Goal: Task Accomplishment & Management: Manage account settings

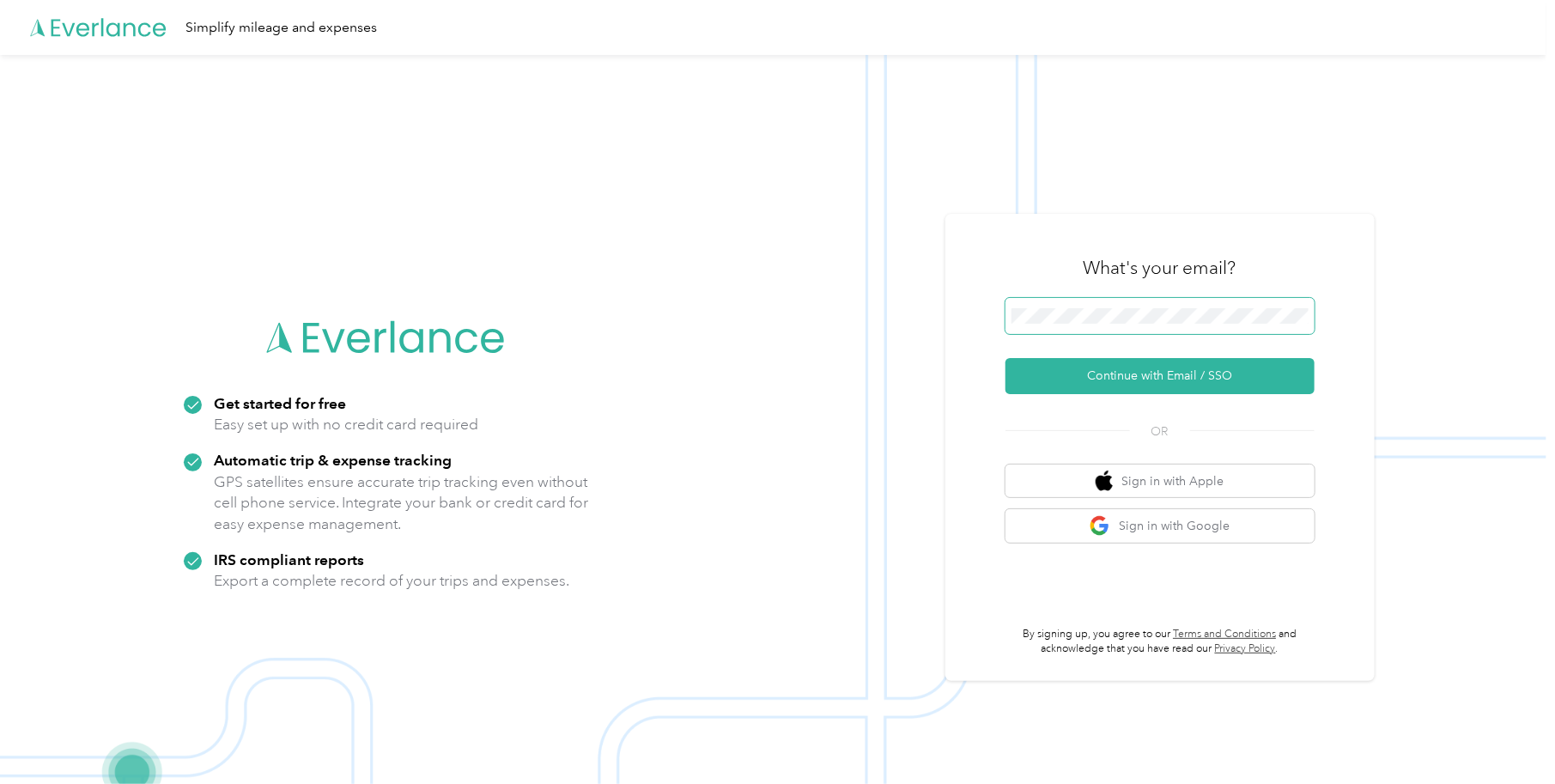
click at [1093, 325] on span at bounding box center [1160, 315] width 309 height 36
click at [1205, 383] on button "Continue with Email / SSO" at bounding box center [1160, 375] width 309 height 36
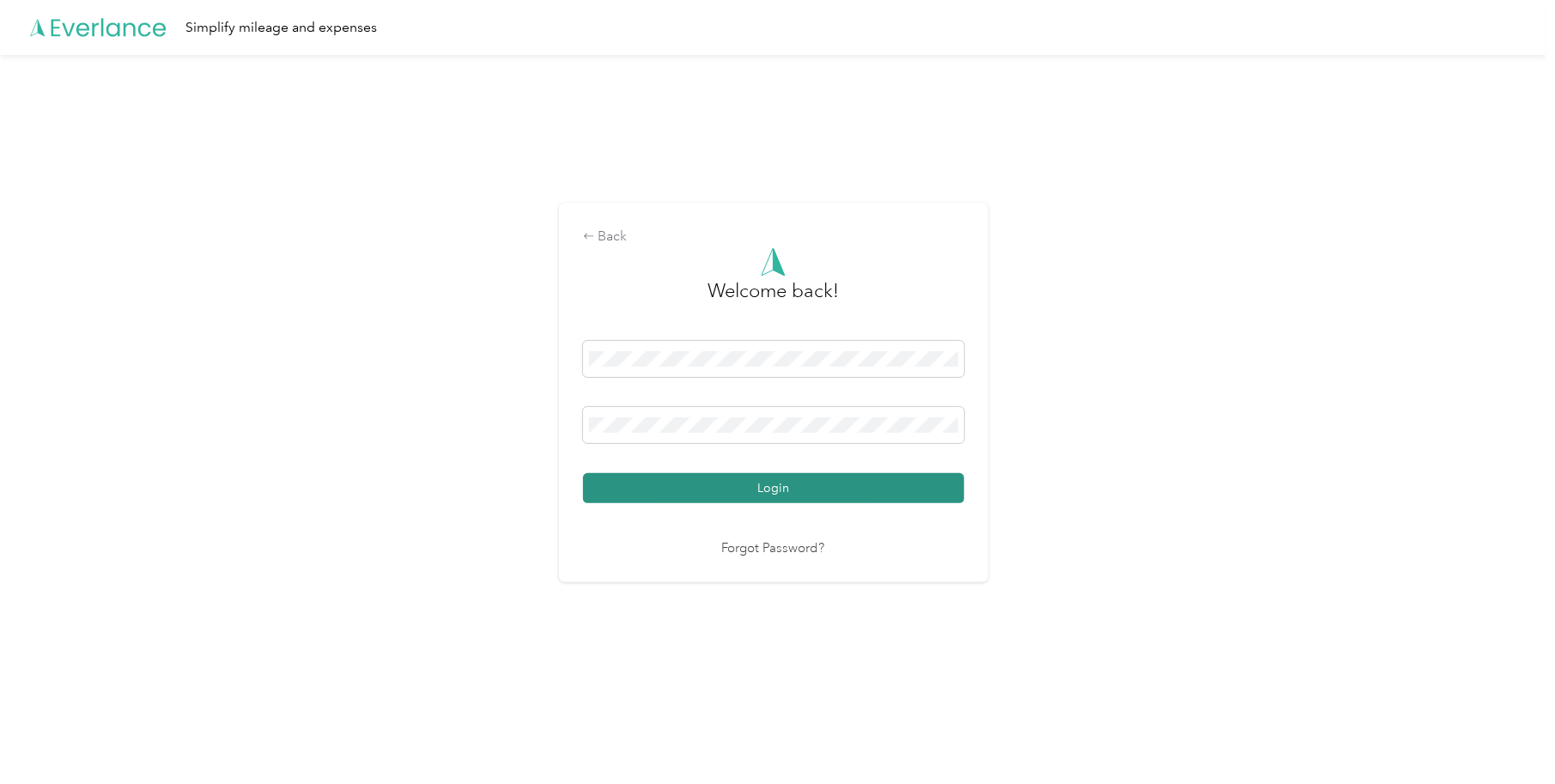
click at [742, 482] on button "Login" at bounding box center [774, 488] width 382 height 30
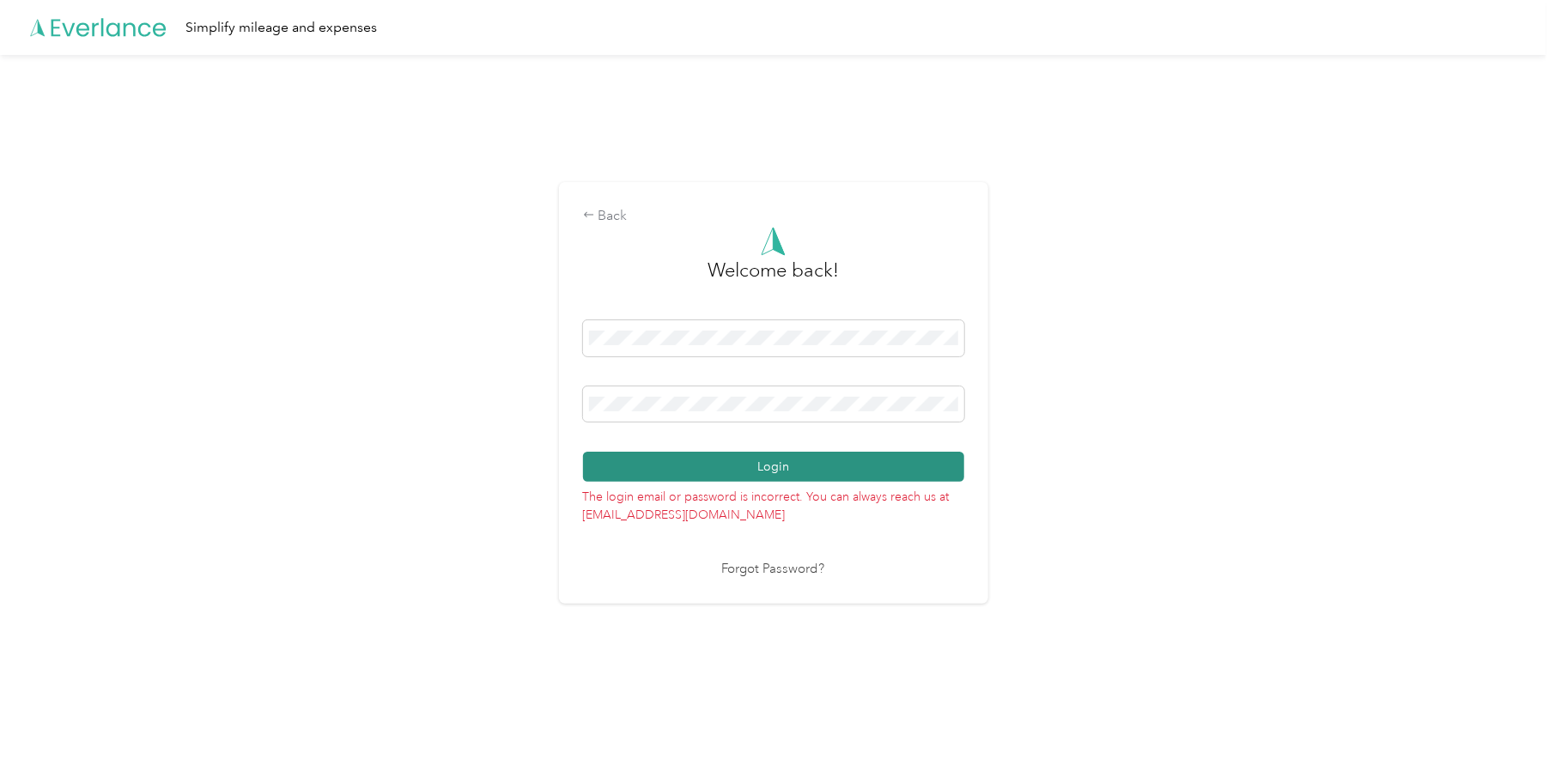
click at [789, 468] on button "Login" at bounding box center [774, 466] width 382 height 30
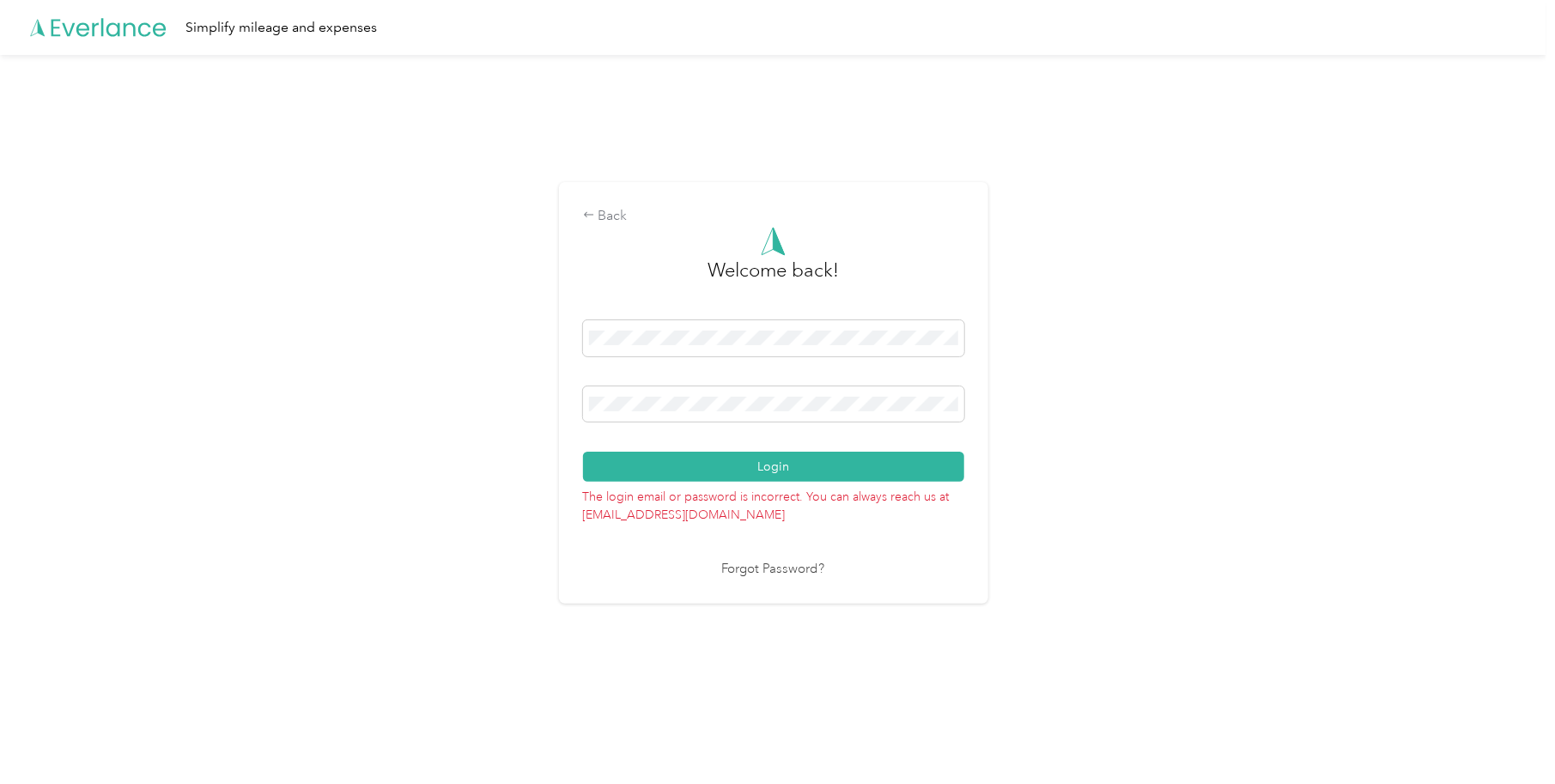
click at [752, 568] on link "Forgot Password?" at bounding box center [773, 569] width 103 height 20
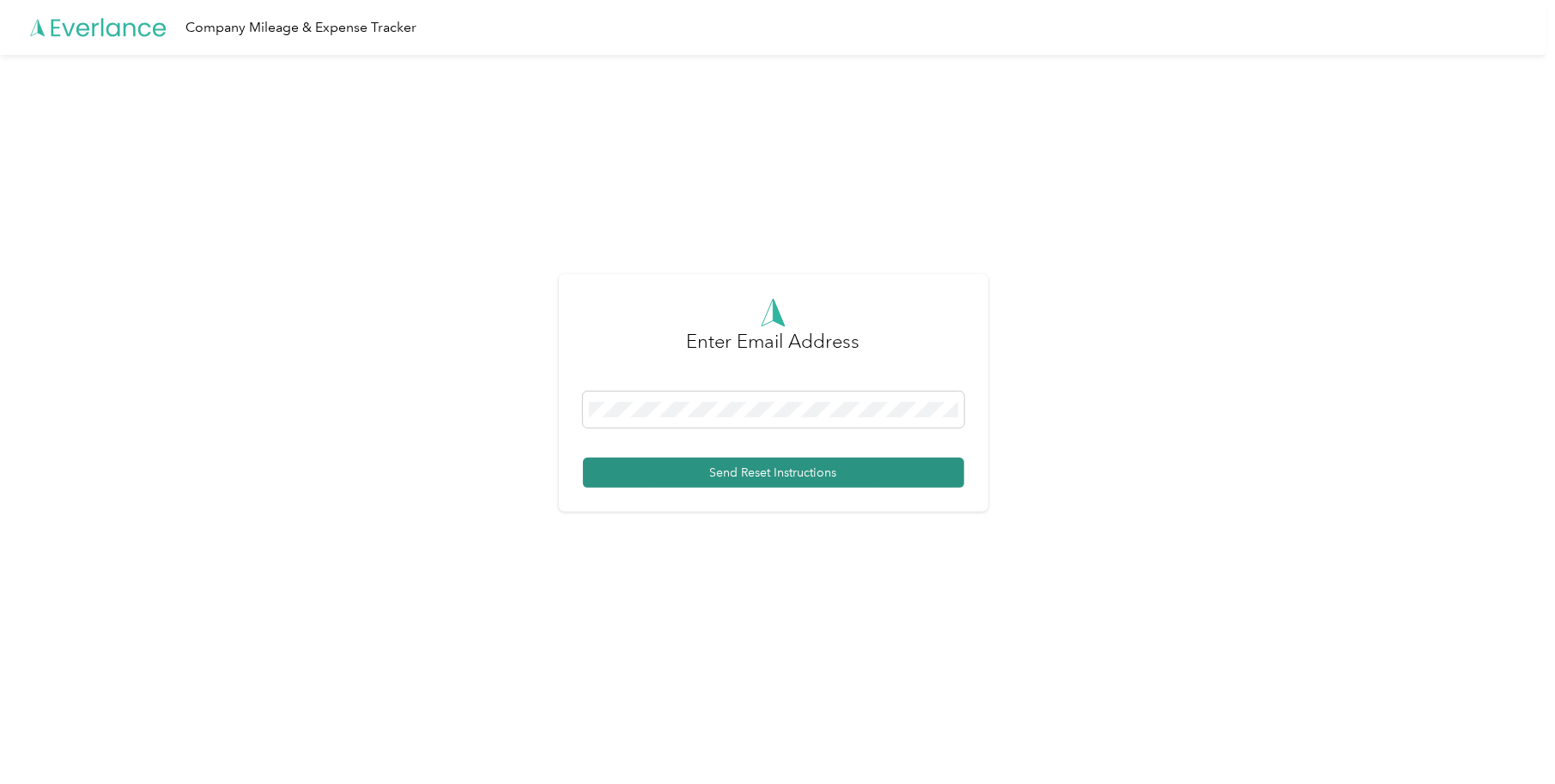
click at [683, 469] on button "Send Reset Instructions" at bounding box center [774, 472] width 382 height 30
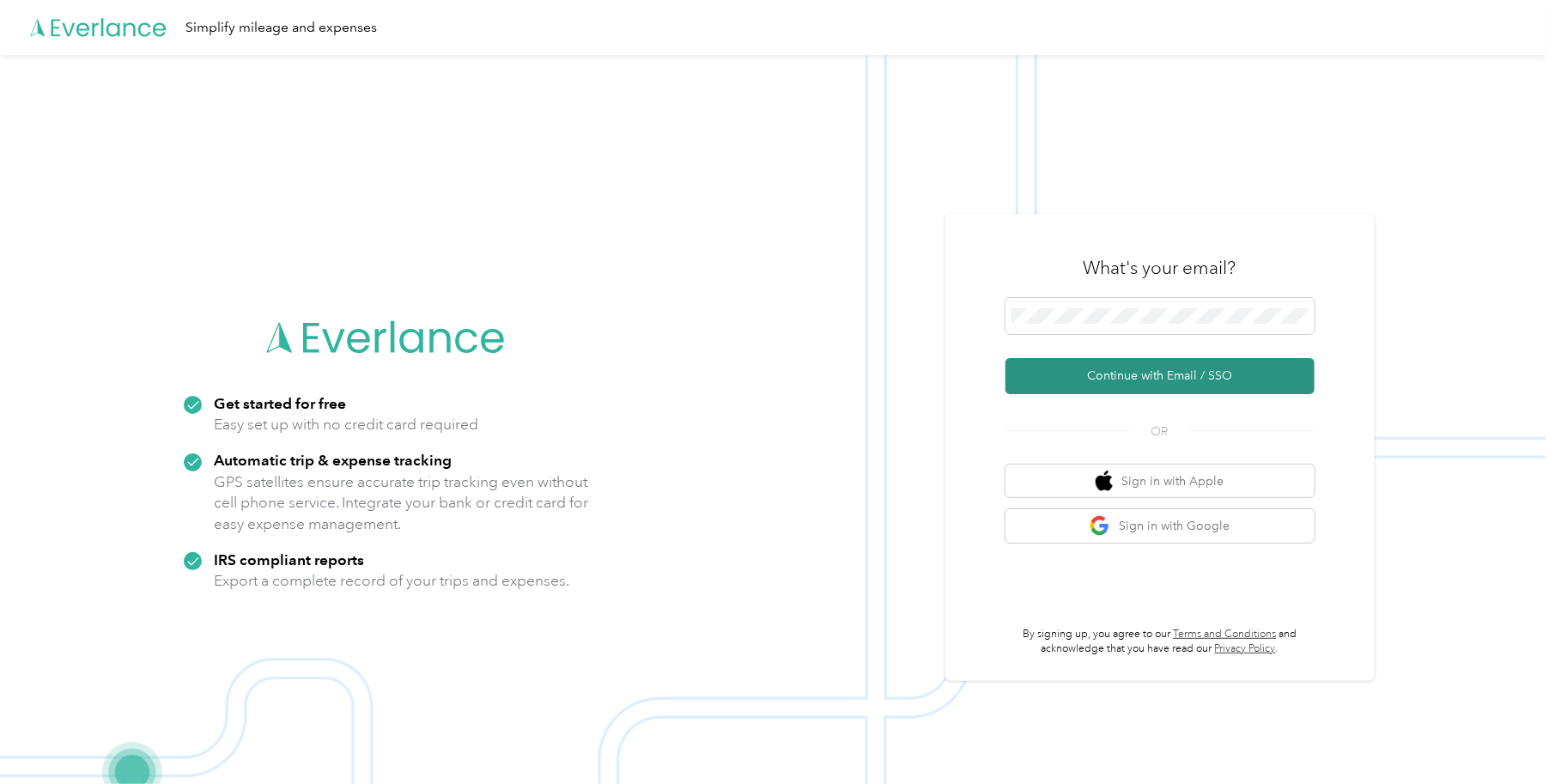
click at [1090, 371] on button "Continue with Email / SSO" at bounding box center [1160, 375] width 309 height 36
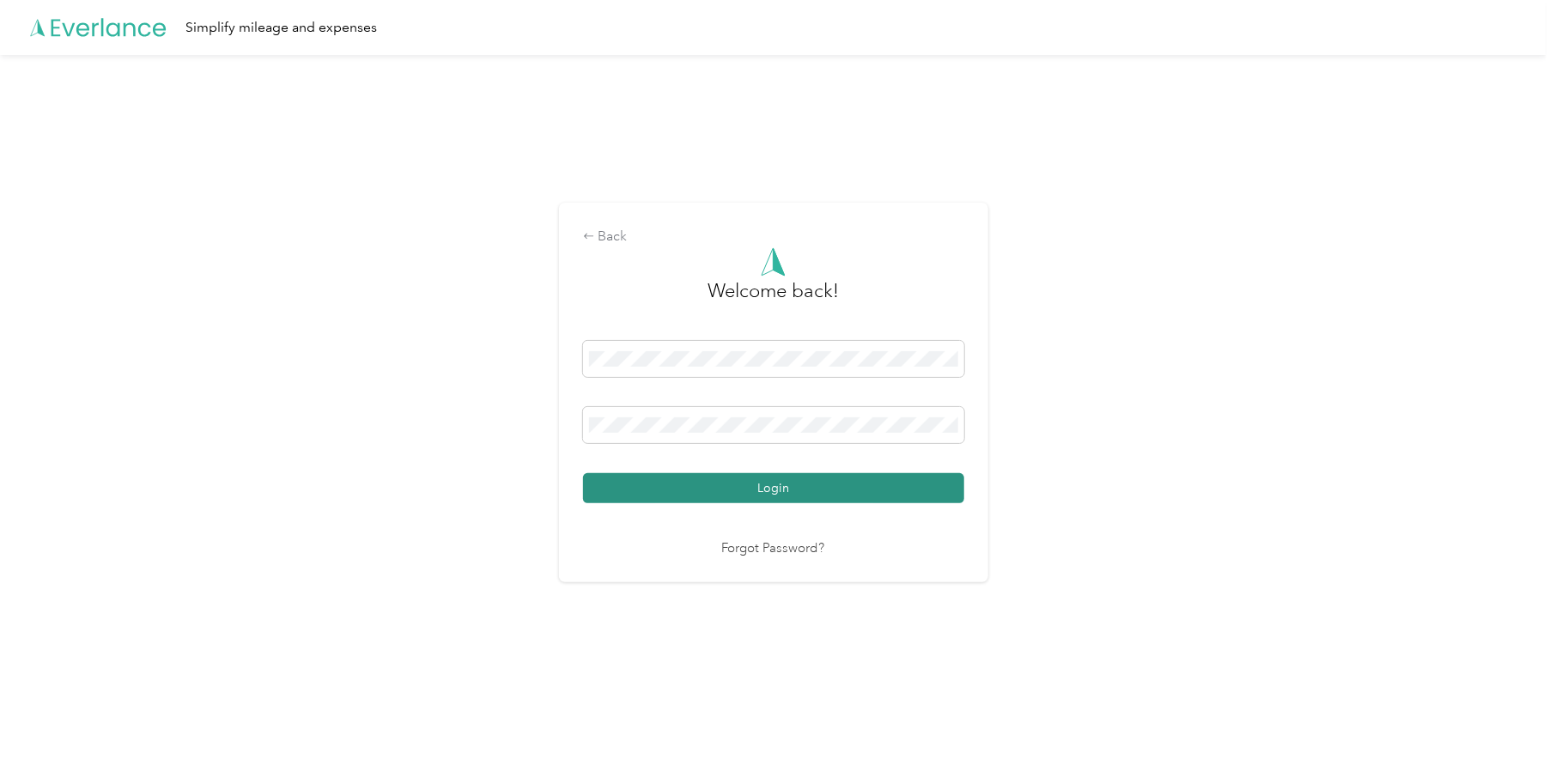
click at [774, 491] on button "Login" at bounding box center [774, 488] width 382 height 30
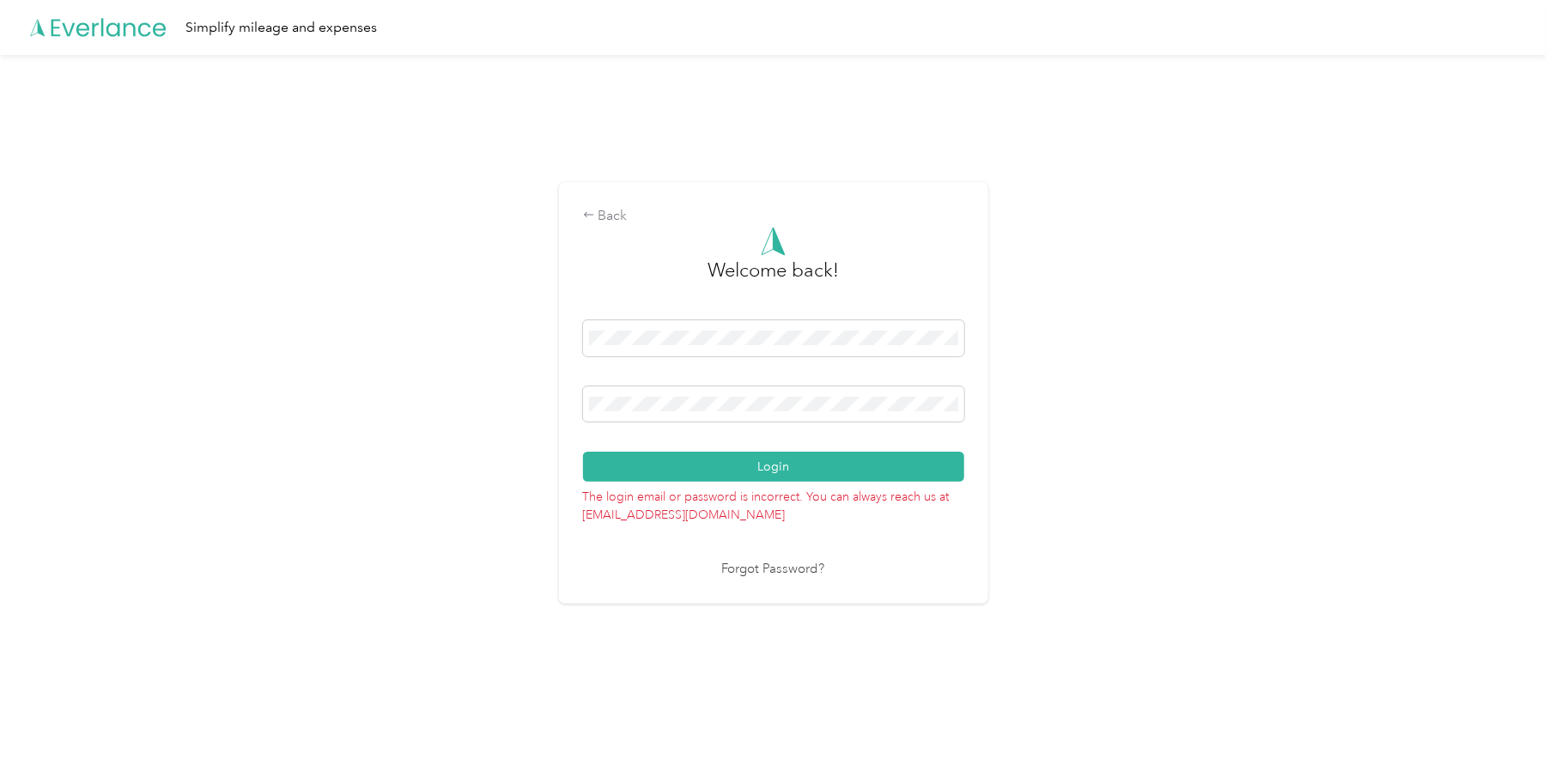
click at [751, 462] on button "Login" at bounding box center [774, 466] width 382 height 30
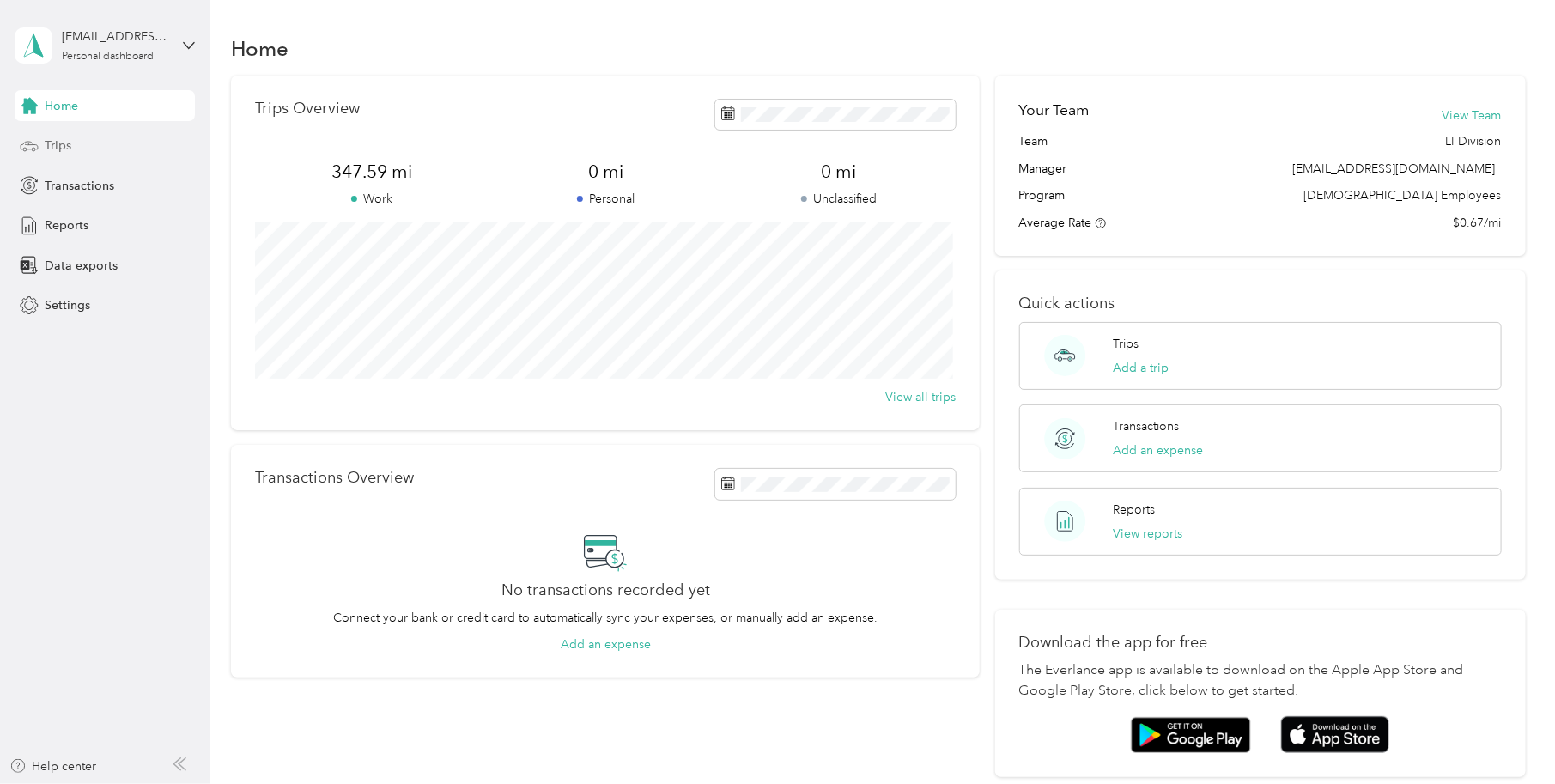
click at [61, 142] on span "Trips" at bounding box center [58, 146] width 27 height 18
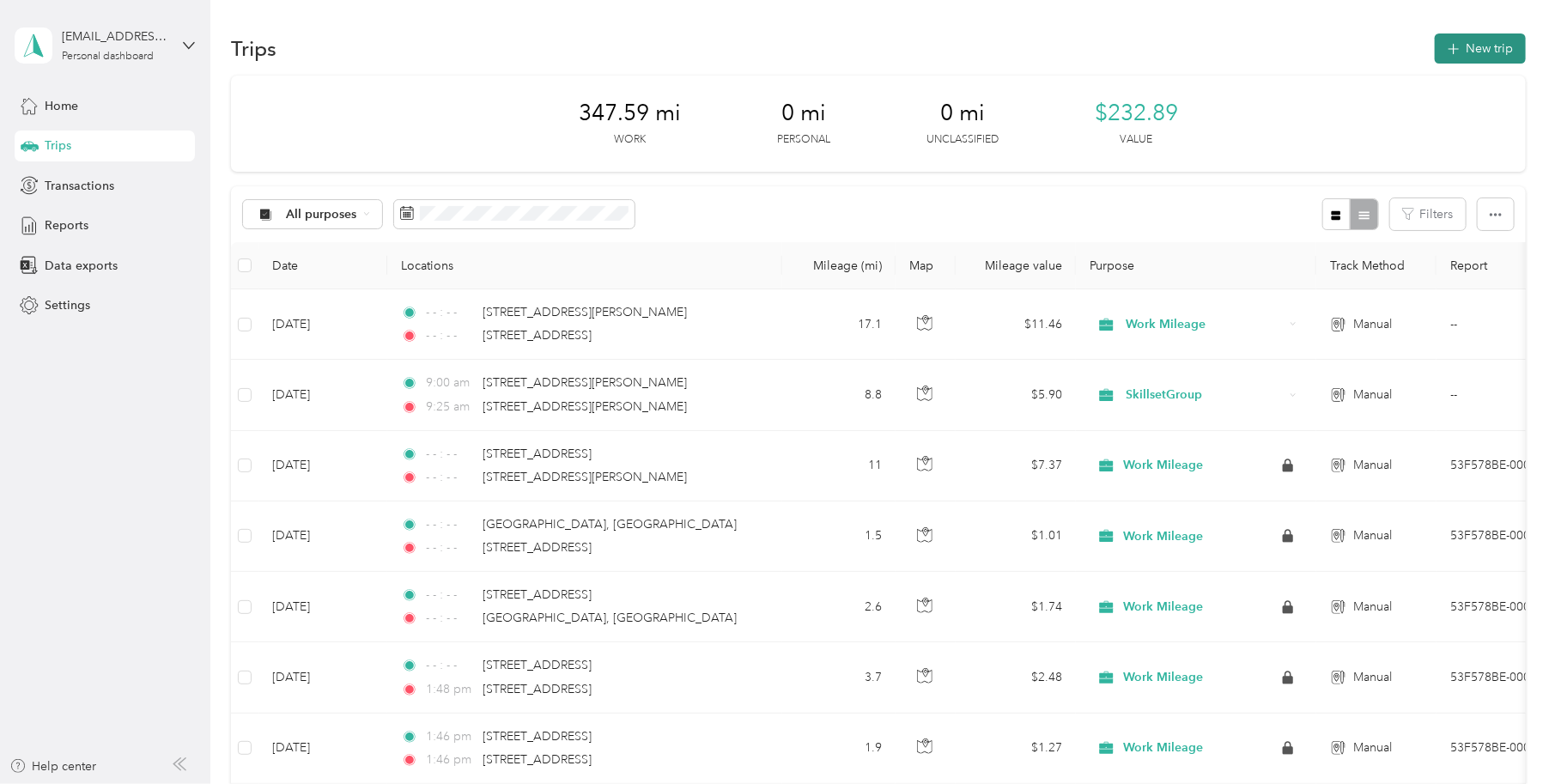
click at [1477, 45] on button "New trip" at bounding box center [1480, 49] width 91 height 30
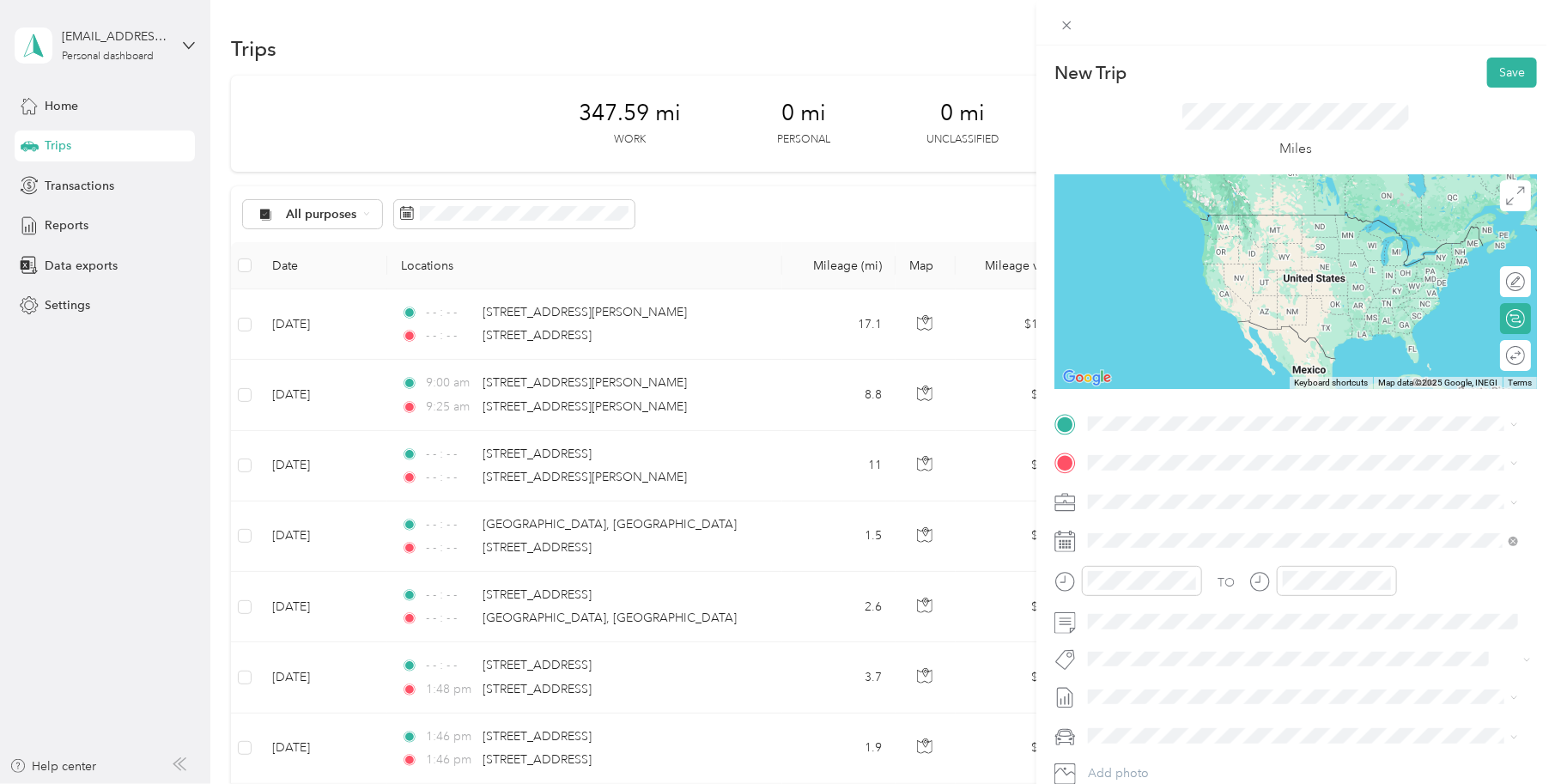
click at [1195, 486] on span "15737 Downey Avenue Paramount, California 90723, United States" at bounding box center [1254, 478] width 267 height 16
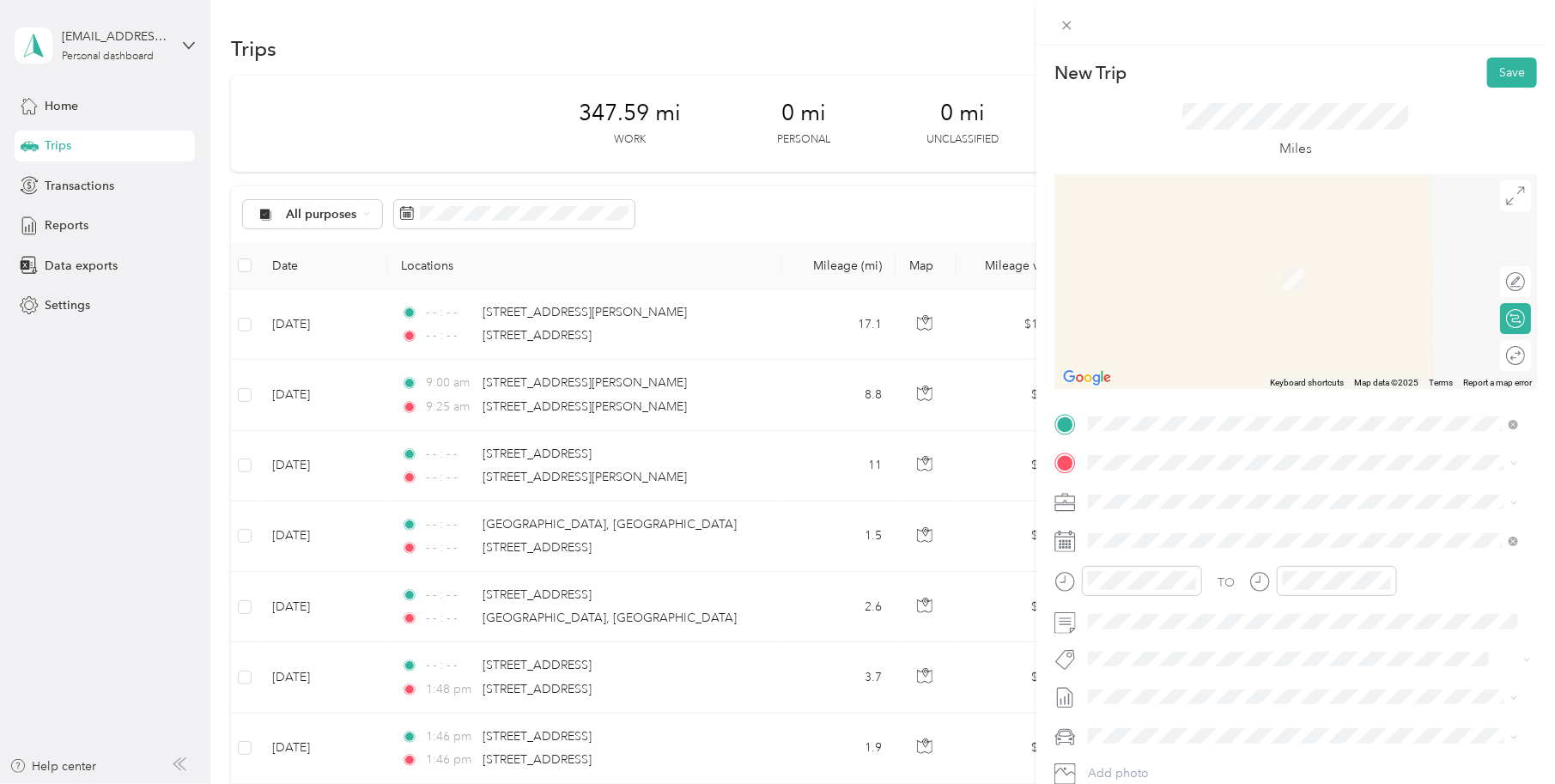
click at [1142, 526] on span "7046 Jackson Street Paramount, California 90723, United States" at bounding box center [1254, 518] width 267 height 16
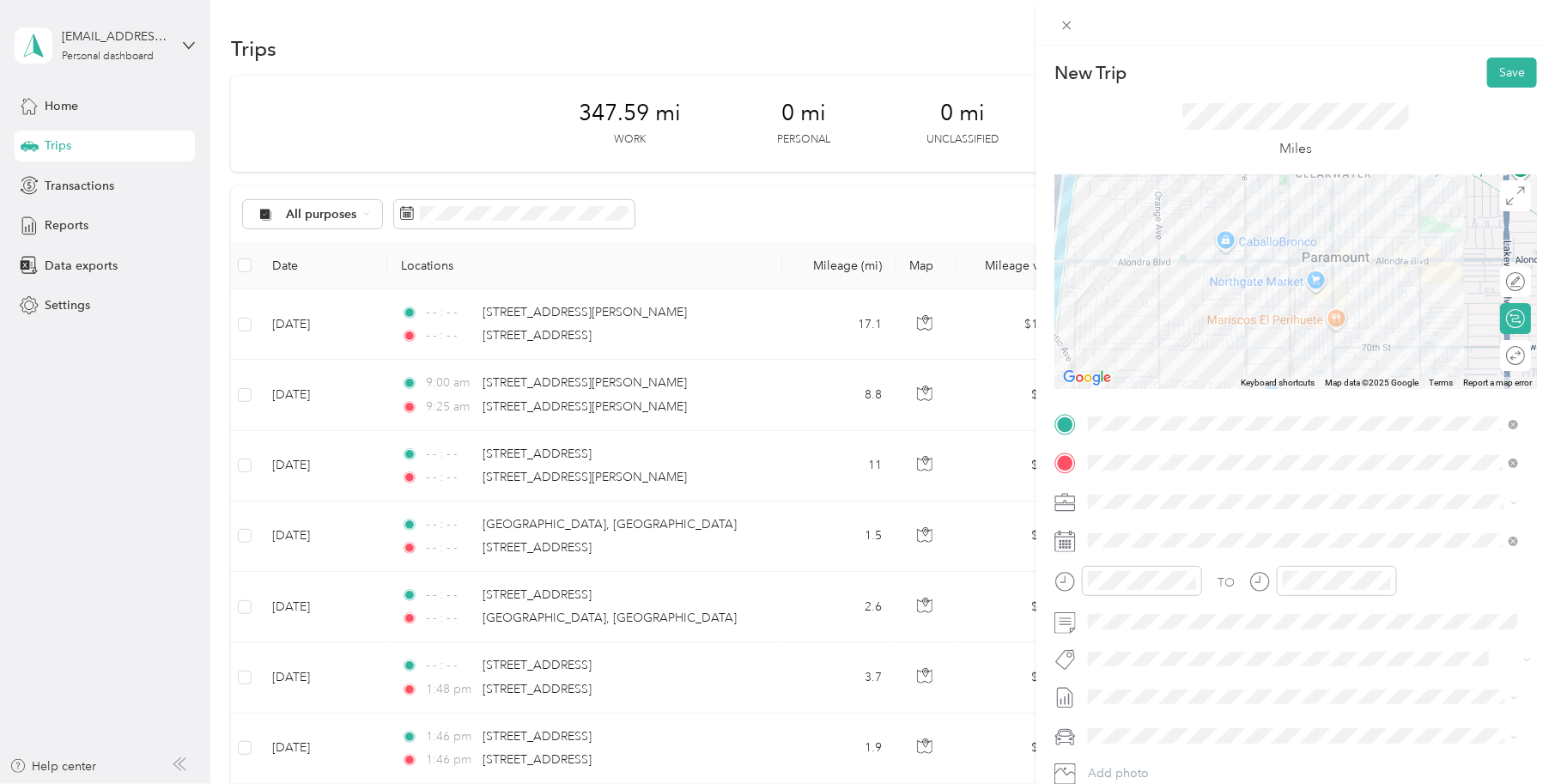
click at [1070, 544] on rect at bounding box center [1070, 545] width 3 height 3
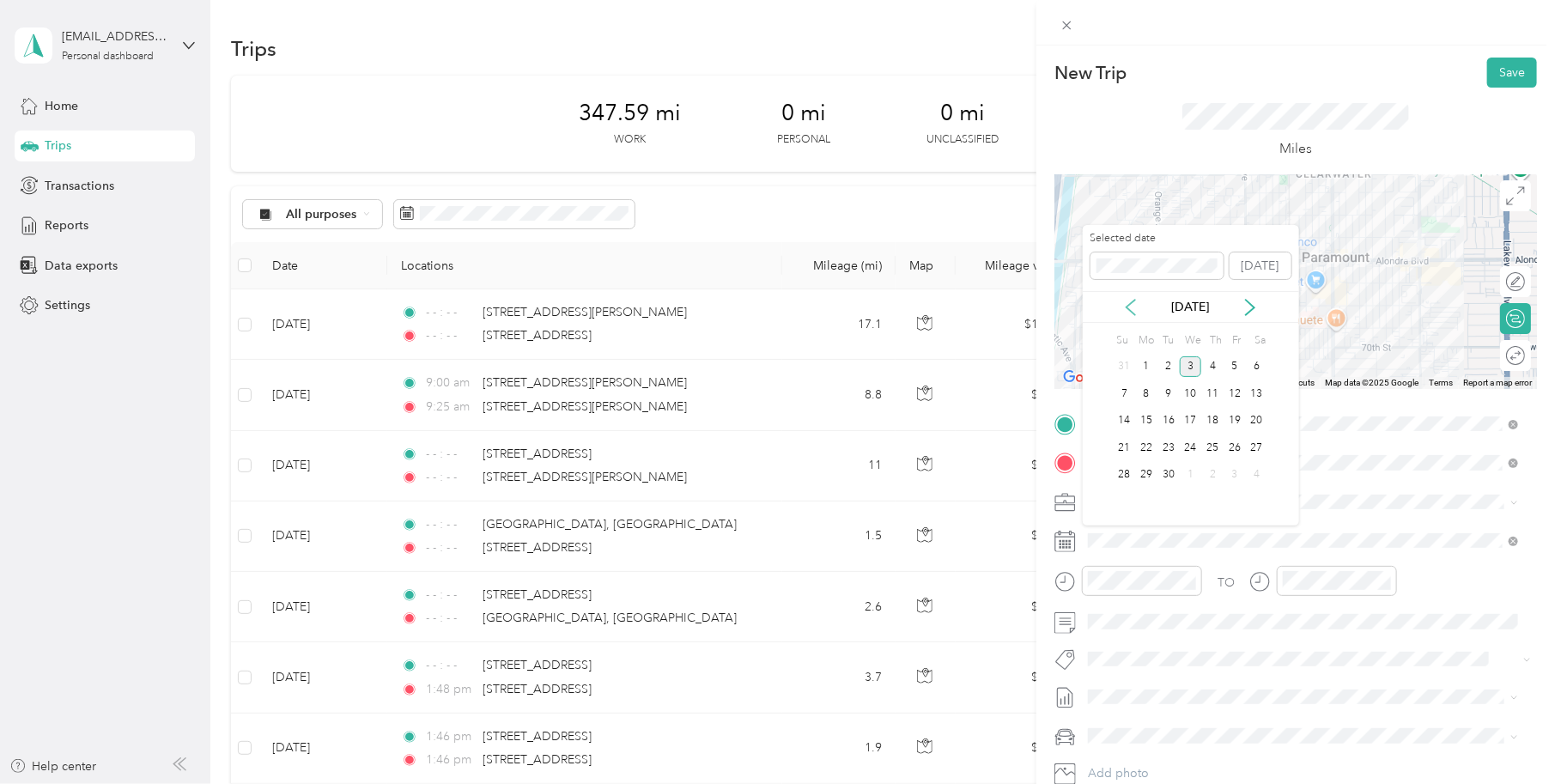
click at [1125, 302] on icon at bounding box center [1130, 307] width 17 height 17
click at [1210, 392] on div "7" at bounding box center [1213, 392] width 22 height 21
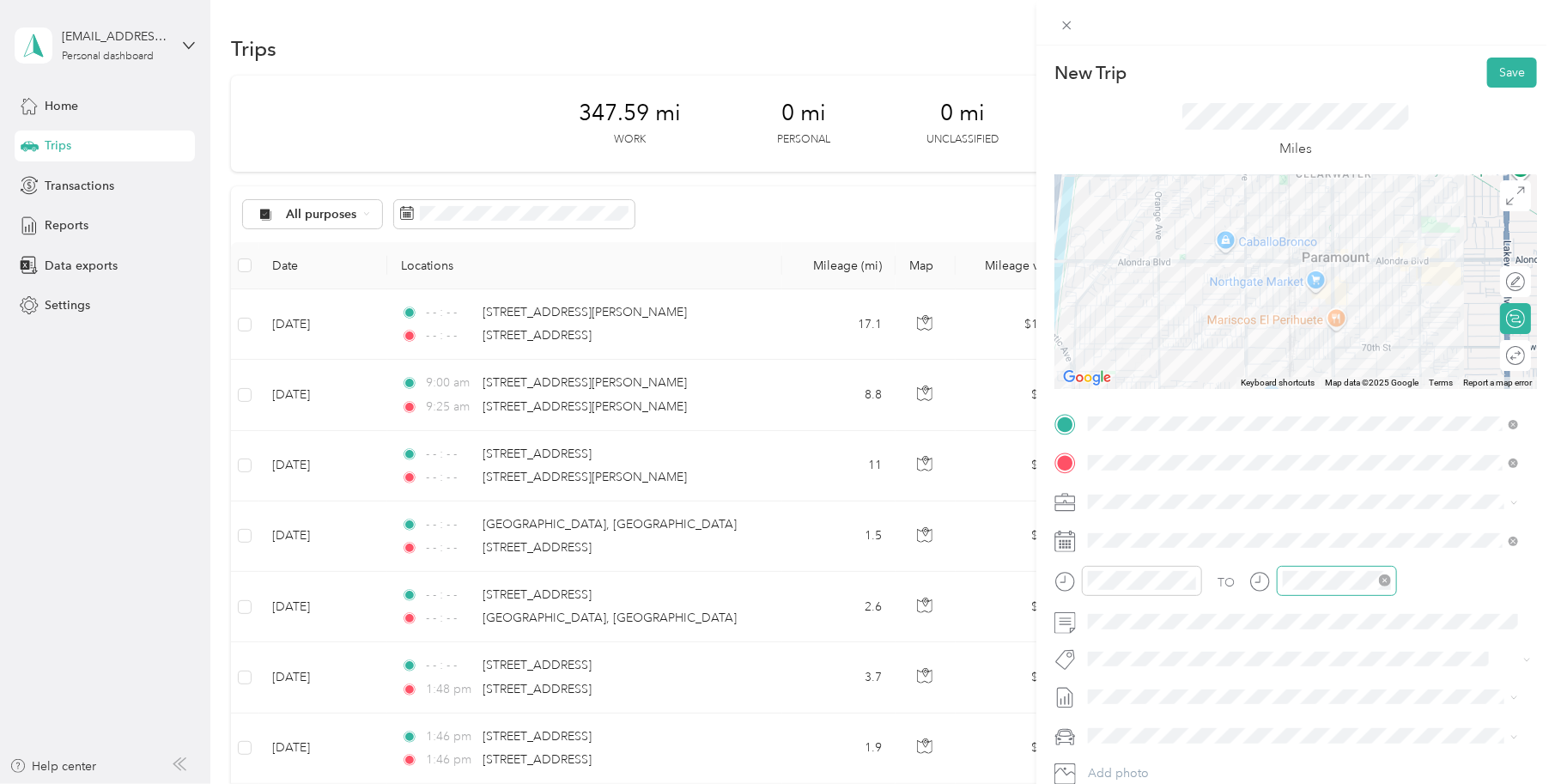
click at [1388, 581] on icon "close-circle" at bounding box center [1384, 580] width 12 height 12
click at [1305, 510] on div "08" at bounding box center [1301, 510] width 41 height 24
click at [1294, 507] on div "08" at bounding box center [1301, 510] width 41 height 24
click at [1302, 507] on div "08" at bounding box center [1301, 510] width 41 height 24
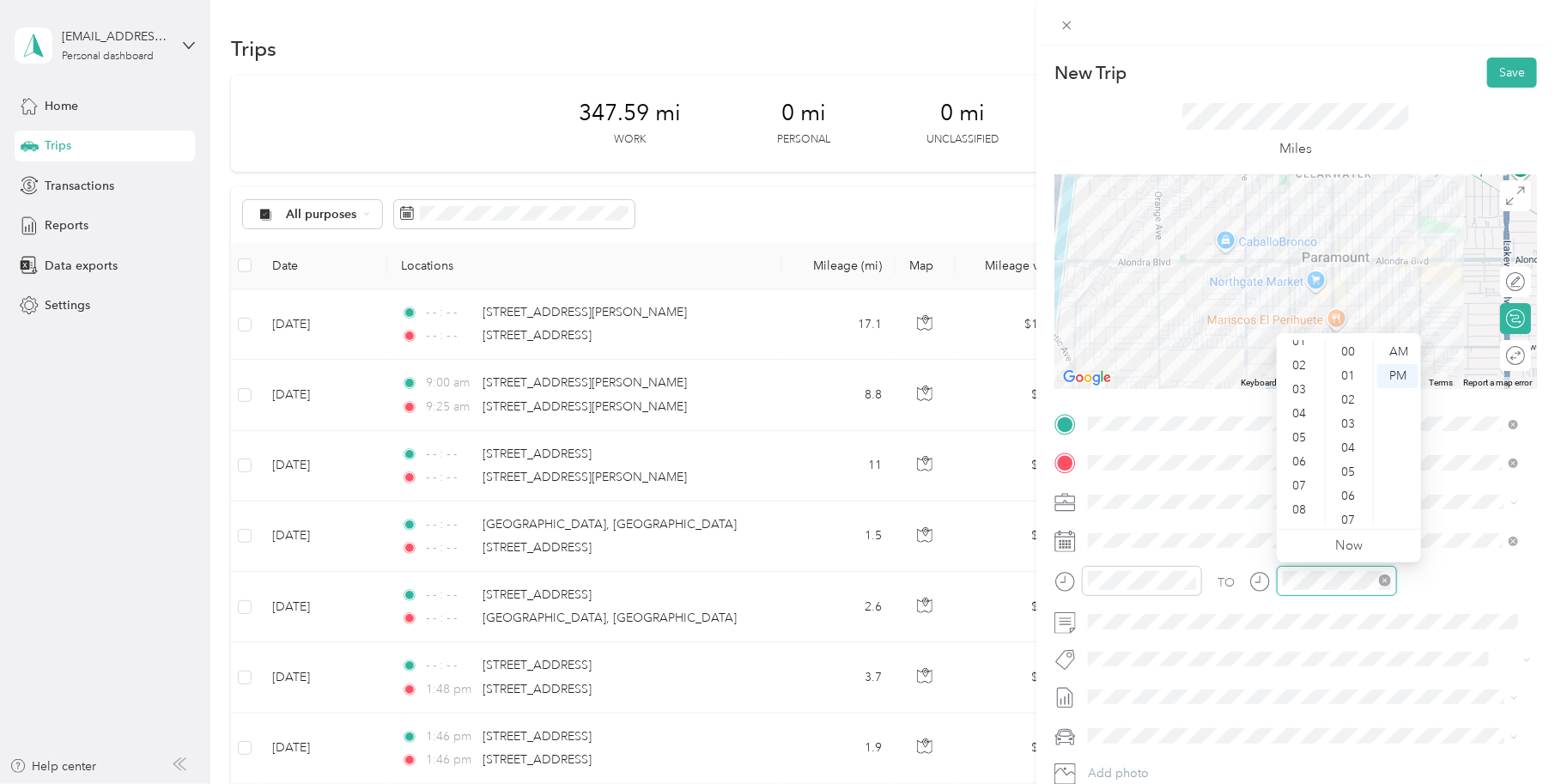
click at [1385, 580] on icon "close-circle" at bounding box center [1384, 580] width 12 height 12
click at [1360, 678] on div "TO Add photo" at bounding box center [1296, 616] width 483 height 414
click at [1139, 555] on span "Work Mileage" at bounding box center [1132, 562] width 75 height 15
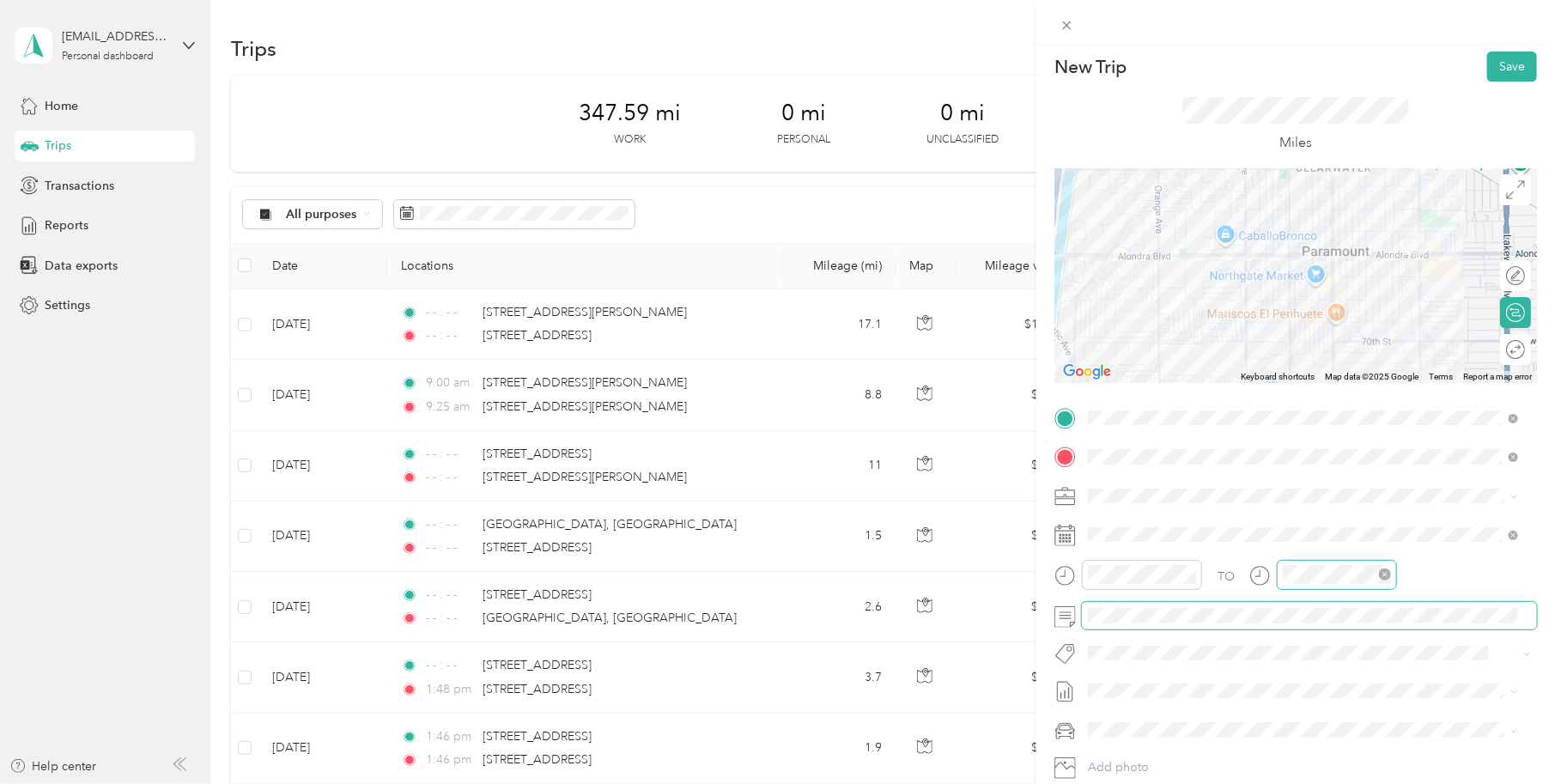
scroll to position [0, 0]
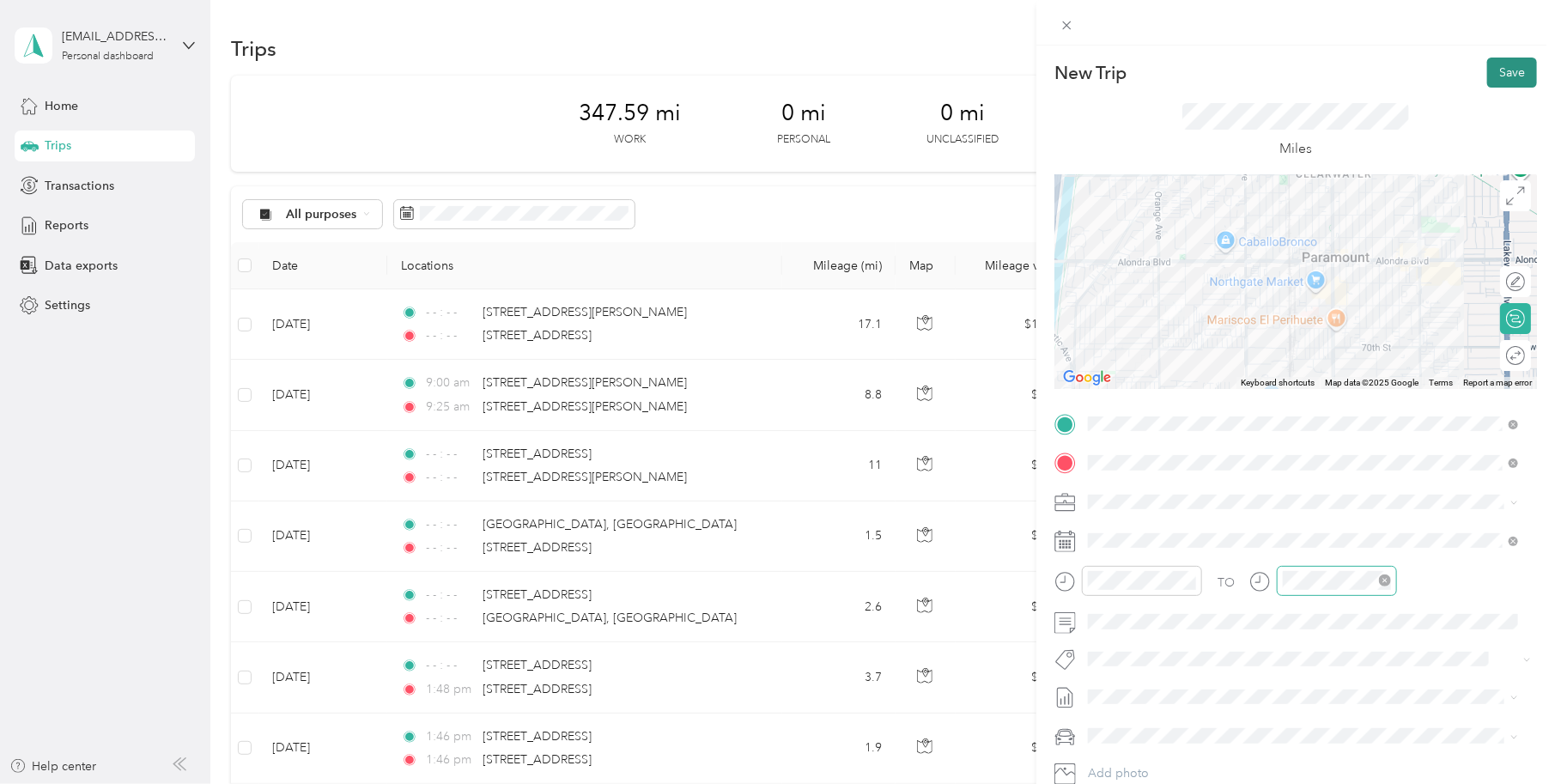
click at [1497, 71] on button "Save" at bounding box center [1512, 72] width 50 height 30
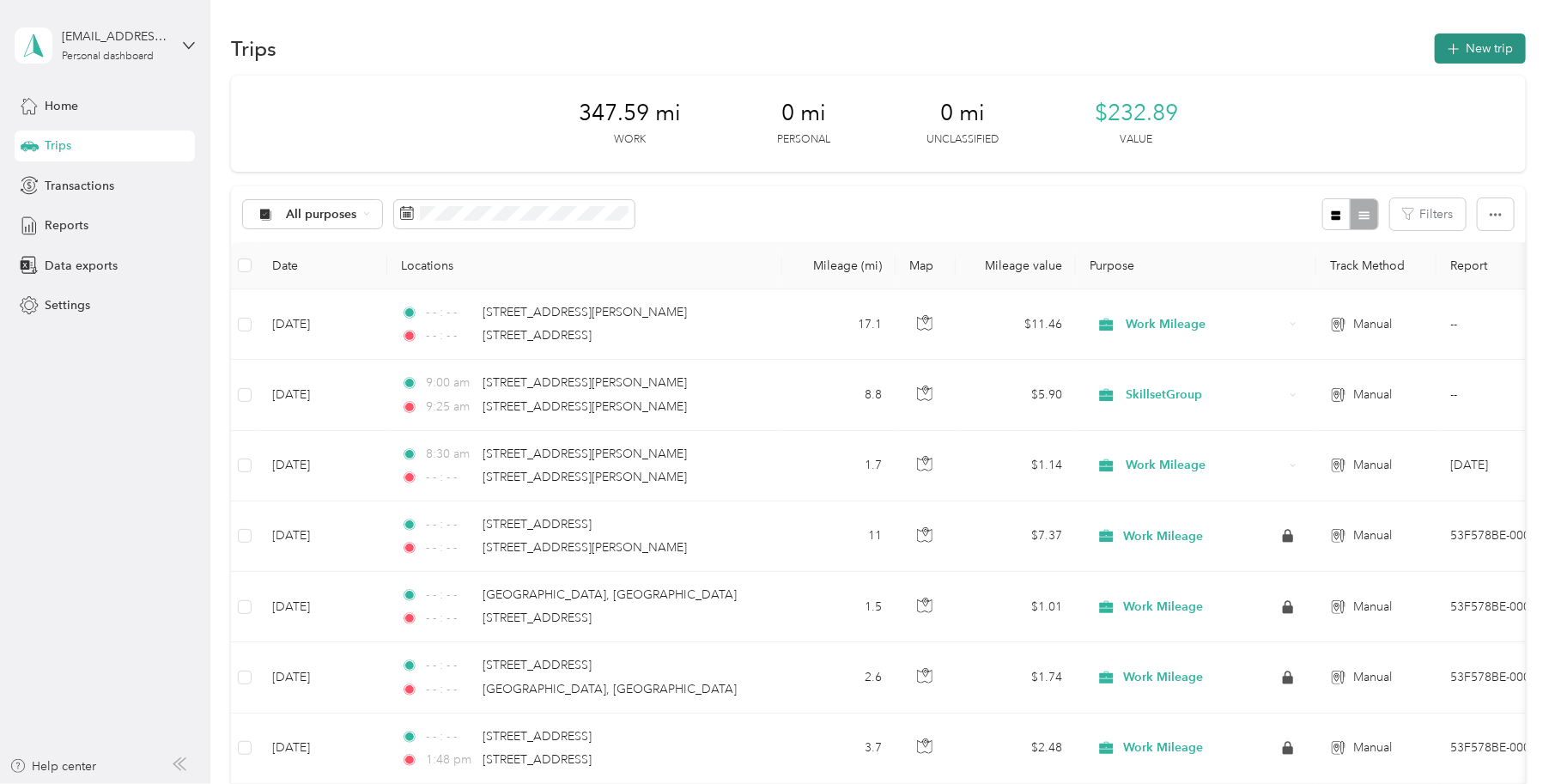
click at [1471, 50] on button "New trip" at bounding box center [1480, 49] width 91 height 30
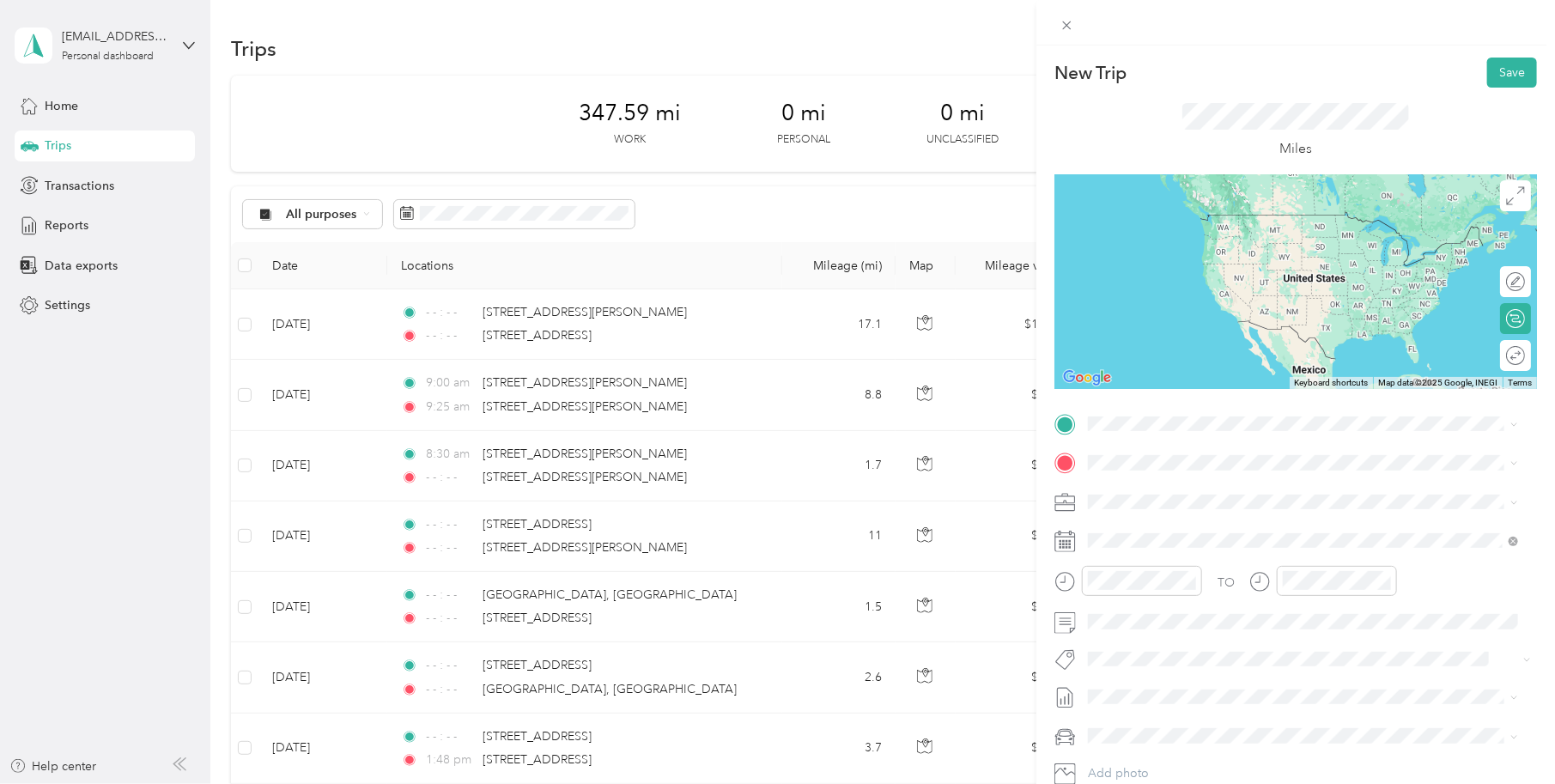
click at [1167, 491] on div "7046 Jackson Street Paramount, California 90723, United States" at bounding box center [1304, 480] width 418 height 23
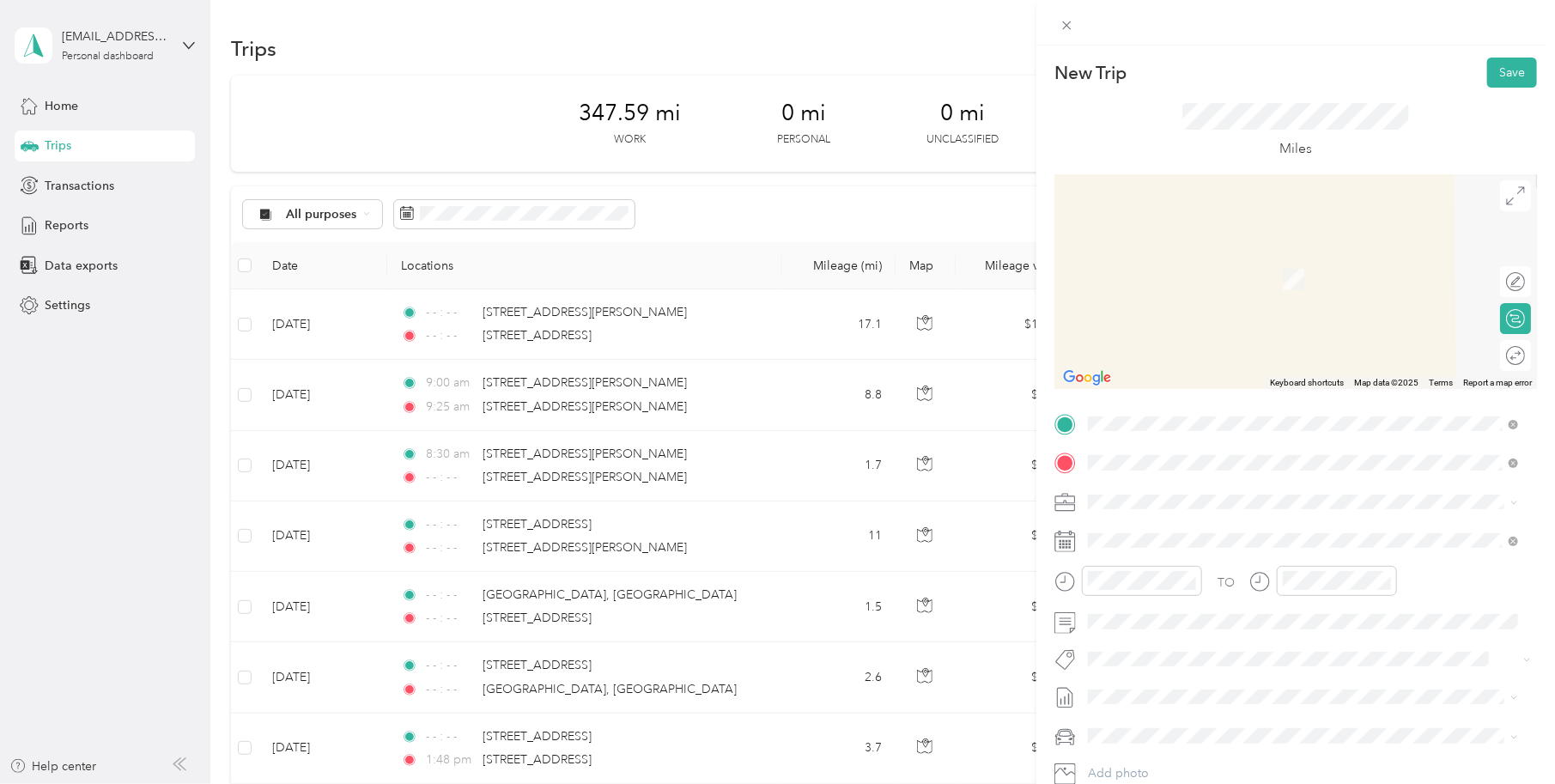
click at [1172, 523] on span "3100 East 29th Street Long Beach, California 90806, United States" at bounding box center [1206, 525] width 172 height 16
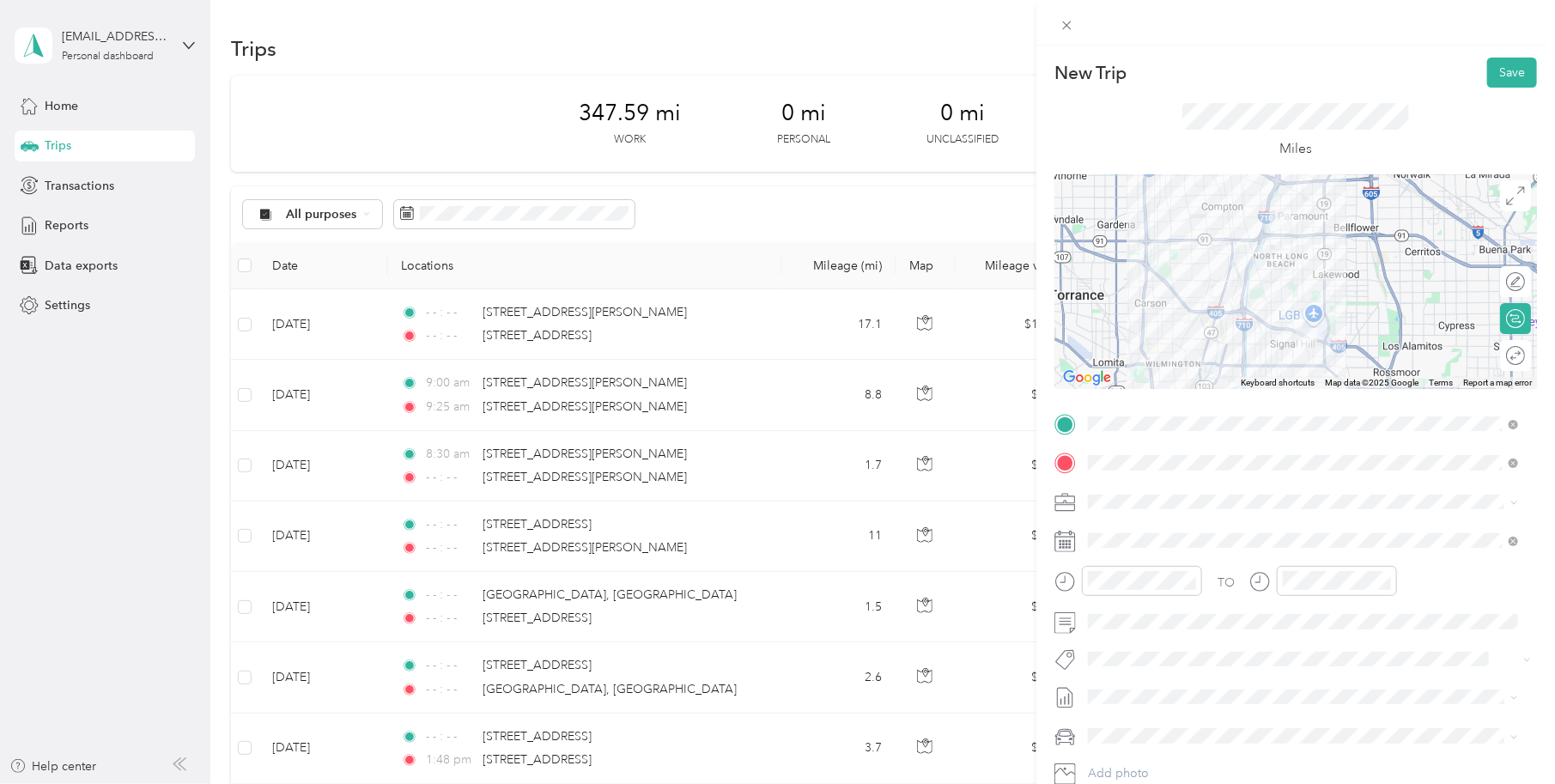
click at [1121, 558] on span "Work Mileage" at bounding box center [1132, 556] width 75 height 15
click at [1068, 542] on icon at bounding box center [1065, 540] width 21 height 21
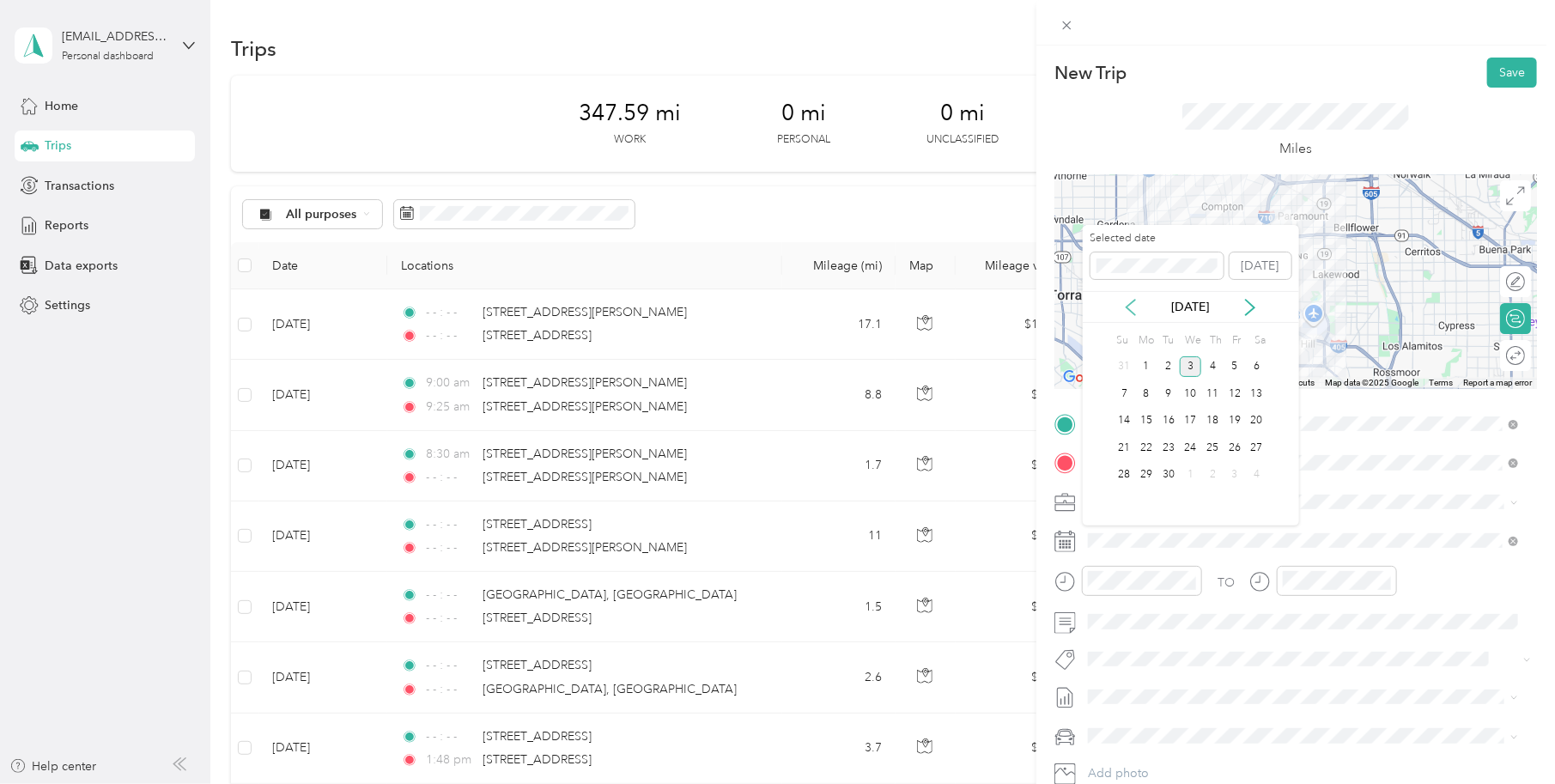
click at [1129, 305] on icon at bounding box center [1130, 307] width 17 height 17
click at [1219, 387] on div "7" at bounding box center [1213, 392] width 22 height 21
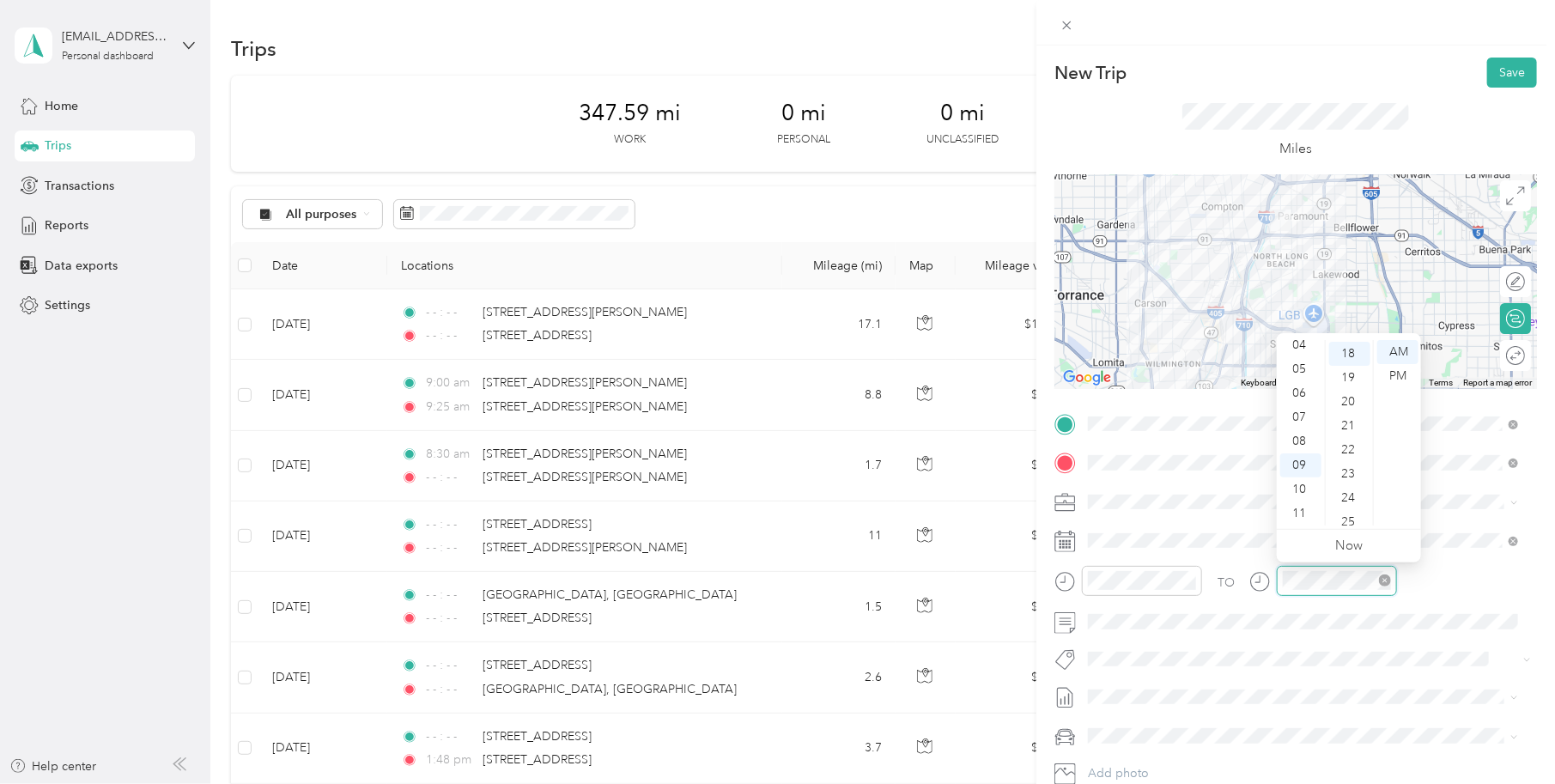
scroll to position [432, 0]
click at [1500, 613] on span at bounding box center [1309, 621] width 455 height 27
click at [1327, 649] on span at bounding box center [1309, 659] width 455 height 24
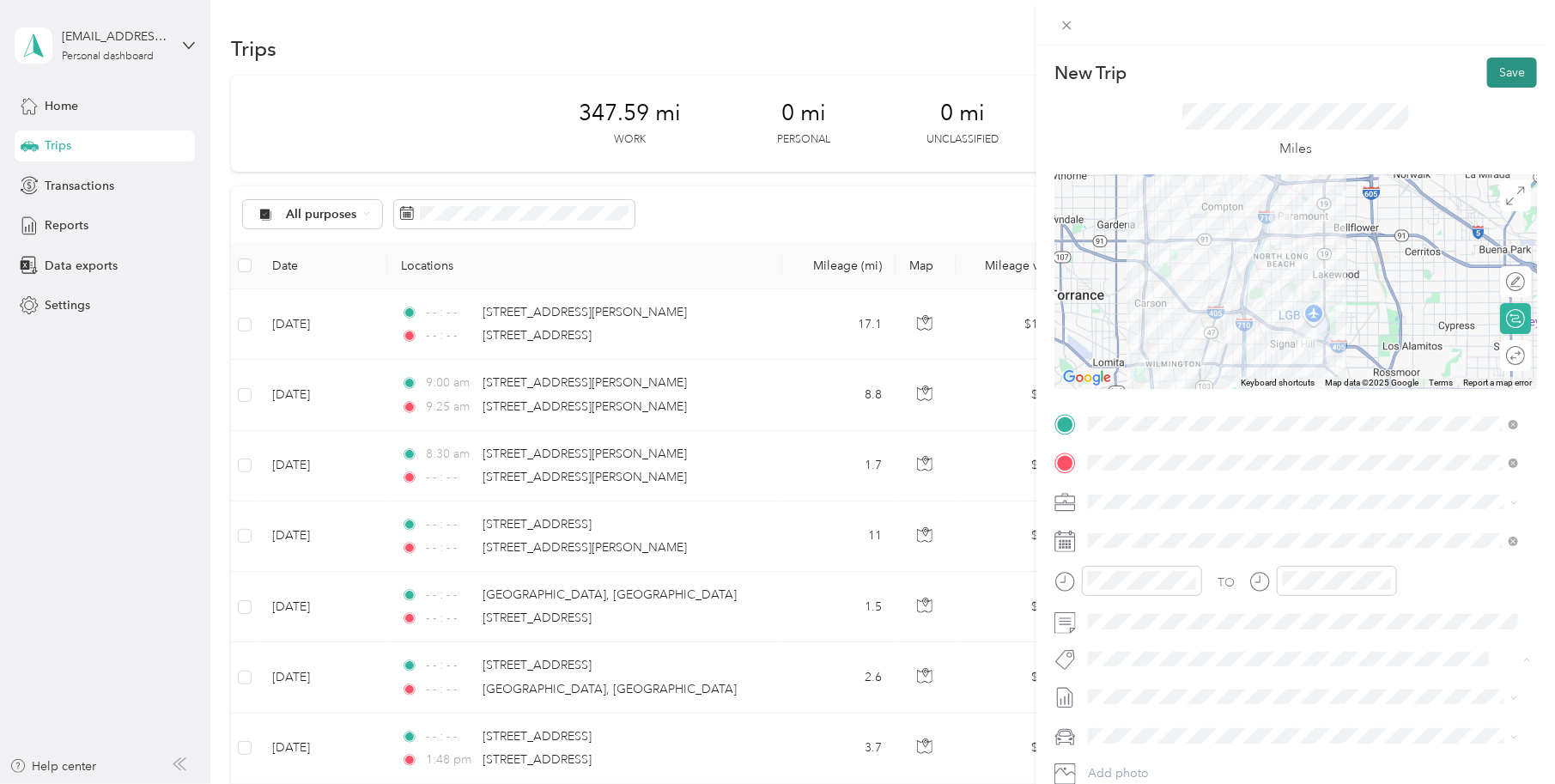
click at [1511, 74] on button "Save" at bounding box center [1512, 72] width 50 height 30
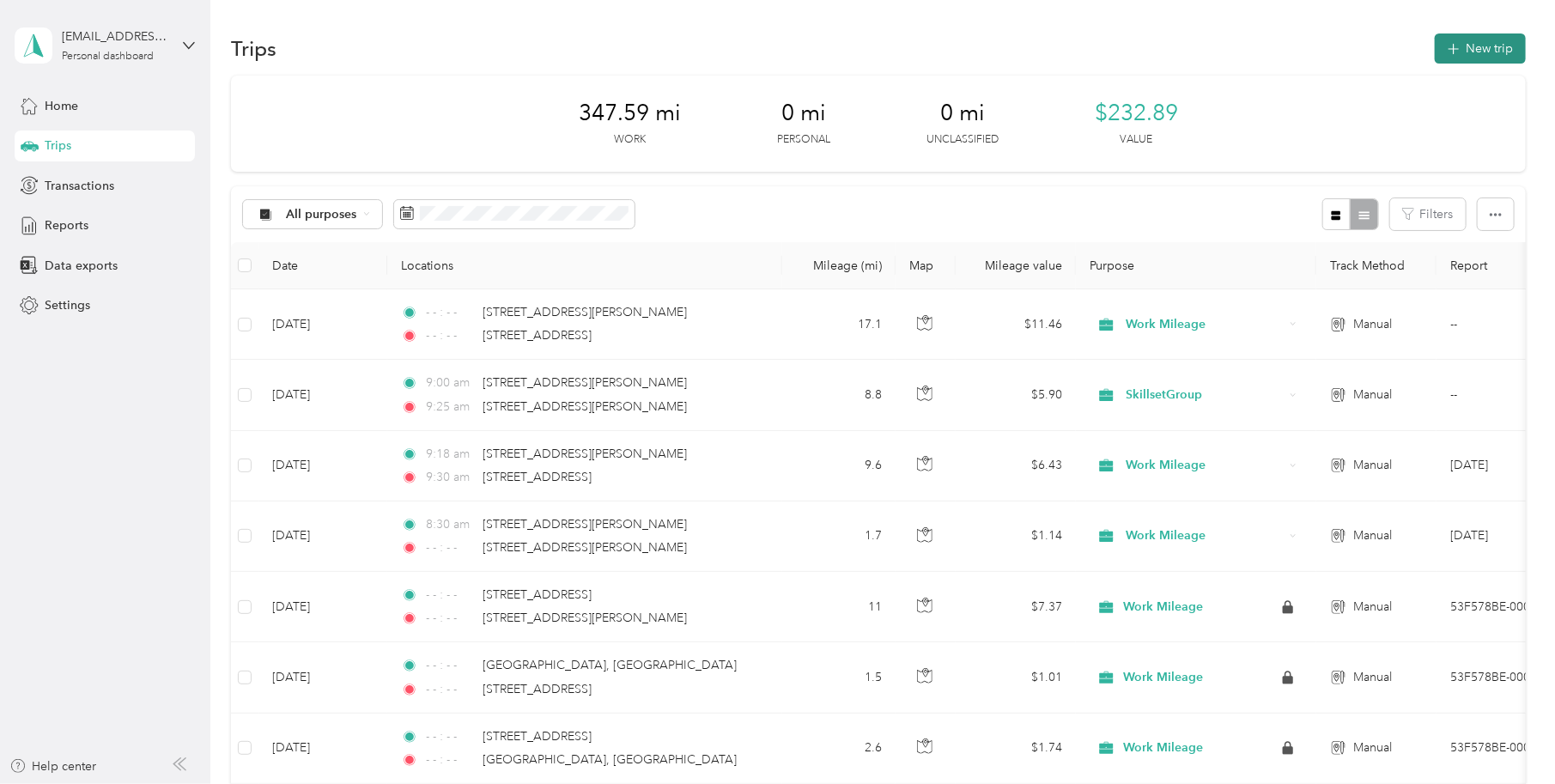
click at [1465, 35] on button "New trip" at bounding box center [1480, 49] width 91 height 30
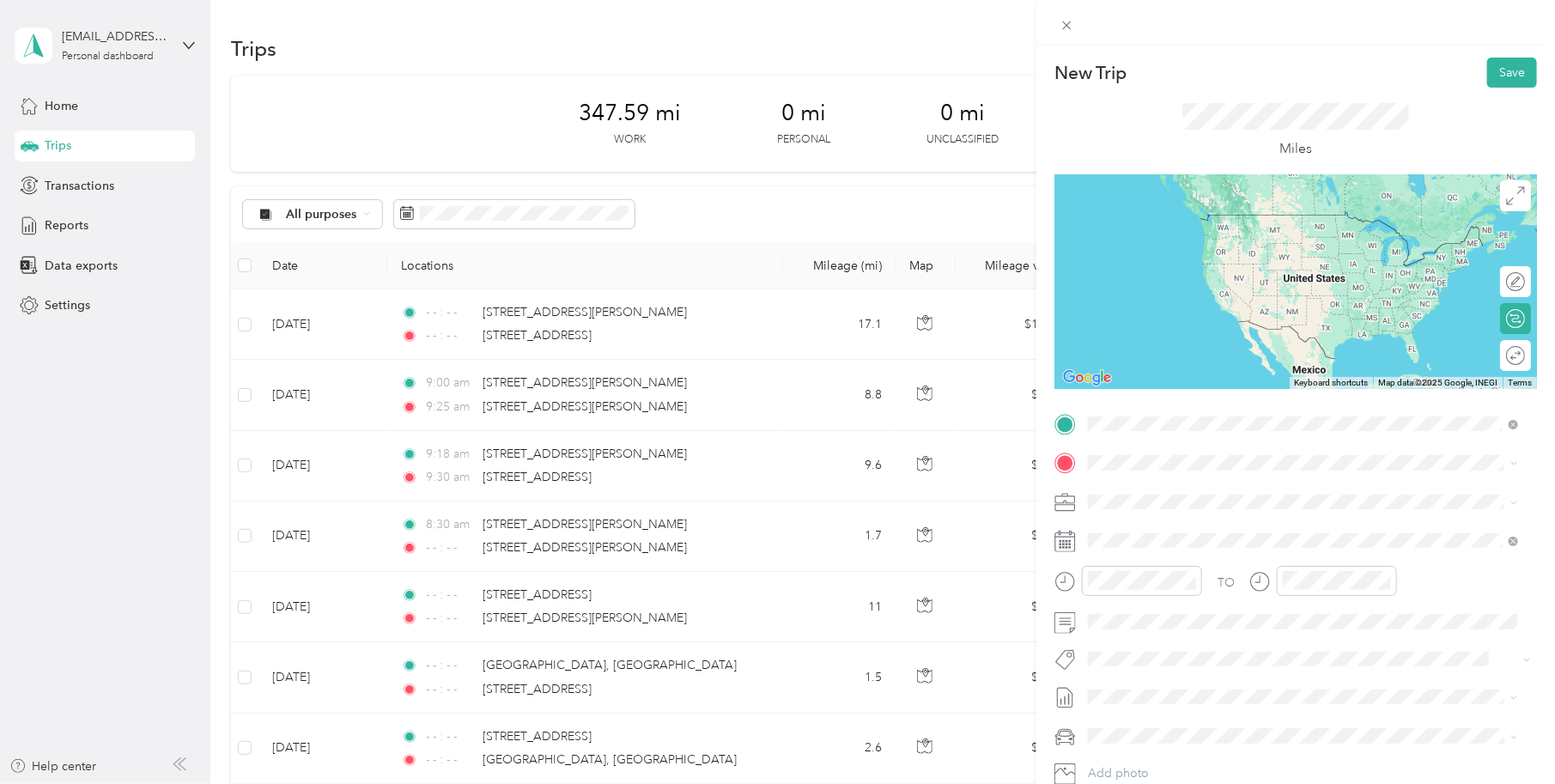
click at [1149, 498] on div "3100 East 29th Street Long Beach, California 90806, United States" at bounding box center [1304, 486] width 418 height 23
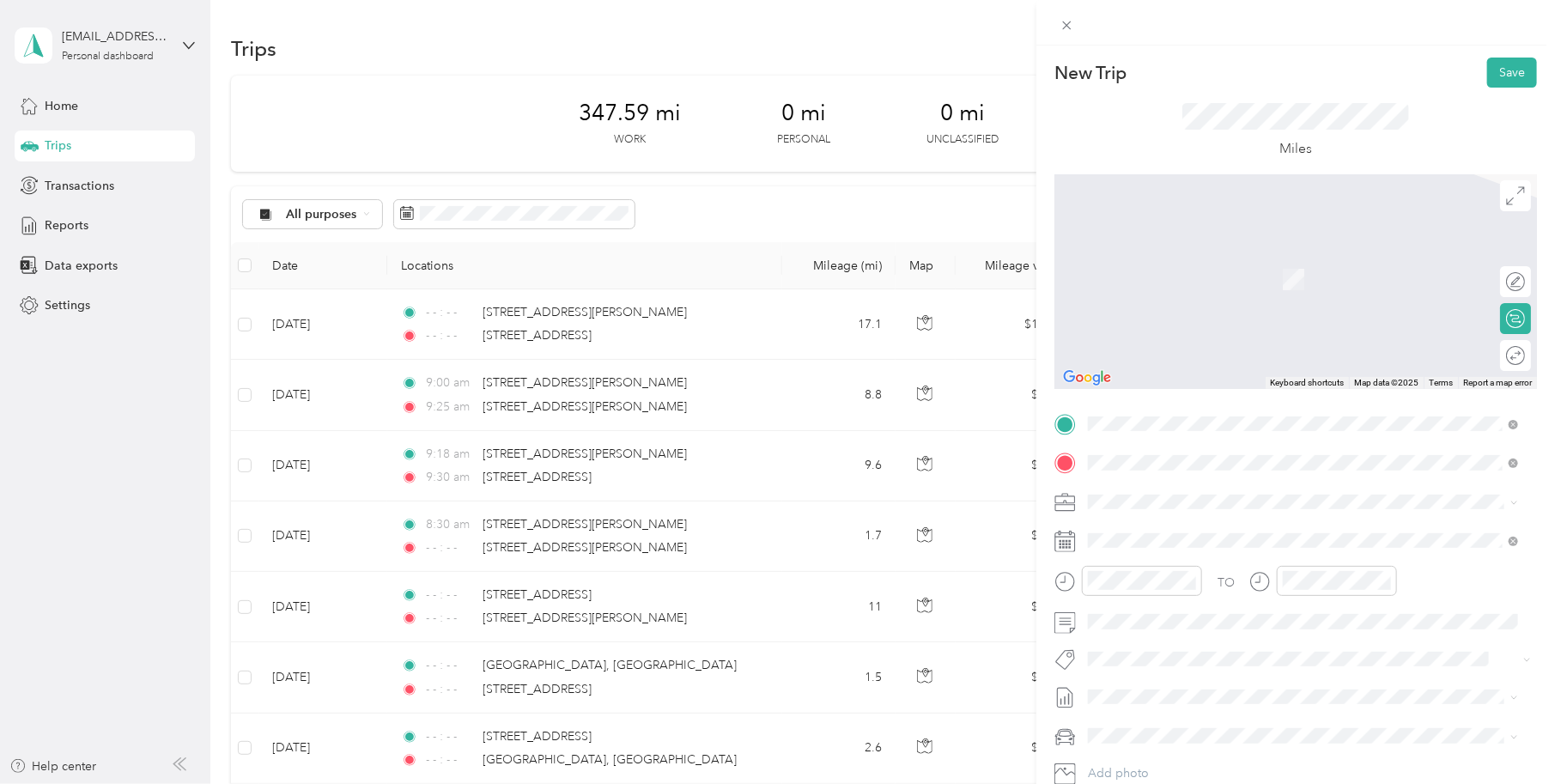
click at [1187, 526] on span "2650 East El Presidio Street Carson, California 90810, United States" at bounding box center [1206, 525] width 172 height 16
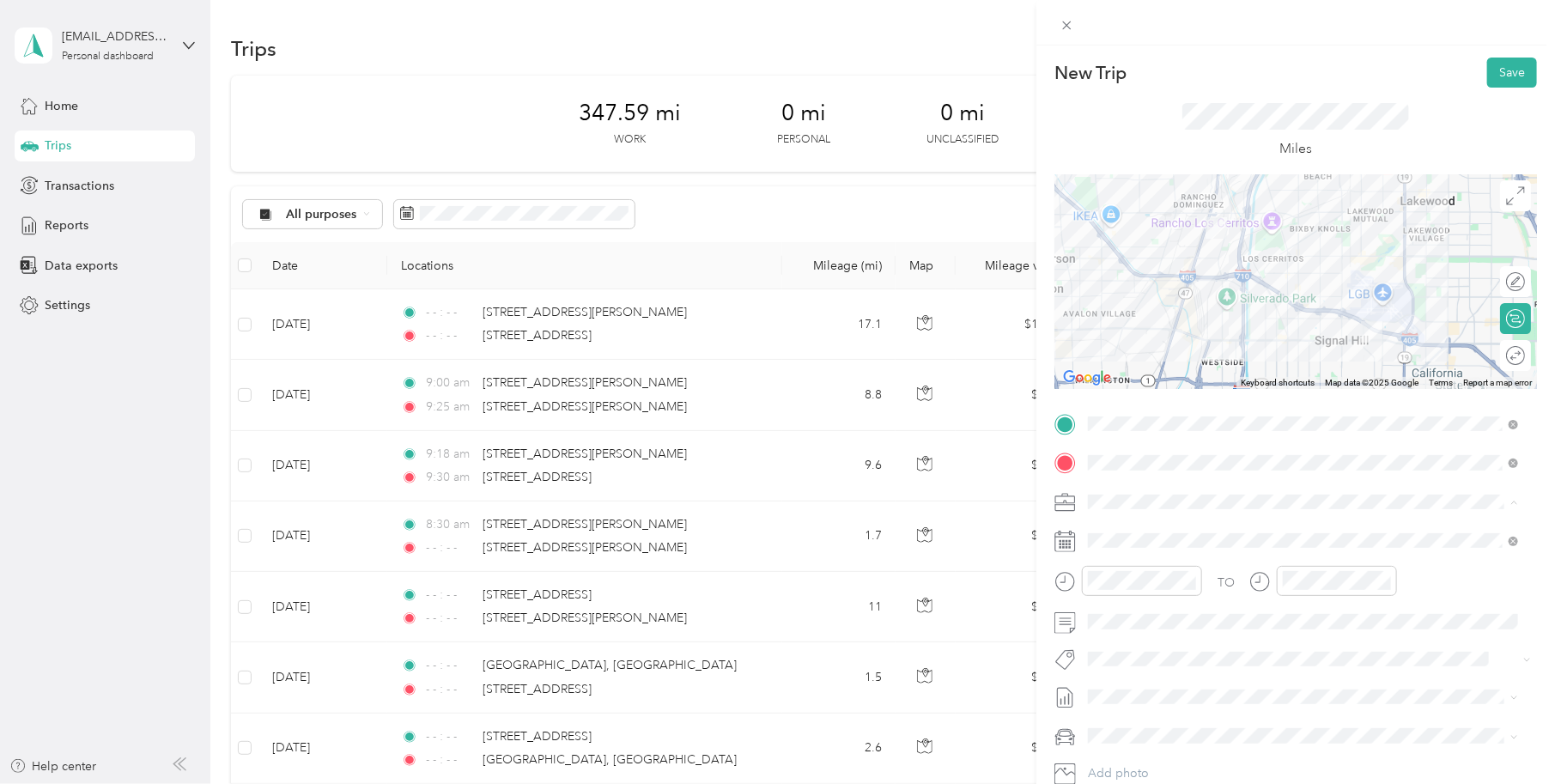
click at [1127, 563] on span "Work Mileage" at bounding box center [1132, 562] width 75 height 15
click at [1061, 544] on rect at bounding box center [1061, 545] width 3 height 3
click at [1068, 542] on rect at bounding box center [1067, 541] width 3 height 3
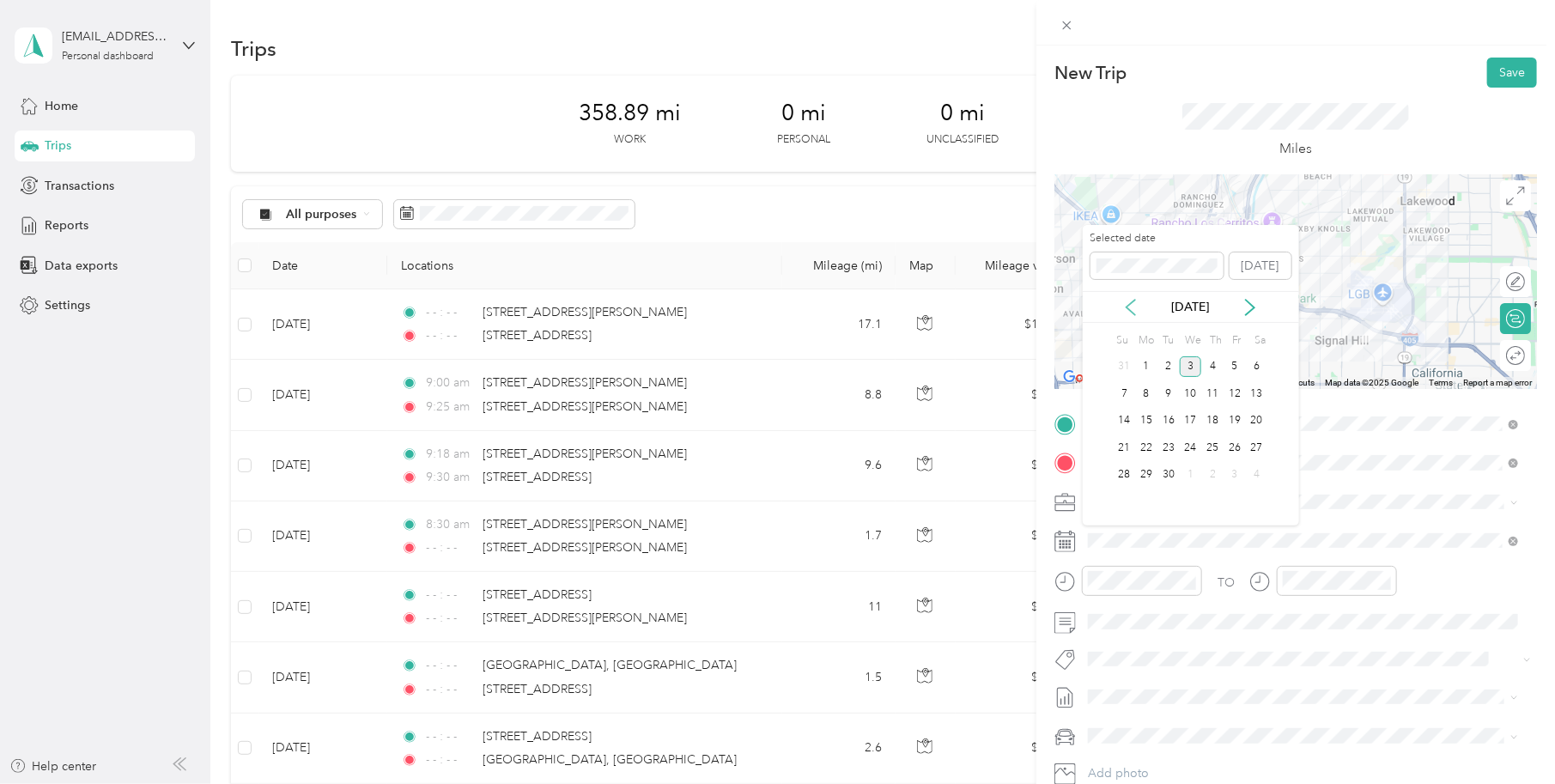
click at [1130, 303] on icon at bounding box center [1130, 307] width 8 height 16
click at [1214, 388] on div "7" at bounding box center [1213, 392] width 22 height 21
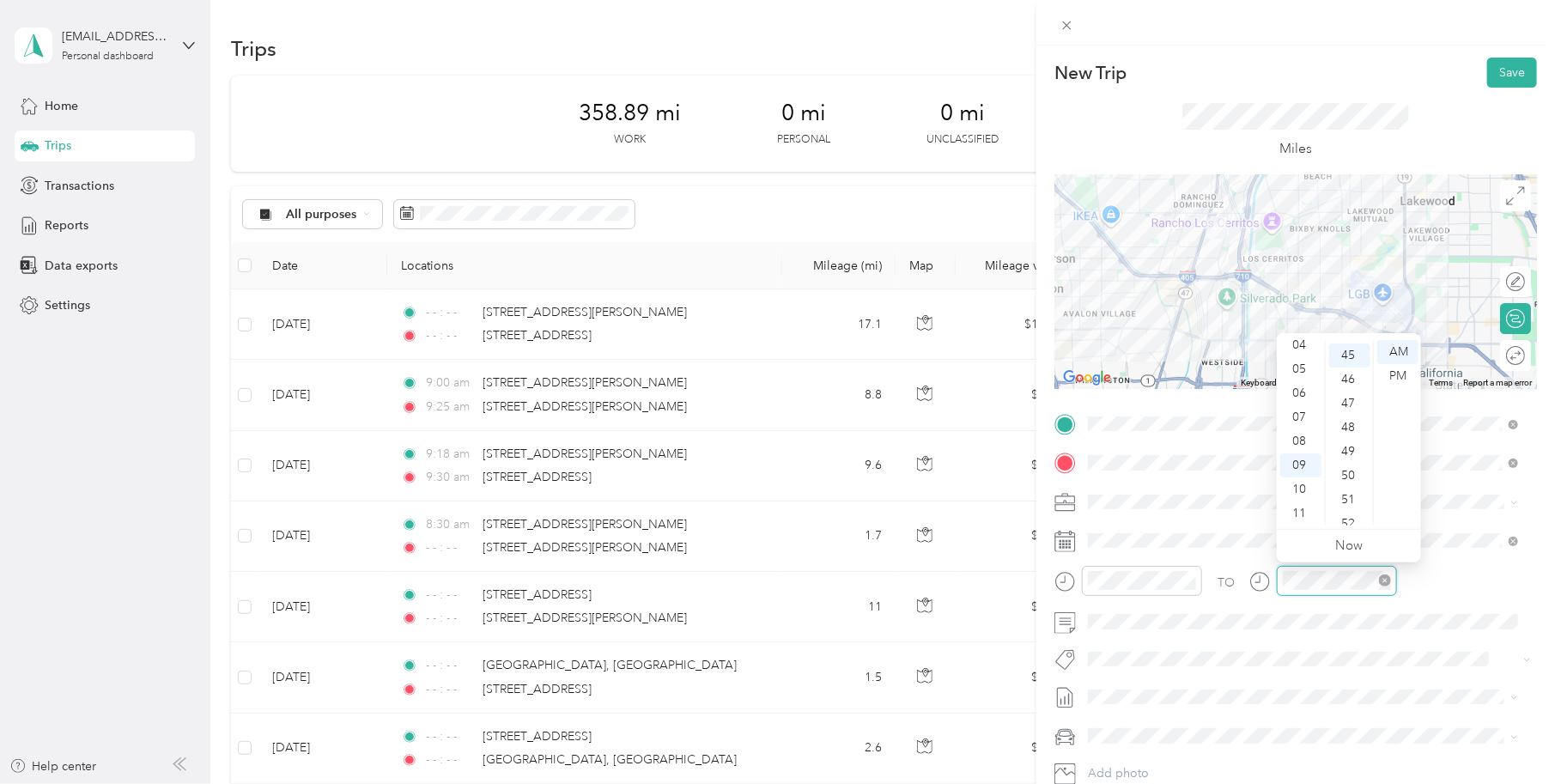
scroll to position [1081, 0]
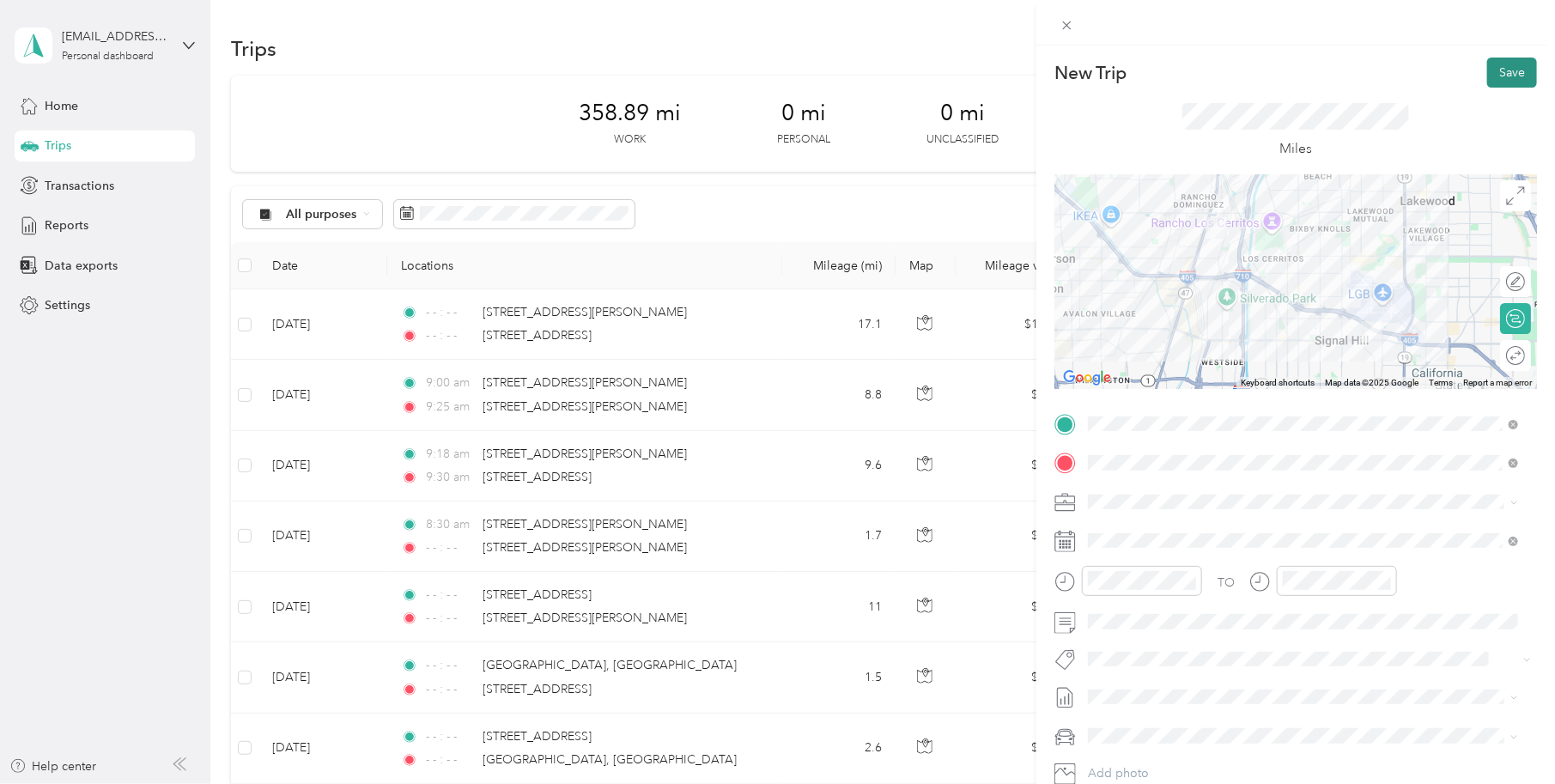
click at [1491, 64] on button "Save" at bounding box center [1512, 72] width 50 height 30
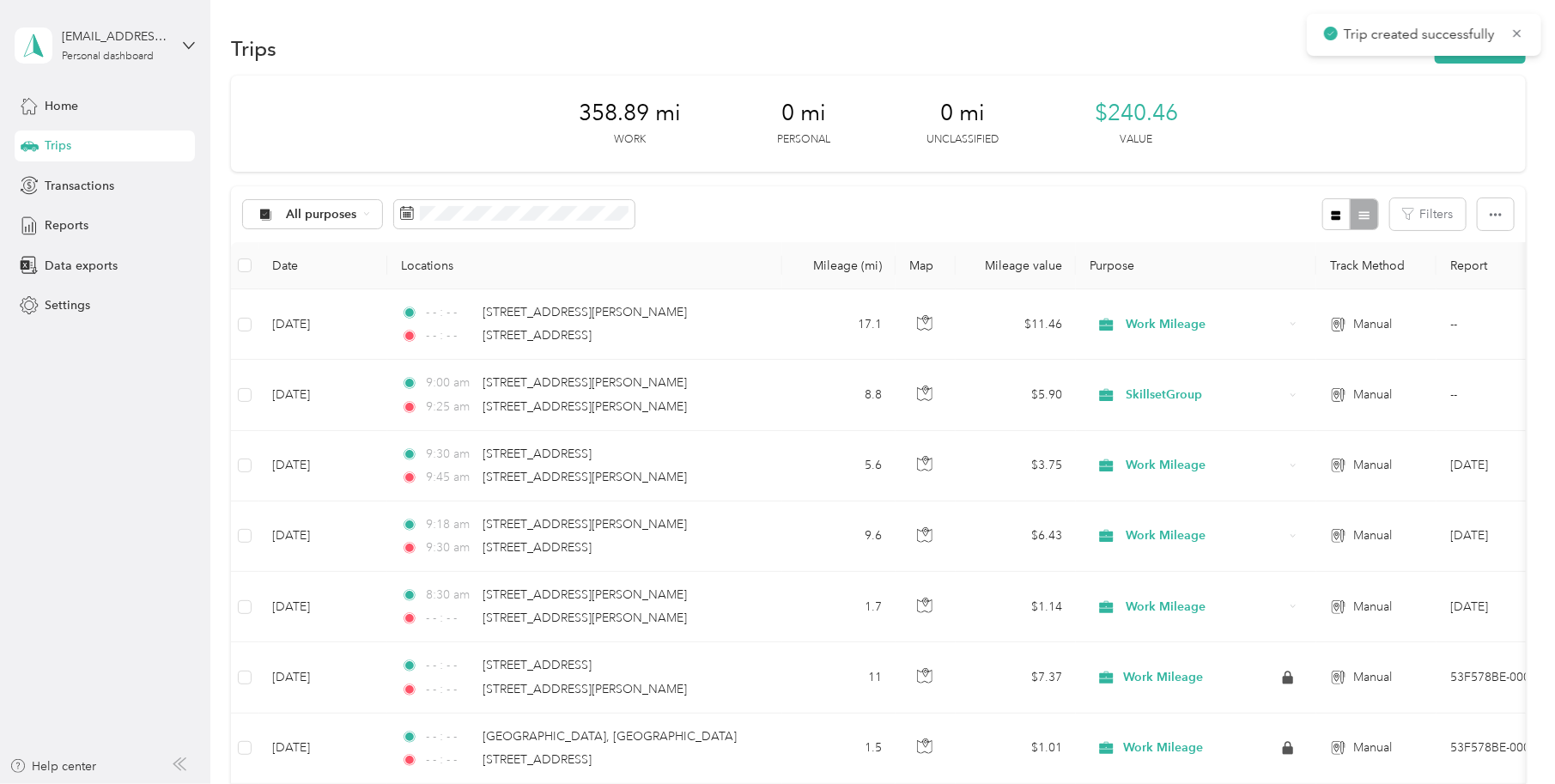
click at [1458, 126] on div "358.89 mi Work 0 mi Personal 0 mi Unclassified $240.46 Value" at bounding box center [878, 123] width 1294 height 96
click at [1463, 37] on button "New trip" at bounding box center [1480, 49] width 91 height 30
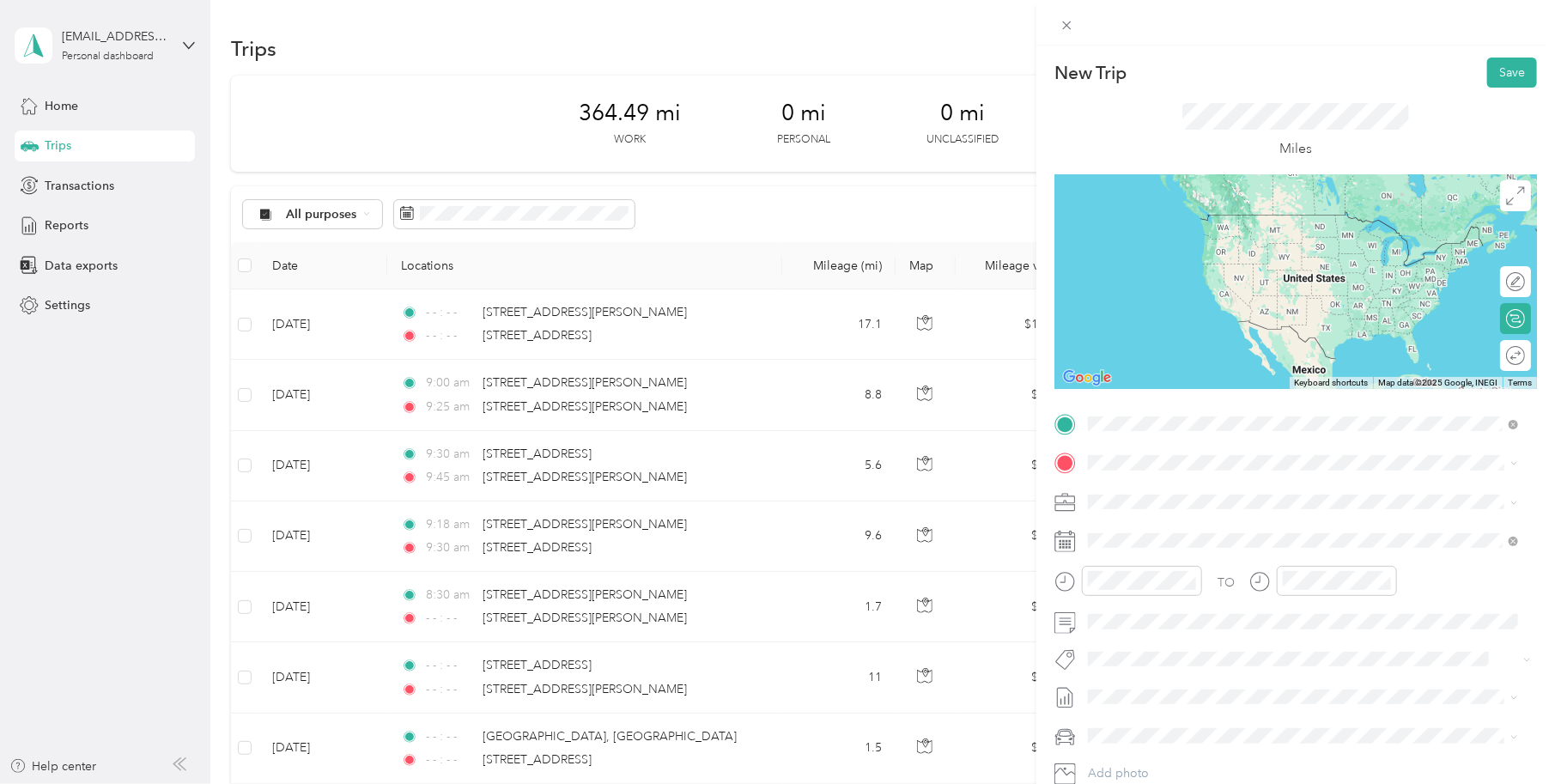
click at [1205, 482] on span "2650 East El Presidio Street Carson, California 90810, United States" at bounding box center [1206, 485] width 172 height 16
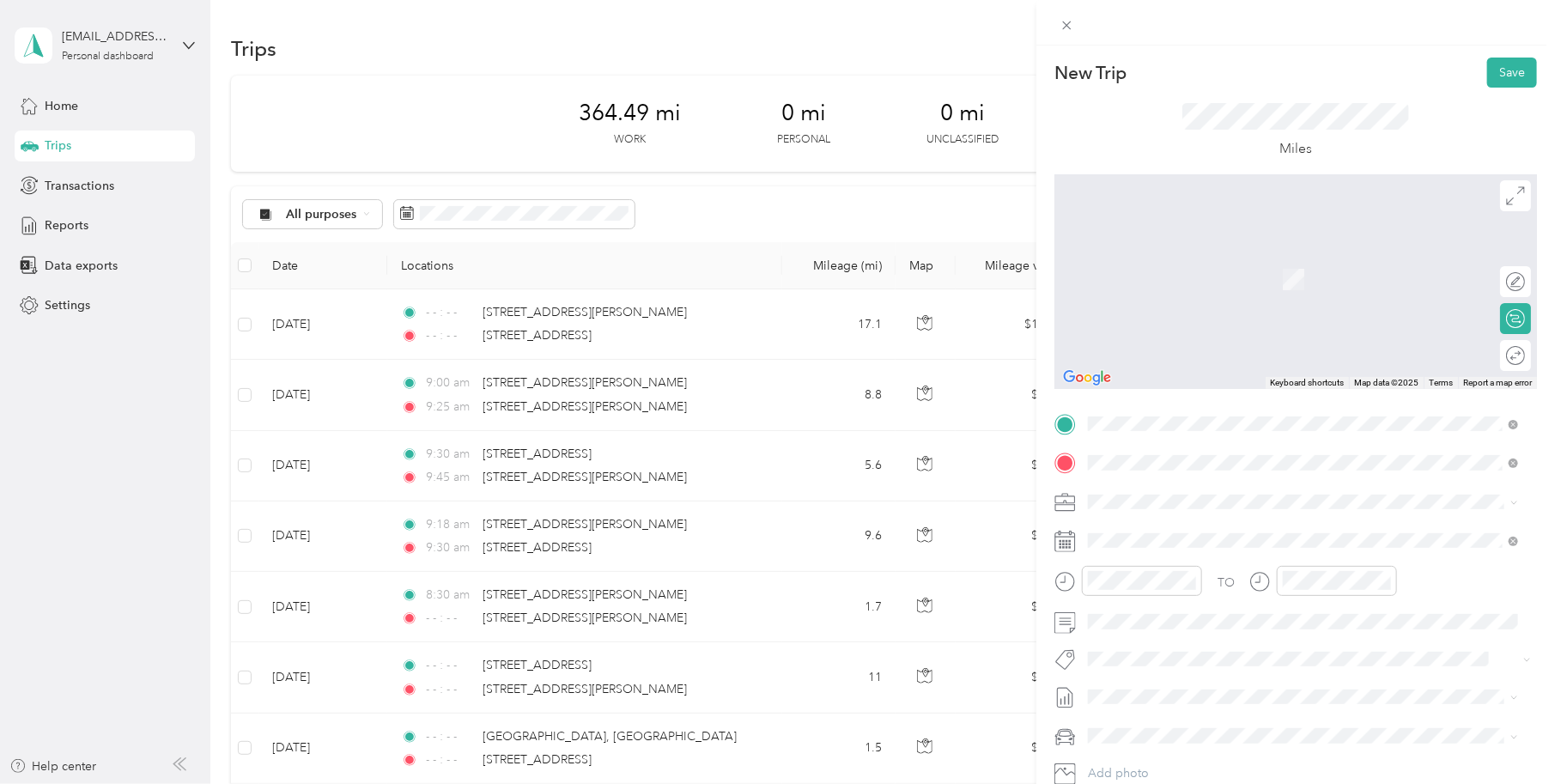
click at [1175, 532] on span "17920 South Figueroa Street Gardena, California 90248, United States" at bounding box center [1254, 525] width 267 height 16
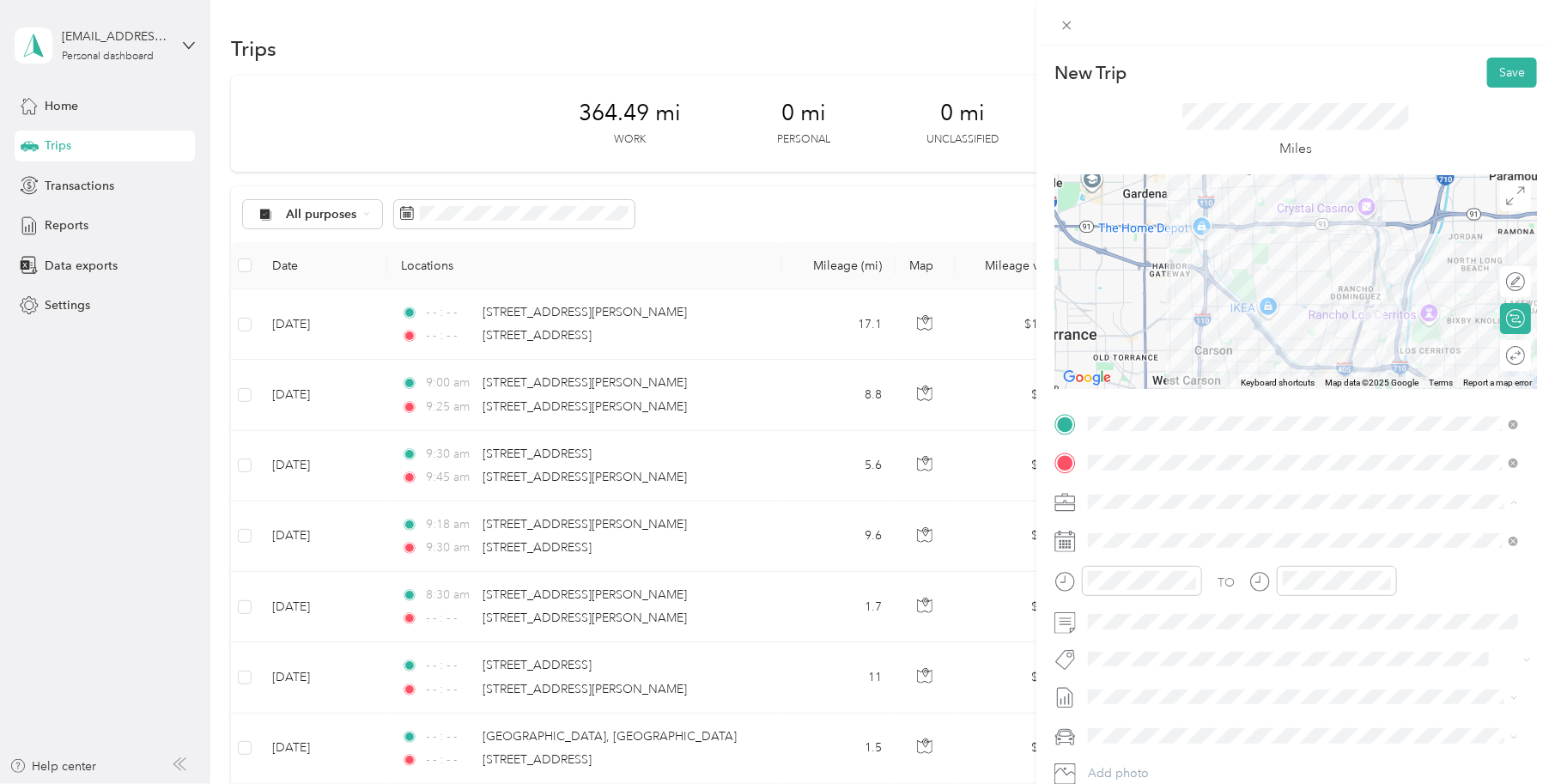
click at [1149, 558] on span "Work Mileage" at bounding box center [1132, 562] width 75 height 15
click at [1065, 541] on icon at bounding box center [1065, 540] width 21 height 21
drag, startPoint x: 1067, startPoint y: 541, endPoint x: 1084, endPoint y: 537, distance: 17.5
click at [1069, 539] on icon at bounding box center [1065, 540] width 21 height 21
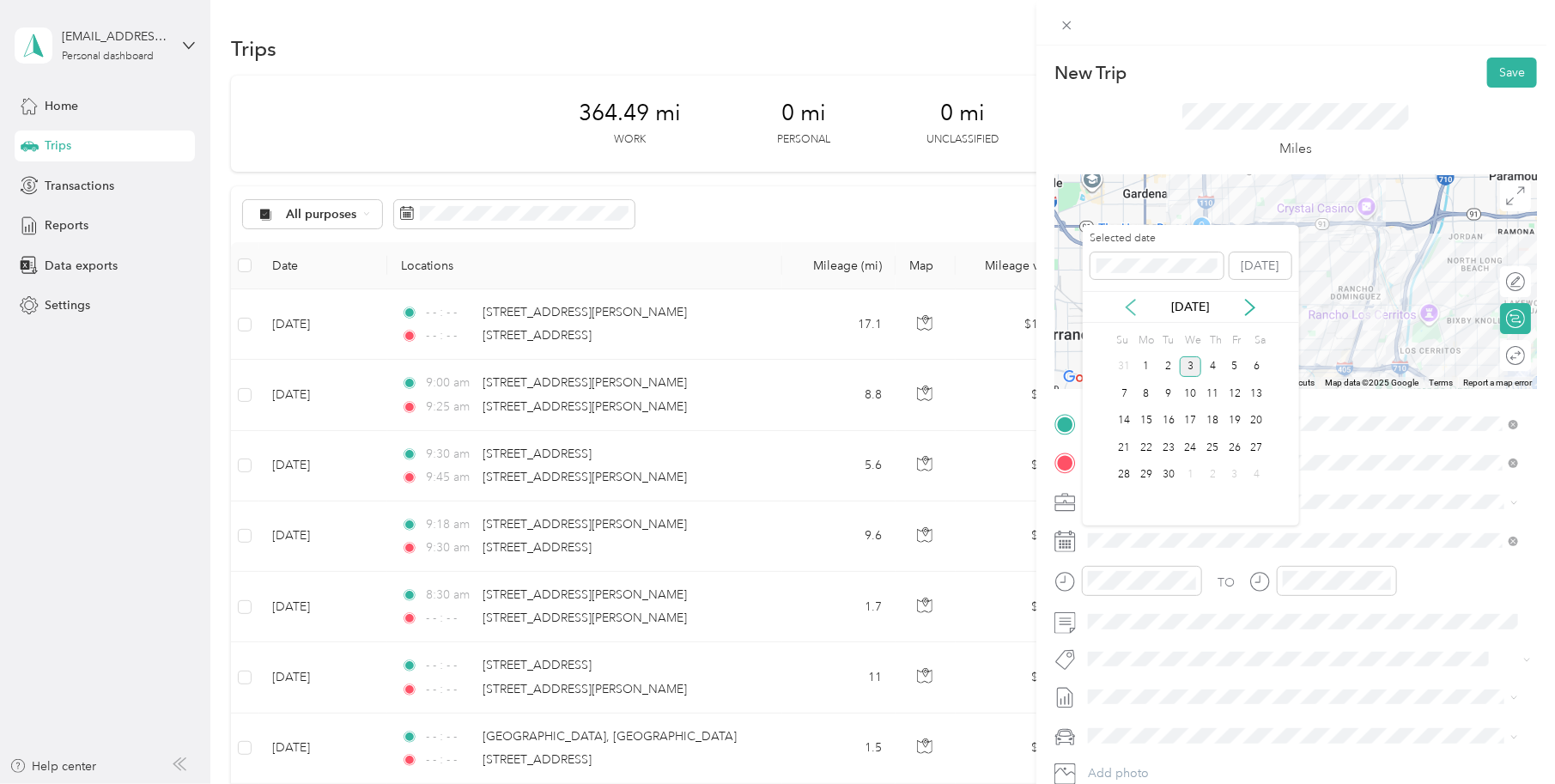
click at [1123, 301] on icon at bounding box center [1130, 307] width 17 height 17
click at [1216, 395] on div "7" at bounding box center [1213, 392] width 22 height 21
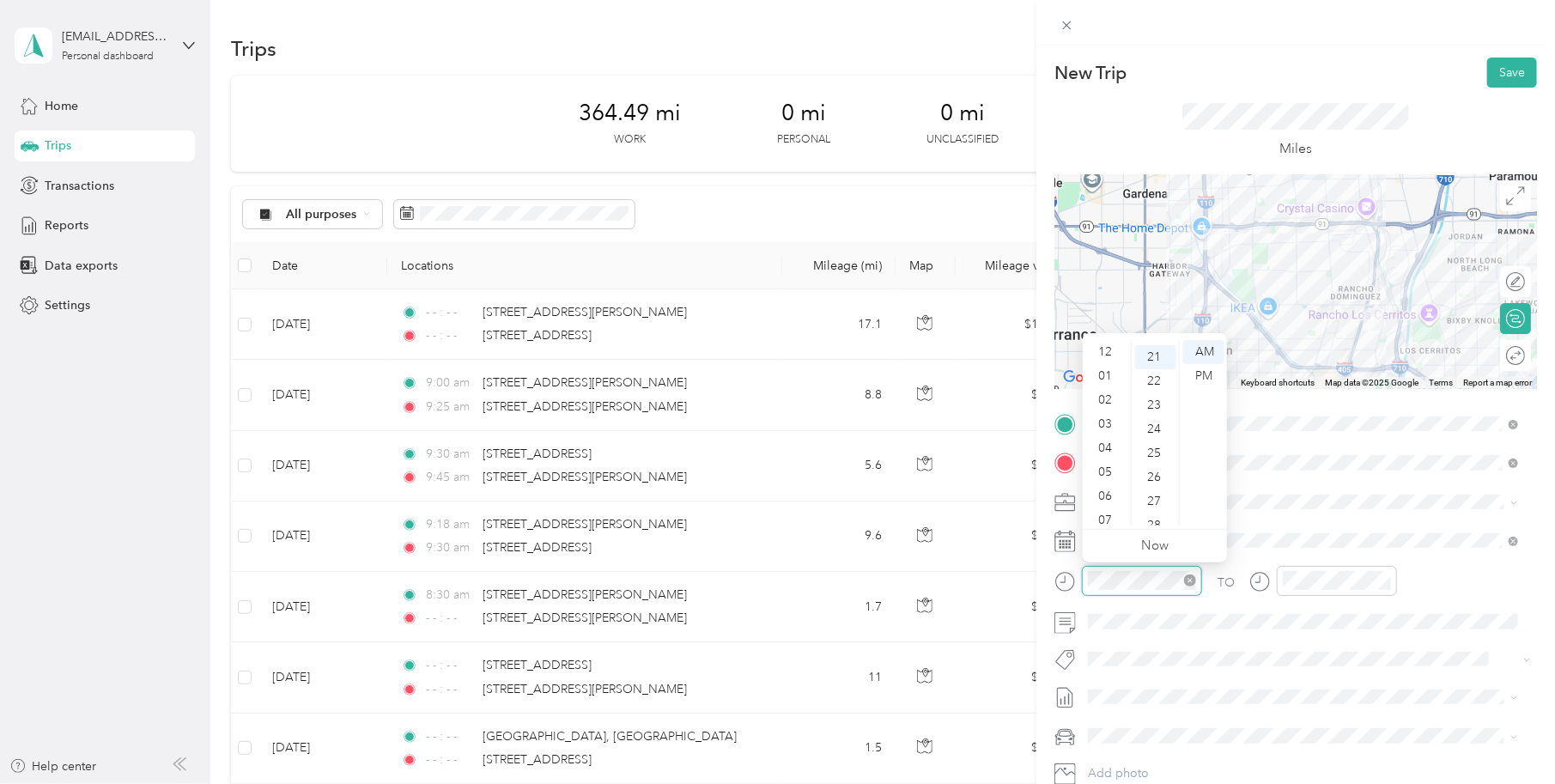
scroll to position [103, 0]
click at [1113, 487] on div "10" at bounding box center [1106, 489] width 41 height 24
click at [1154, 349] on div "00" at bounding box center [1155, 352] width 41 height 24
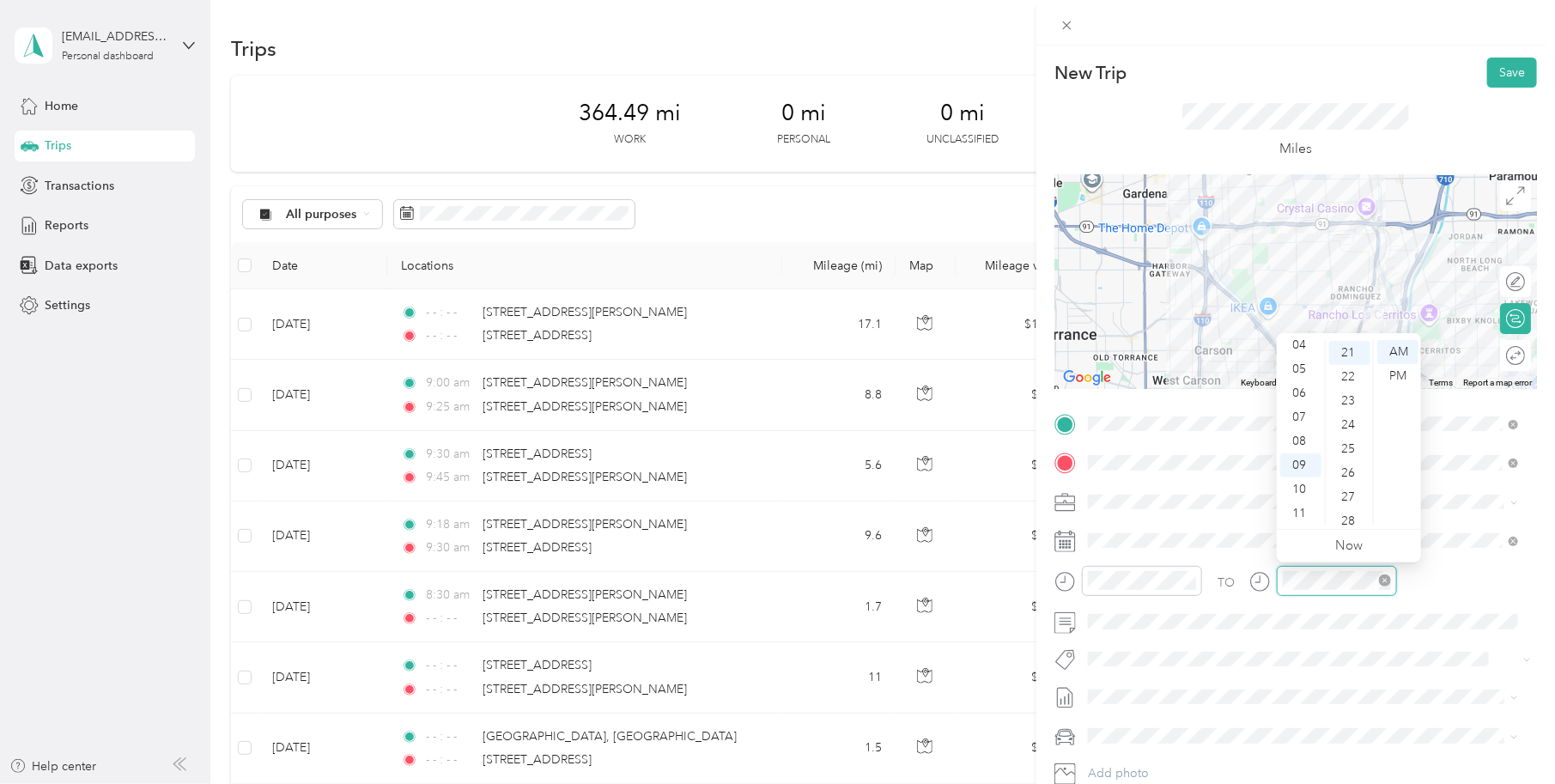
scroll to position [503, 0]
click at [1294, 488] on div "10" at bounding box center [1301, 489] width 41 height 24
click at [1374, 675] on div "TO Add photo" at bounding box center [1296, 616] width 483 height 414
click at [1498, 67] on button "Save" at bounding box center [1512, 72] width 50 height 30
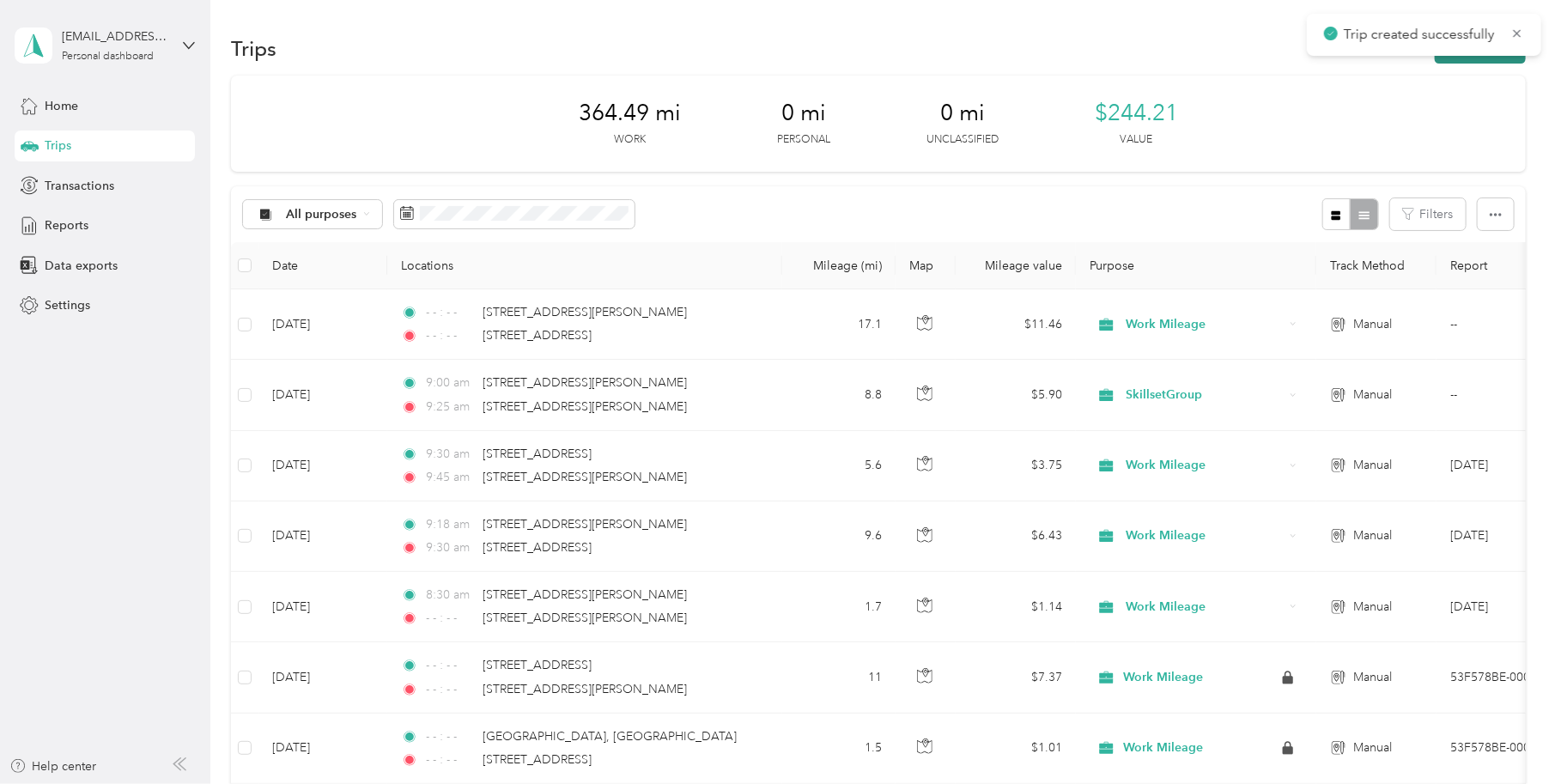
click at [1446, 57] on icon "button" at bounding box center [1454, 50] width 20 height 20
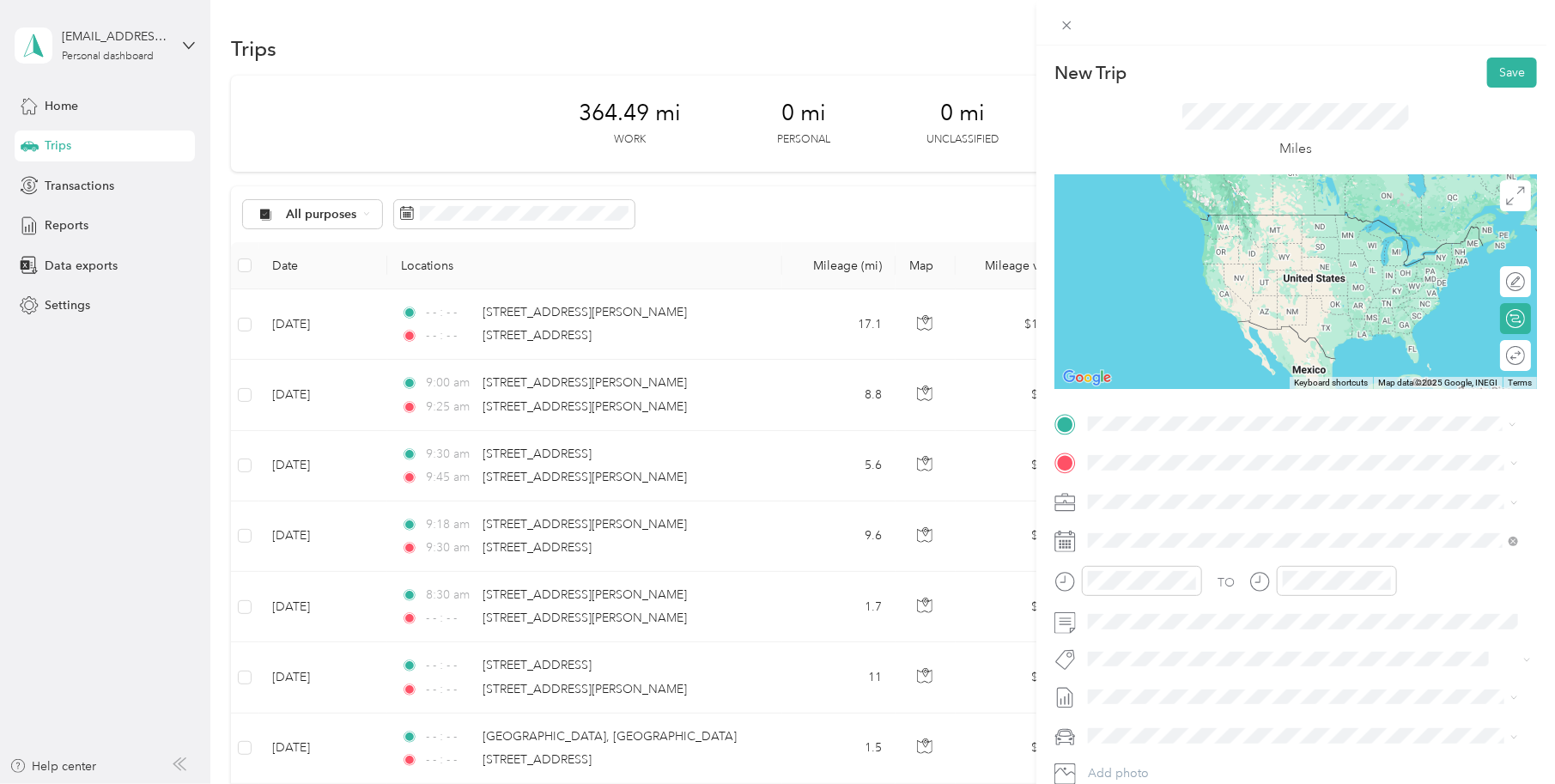
click at [1193, 493] on span "17920 South Figueroa Street Gardena, California 90248, United States" at bounding box center [1254, 485] width 267 height 16
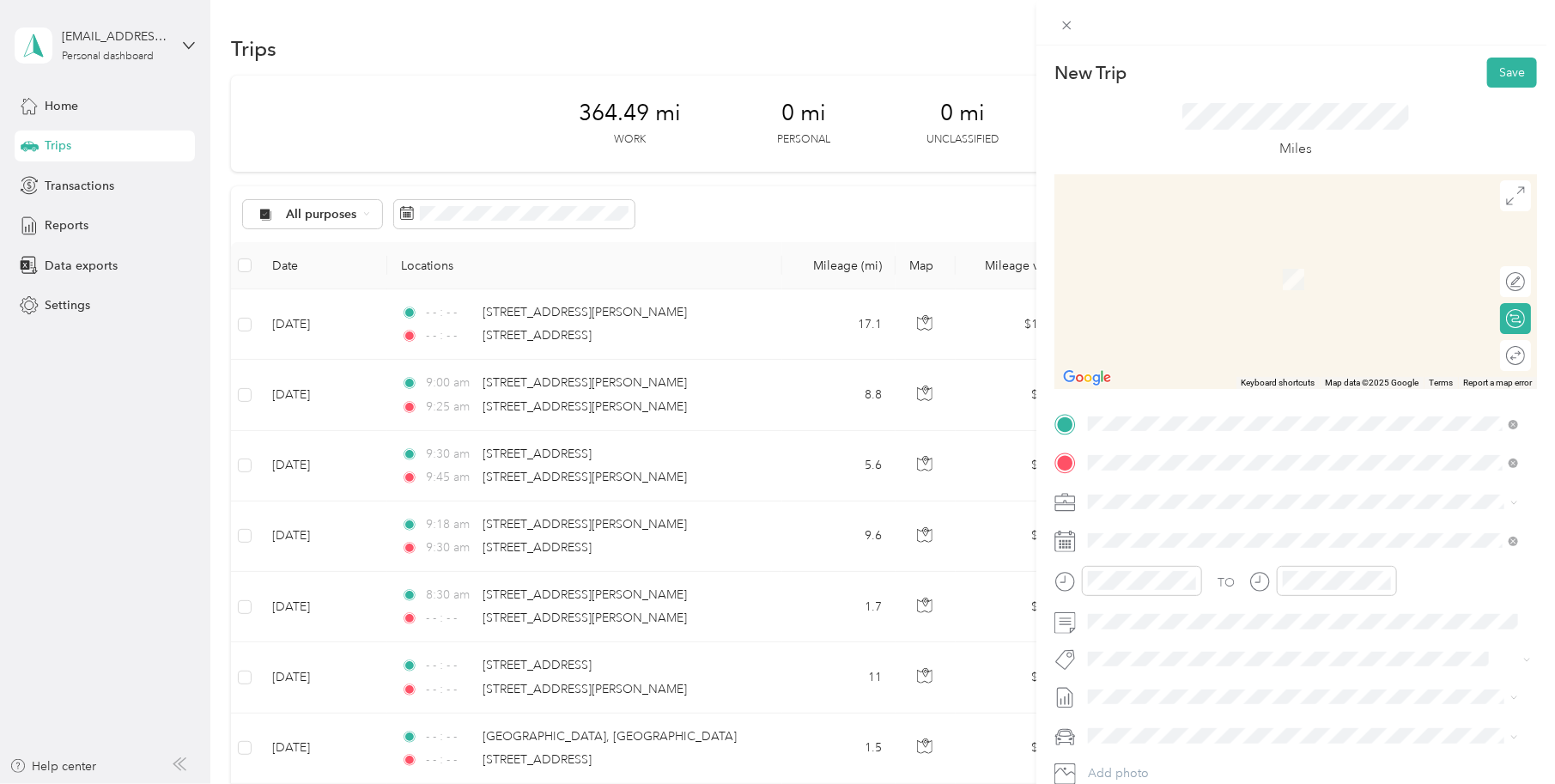
click at [1201, 537] on div "19301 South Santa Fe Avenue Compton, California 90221, United States" at bounding box center [1304, 525] width 418 height 23
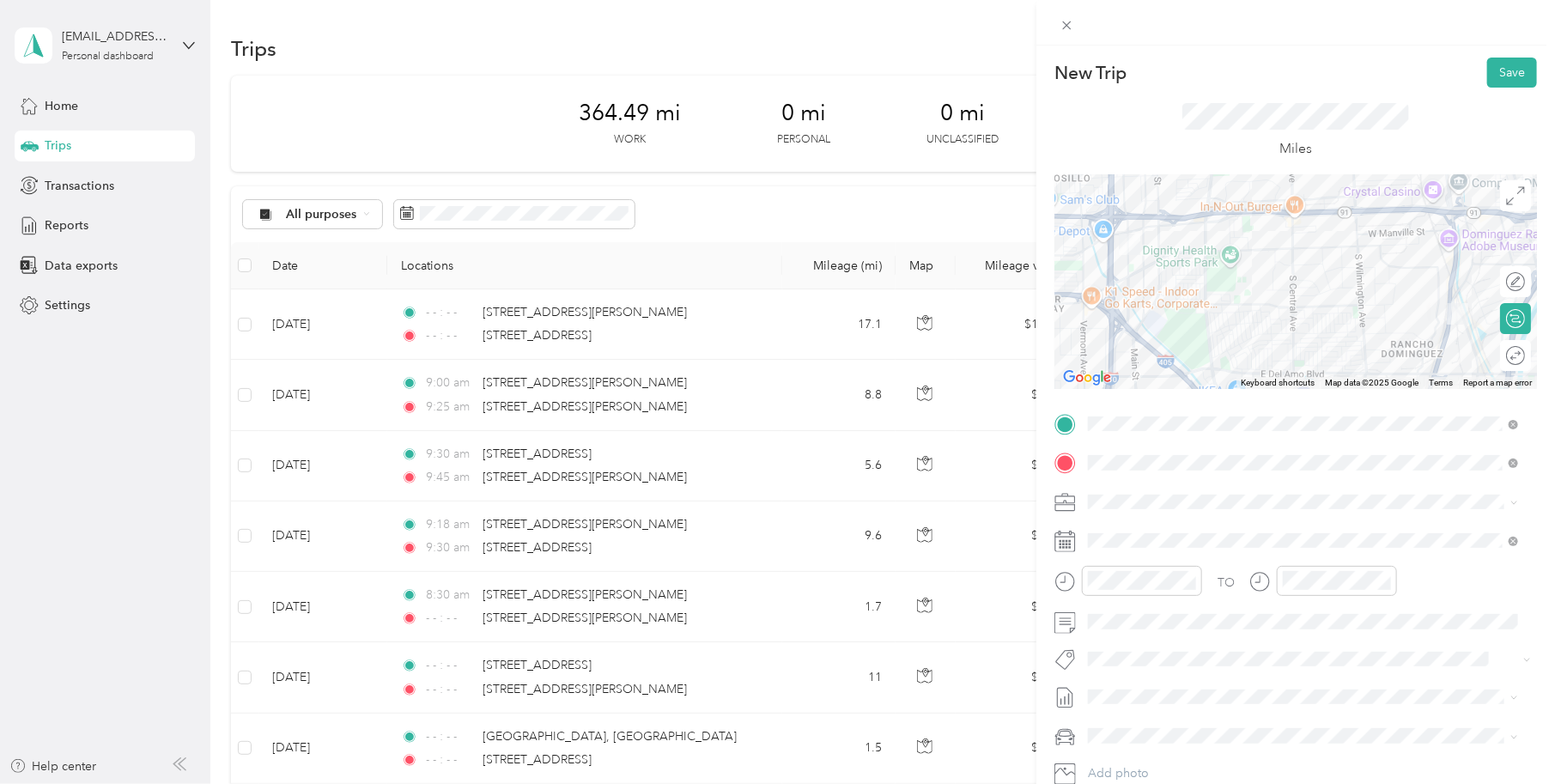
click at [1113, 555] on span "Work Mileage" at bounding box center [1132, 562] width 75 height 15
click at [1069, 538] on icon at bounding box center [1065, 540] width 21 height 21
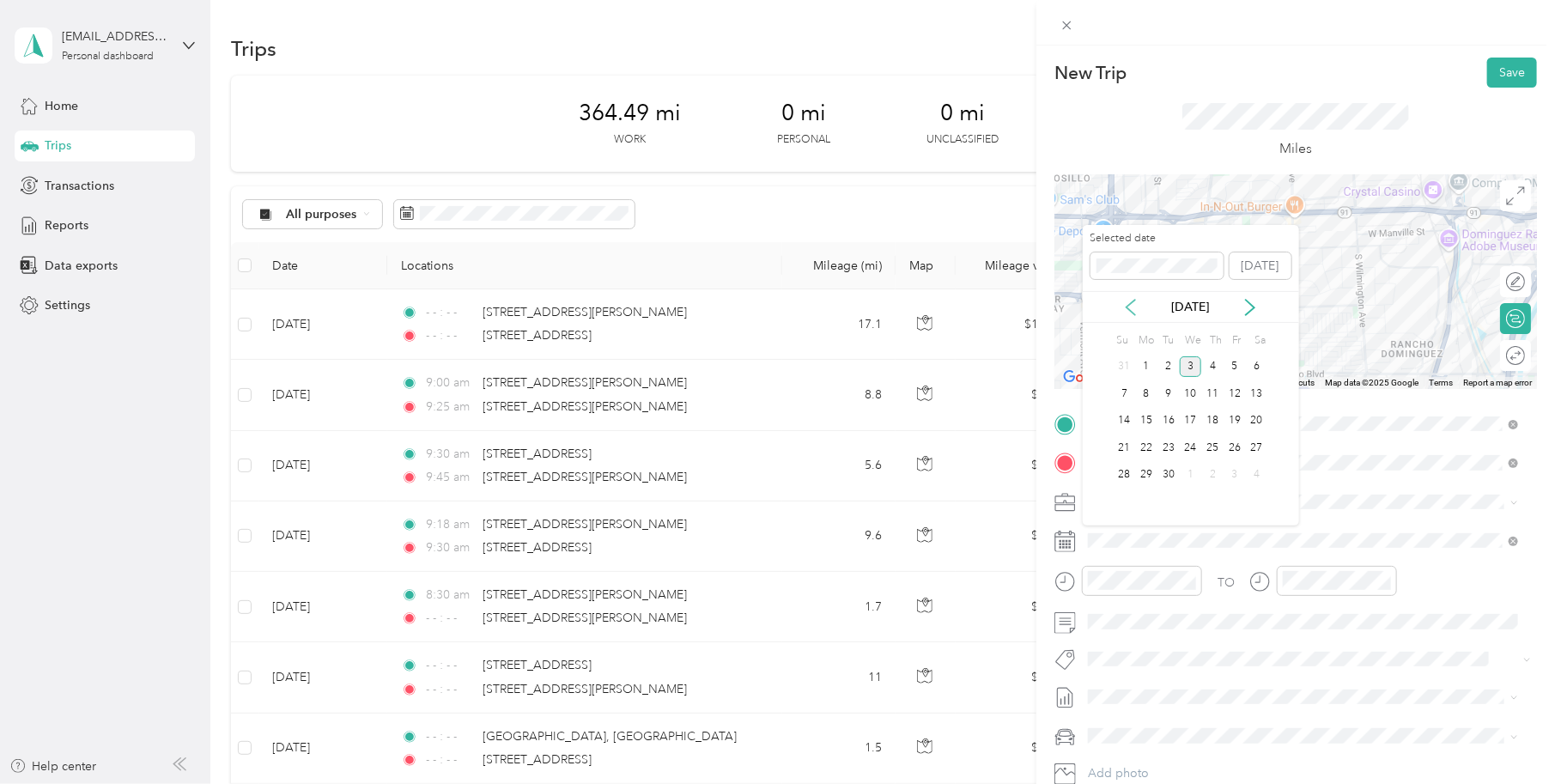
click at [1125, 304] on icon at bounding box center [1130, 307] width 17 height 17
click at [1209, 394] on div "7" at bounding box center [1213, 392] width 22 height 21
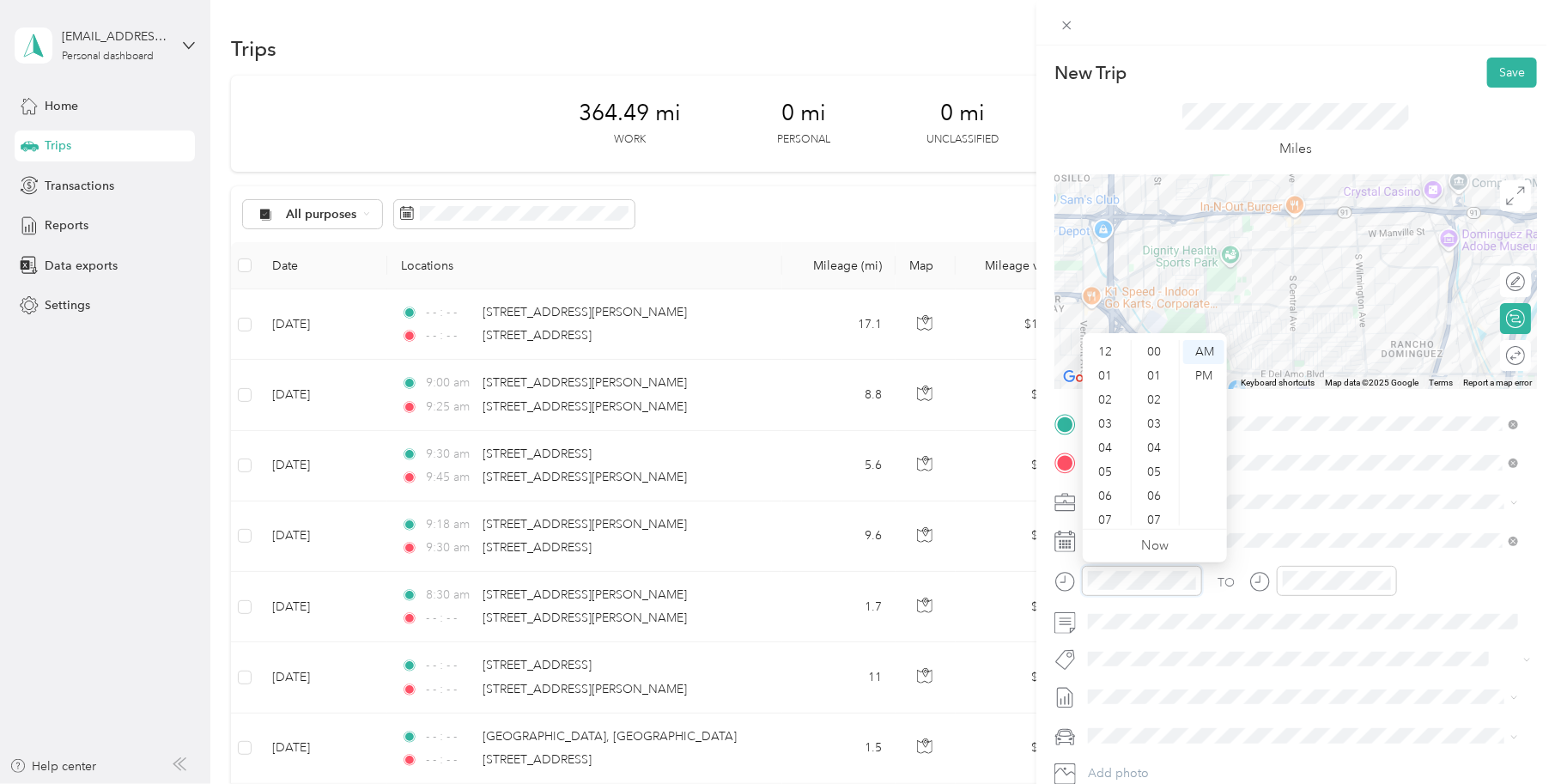
scroll to position [103, 0]
click at [1110, 505] on div "11" at bounding box center [1106, 513] width 41 height 24
click at [1158, 347] on div "00" at bounding box center [1155, 352] width 41 height 24
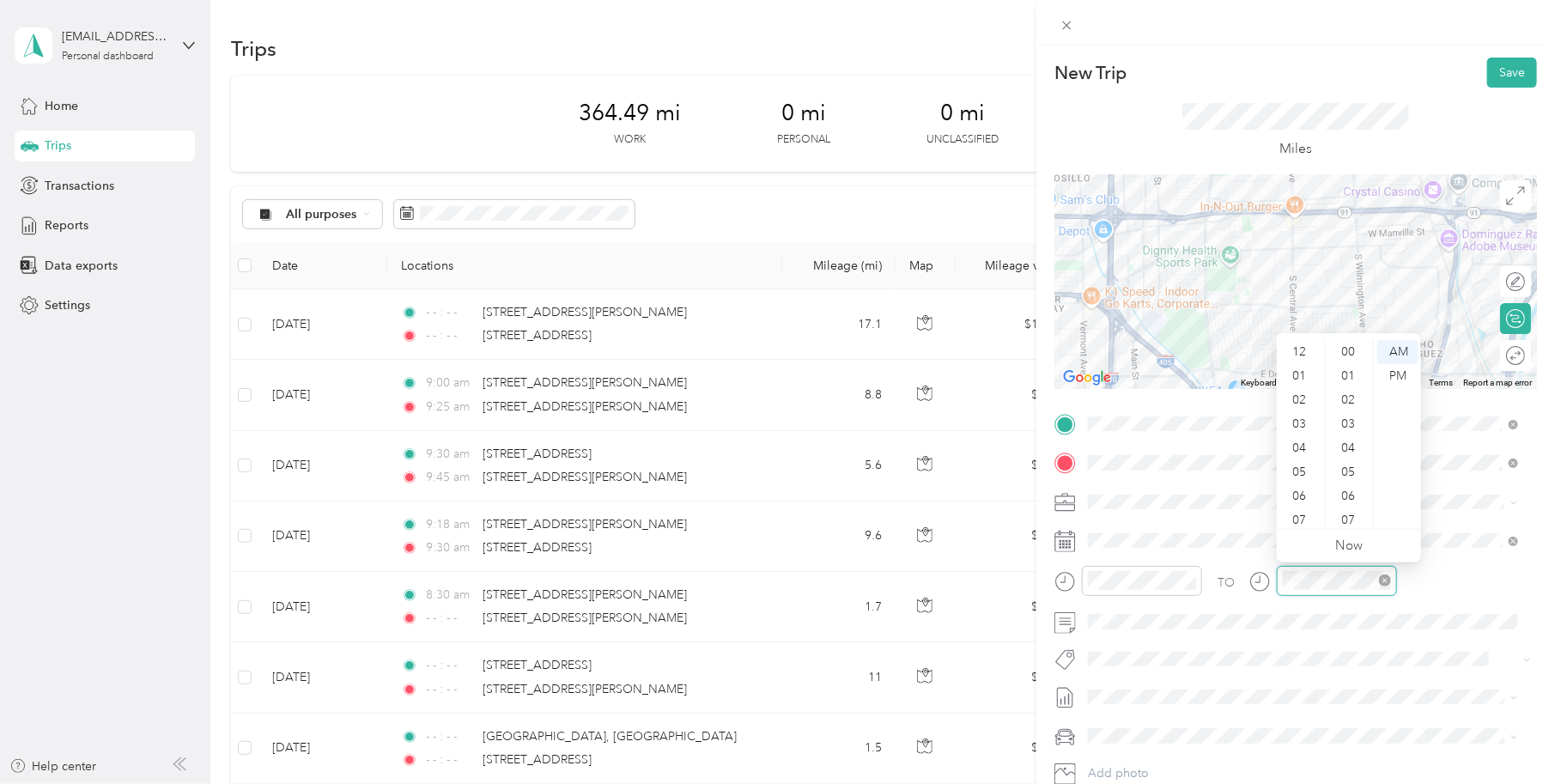
scroll to position [103, 0]
click at [1299, 513] on div "11" at bounding box center [1301, 513] width 41 height 24
click at [1350, 515] on div "30" at bounding box center [1350, 521] width 41 height 24
click at [1377, 712] on div "No tags found" at bounding box center [1304, 704] width 442 height 63
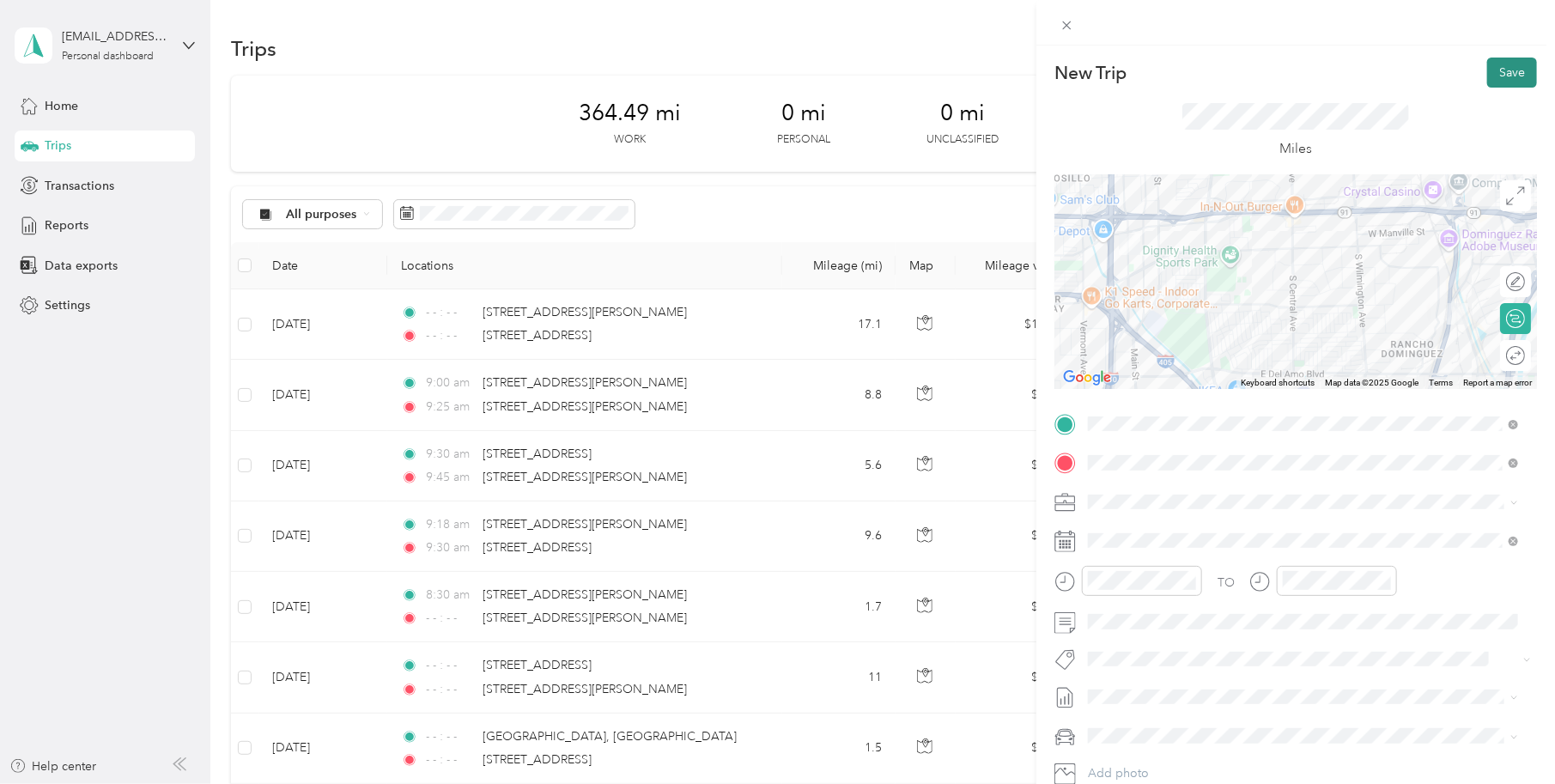
click at [1494, 74] on button "Save" at bounding box center [1512, 72] width 50 height 30
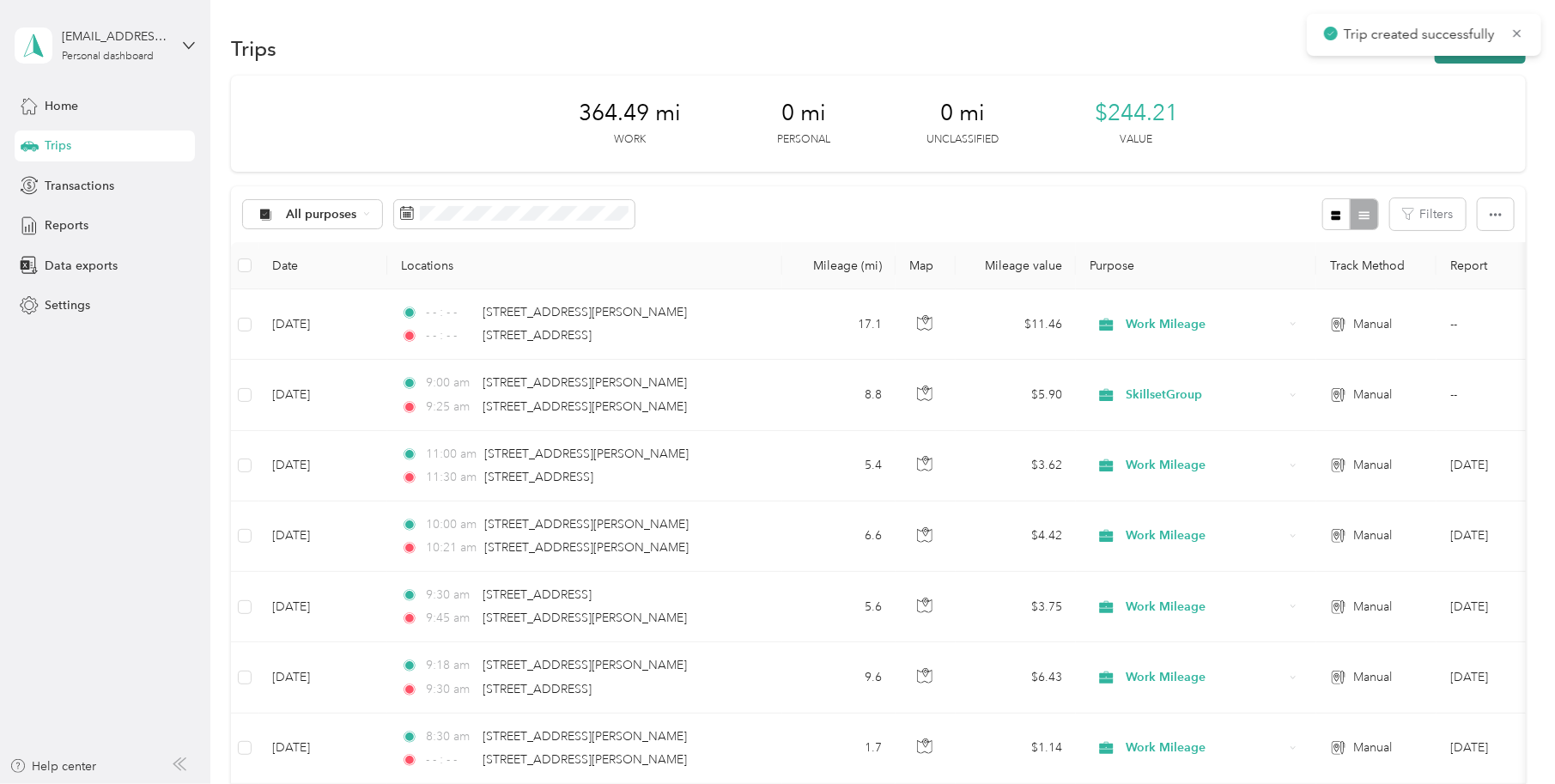
click at [1475, 60] on button "New trip" at bounding box center [1480, 49] width 91 height 30
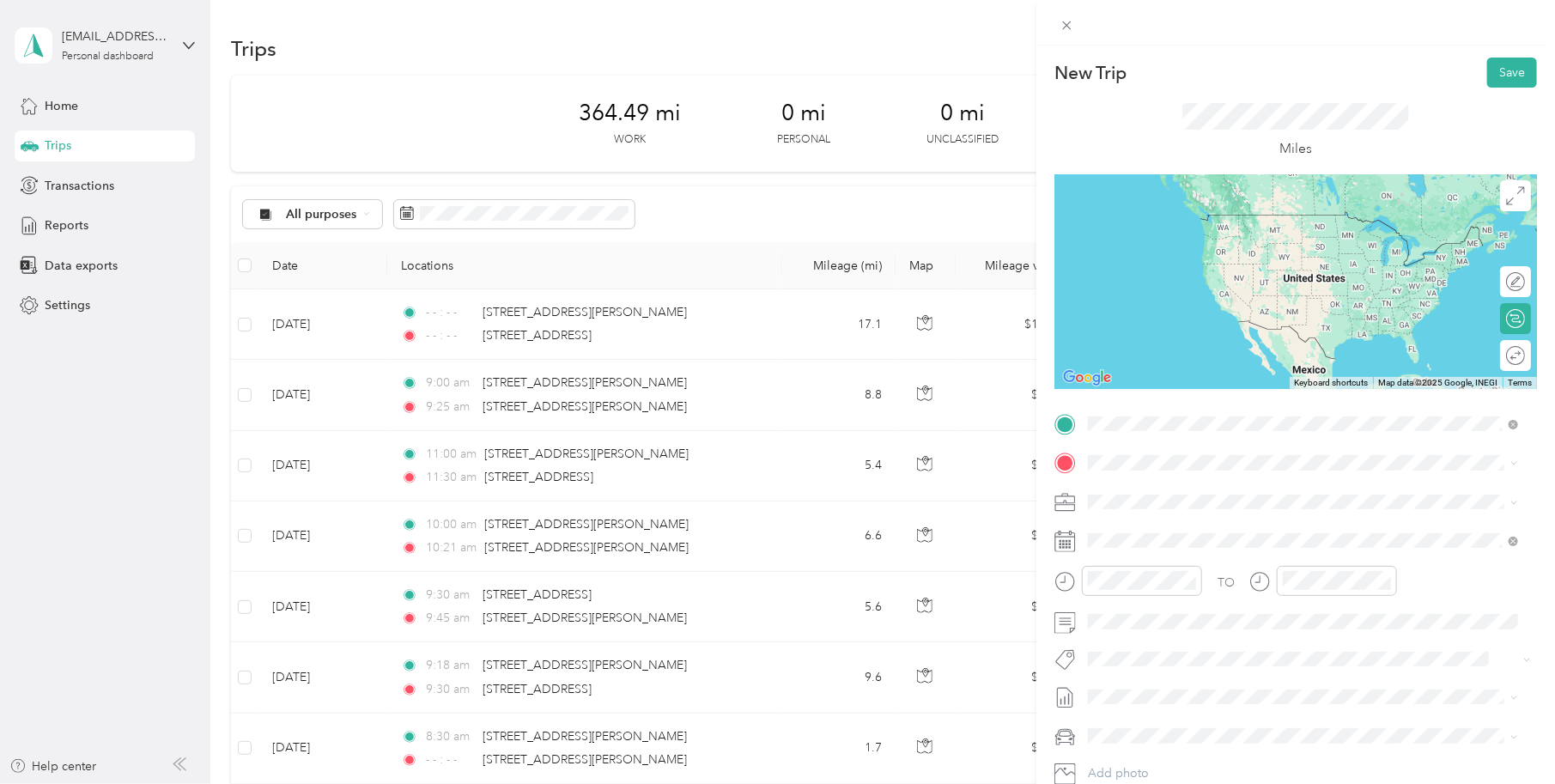
click at [1168, 485] on span "19301 South Santa Fe Avenue Compton, California 90221, United States" at bounding box center [1206, 485] width 172 height 16
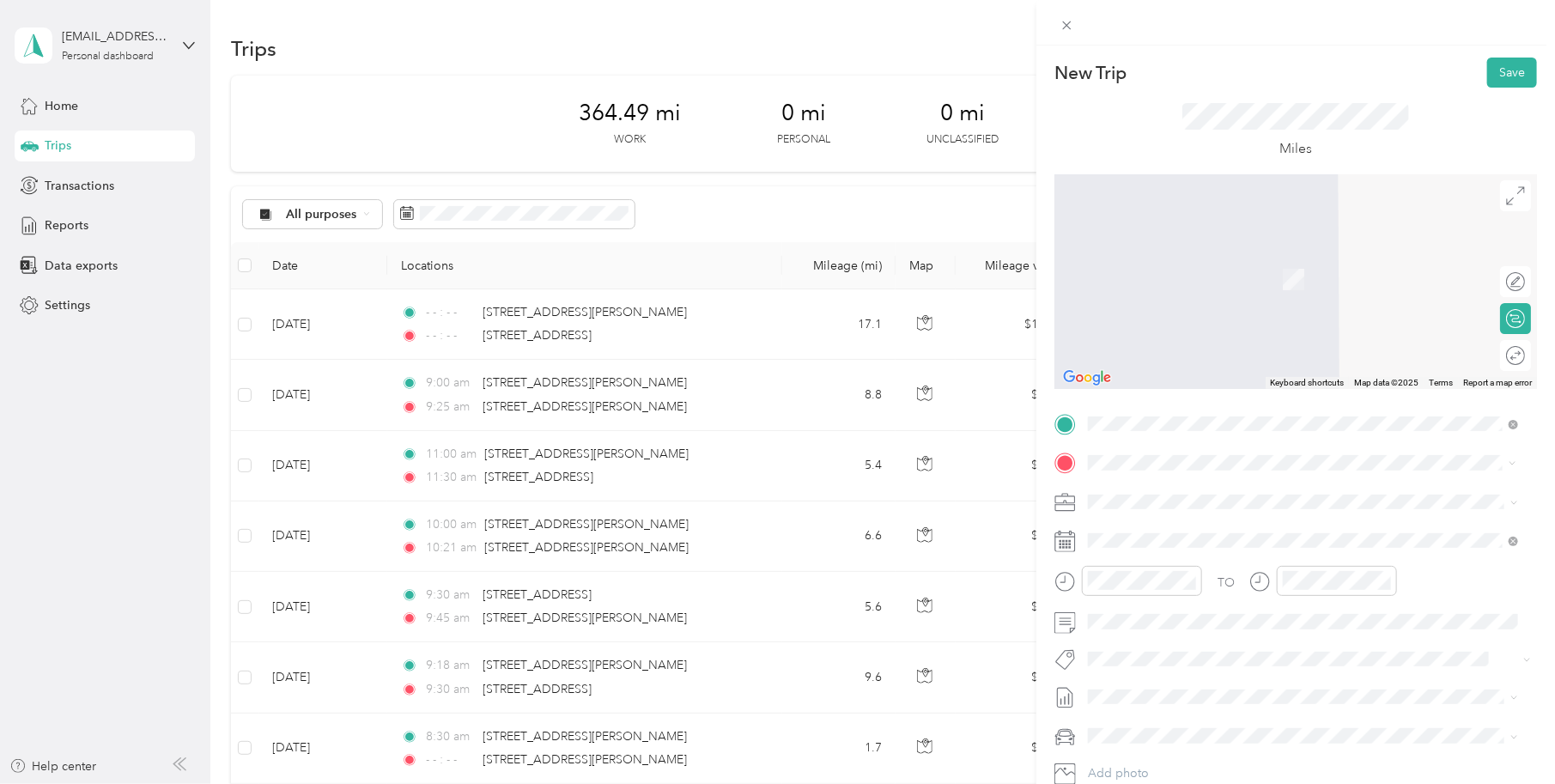
click at [1169, 529] on span "15737 Downey Avenue Paramount, California 90723, United States" at bounding box center [1254, 525] width 267 height 16
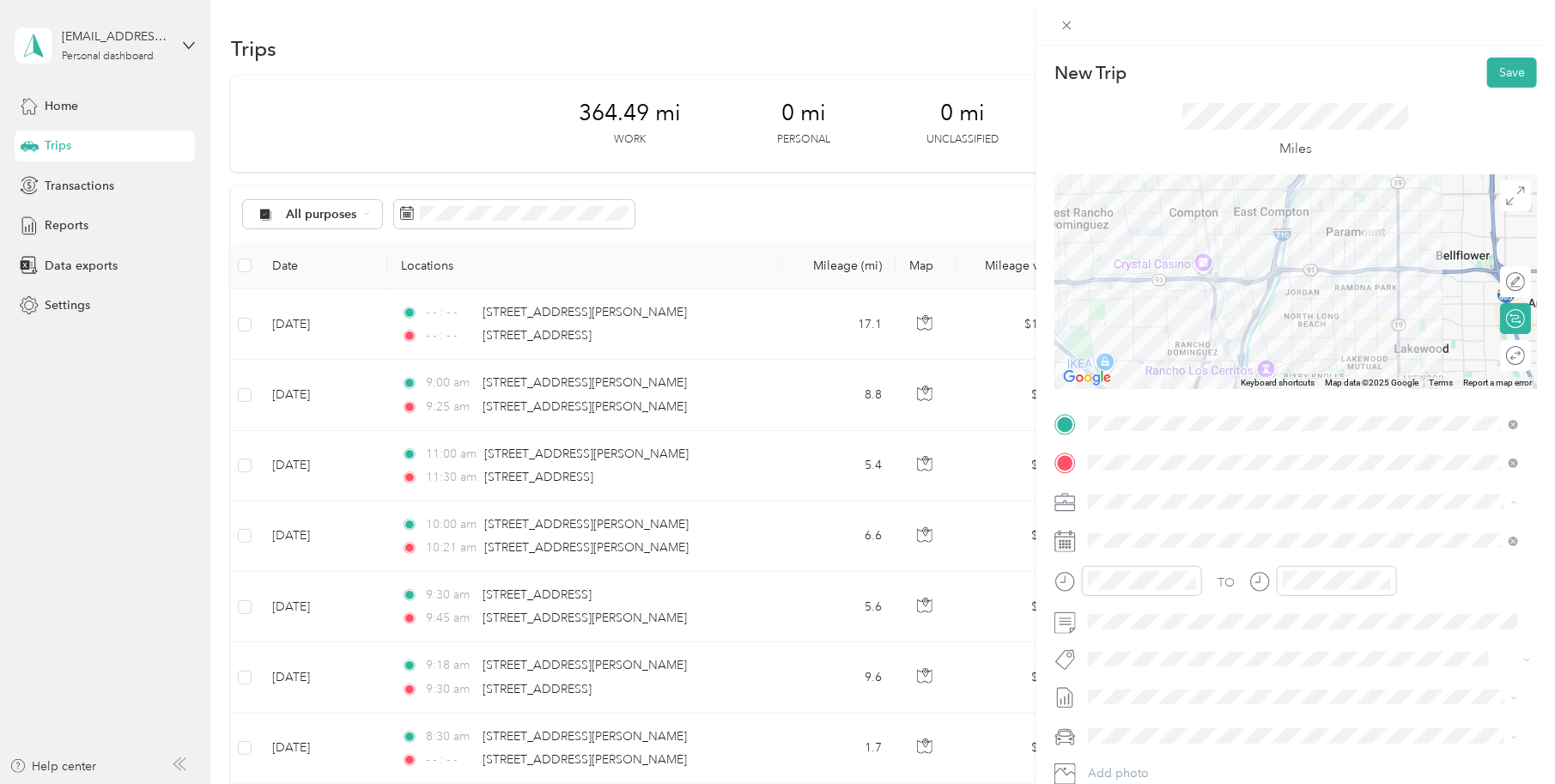
click at [1142, 559] on span "Work Mileage" at bounding box center [1132, 562] width 75 height 15
click at [1072, 545] on icon at bounding box center [1065, 540] width 21 height 21
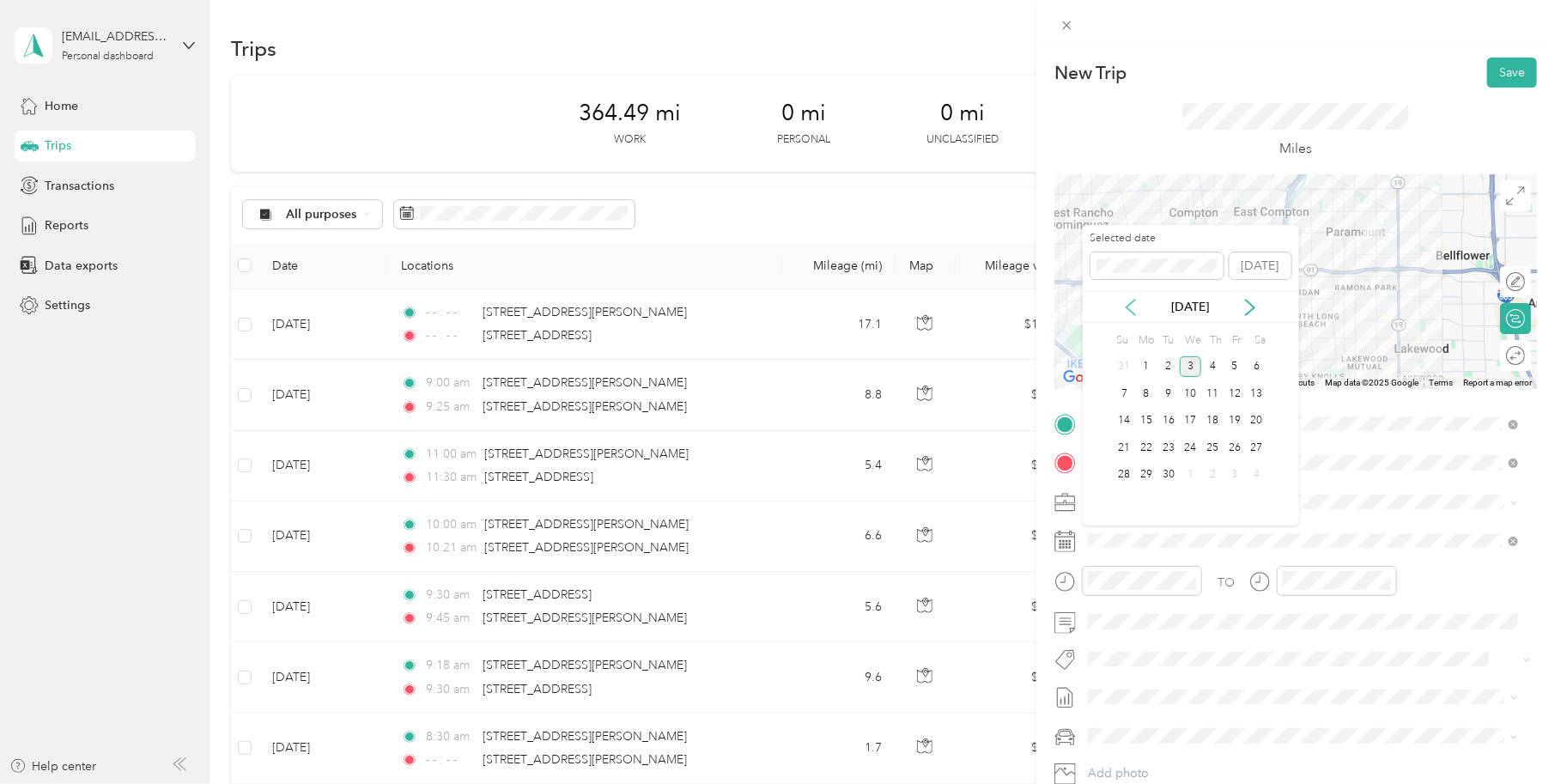
click at [1127, 306] on icon at bounding box center [1130, 307] width 8 height 16
click at [1215, 389] on div "7" at bounding box center [1213, 392] width 22 height 21
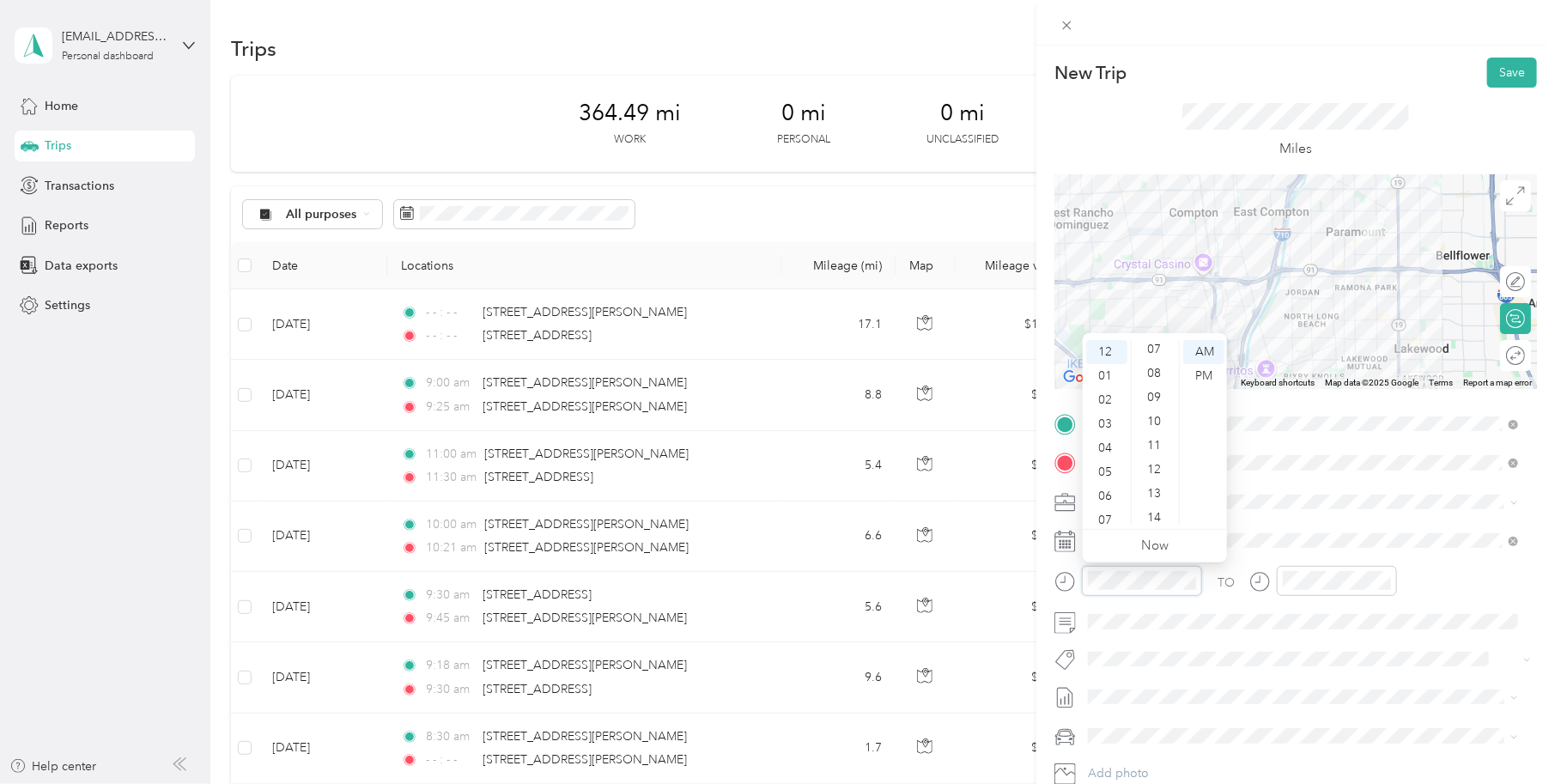
scroll to position [0, 0]
click at [1157, 354] on div "00" at bounding box center [1155, 352] width 41 height 24
click at [1205, 376] on div "PM" at bounding box center [1204, 376] width 41 height 24
click at [1402, 376] on div "PM" at bounding box center [1397, 376] width 41 height 24
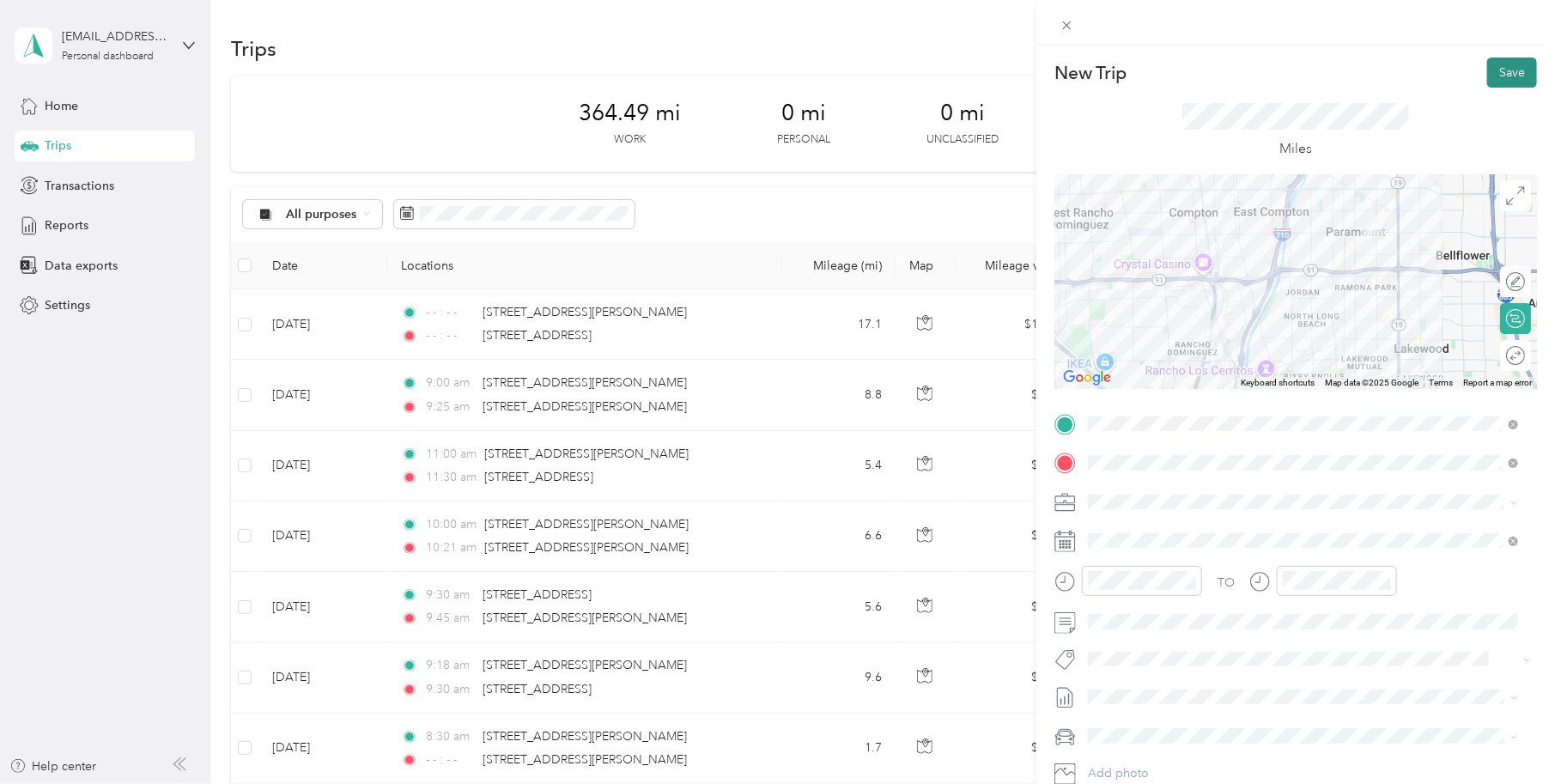
click at [1505, 71] on button "Save" at bounding box center [1512, 72] width 50 height 30
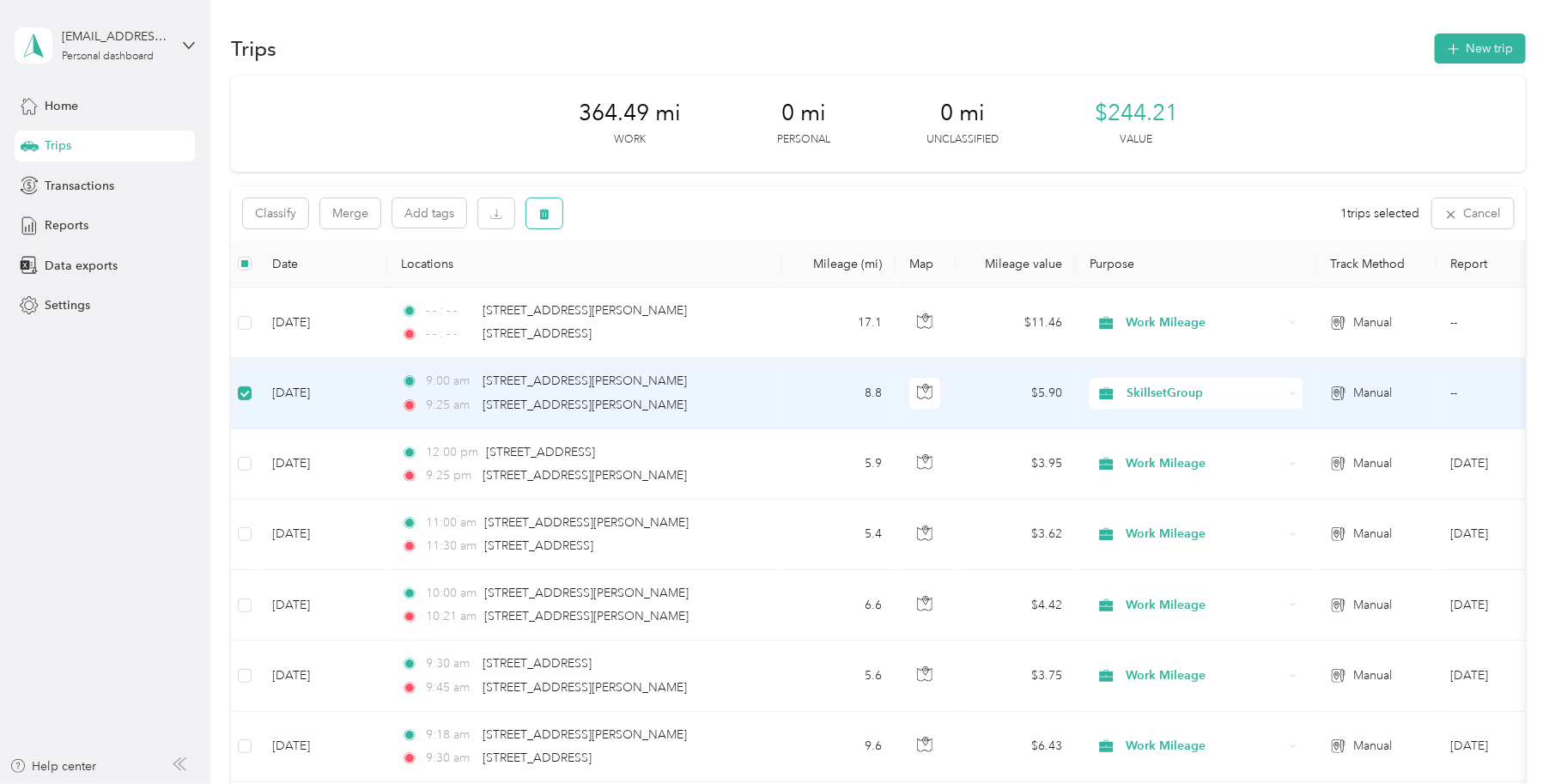
click at [542, 210] on icon "button" at bounding box center [545, 214] width 10 height 11
click at [665, 289] on button "Yes" at bounding box center [672, 285] width 34 height 28
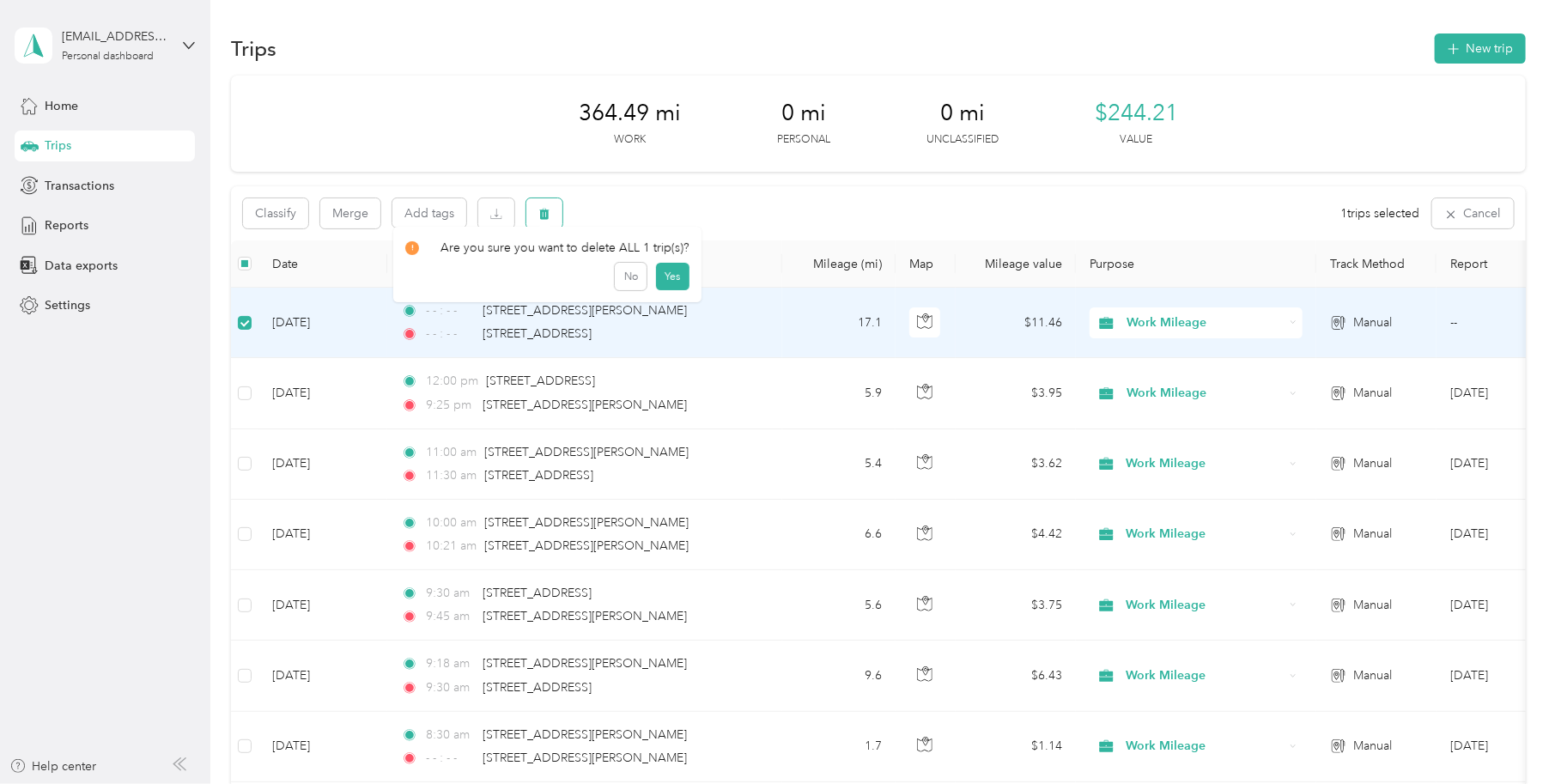
click at [554, 215] on button "button" at bounding box center [544, 213] width 36 height 30
click at [673, 284] on button "Yes" at bounding box center [672, 285] width 34 height 28
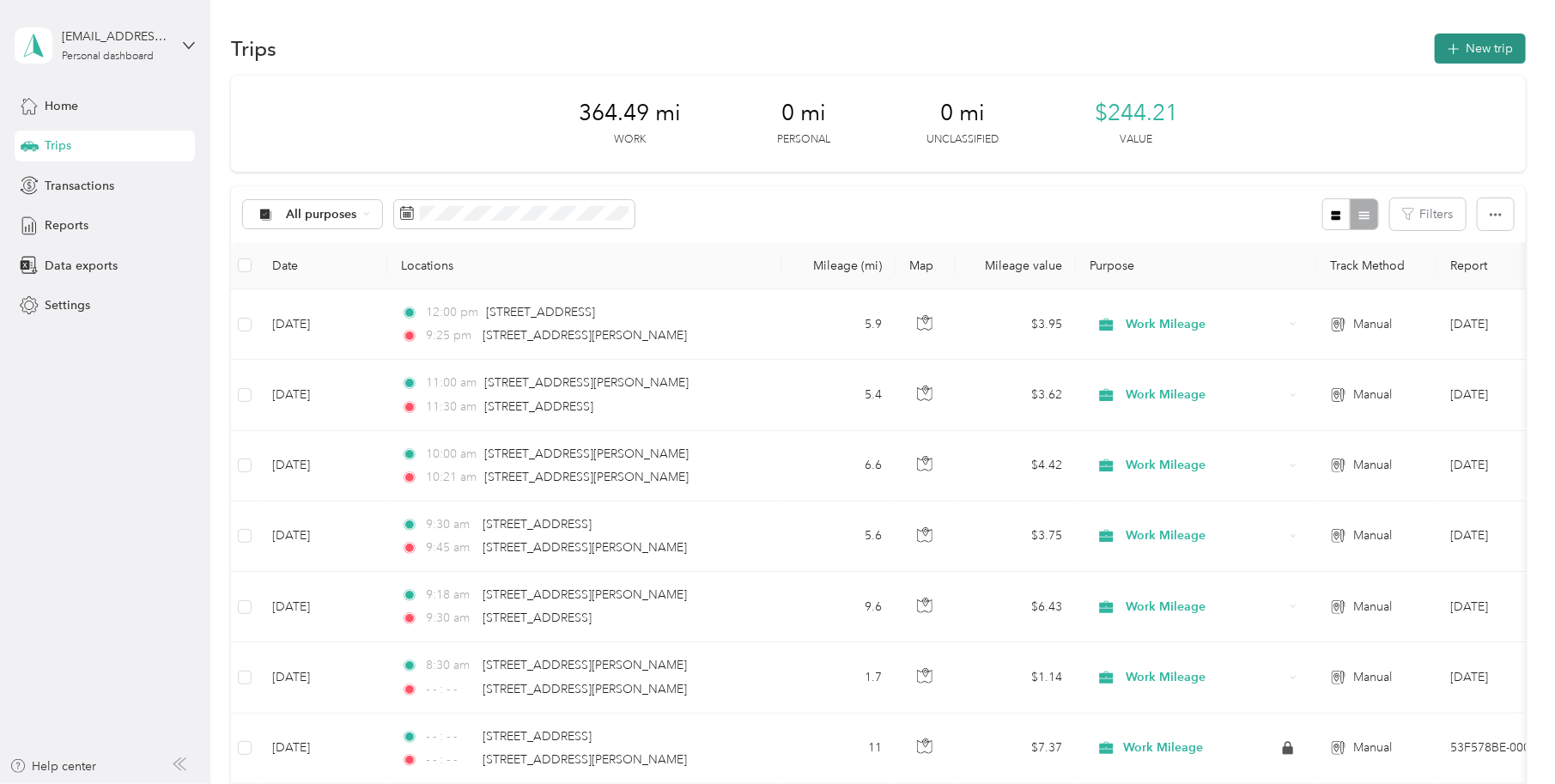
click at [1453, 39] on button "New trip" at bounding box center [1480, 49] width 91 height 30
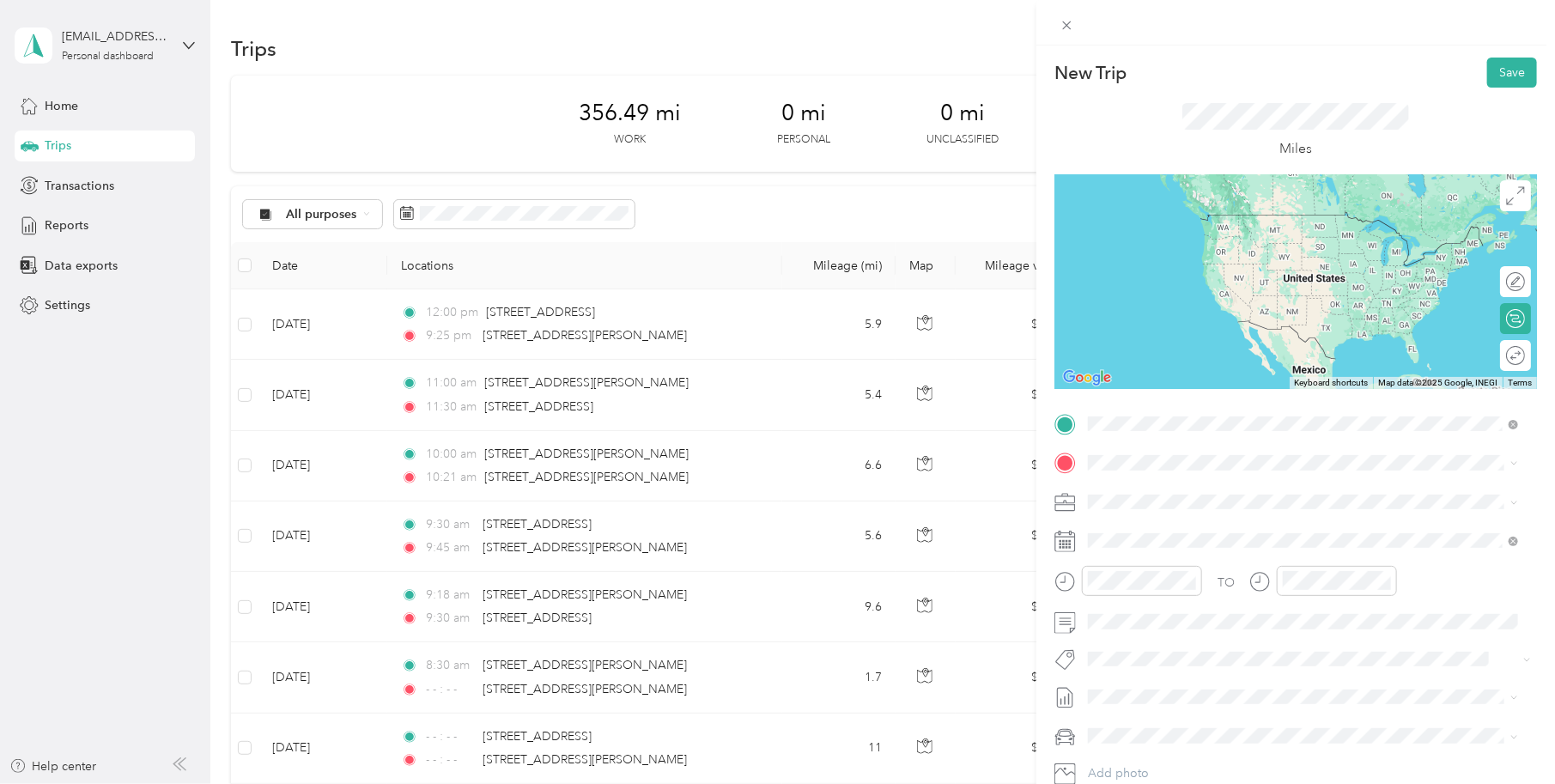
click at [1247, 493] on span "15737 Downey Avenue Paramount, California 90723, United States" at bounding box center [1254, 485] width 267 height 16
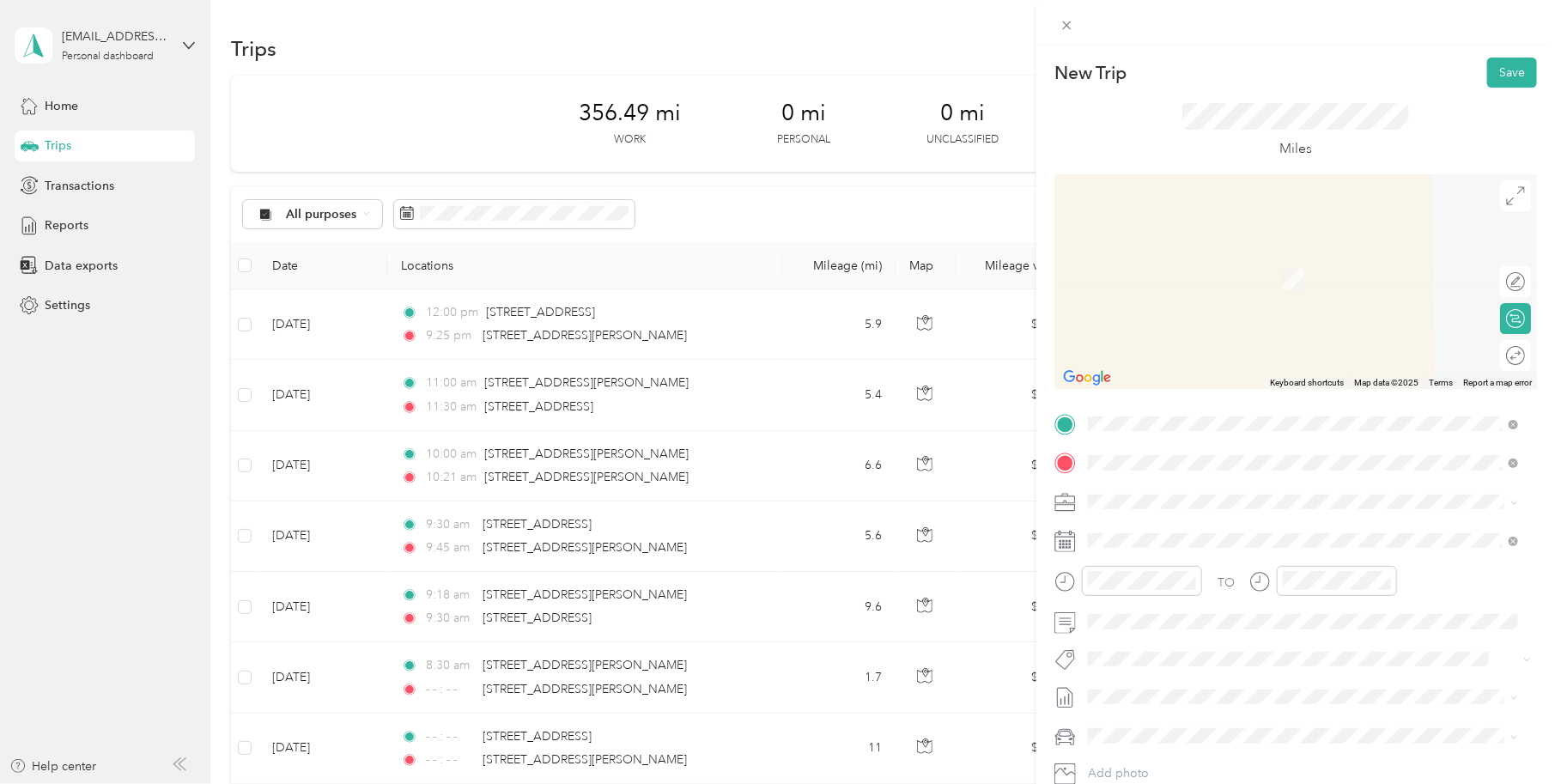
click at [1216, 517] on span "19301s South Santa Fe Avenue Compton, California 90221, United States" at bounding box center [1206, 525] width 172 height 16
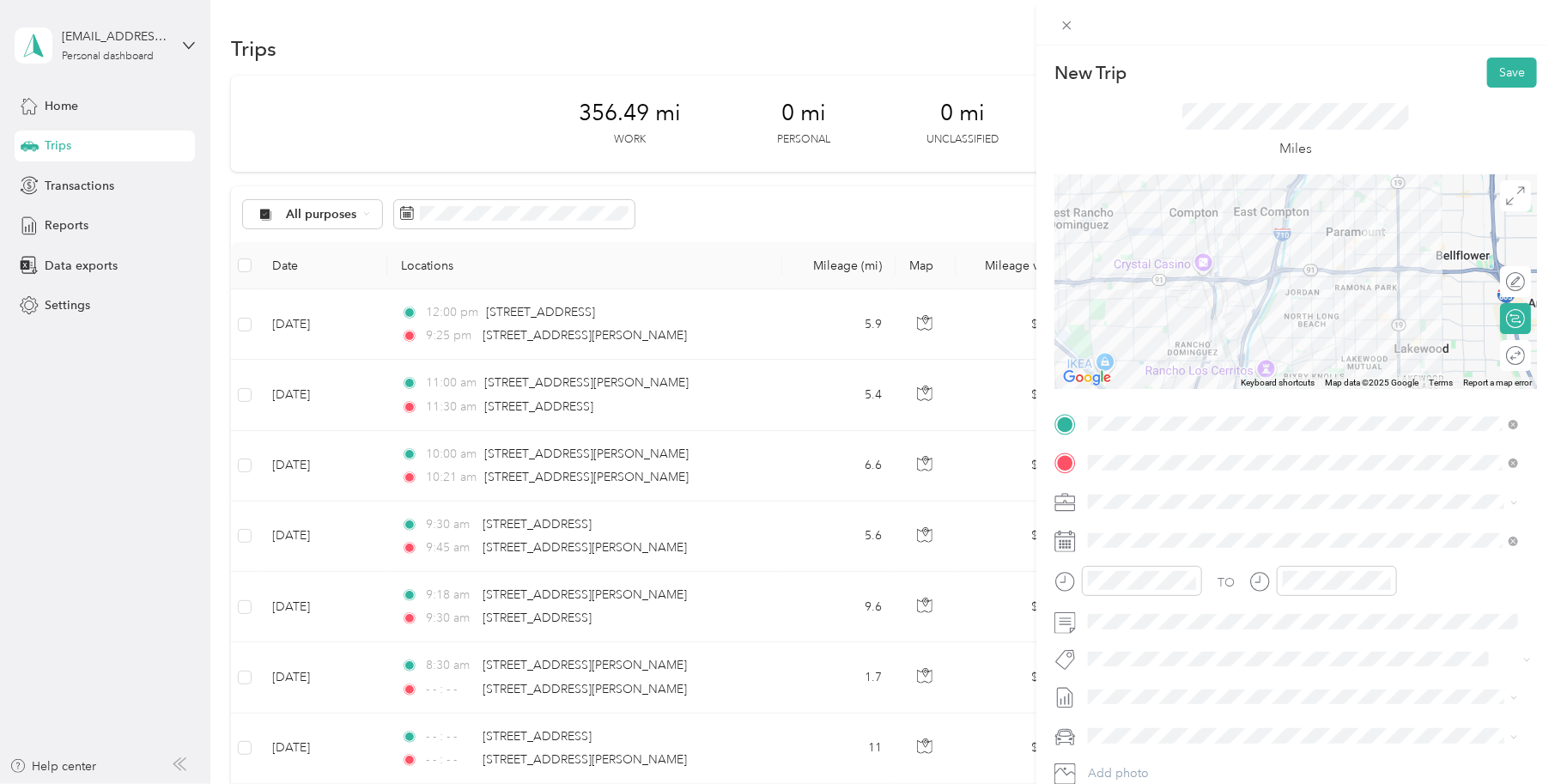
click at [1062, 501] on icon at bounding box center [1065, 502] width 21 height 21
click at [1072, 503] on icon at bounding box center [1065, 502] width 21 height 21
click at [1067, 503] on icon at bounding box center [1065, 499] width 19 height 6
click at [1068, 501] on icon at bounding box center [1065, 502] width 21 height 21
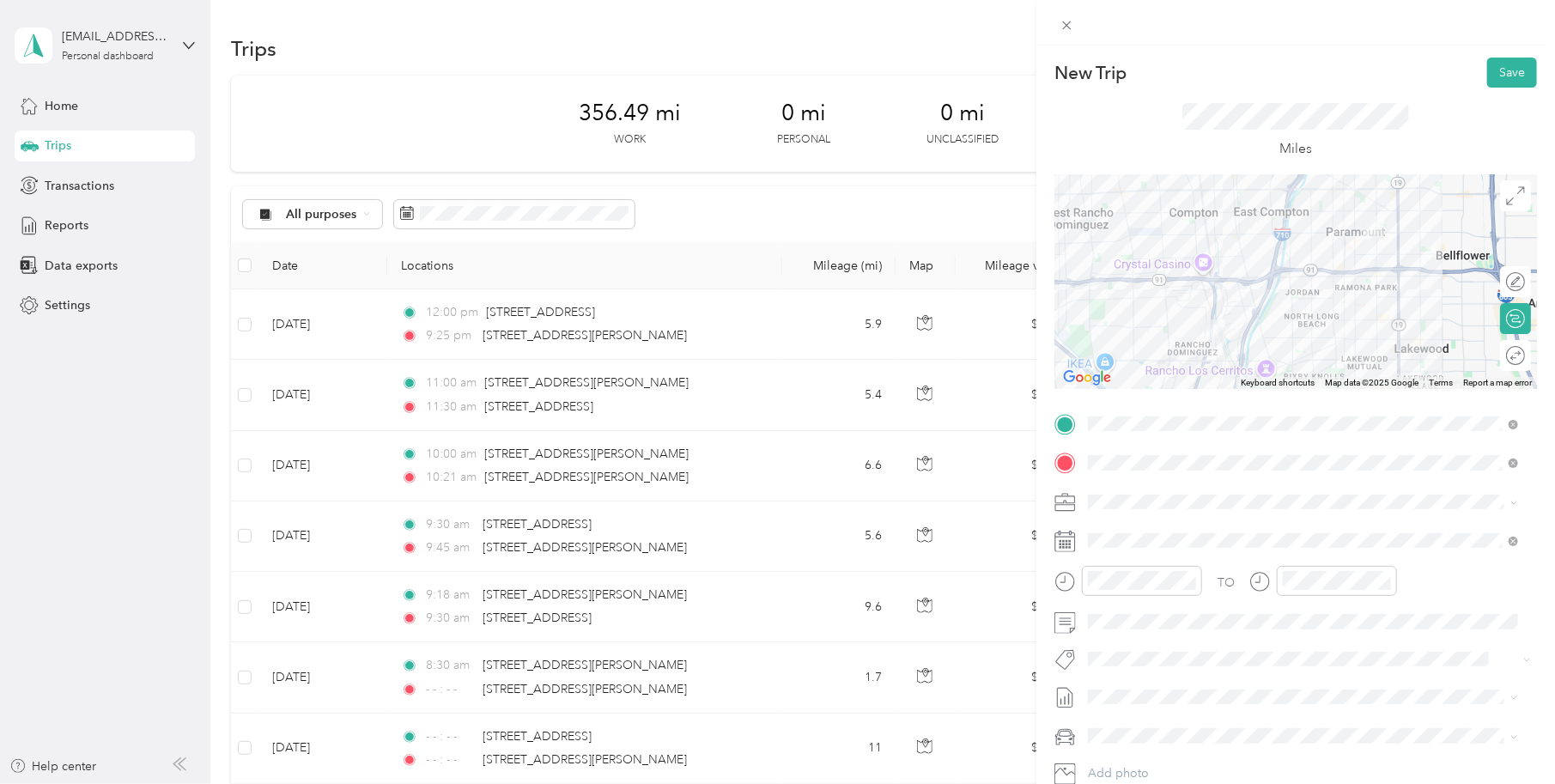
click at [1068, 501] on icon at bounding box center [1065, 502] width 21 height 21
click at [1114, 558] on span "Work Mileage" at bounding box center [1132, 562] width 75 height 15
click at [1063, 543] on icon at bounding box center [1065, 540] width 21 height 21
click at [1064, 548] on rect at bounding box center [1064, 547] width 3 height 3
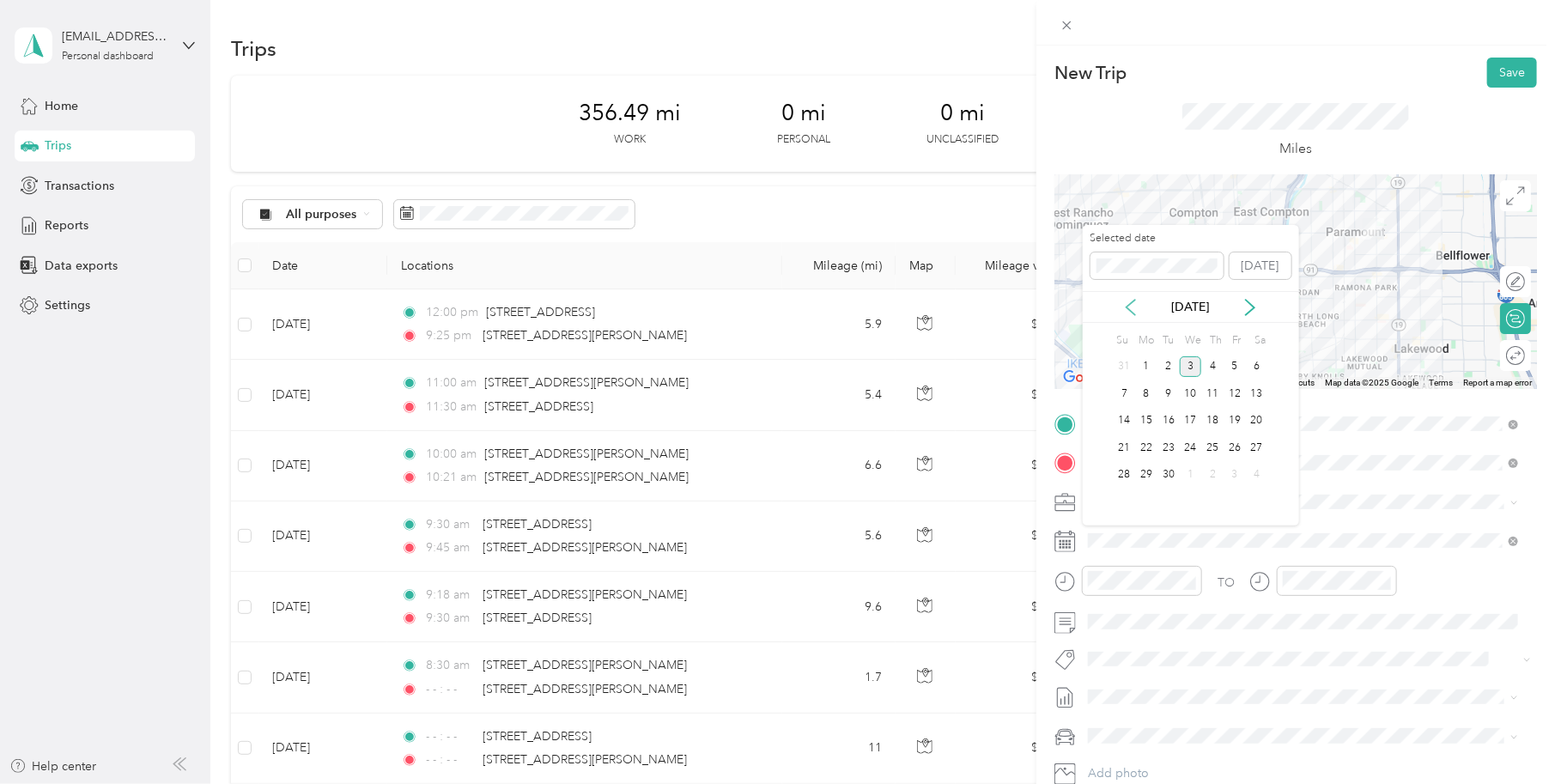
click at [1127, 304] on icon at bounding box center [1130, 307] width 17 height 17
click at [1217, 417] on div "14" at bounding box center [1213, 420] width 22 height 21
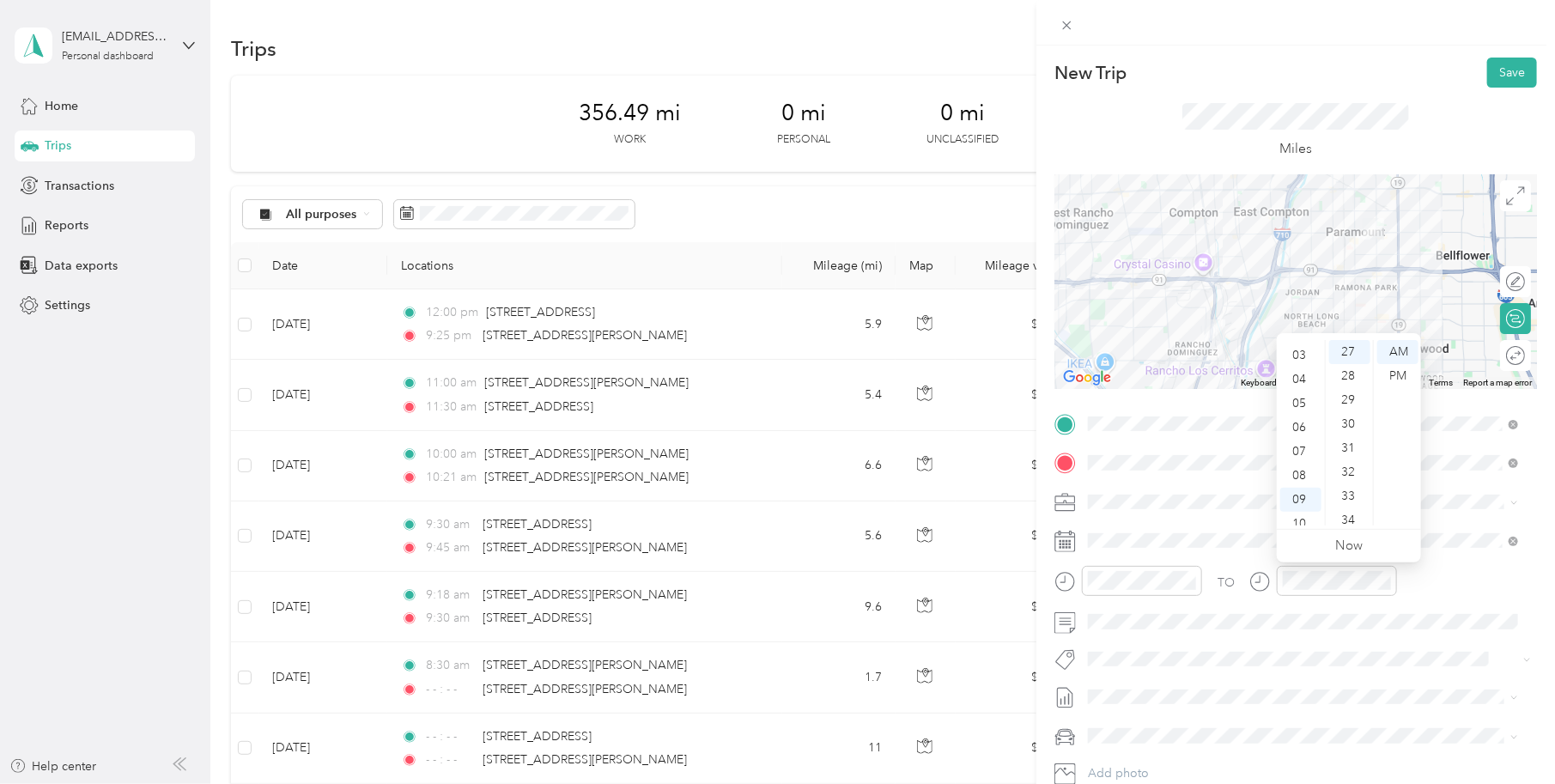
scroll to position [34, 0]
click at [1293, 365] on div "02" at bounding box center [1301, 366] width 41 height 24
click at [1301, 353] on div "02" at bounding box center [1301, 352] width 41 height 24
click at [1399, 374] on div "PM" at bounding box center [1397, 376] width 41 height 24
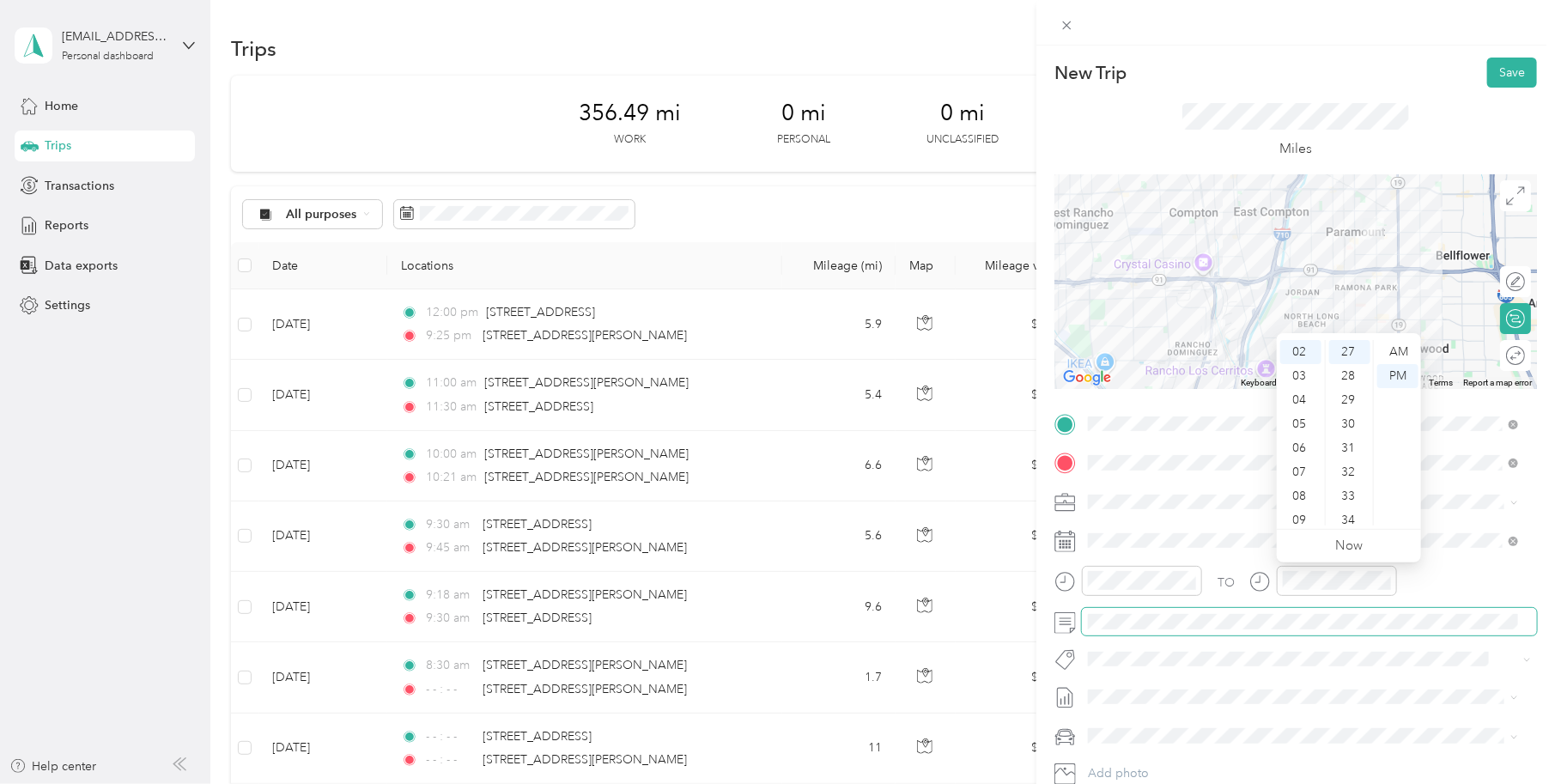
click at [1370, 635] on span at bounding box center [1309, 621] width 455 height 27
click at [1487, 76] on button "Save" at bounding box center [1512, 72] width 50 height 30
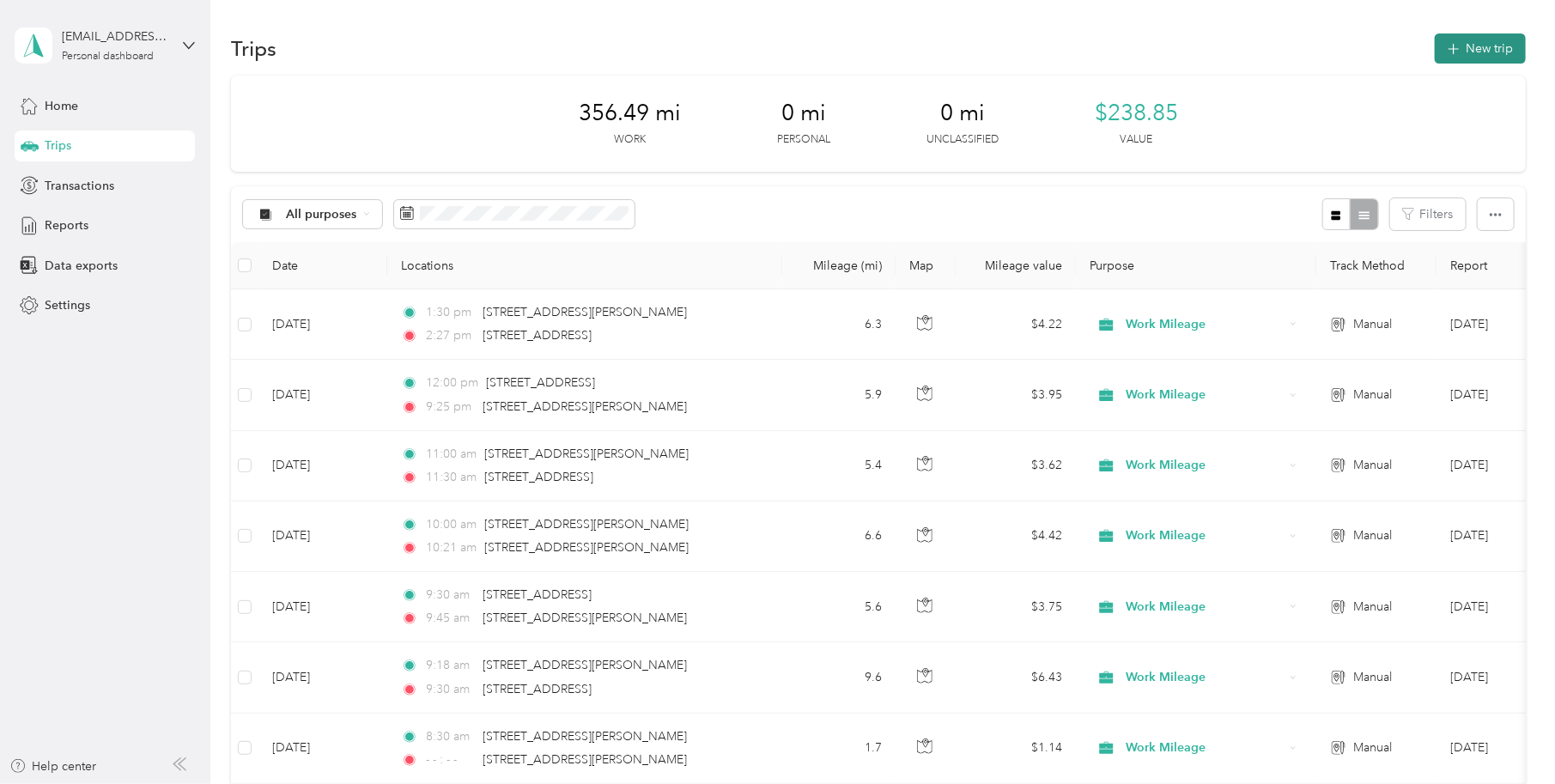
click at [1483, 50] on button "New trip" at bounding box center [1480, 49] width 91 height 30
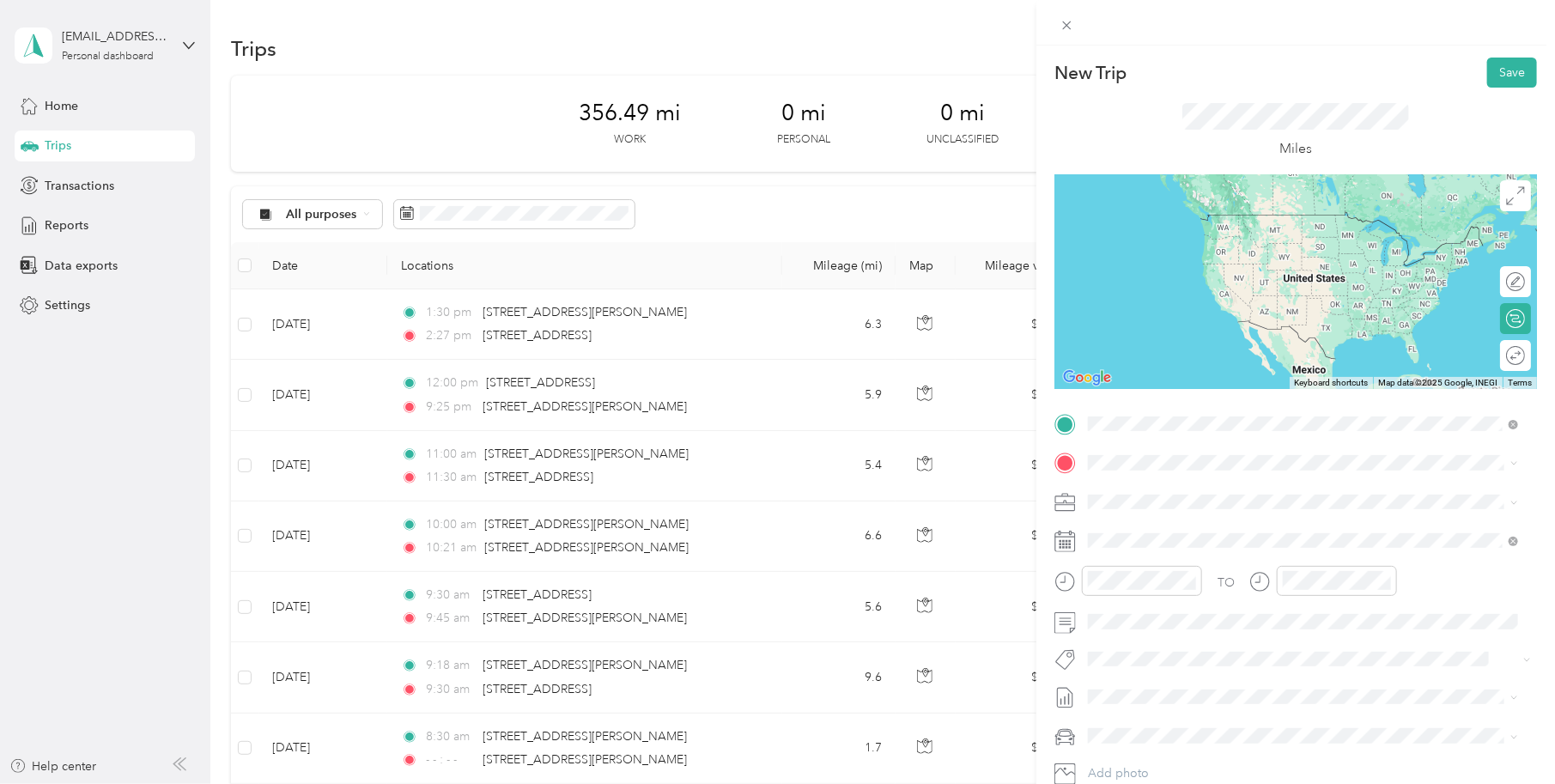
click at [1164, 481] on span "19301 South Santa Fe Avenue Compton, California 90221, United States" at bounding box center [1206, 485] width 172 height 16
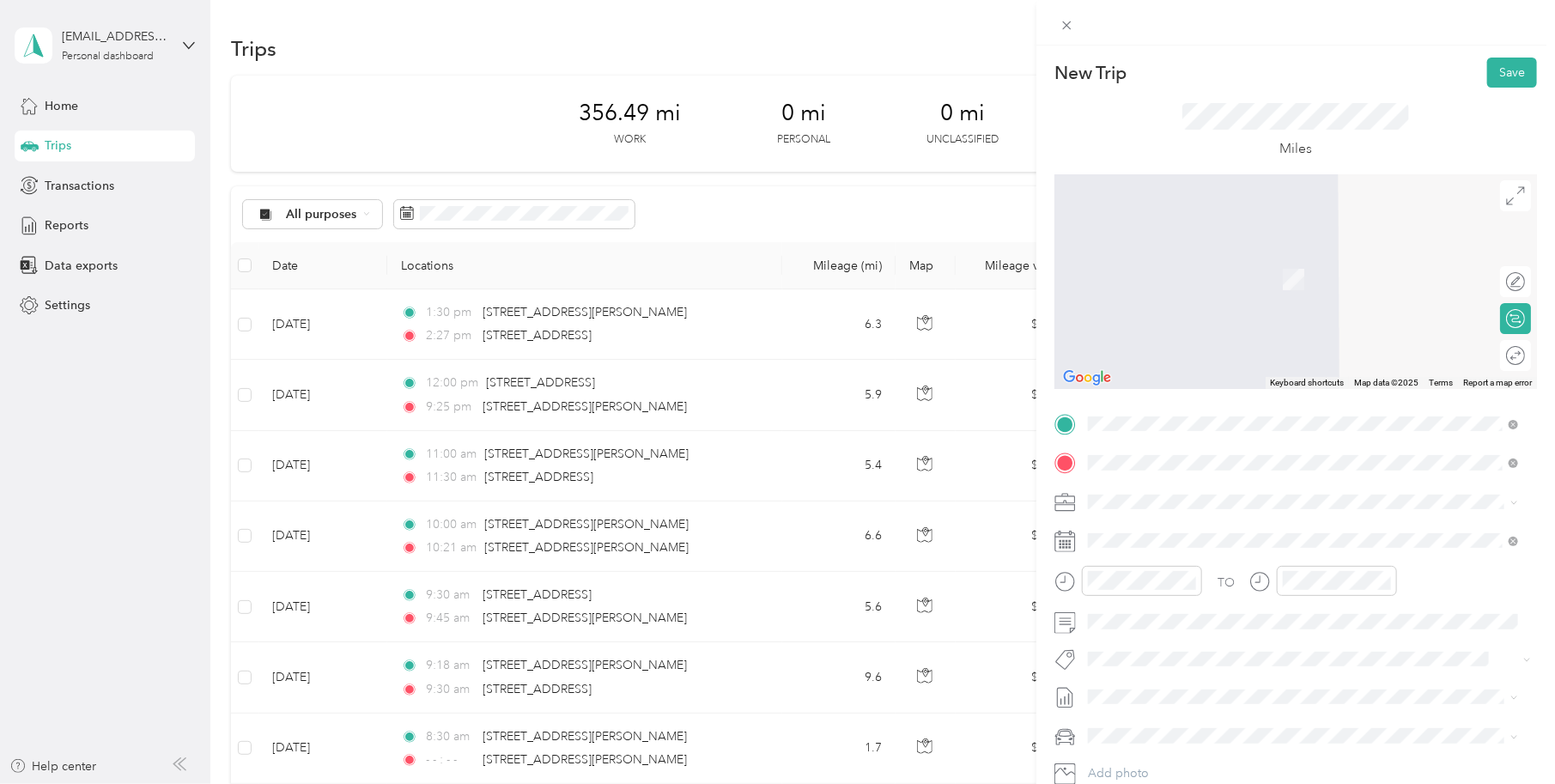
click at [1238, 532] on span "15737 Downey Avenue Paramount, California 90723, United States" at bounding box center [1254, 525] width 267 height 16
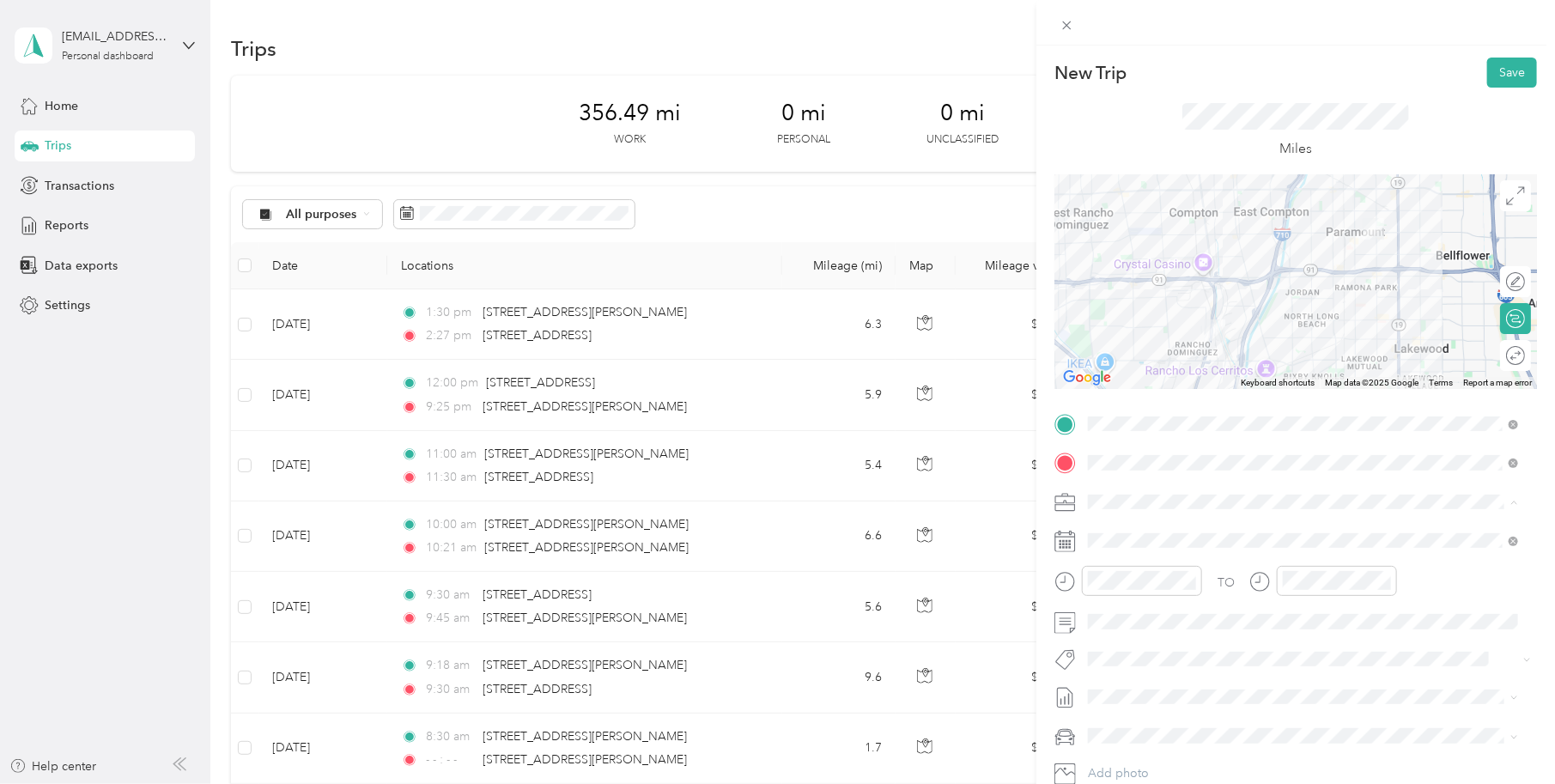
click at [1121, 569] on li "Work Mileage" at bounding box center [1304, 561] width 442 height 30
click at [1065, 539] on icon at bounding box center [1065, 540] width 21 height 21
click at [1064, 544] on rect at bounding box center [1064, 545] width 3 height 3
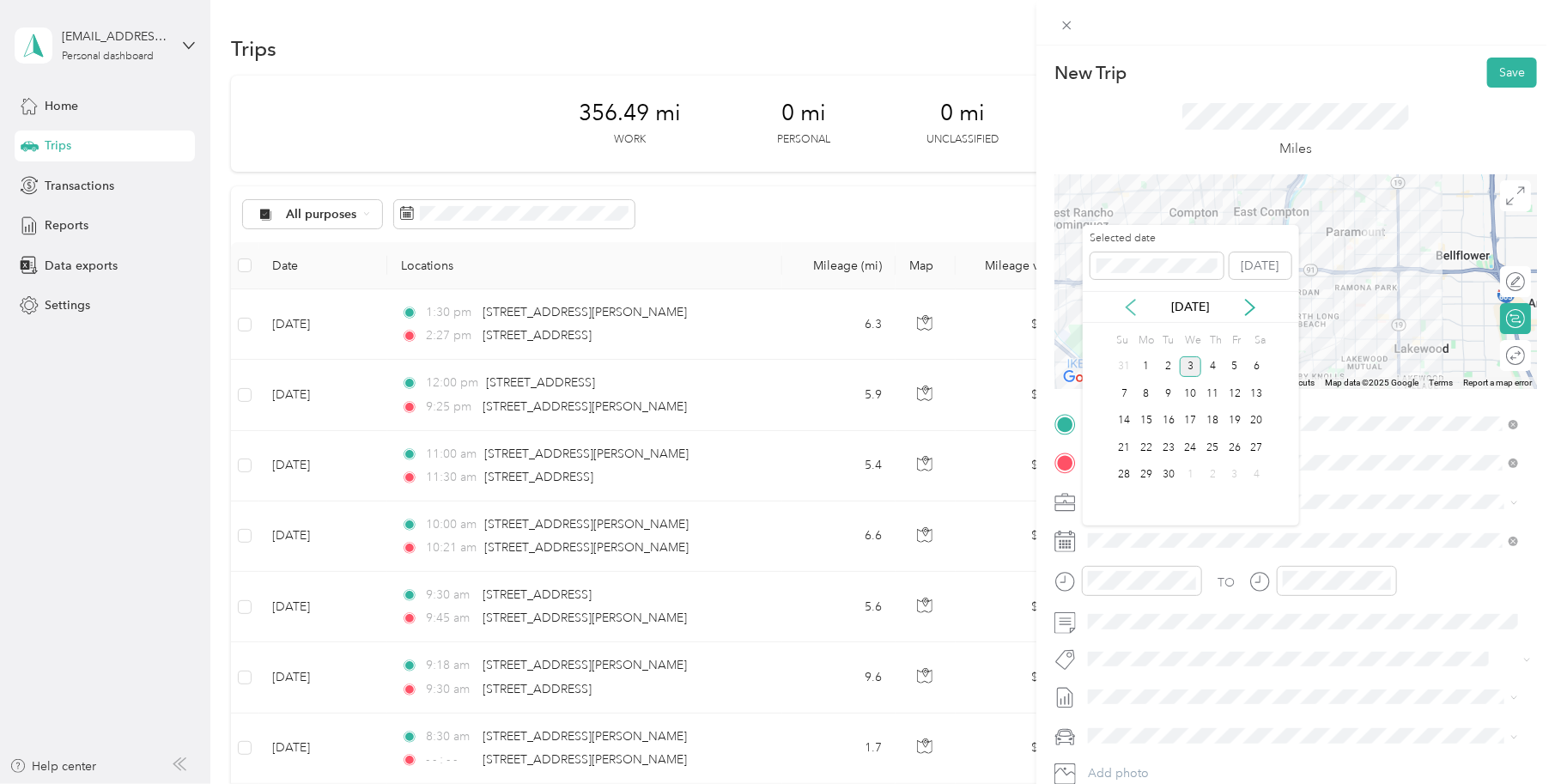
click at [1127, 305] on icon at bounding box center [1130, 307] width 8 height 16
click at [1208, 422] on div "14" at bounding box center [1213, 420] width 22 height 21
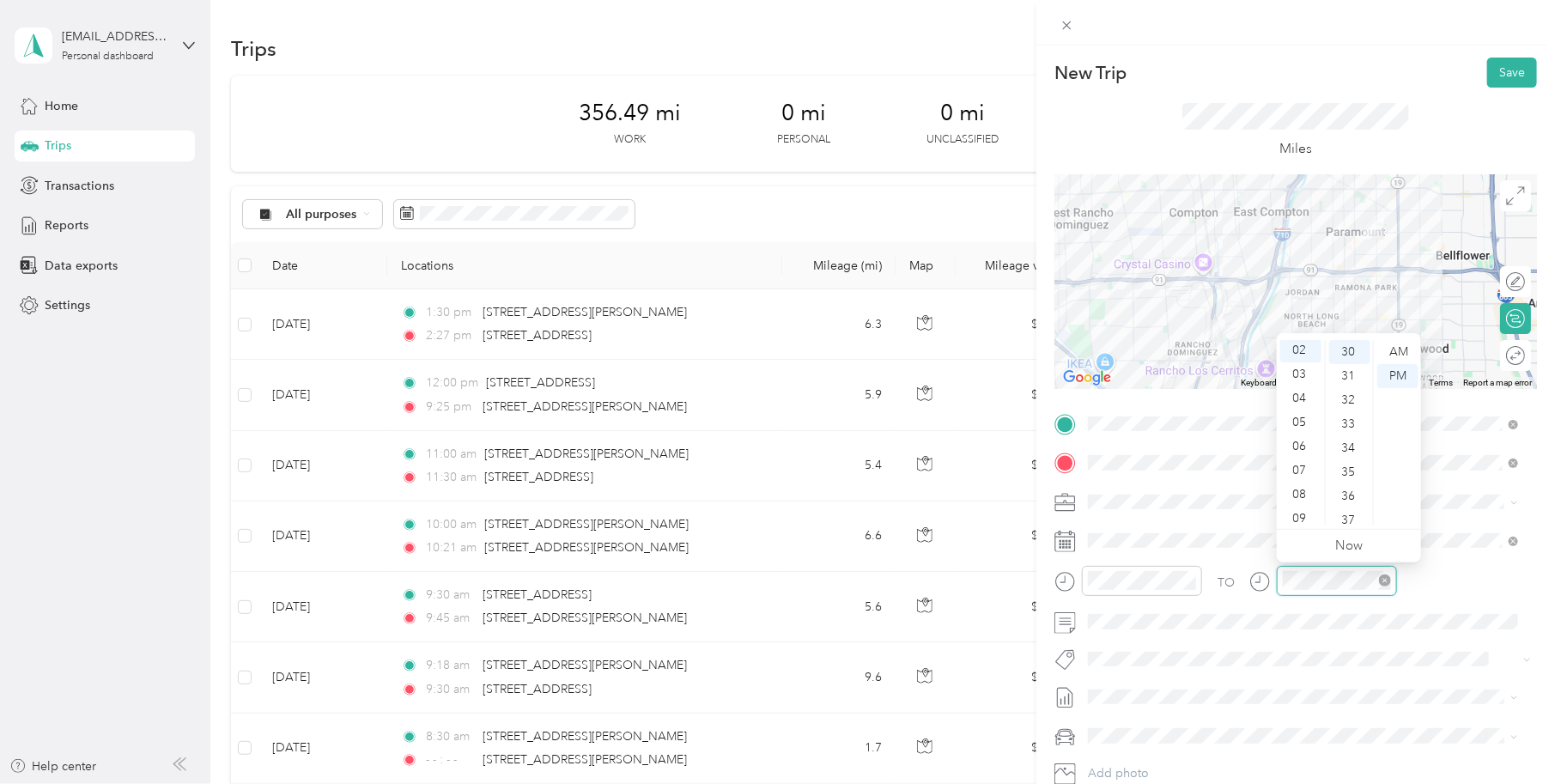
scroll to position [721, 0]
click at [1343, 603] on div at bounding box center [1323, 587] width 148 height 42
click at [1495, 72] on button "Save" at bounding box center [1512, 72] width 50 height 30
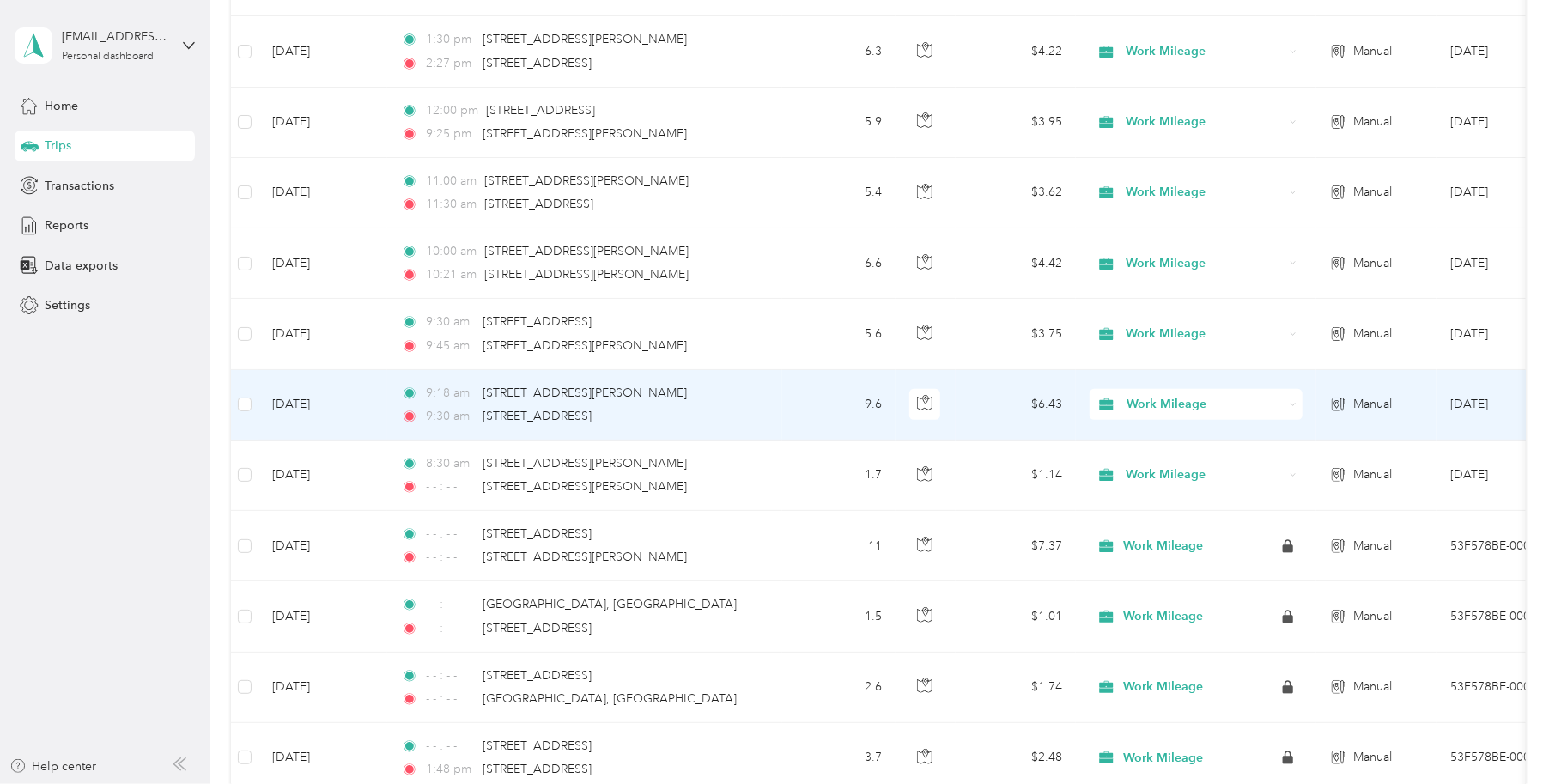
scroll to position [0, 0]
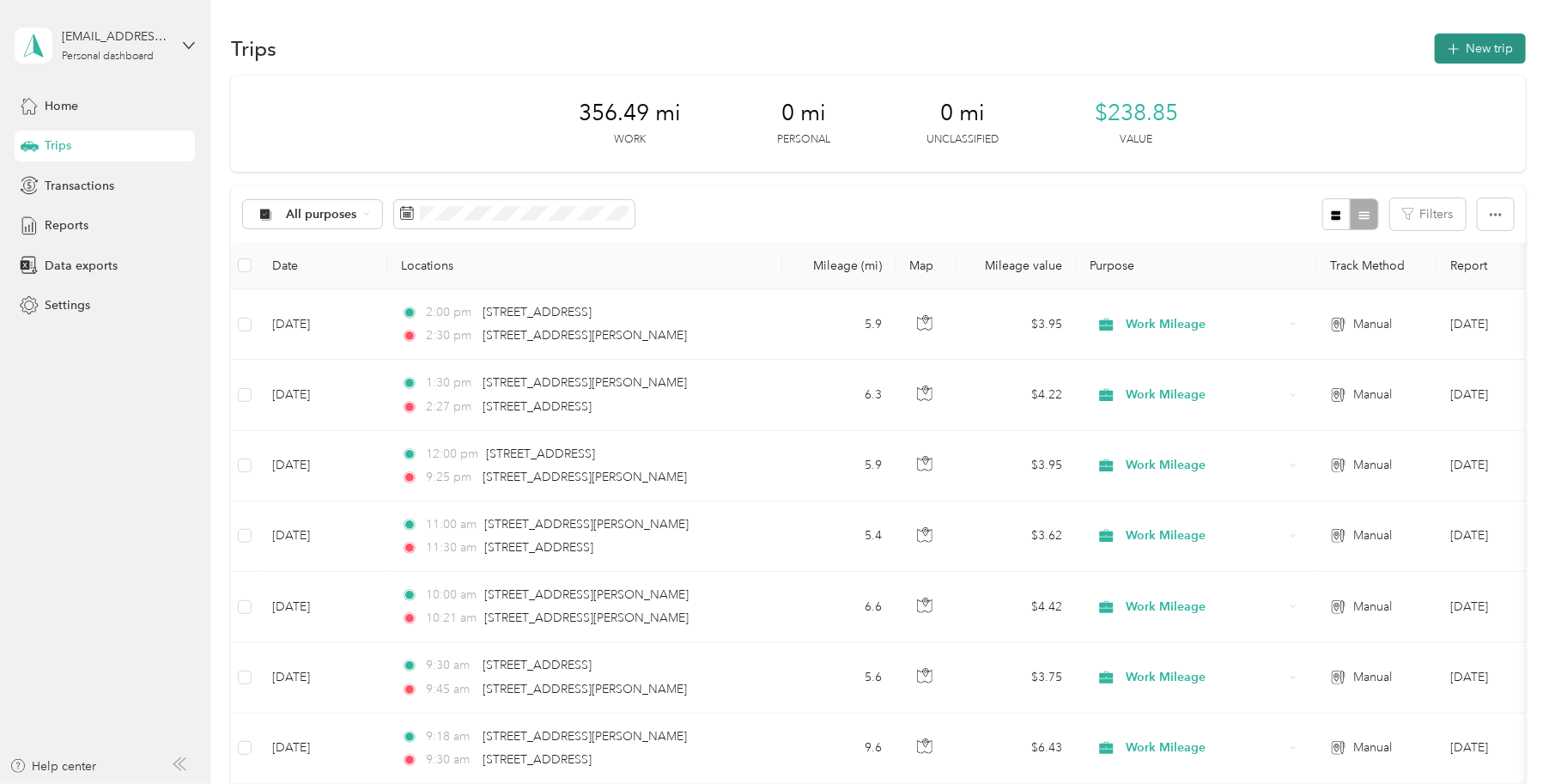
click at [1487, 52] on button "New trip" at bounding box center [1480, 49] width 91 height 30
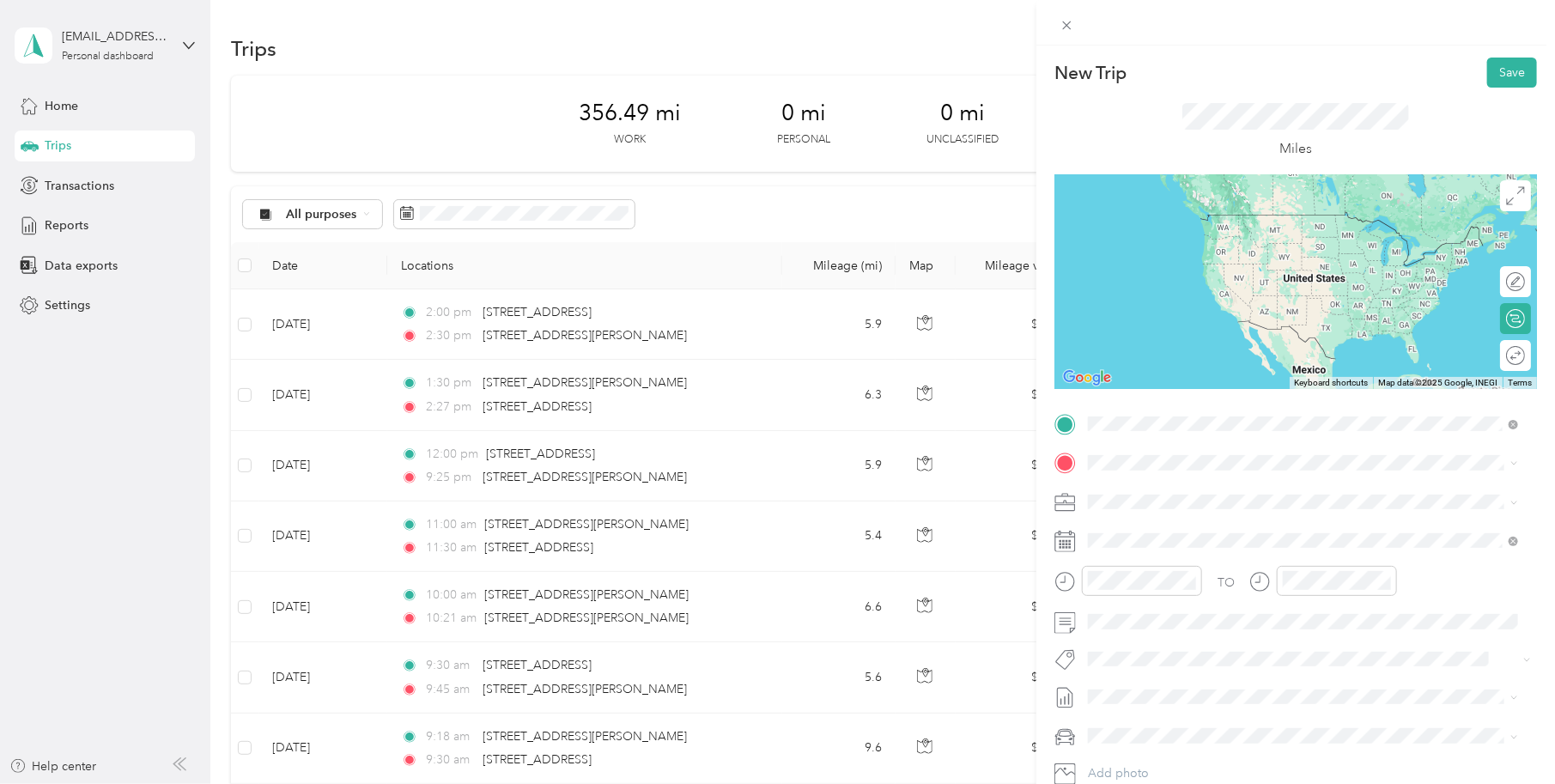
click at [1211, 509] on ol "From search results 15737 Downey Avenue Paramount, California 90723, United Sta…" at bounding box center [1304, 541] width 442 height 206
click at [1148, 489] on span "15737 Downey Avenue Paramount, California 90723, United States" at bounding box center [1254, 485] width 267 height 16
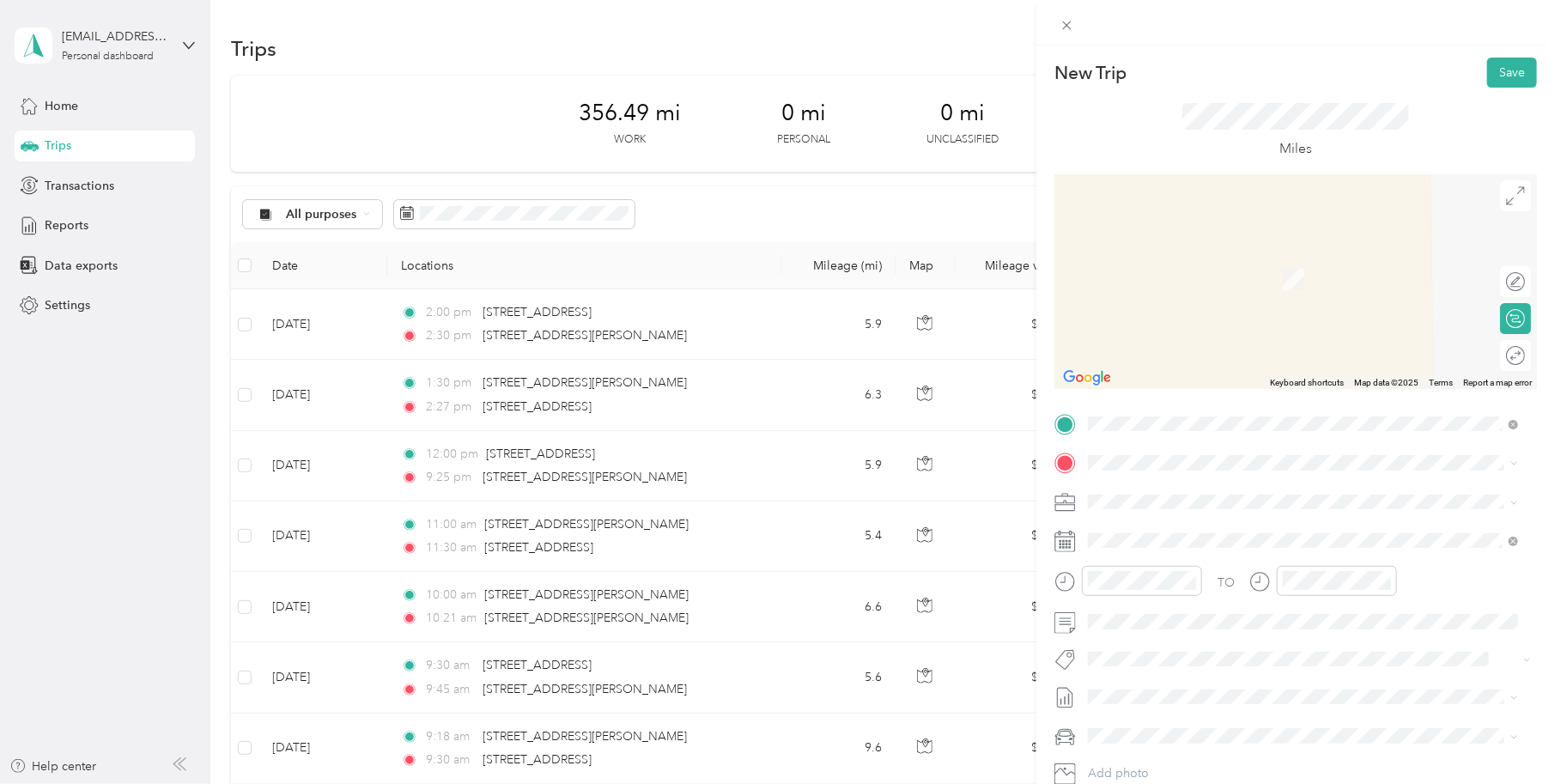
click at [1164, 529] on span "7046 Jackson Street Paramount, California 90723, United States" at bounding box center [1254, 523] width 267 height 16
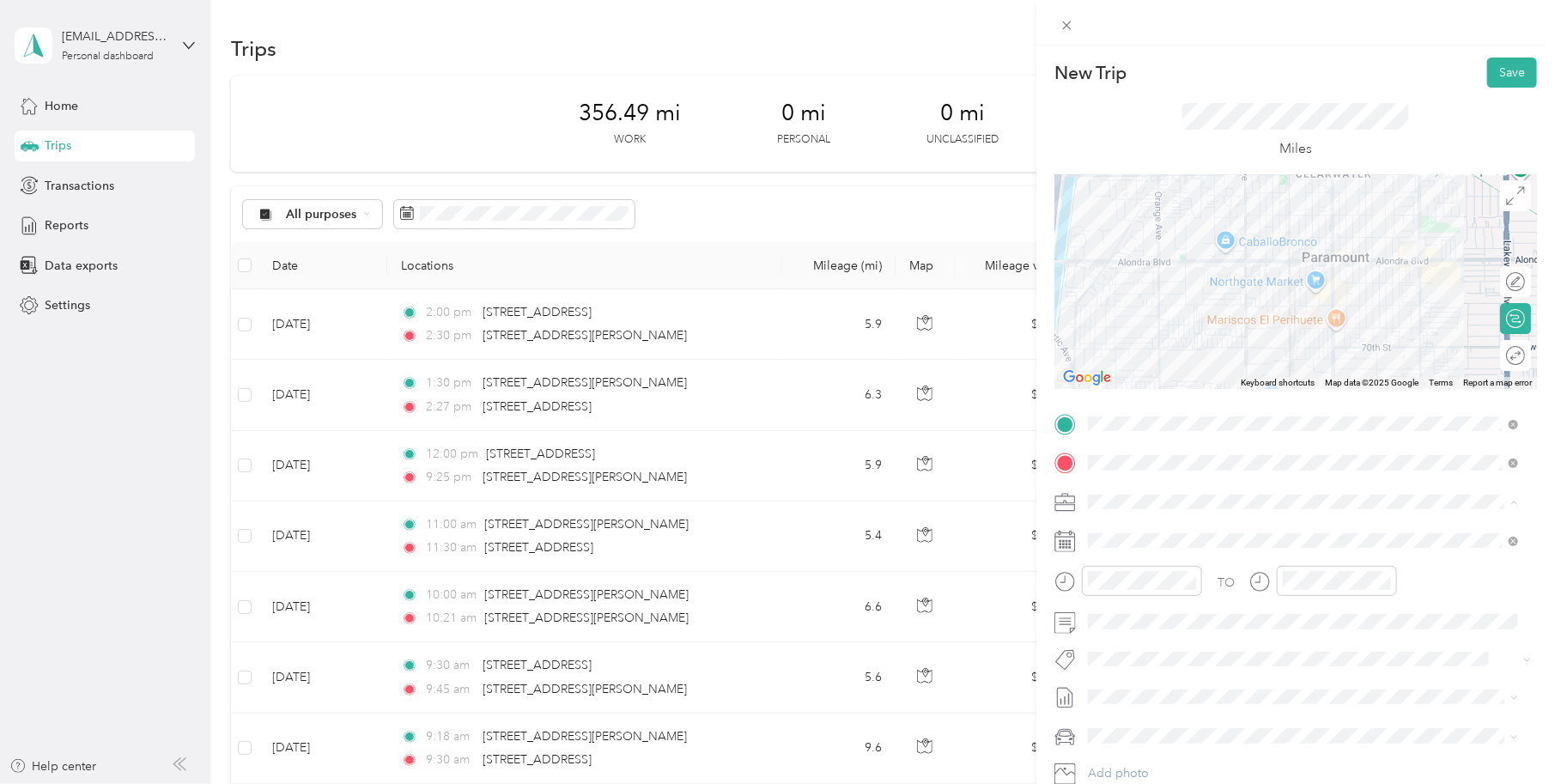
click at [1117, 564] on span "Work Mileage" at bounding box center [1132, 562] width 75 height 15
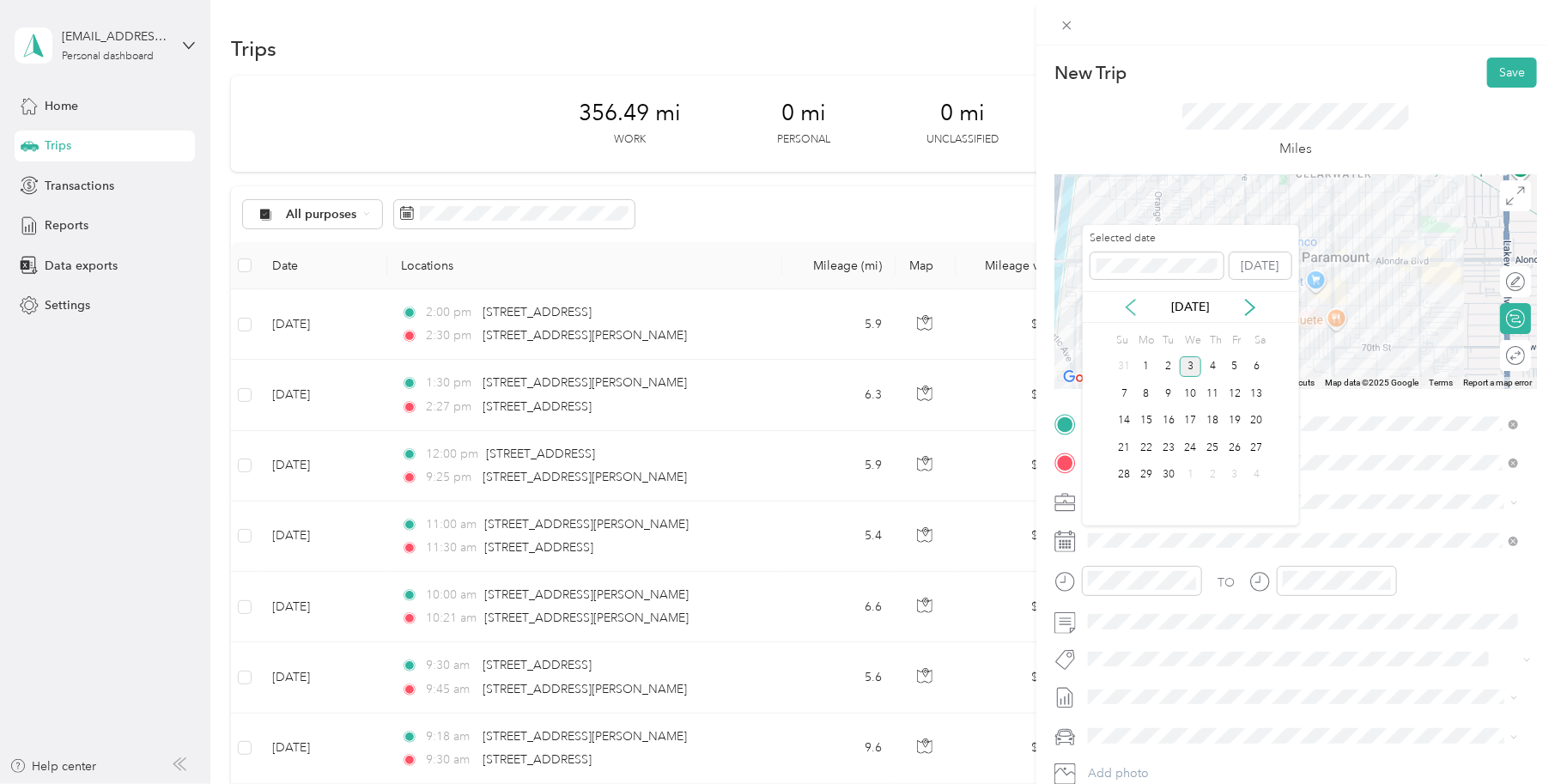
click at [1127, 302] on icon at bounding box center [1130, 307] width 17 height 17
click at [1218, 451] on div "21" at bounding box center [1213, 447] width 22 height 21
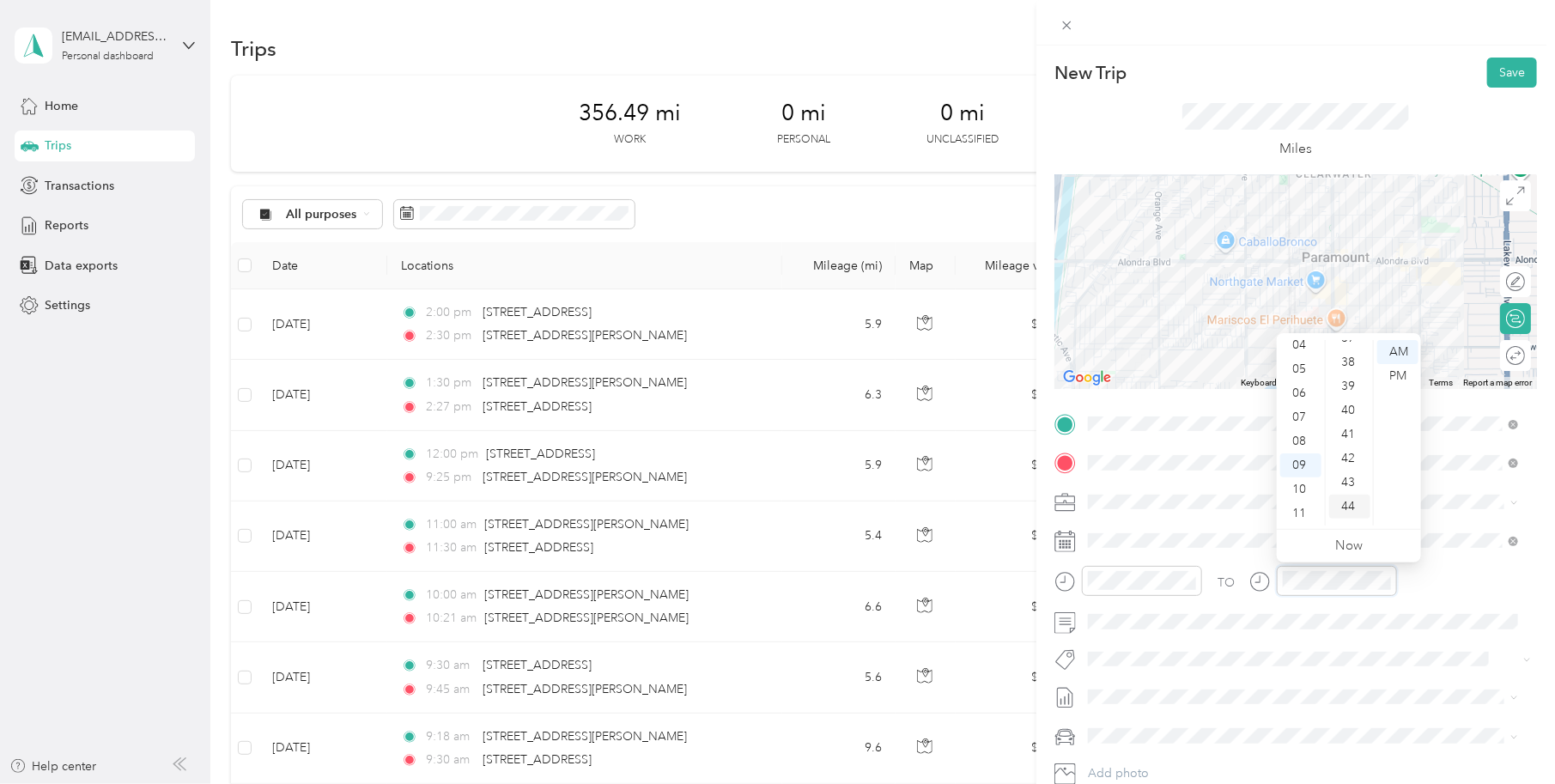
scroll to position [988, 0]
click at [1352, 443] on div "45" at bounding box center [1350, 445] width 41 height 24
click at [1511, 67] on button "Save" at bounding box center [1512, 72] width 50 height 30
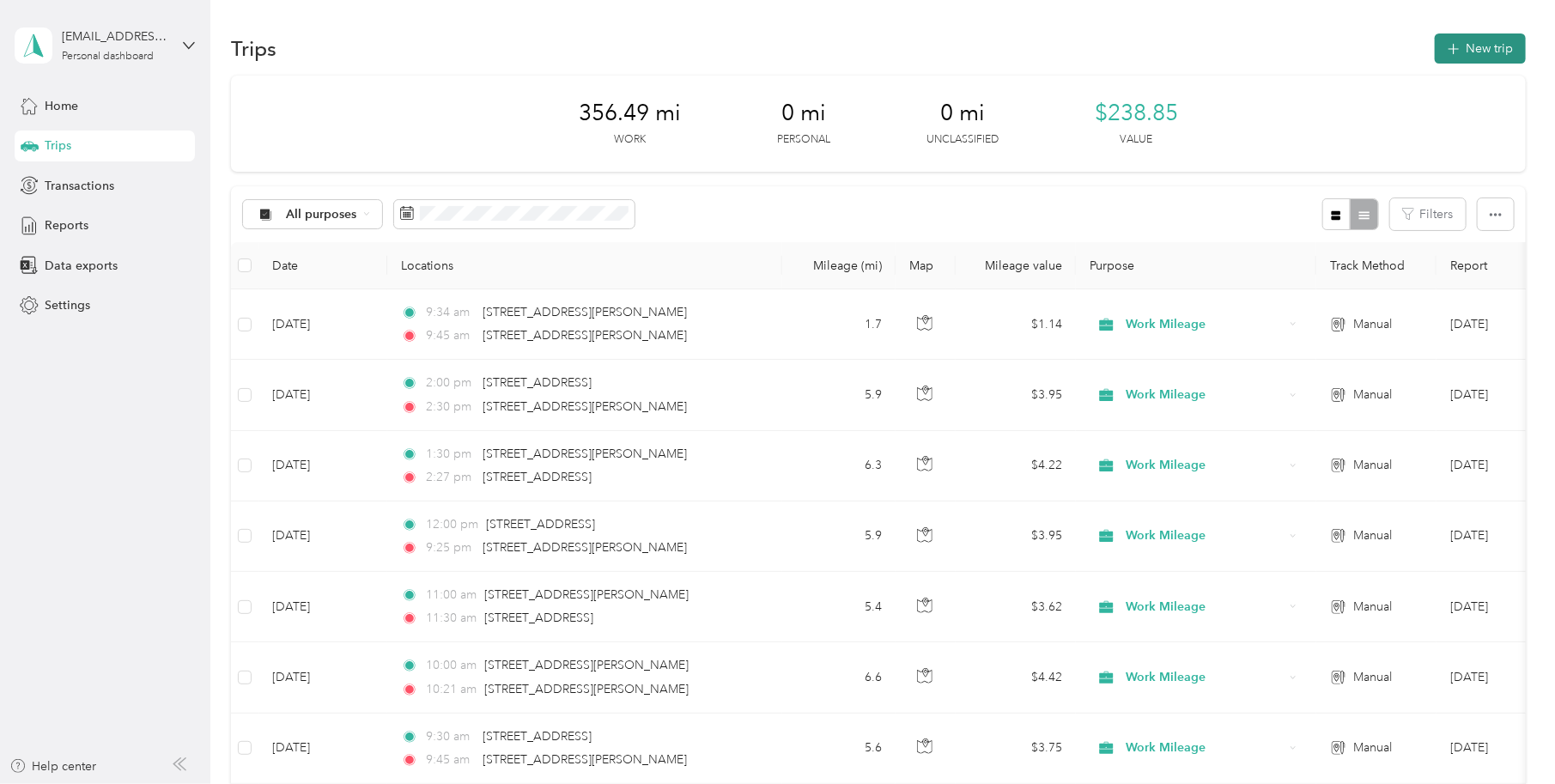
click at [1477, 49] on button "New trip" at bounding box center [1480, 49] width 91 height 30
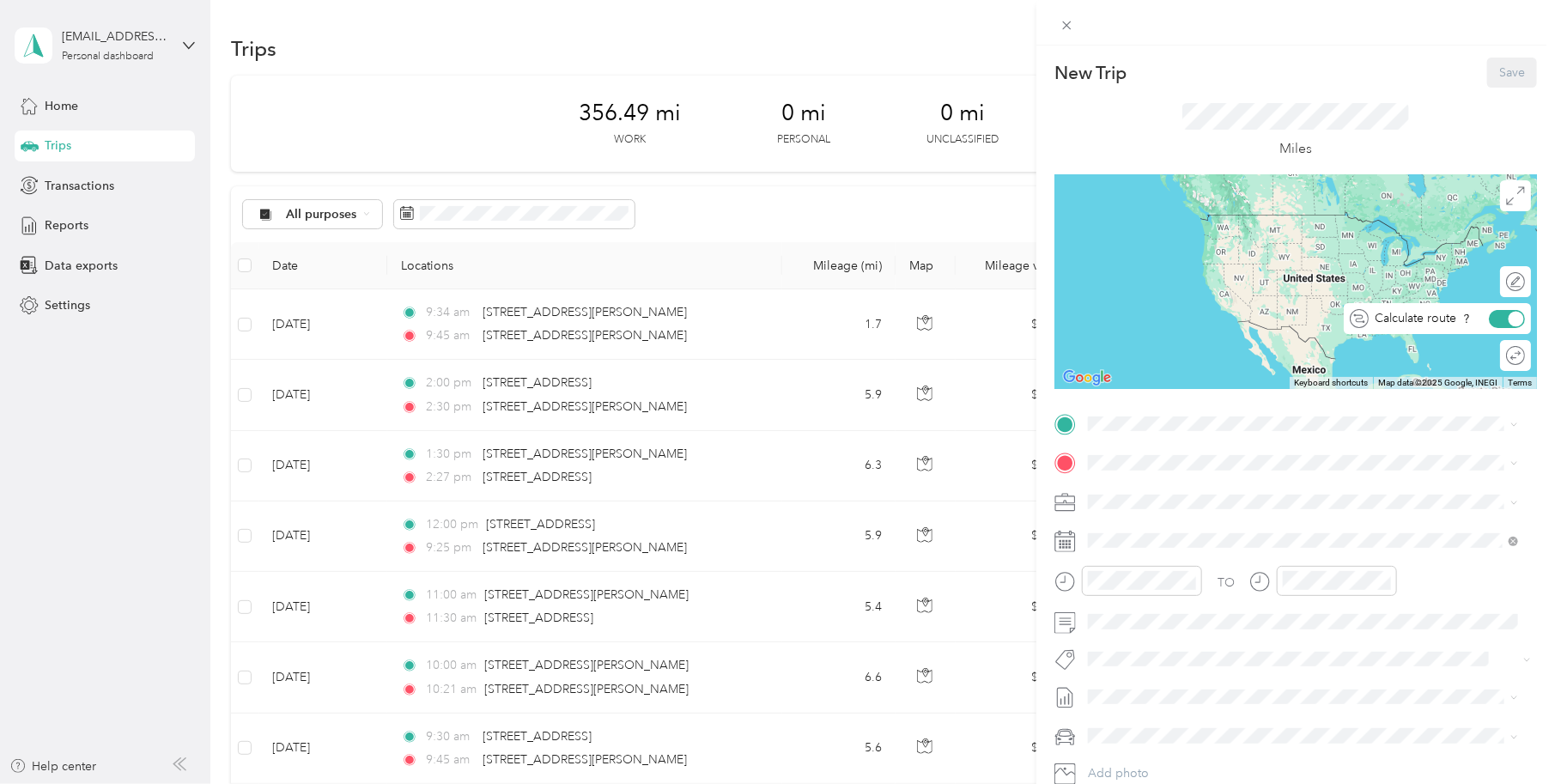
click at [1509, 315] on div at bounding box center [1516, 318] width 16 height 16
click at [1491, 315] on div at bounding box center [1498, 318] width 16 height 16
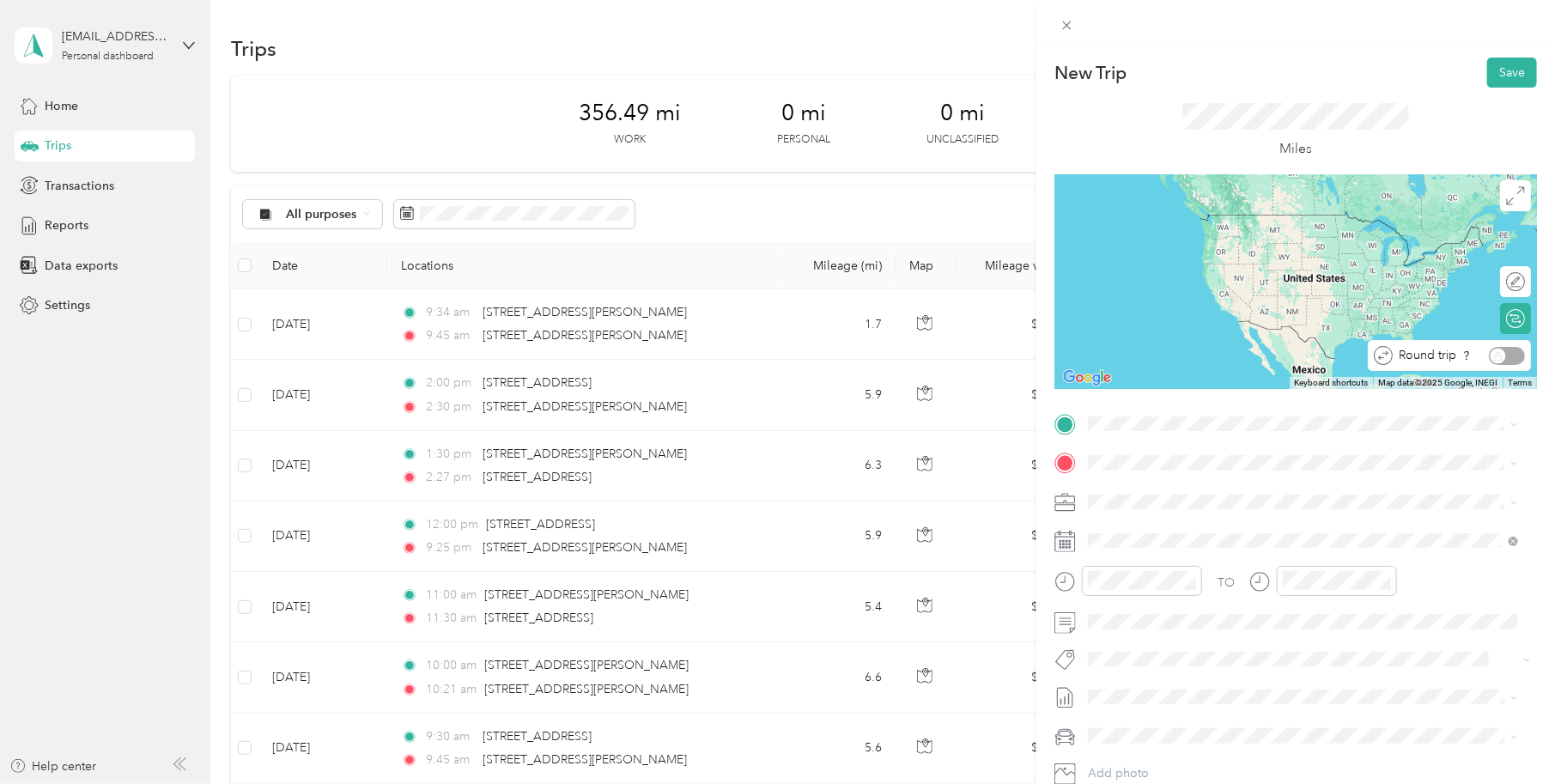
click at [1484, 354] on div "Round trip" at bounding box center [1459, 356] width 132 height 18
click at [1476, 355] on div "Round trip" at bounding box center [1459, 356] width 132 height 18
click at [1505, 359] on div "Round trip" at bounding box center [1516, 356] width 31 height 31
drag, startPoint x: 1484, startPoint y: 356, endPoint x: 1505, endPoint y: 350, distance: 21.8
click at [1505, 350] on div "Round trip" at bounding box center [1459, 356] width 132 height 18
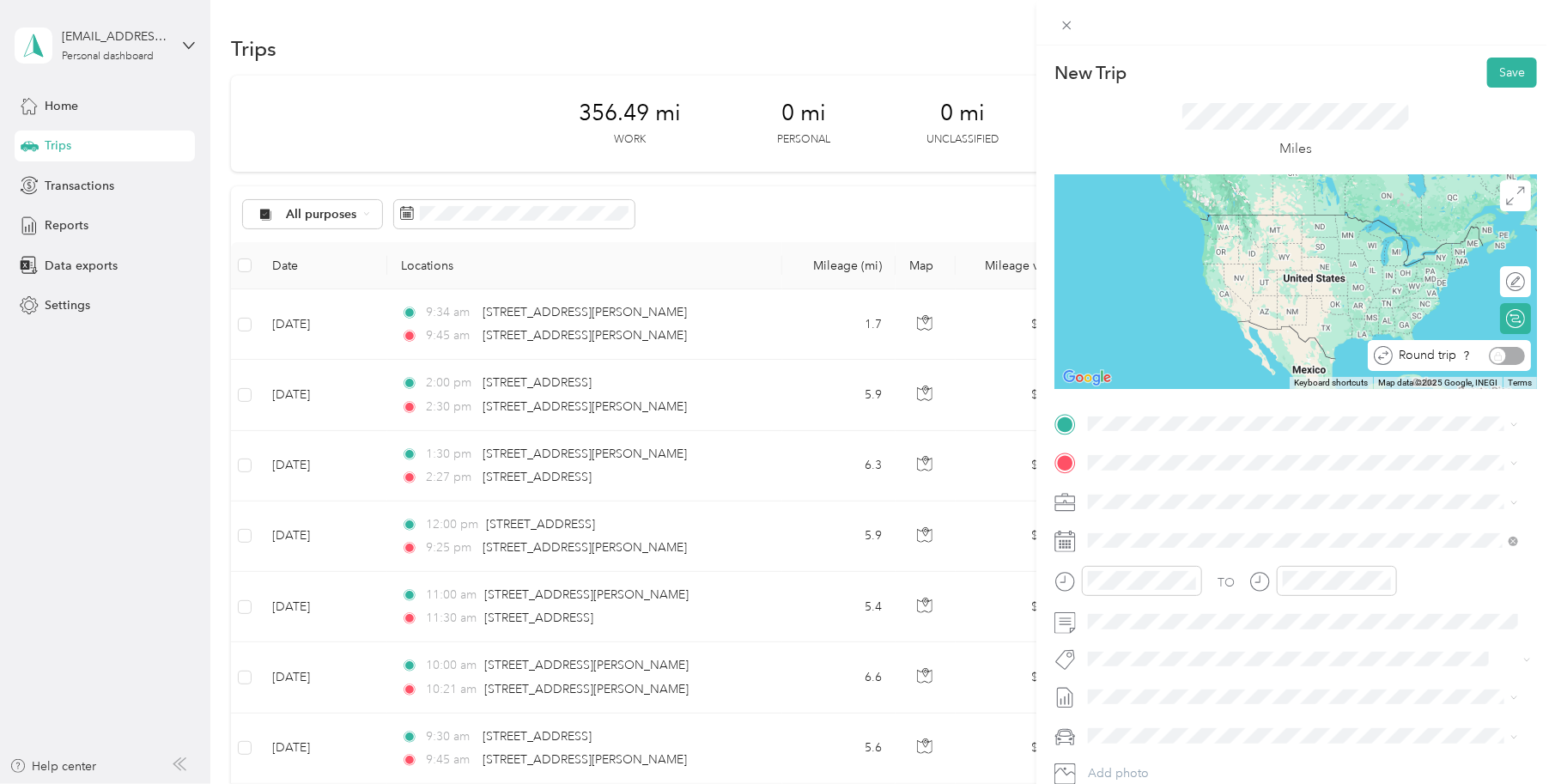
click at [1487, 351] on div "Round trip" at bounding box center [1459, 356] width 132 height 18
click at [1485, 354] on div "Round trip" at bounding box center [1459, 356] width 132 height 18
click at [1368, 357] on div "Round trip" at bounding box center [1449, 356] width 163 height 31
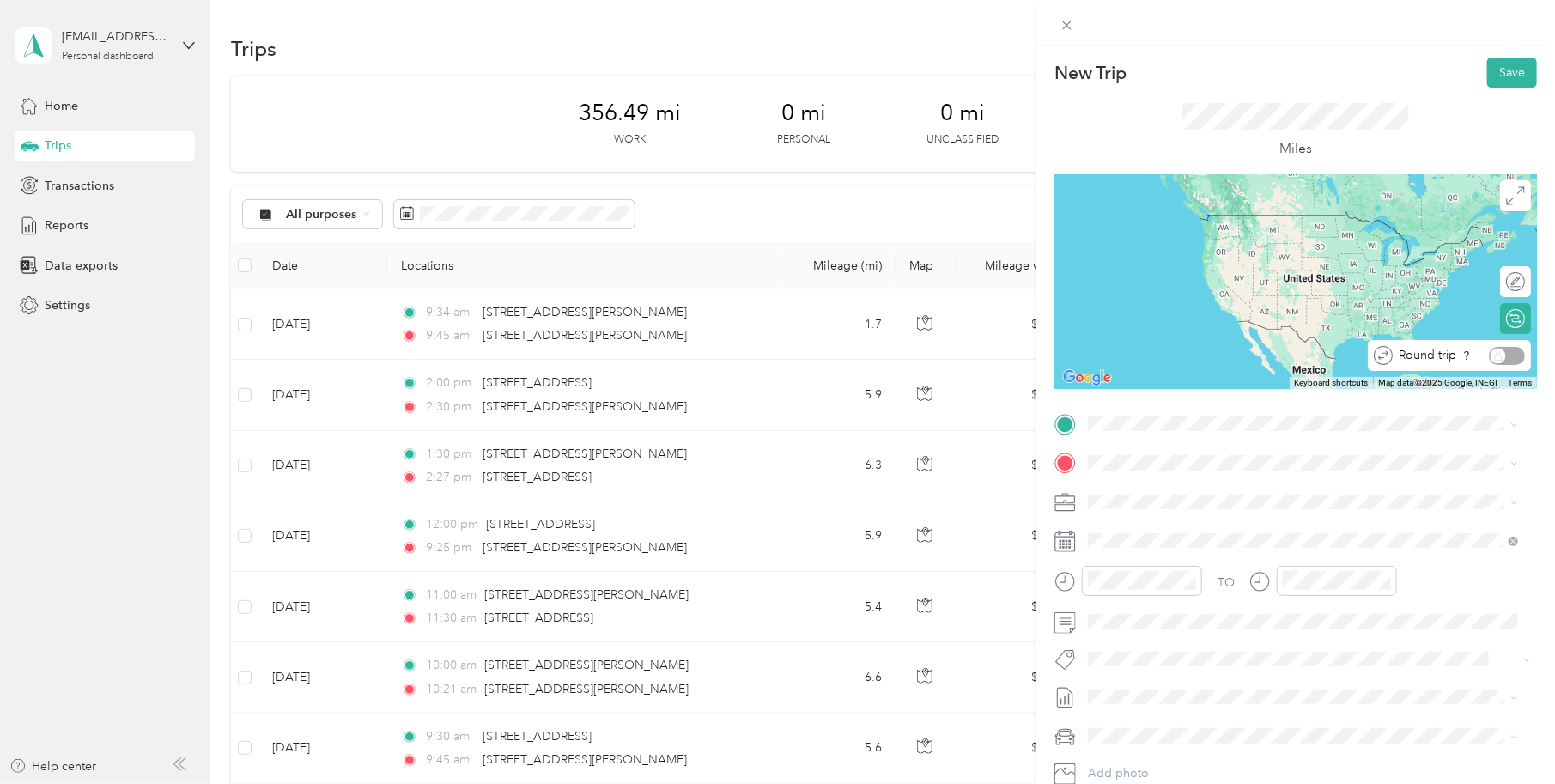
click at [1379, 357] on icon at bounding box center [1380, 358] width 2 height 4
click at [1496, 354] on div "Round trip" at bounding box center [1459, 356] width 132 height 18
click at [1485, 356] on div "Round trip" at bounding box center [1459, 356] width 132 height 18
click at [1506, 318] on div "Calculate route" at bounding box center [1516, 319] width 19 height 18
click at [1205, 528] on span "7045 Jackson Street Paramount, California 90723, United States" at bounding box center [1254, 520] width 267 height 16
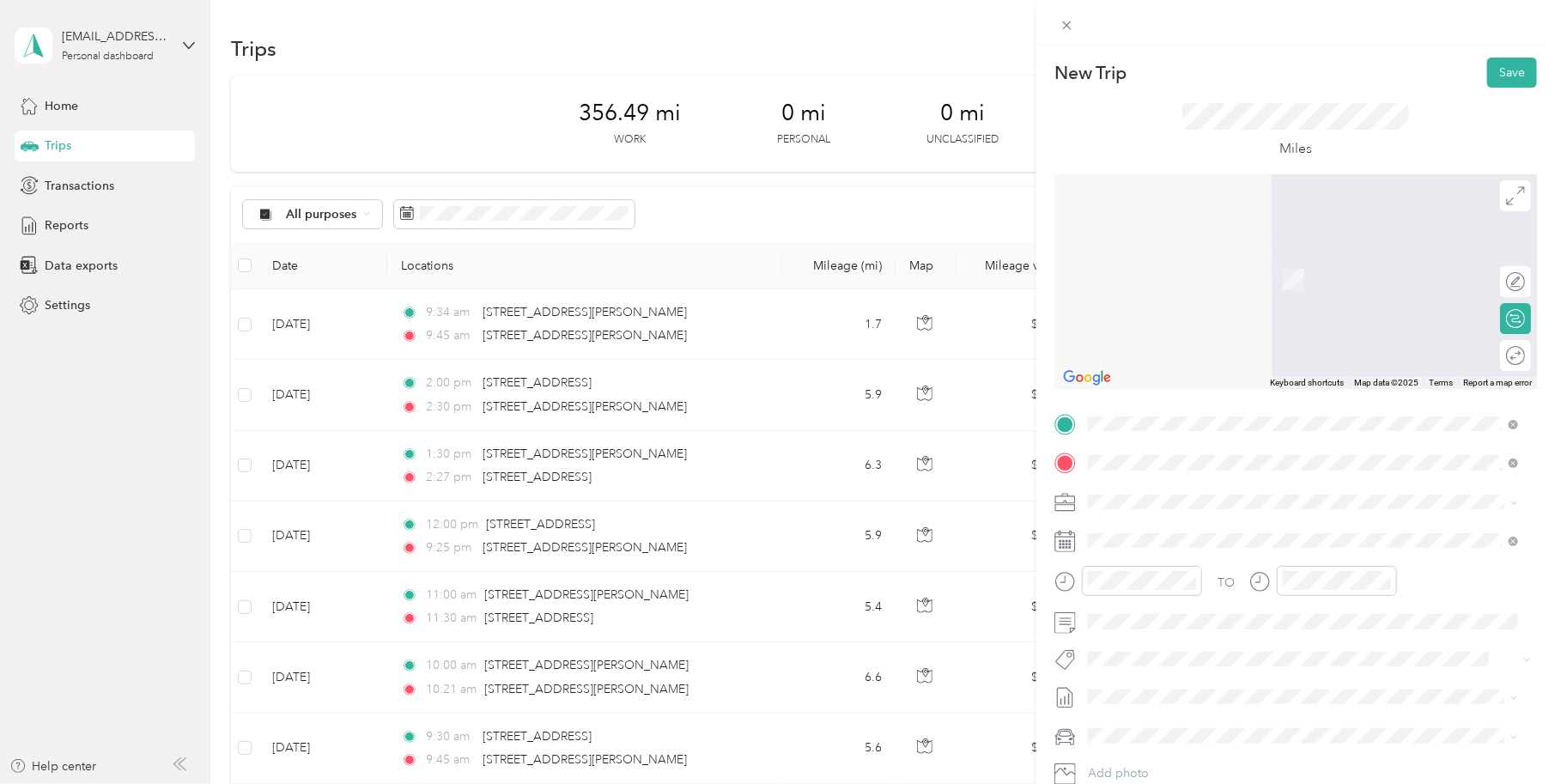
click at [1178, 532] on span "3100 East 29th Street Long Beach, California 90806, United States" at bounding box center [1206, 525] width 172 height 16
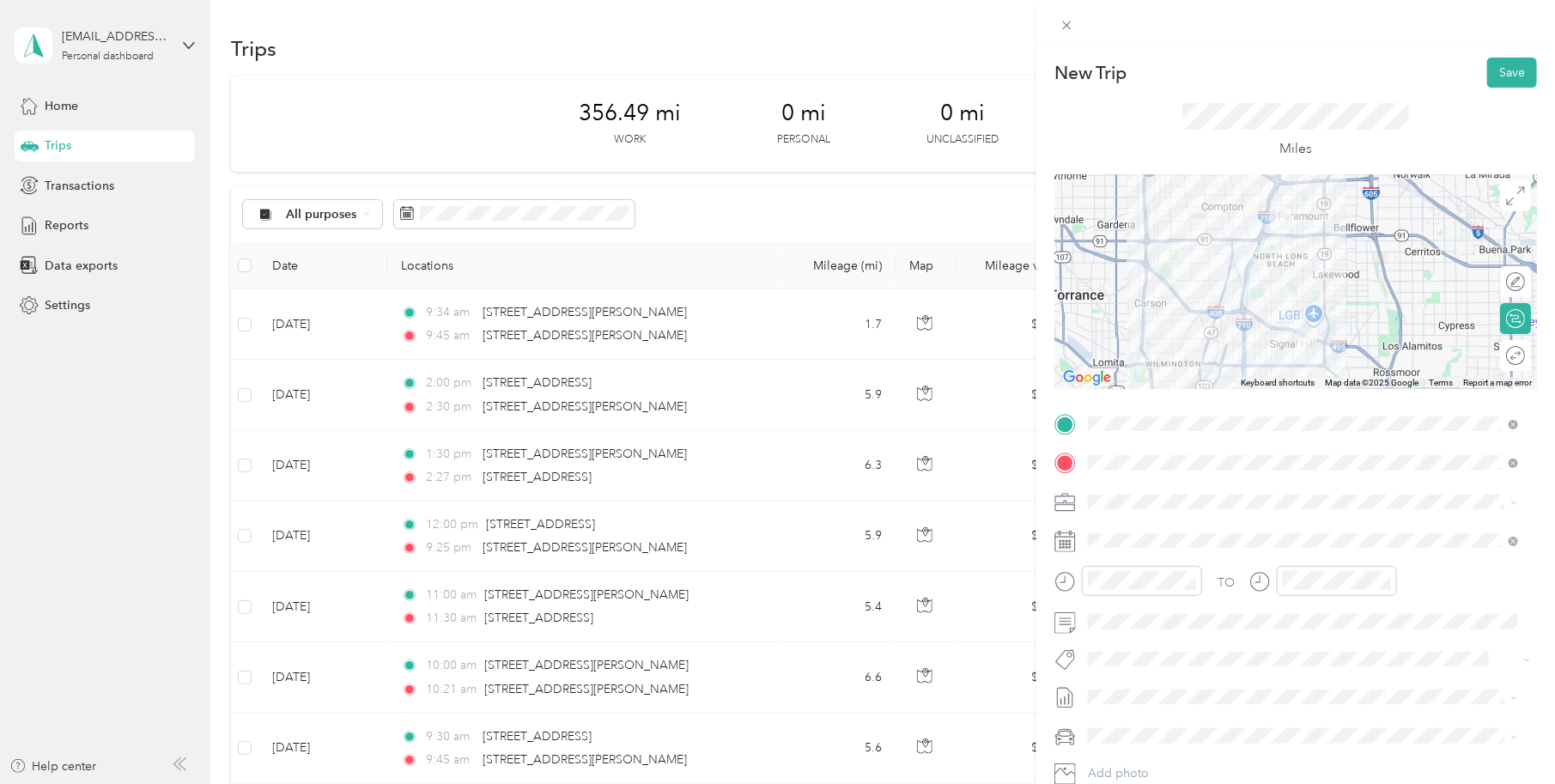
click at [1082, 499] on span at bounding box center [1309, 502] width 455 height 27
click at [1122, 509] on span at bounding box center [1309, 502] width 455 height 27
click at [1128, 560] on span "Work Mileage" at bounding box center [1132, 557] width 75 height 15
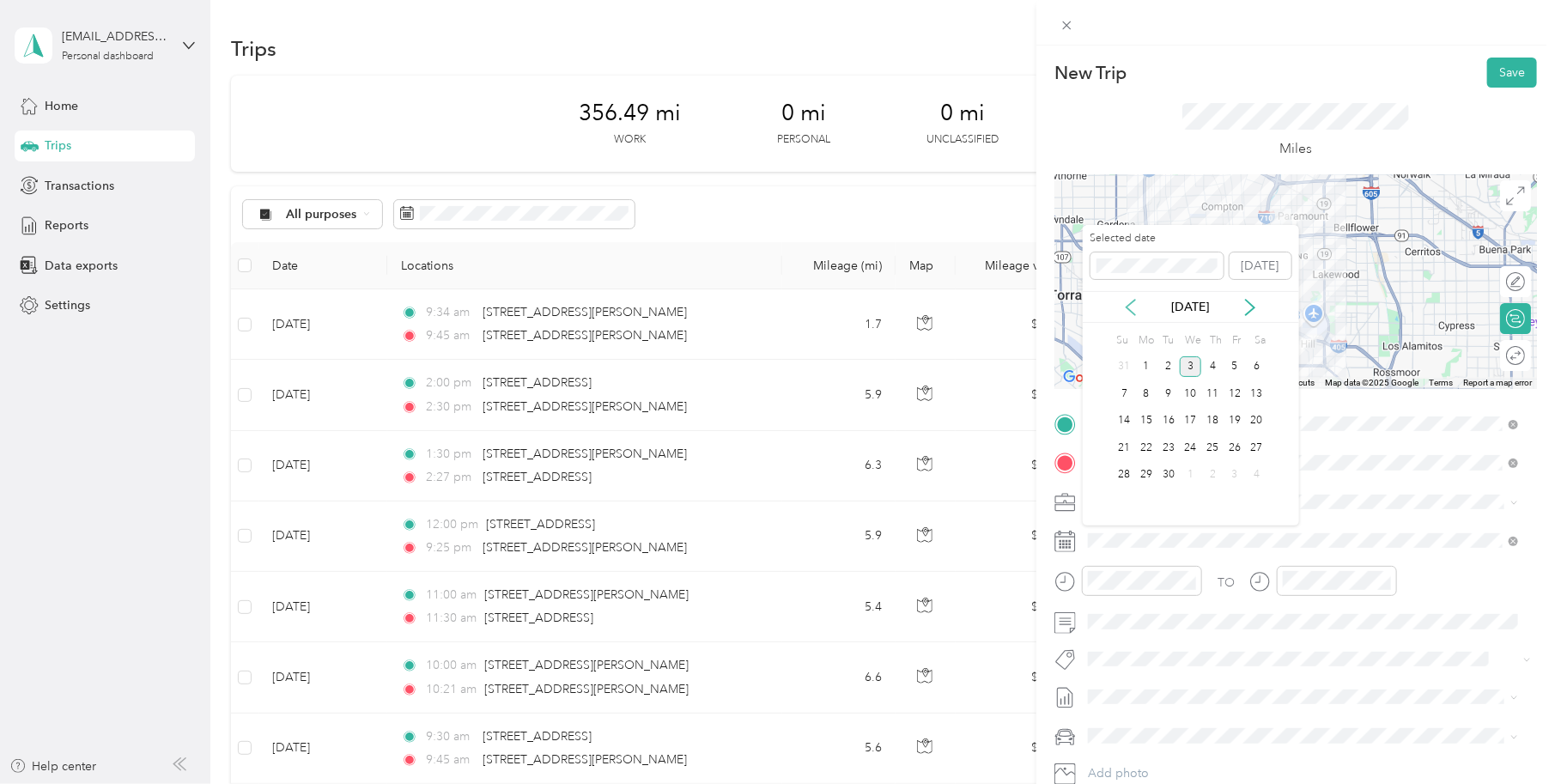
click at [1128, 306] on icon at bounding box center [1130, 307] width 17 height 17
click at [1215, 442] on div "21" at bounding box center [1213, 447] width 22 height 21
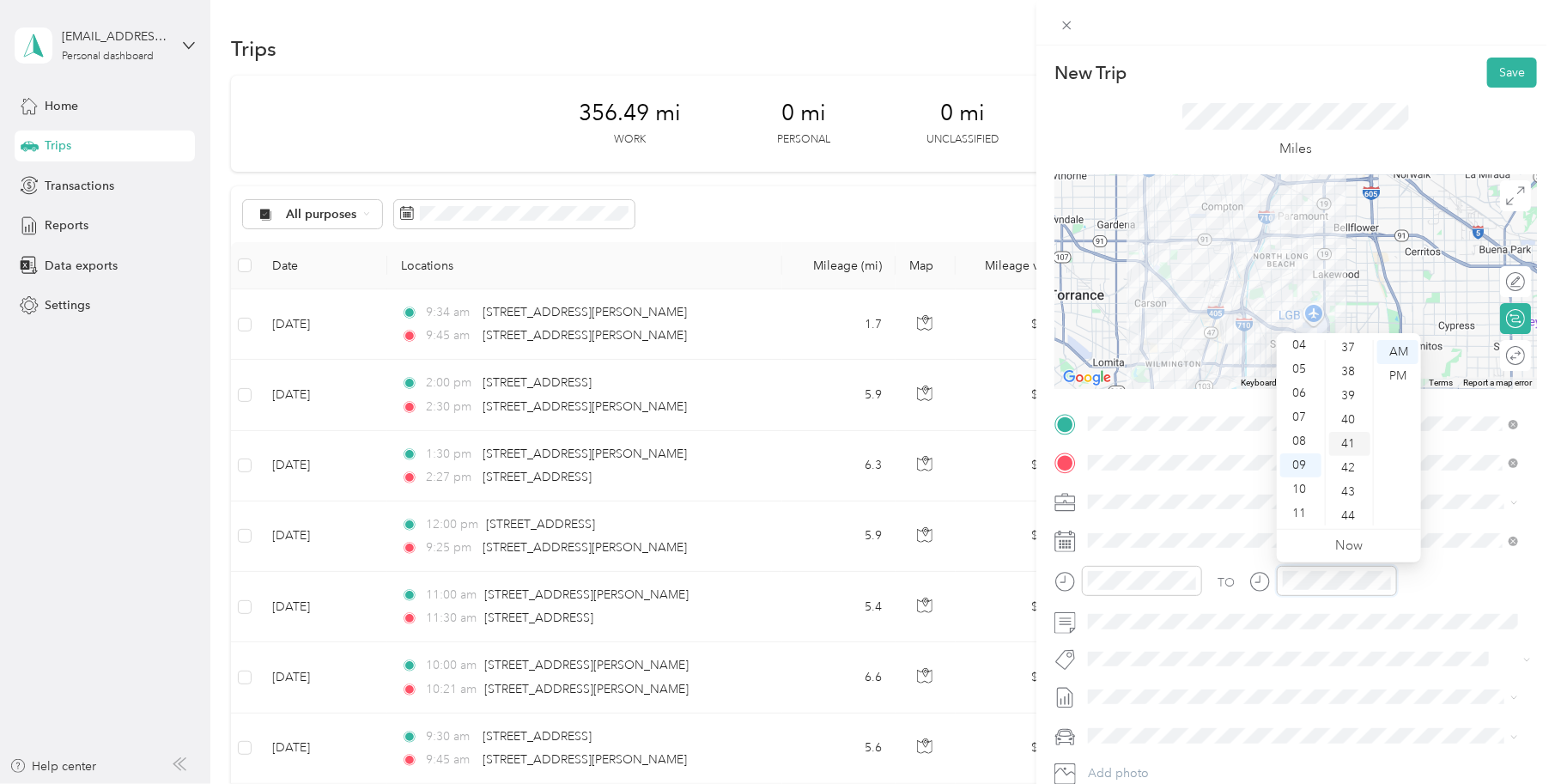
scroll to position [1013, 0]
click at [1347, 422] on div "45" at bounding box center [1350, 421] width 41 height 24
click at [1498, 69] on button "Save" at bounding box center [1512, 72] width 50 height 30
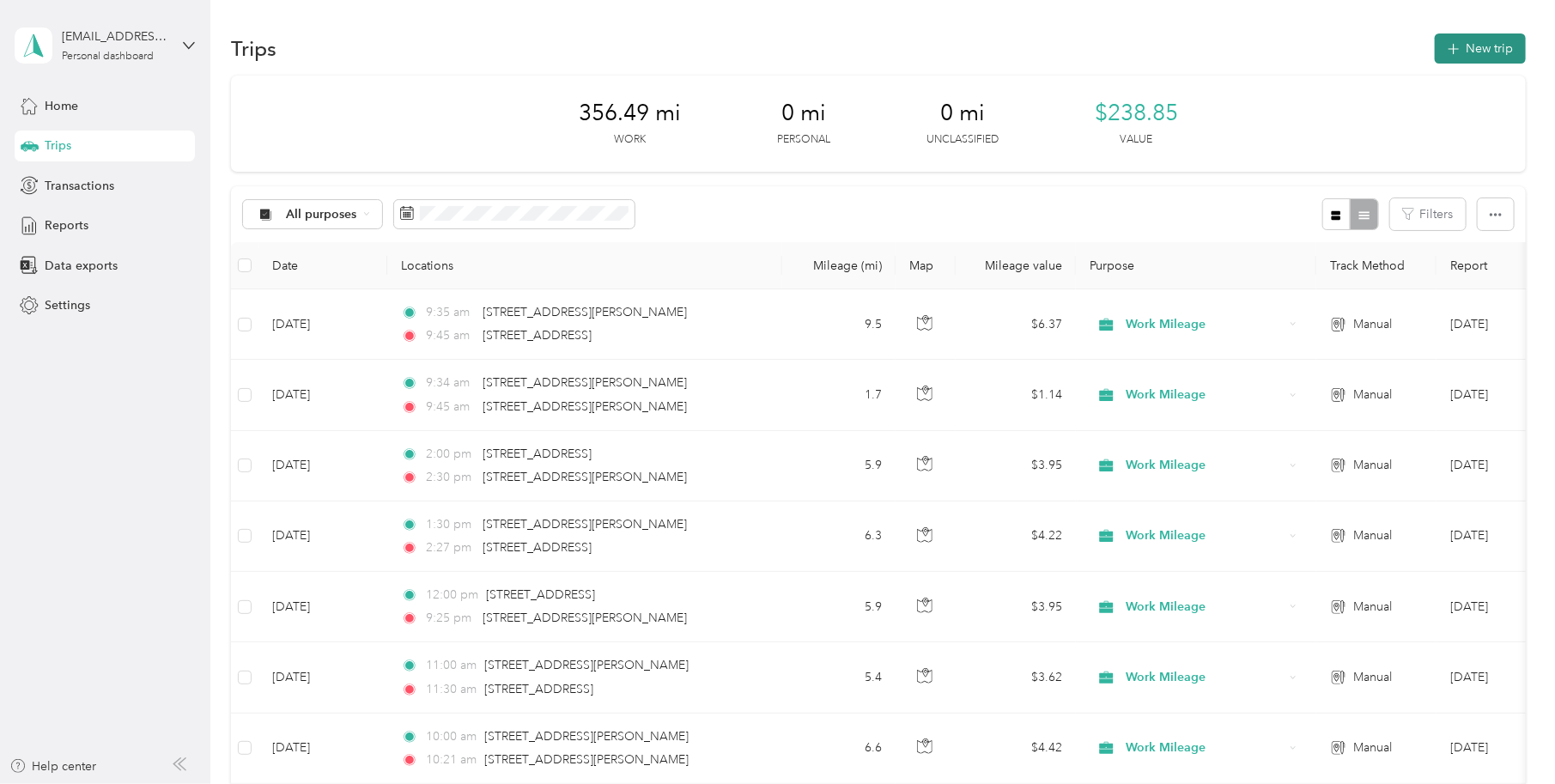
click at [1494, 55] on button "New trip" at bounding box center [1480, 49] width 91 height 30
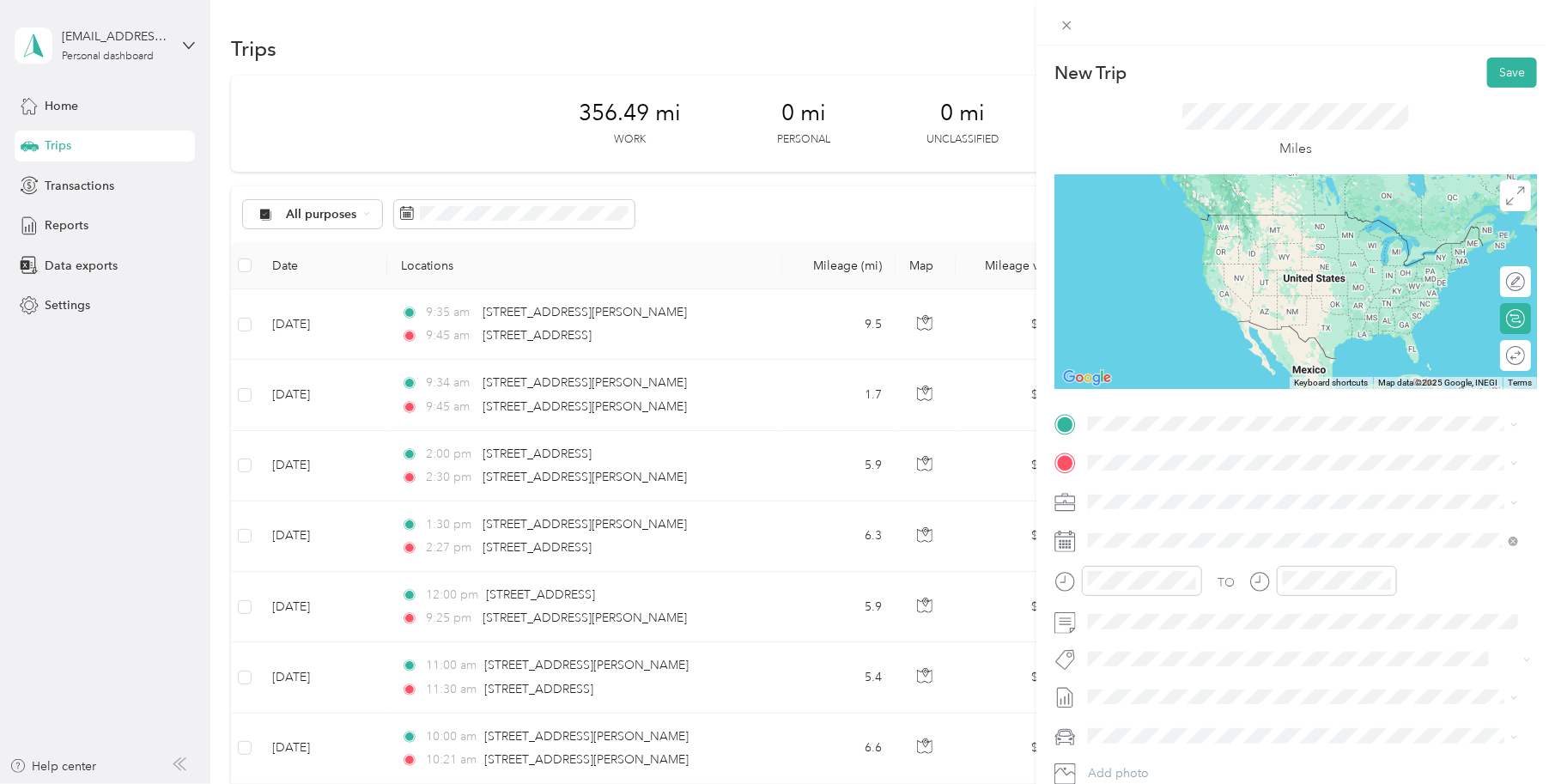
click at [1193, 492] on span "3100 East 29th Street Long Beach, California 90806, United States" at bounding box center [1206, 484] width 172 height 16
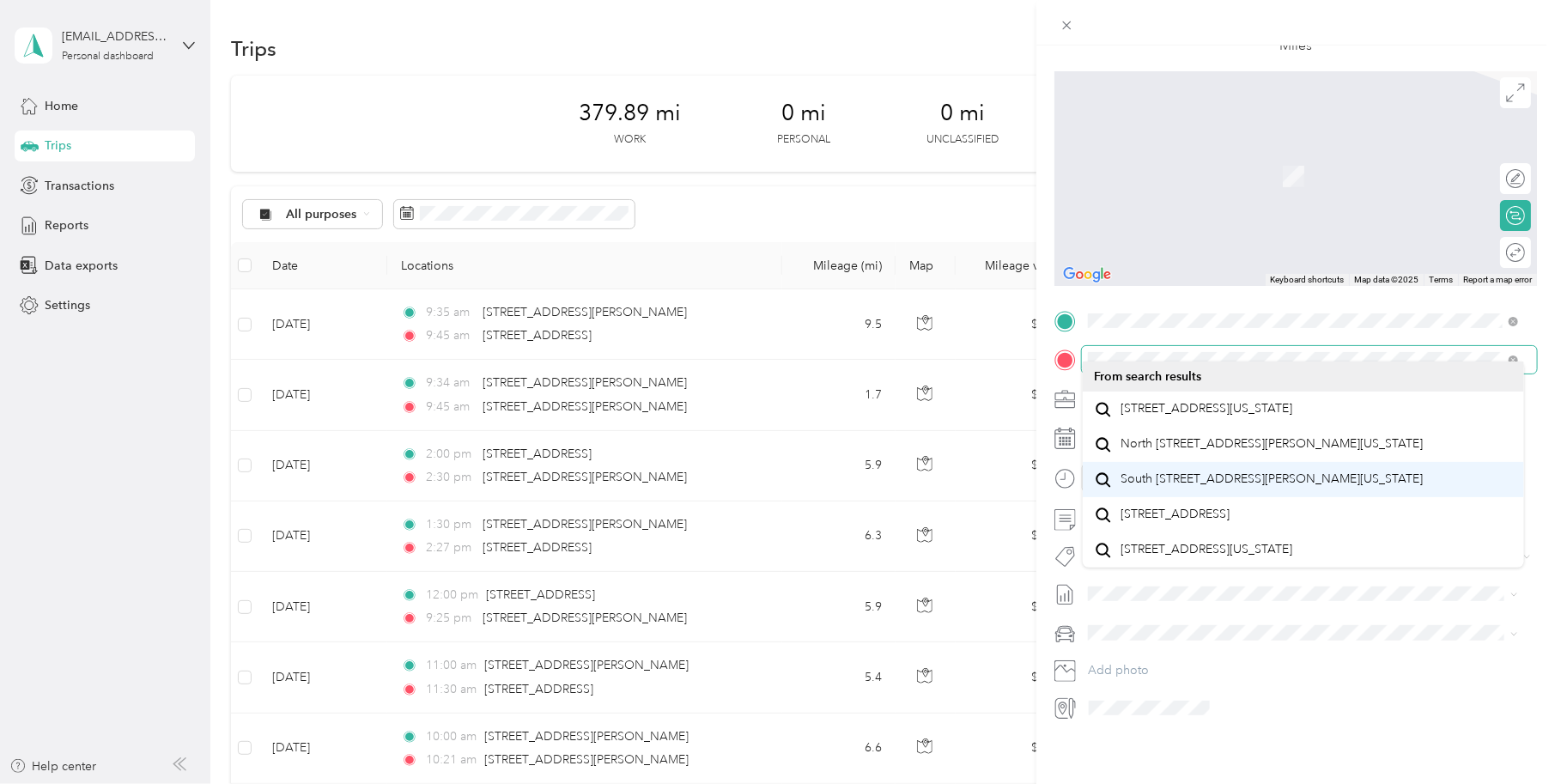
scroll to position [0, 0]
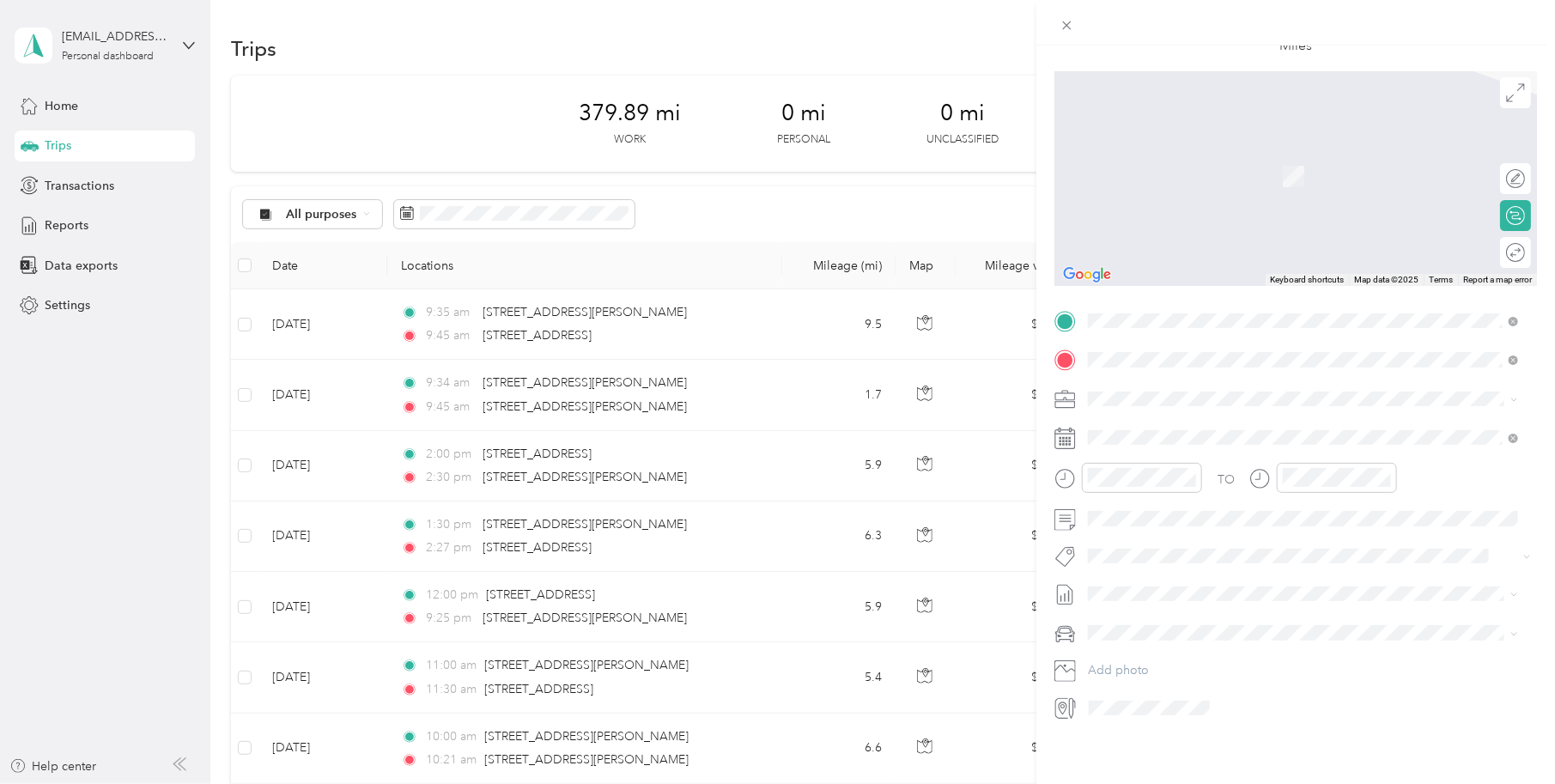
click at [1205, 414] on span "2650 East El Presidio Street Carson, California 90810, United States" at bounding box center [1206, 408] width 172 height 16
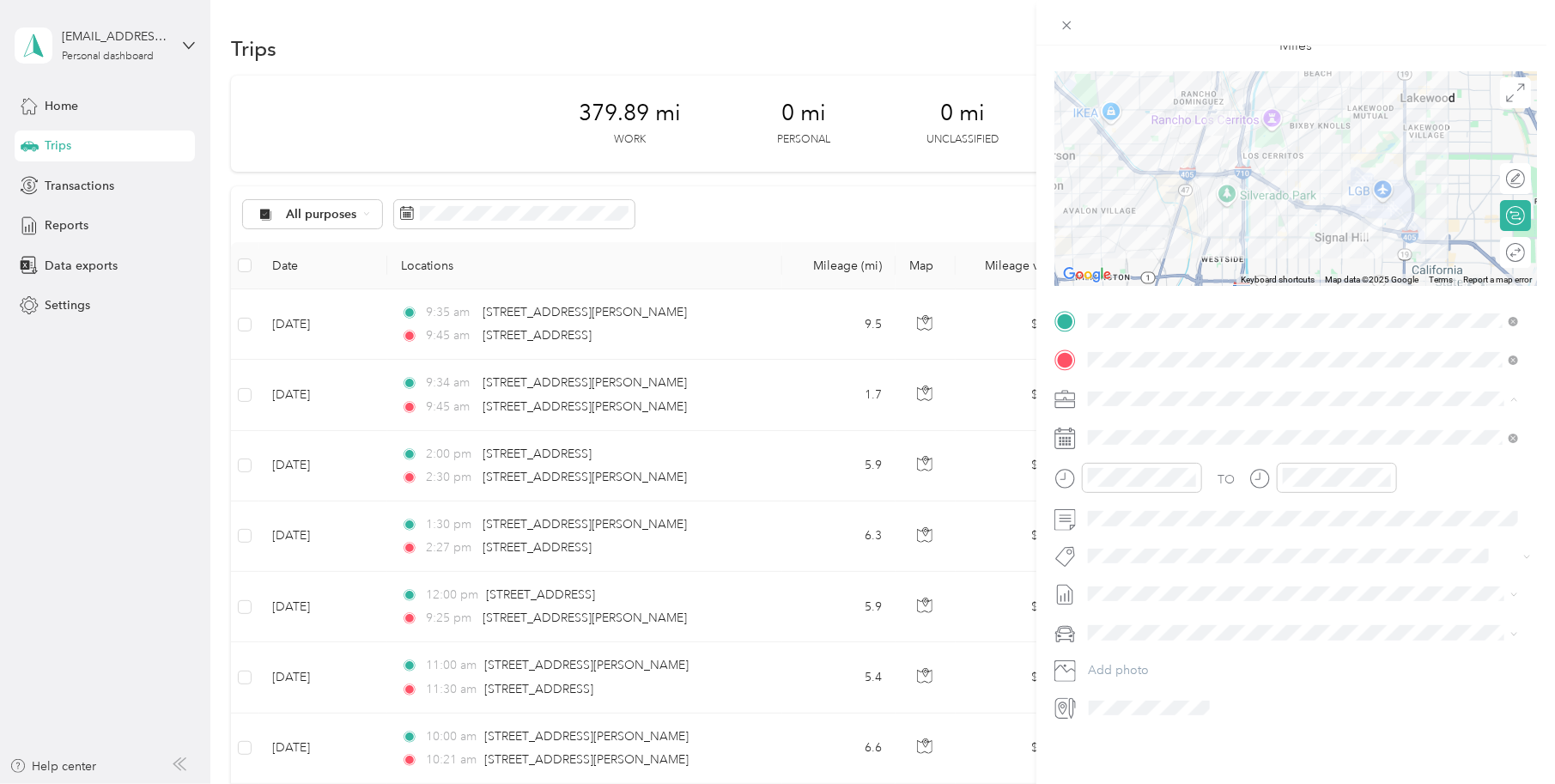
click at [1139, 438] on span "Work Mileage" at bounding box center [1132, 446] width 75 height 15
click at [1130, 521] on icon at bounding box center [1130, 522] width 17 height 17
click at [1205, 657] on div "21" at bounding box center [1213, 661] width 22 height 21
click at [1106, 640] on div "10" at bounding box center [1106, 639] width 41 height 24
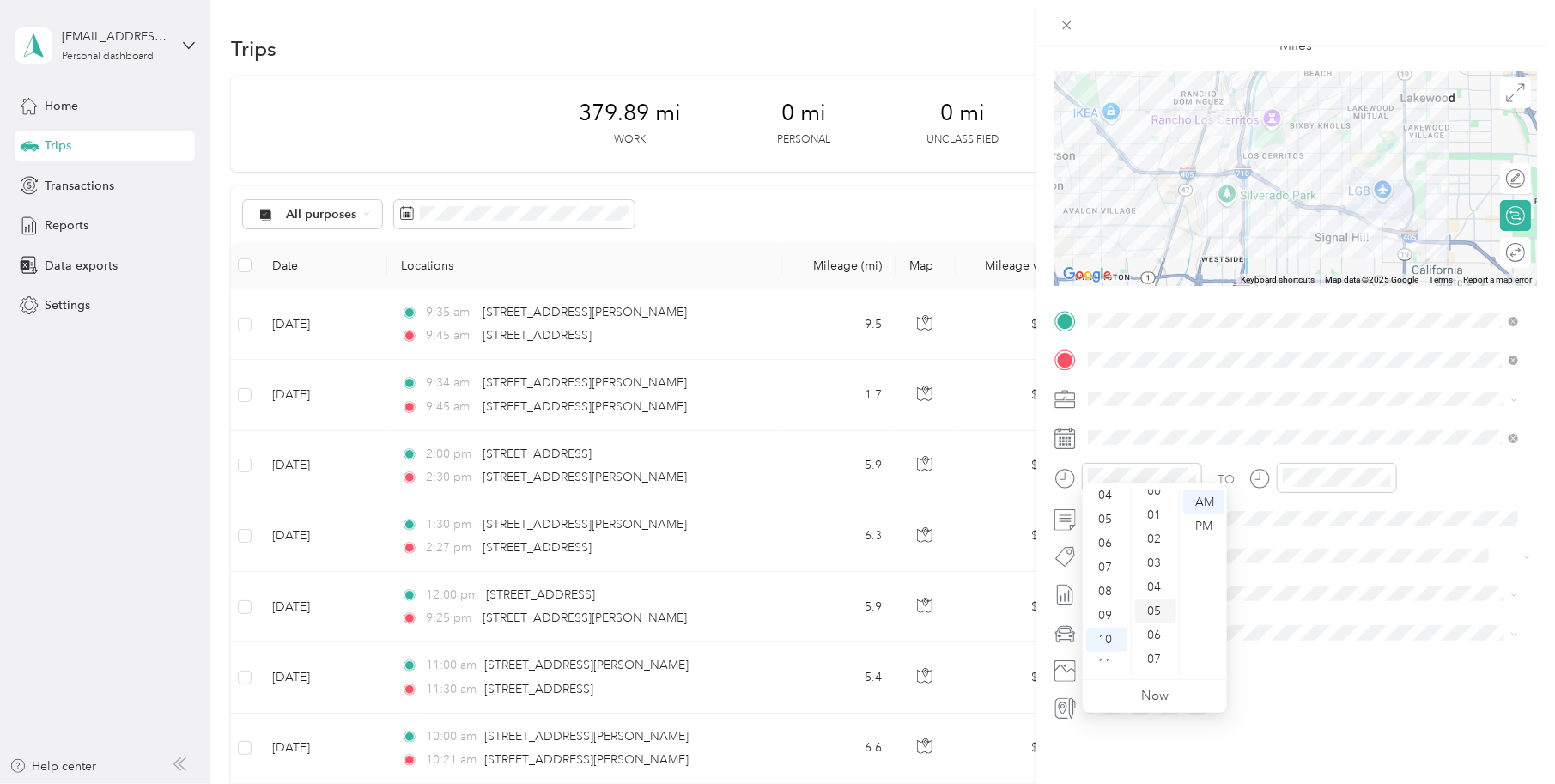
scroll to position [0, 0]
click at [1148, 492] on div "00" at bounding box center [1155, 502] width 41 height 24
click at [1198, 503] on div "AM" at bounding box center [1204, 502] width 41 height 24
click at [1209, 503] on div "AM" at bounding box center [1204, 502] width 41 height 24
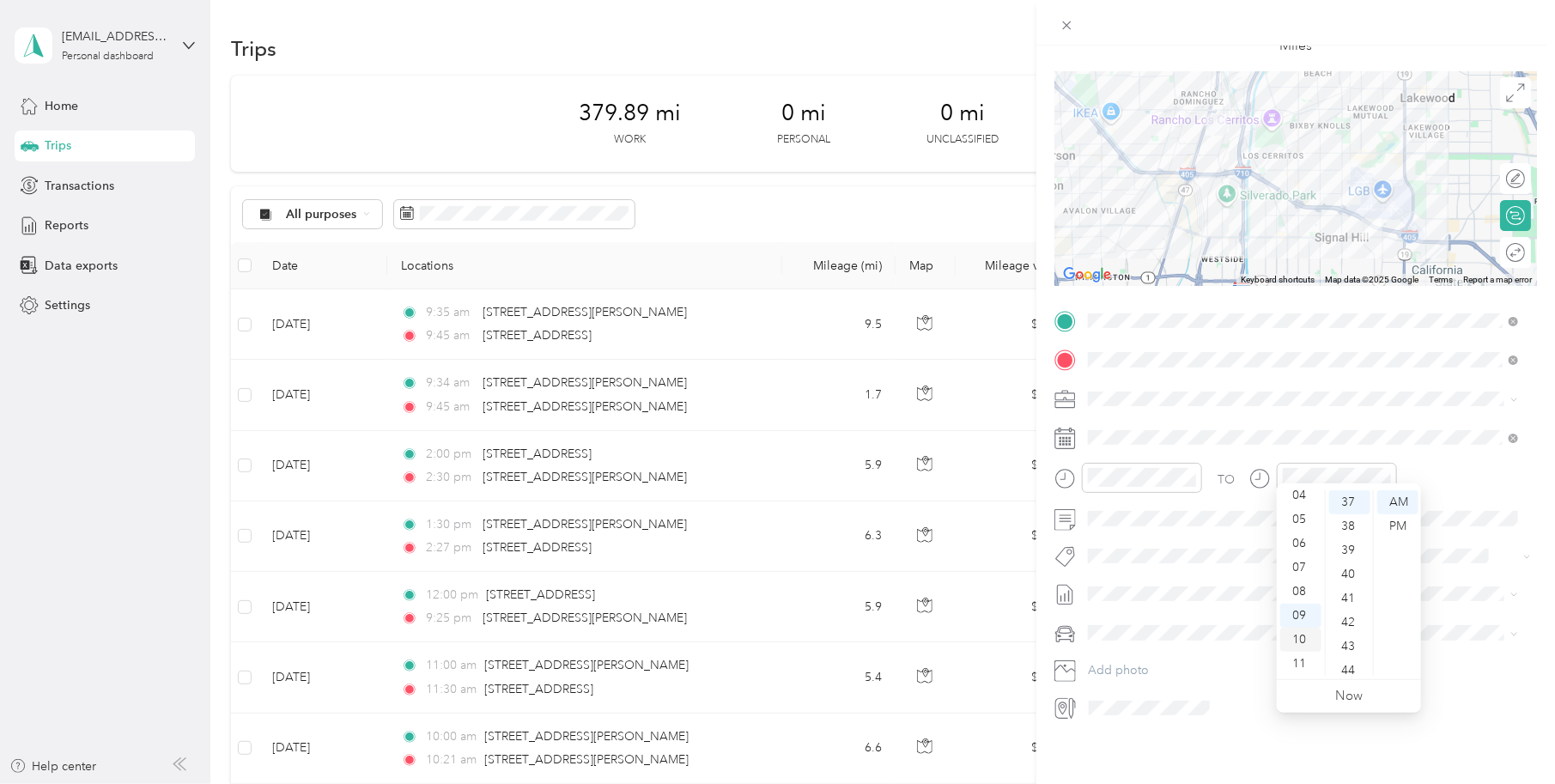
click at [1299, 643] on div "10" at bounding box center [1301, 639] width 41 height 24
click at [1350, 550] on div "21" at bounding box center [1350, 547] width 41 height 24
click at [1396, 502] on div "AM" at bounding box center [1397, 502] width 41 height 24
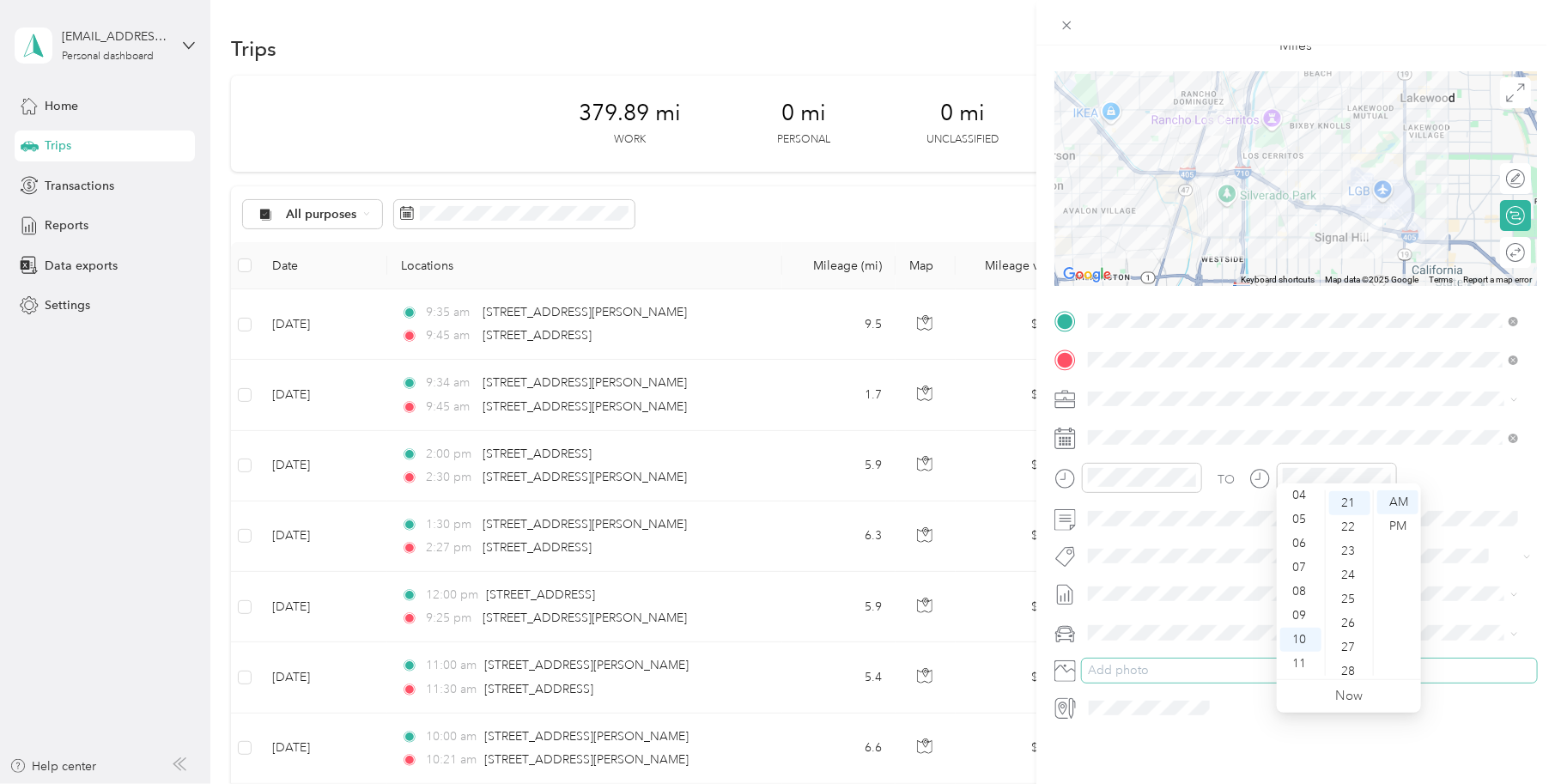
click at [1512, 659] on button "Add photo" at bounding box center [1309, 670] width 455 height 24
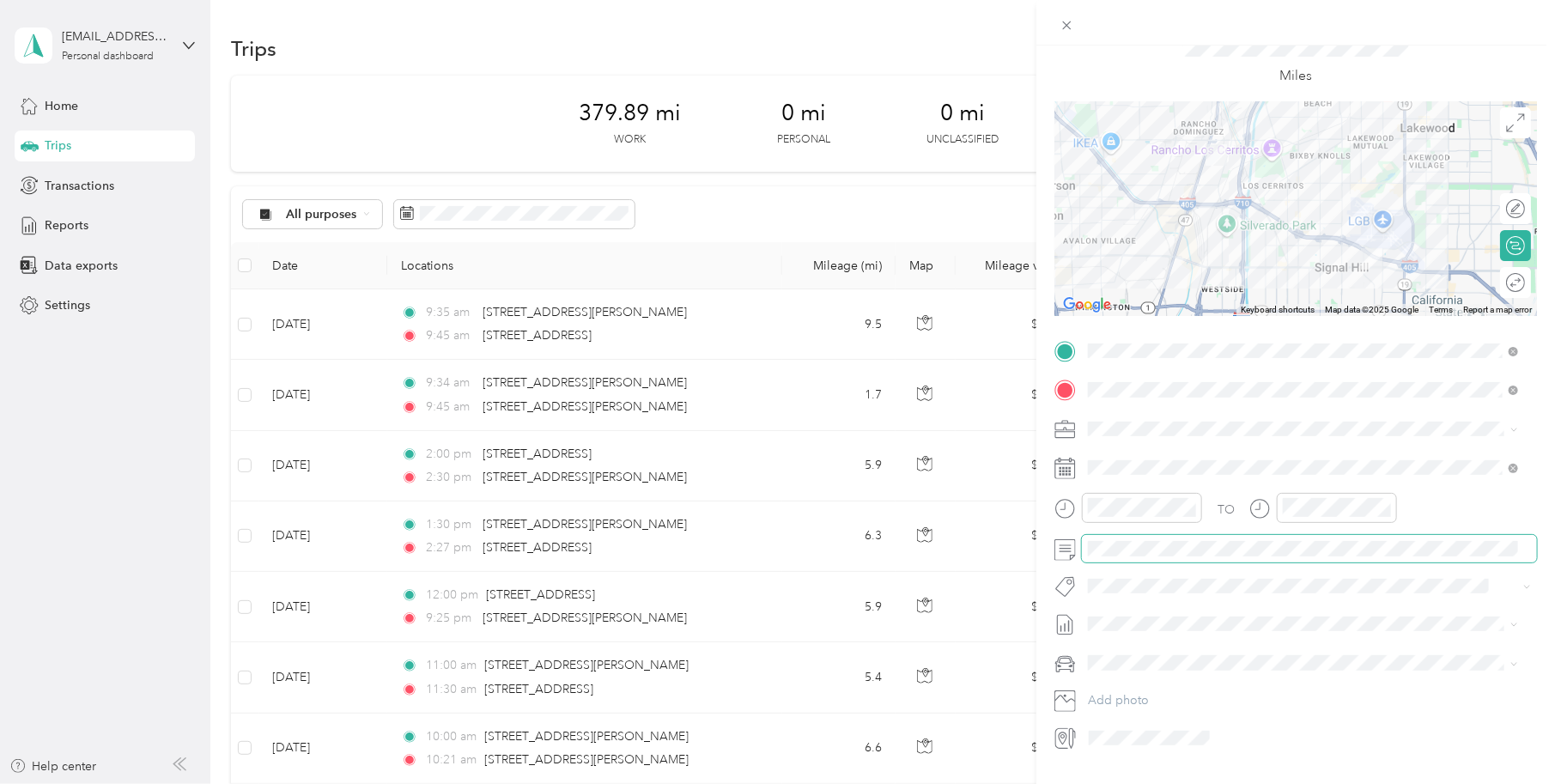
scroll to position [0, 0]
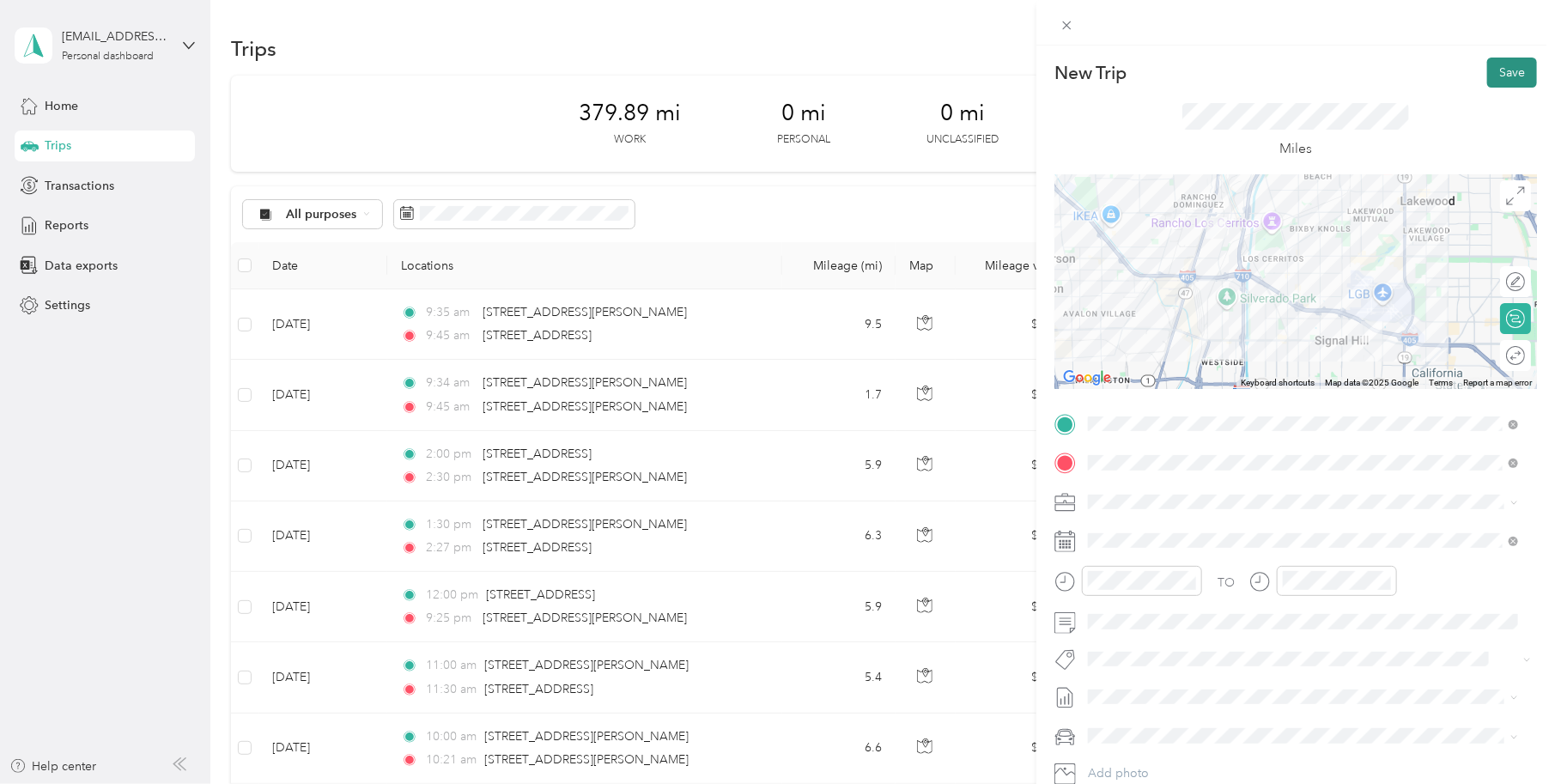
click at [1507, 73] on button "Save" at bounding box center [1512, 72] width 50 height 30
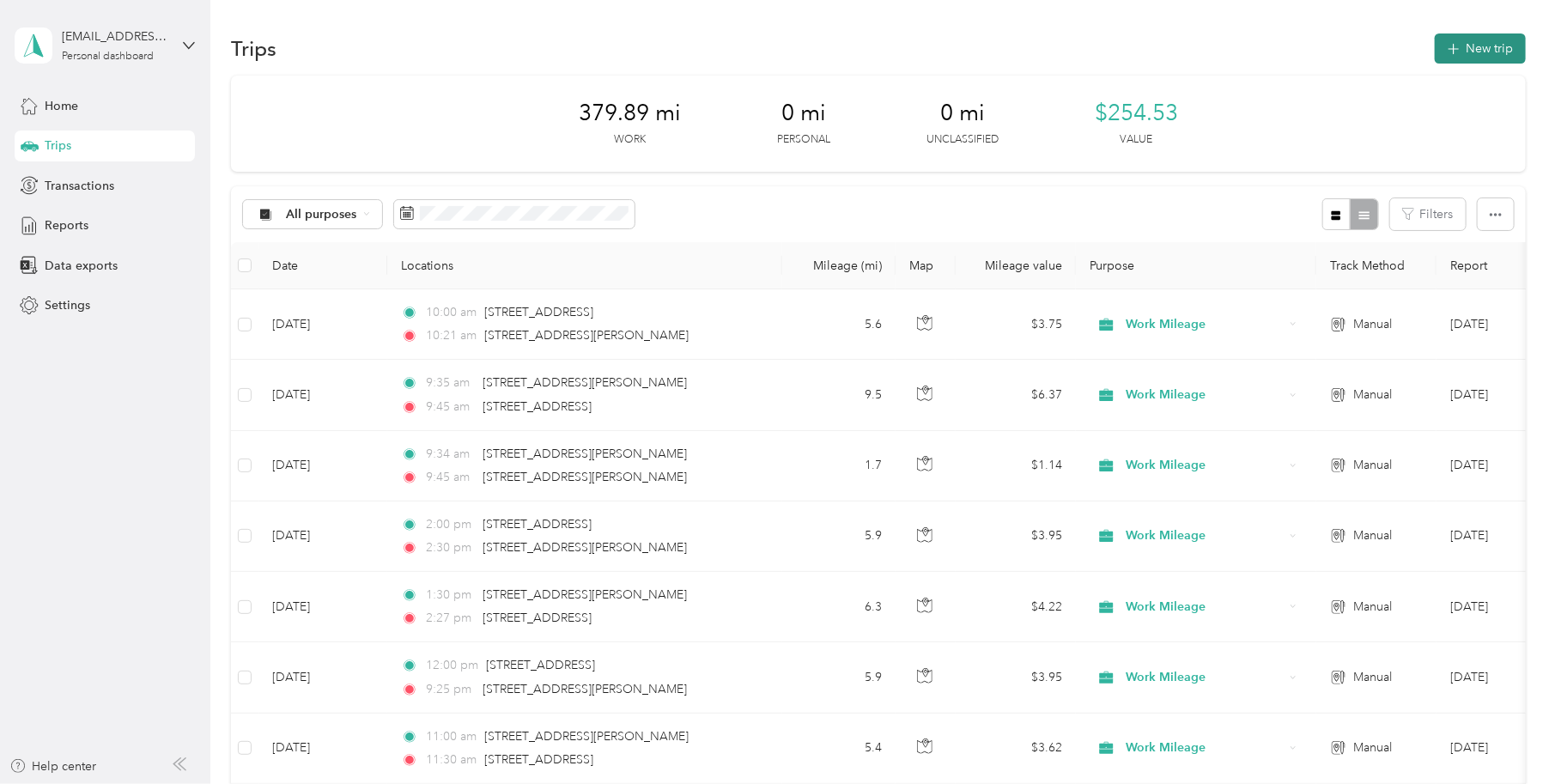
click at [1444, 47] on icon "button" at bounding box center [1454, 50] width 20 height 20
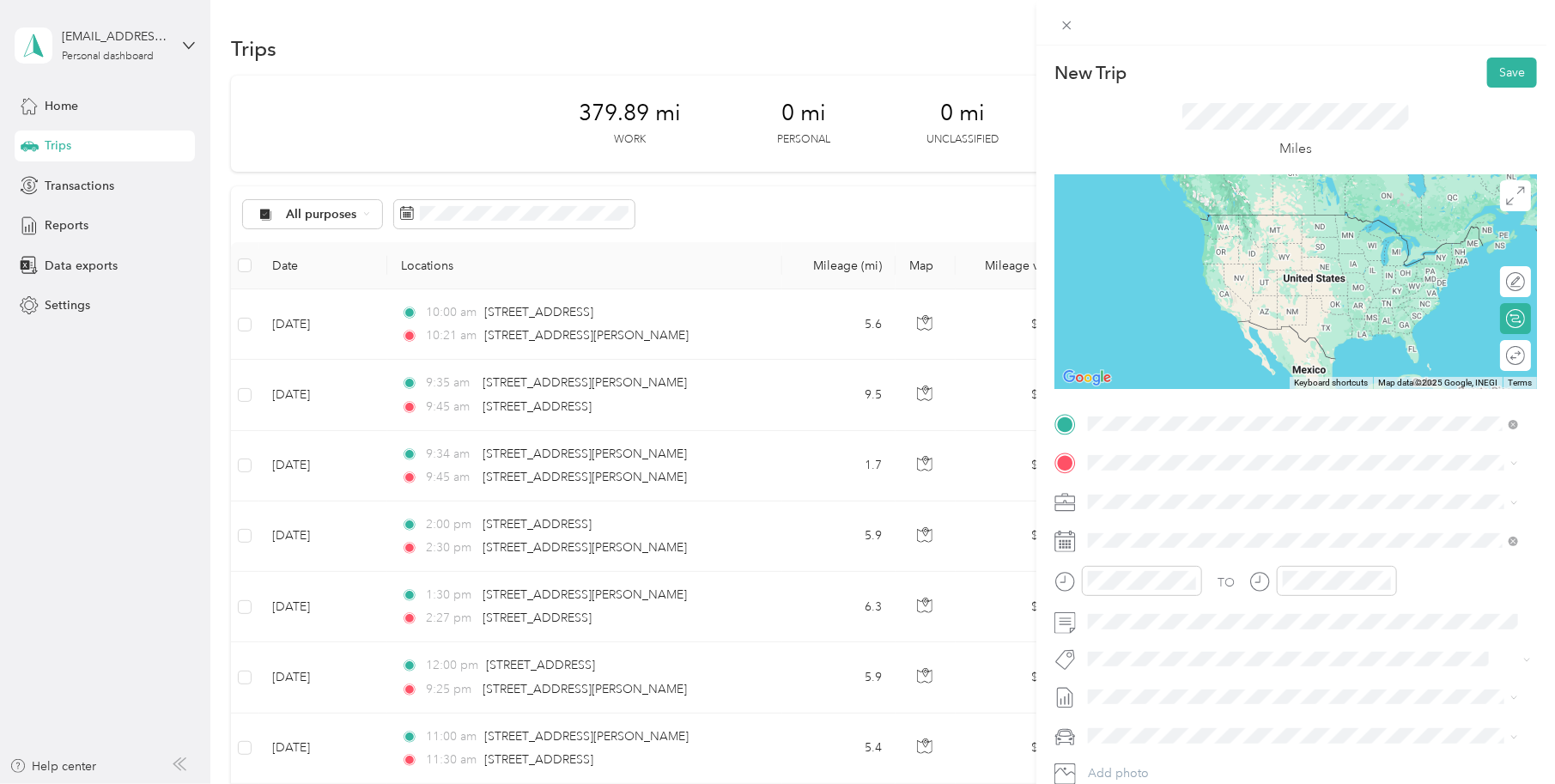
click at [1249, 493] on span "2650 East El Presidio Street Carson, California 90810, United States" at bounding box center [1206, 485] width 172 height 16
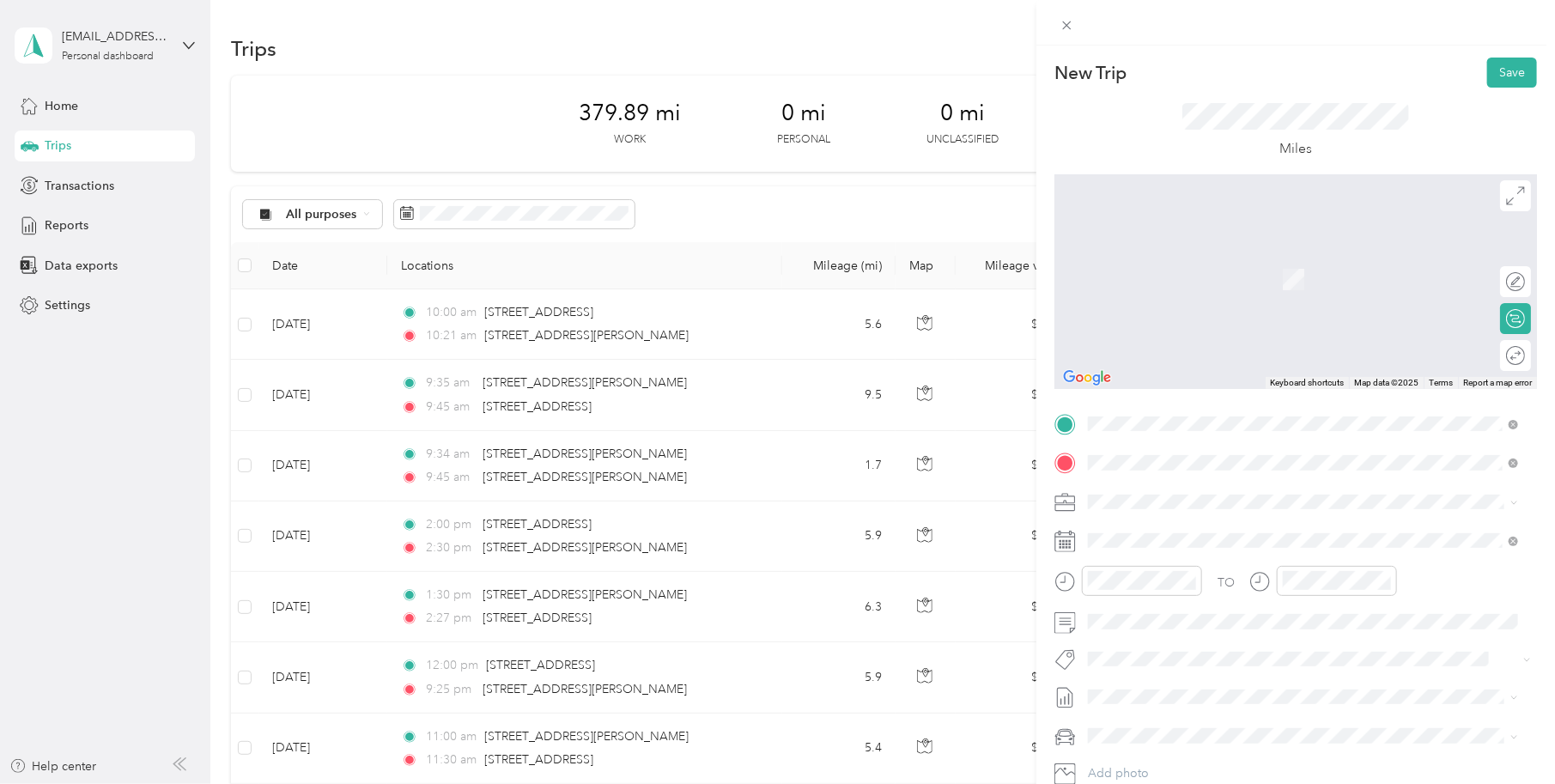
click at [1240, 532] on span "19301 South Santa Fe Avenue Compton, California 90221, United States" at bounding box center [1206, 525] width 172 height 16
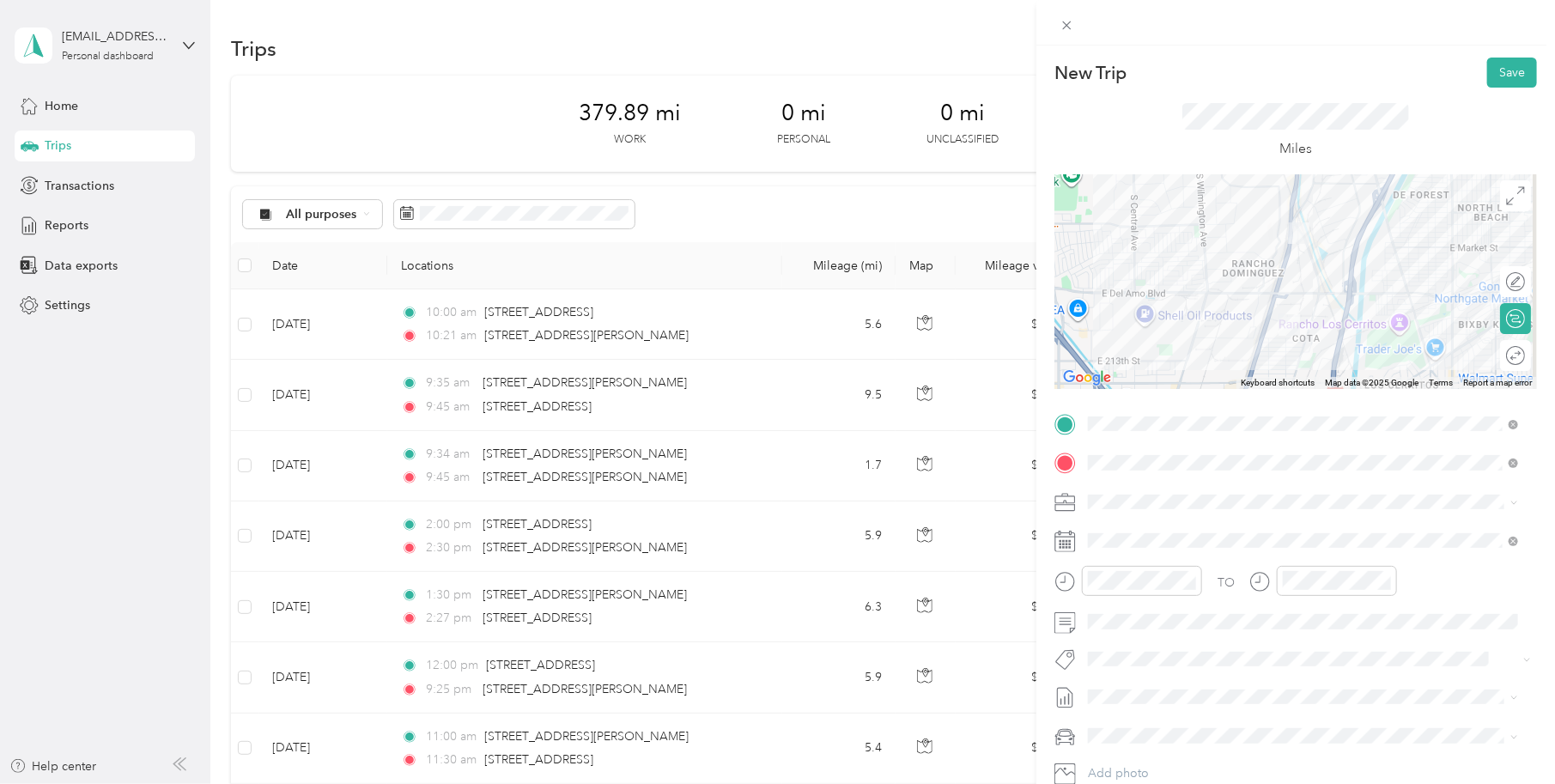
click at [1106, 490] on span at bounding box center [1309, 502] width 455 height 27
click at [1144, 570] on ol "SkillsetGroup Work Mileage Personal" at bounding box center [1304, 557] width 442 height 90
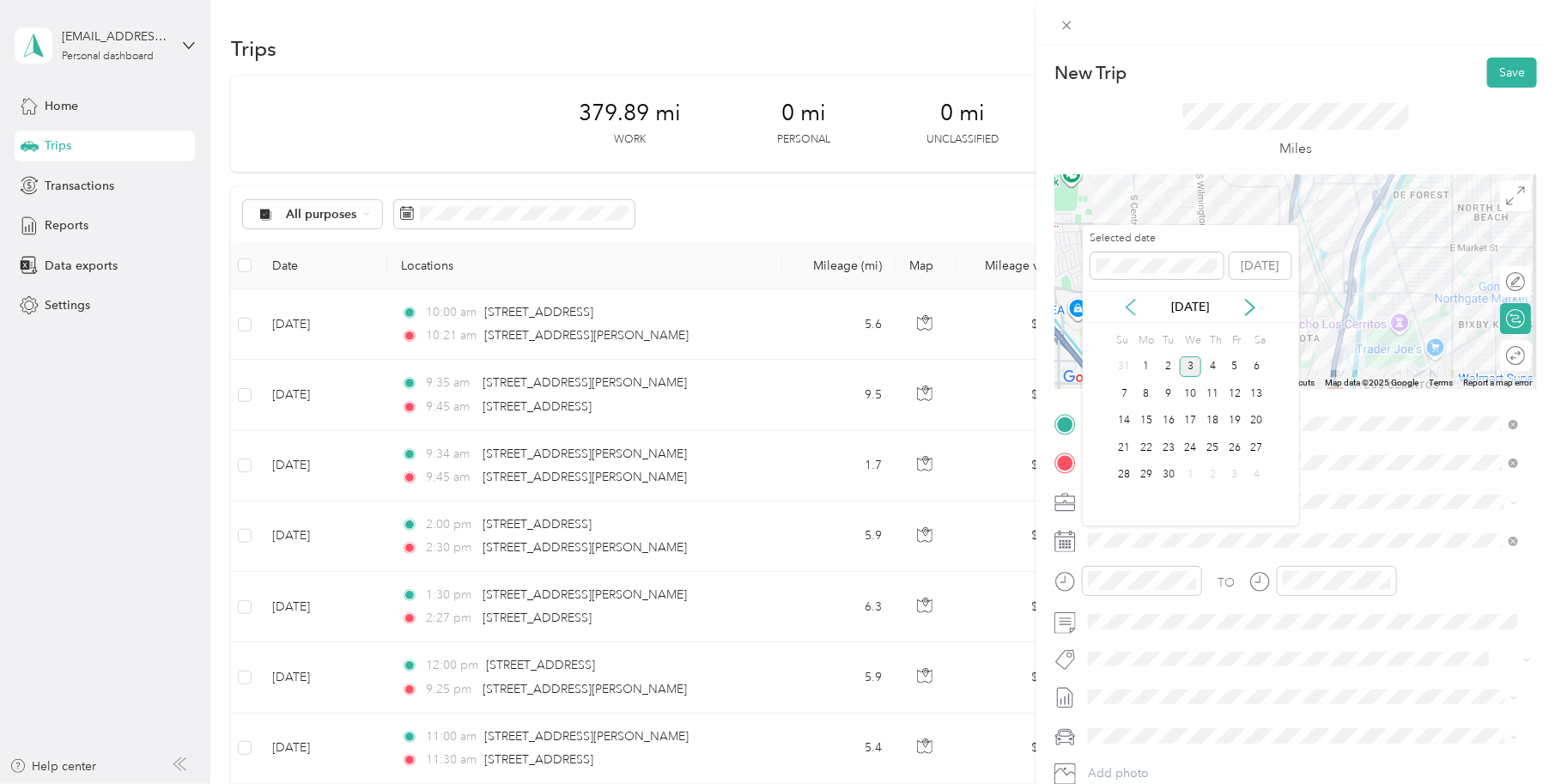
click at [1129, 309] on icon at bounding box center [1130, 307] width 8 height 16
click at [1212, 444] on div "21" at bounding box center [1213, 447] width 22 height 21
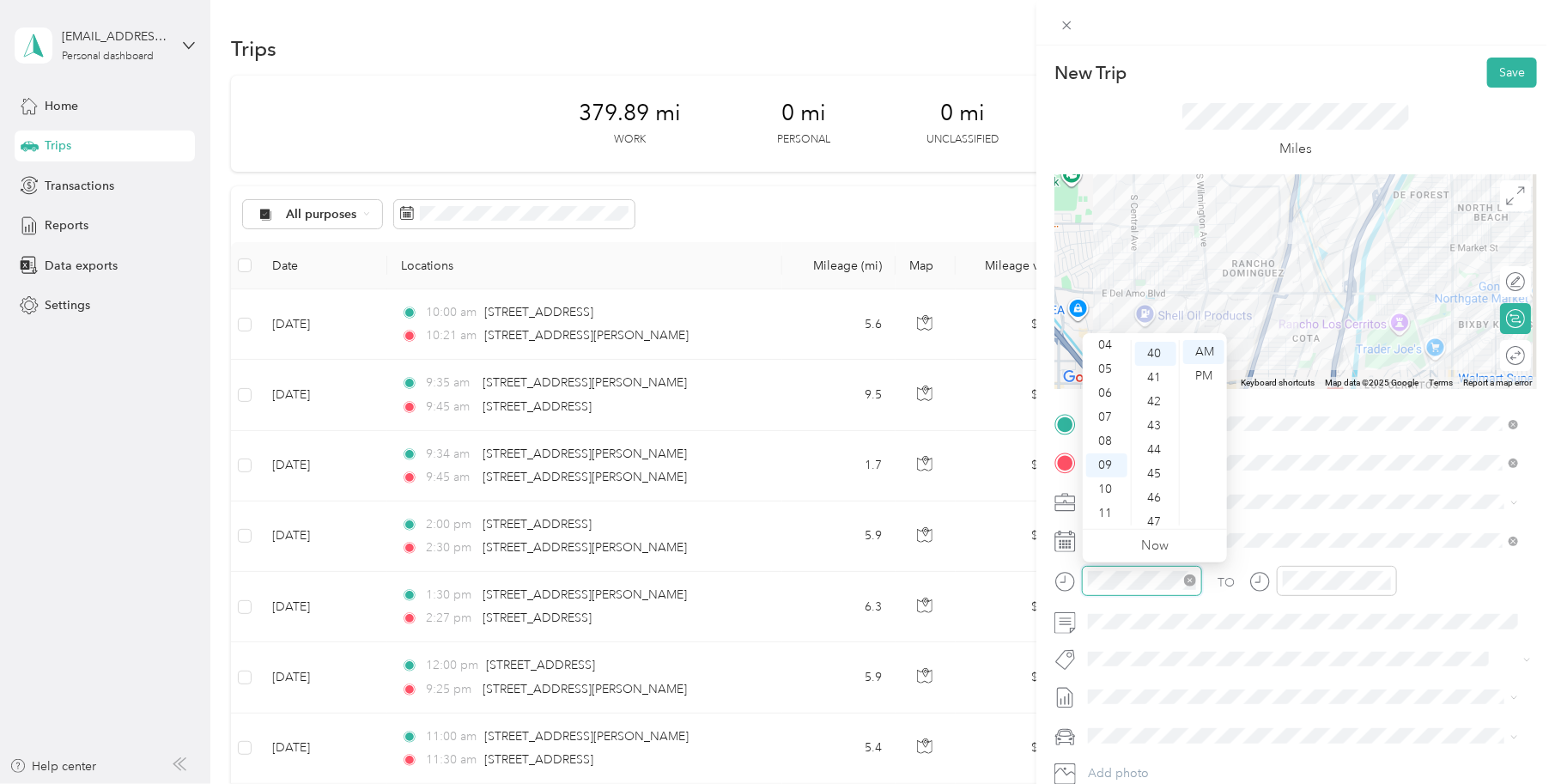
scroll to position [961, 0]
click at [1105, 490] on div "10" at bounding box center [1106, 489] width 41 height 24
click at [1160, 472] on div "45" at bounding box center [1155, 472] width 41 height 24
click at [1208, 349] on div "AM" at bounding box center [1204, 352] width 41 height 24
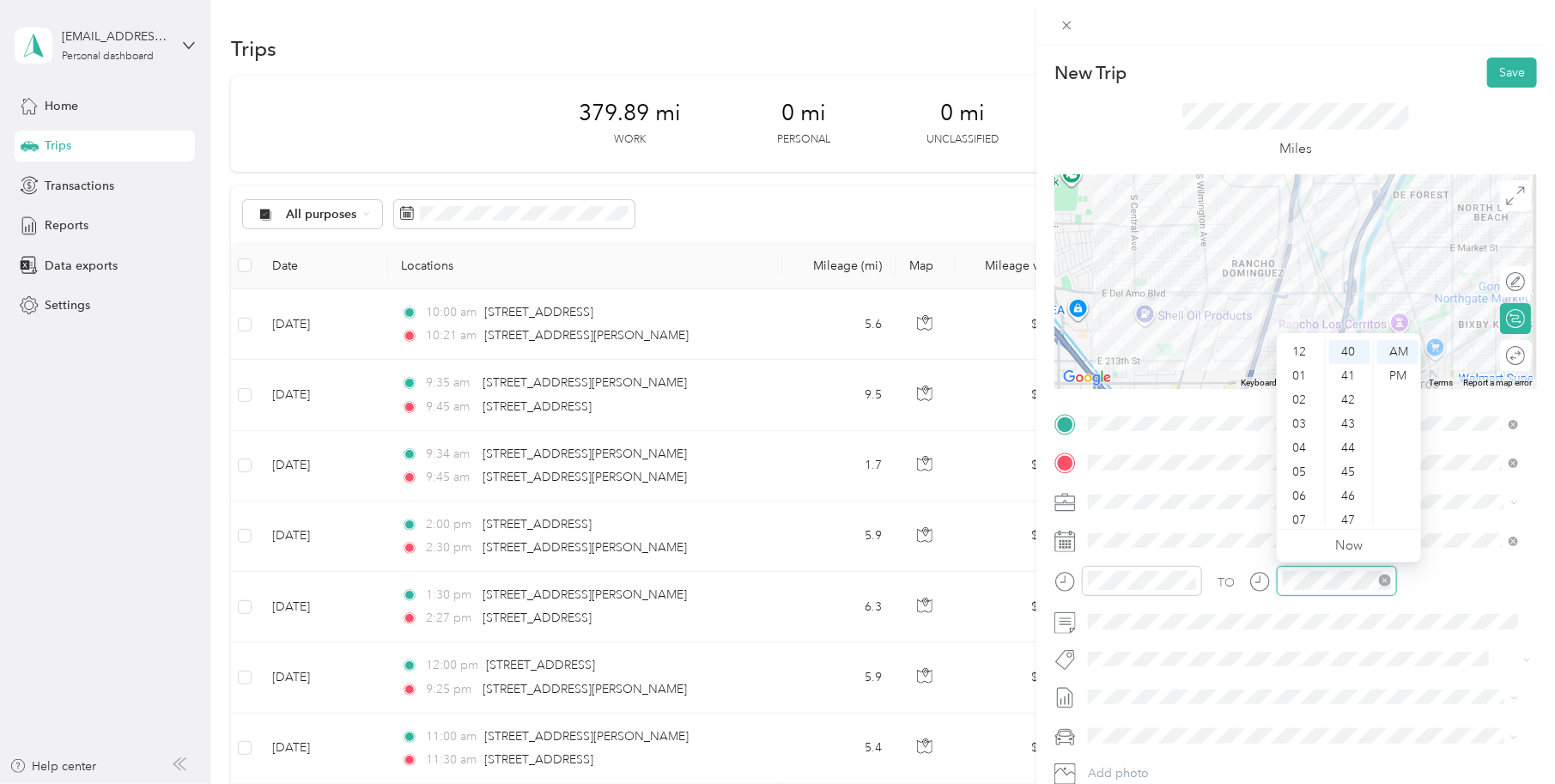
scroll to position [103, 0]
click at [1298, 507] on div "11" at bounding box center [1301, 513] width 41 height 24
click at [1356, 350] on div "00" at bounding box center [1350, 352] width 41 height 24
click at [1406, 351] on div "AM" at bounding box center [1397, 352] width 41 height 24
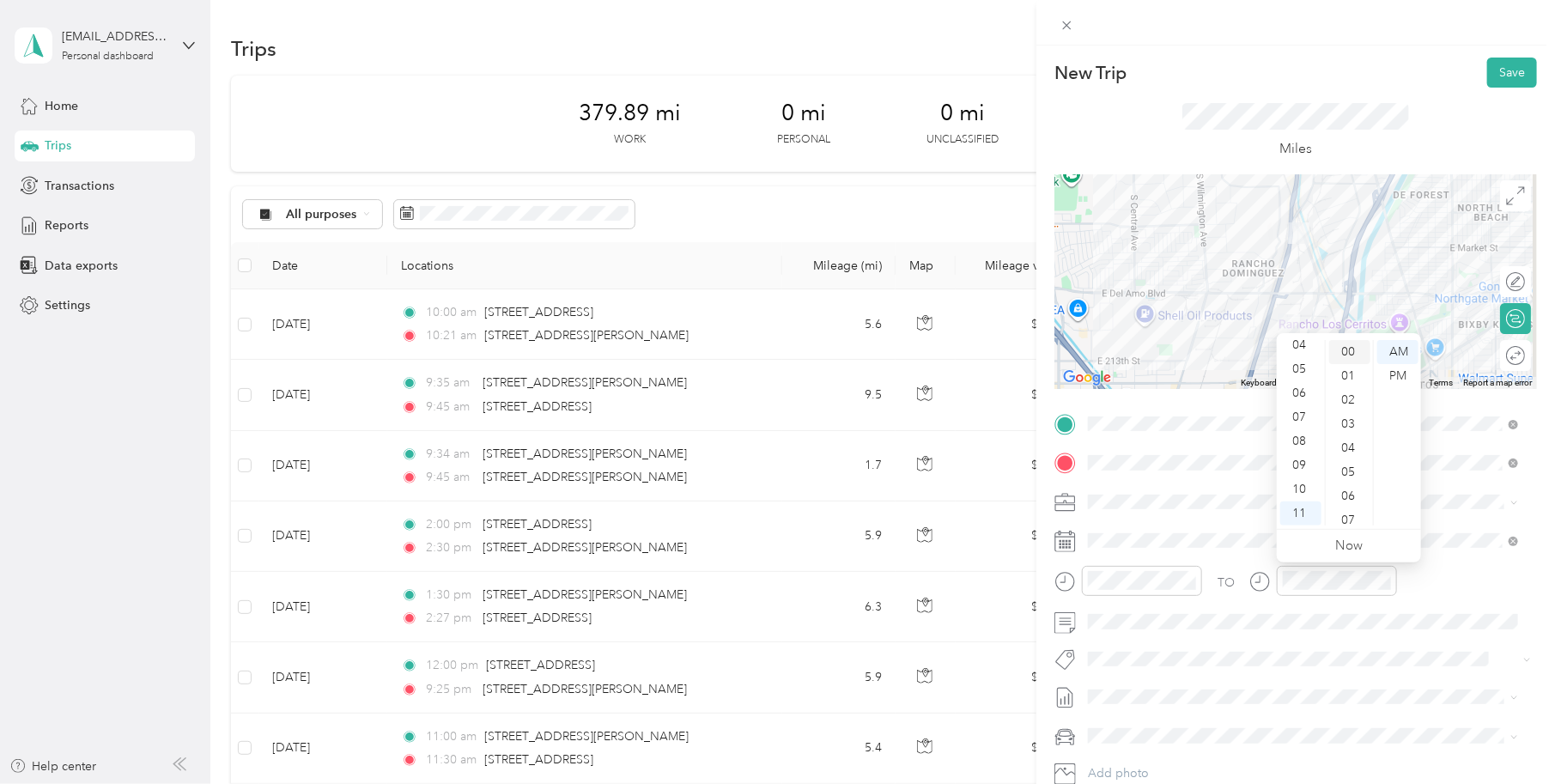
click at [1350, 353] on div "00" at bounding box center [1350, 352] width 41 height 24
click at [1397, 348] on div "AM" at bounding box center [1397, 352] width 41 height 24
click at [1268, 630] on span at bounding box center [1309, 621] width 455 height 27
click at [1500, 75] on button "Save" at bounding box center [1512, 72] width 50 height 30
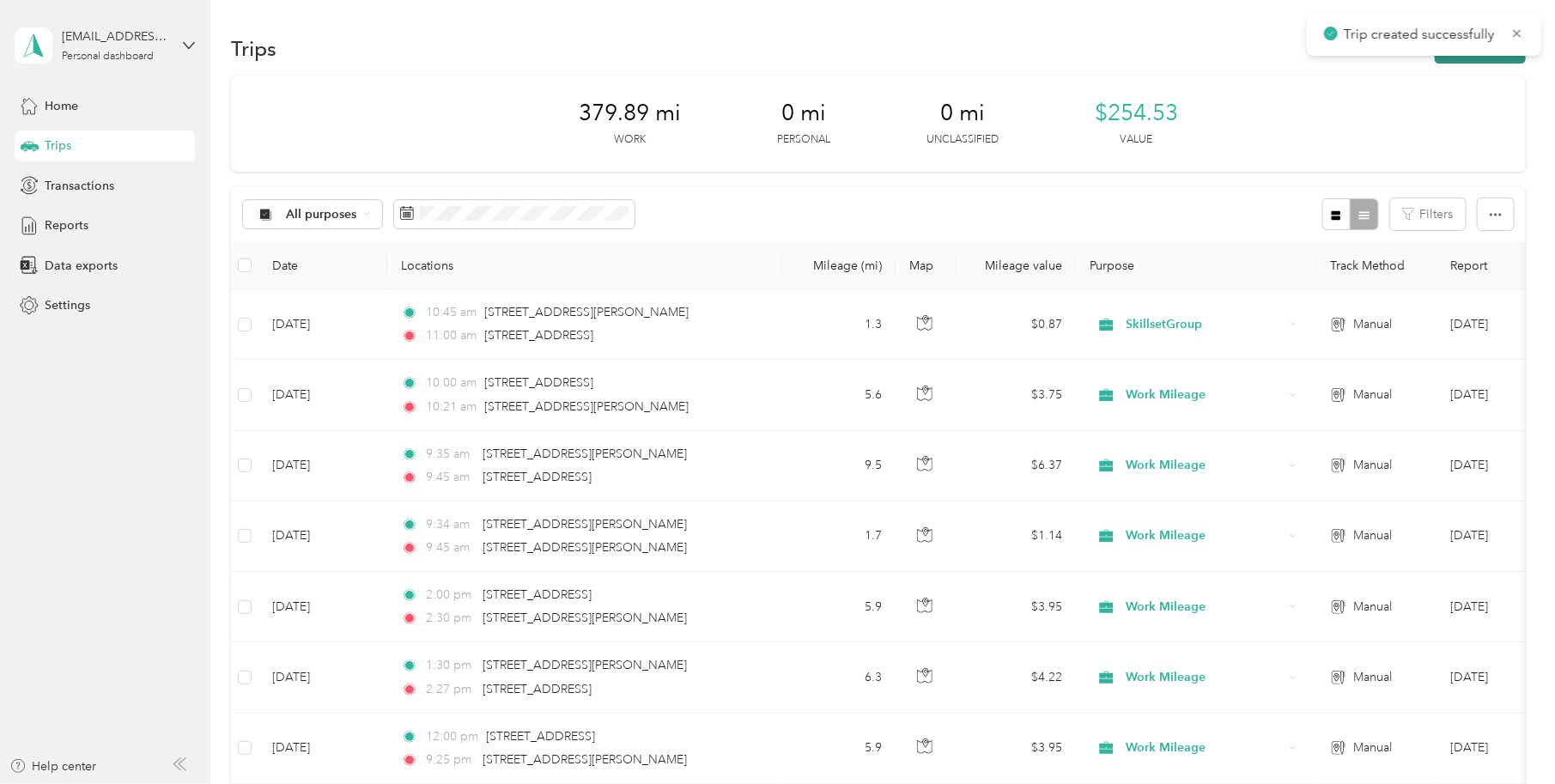
click at [1468, 57] on button "New trip" at bounding box center [1480, 49] width 91 height 30
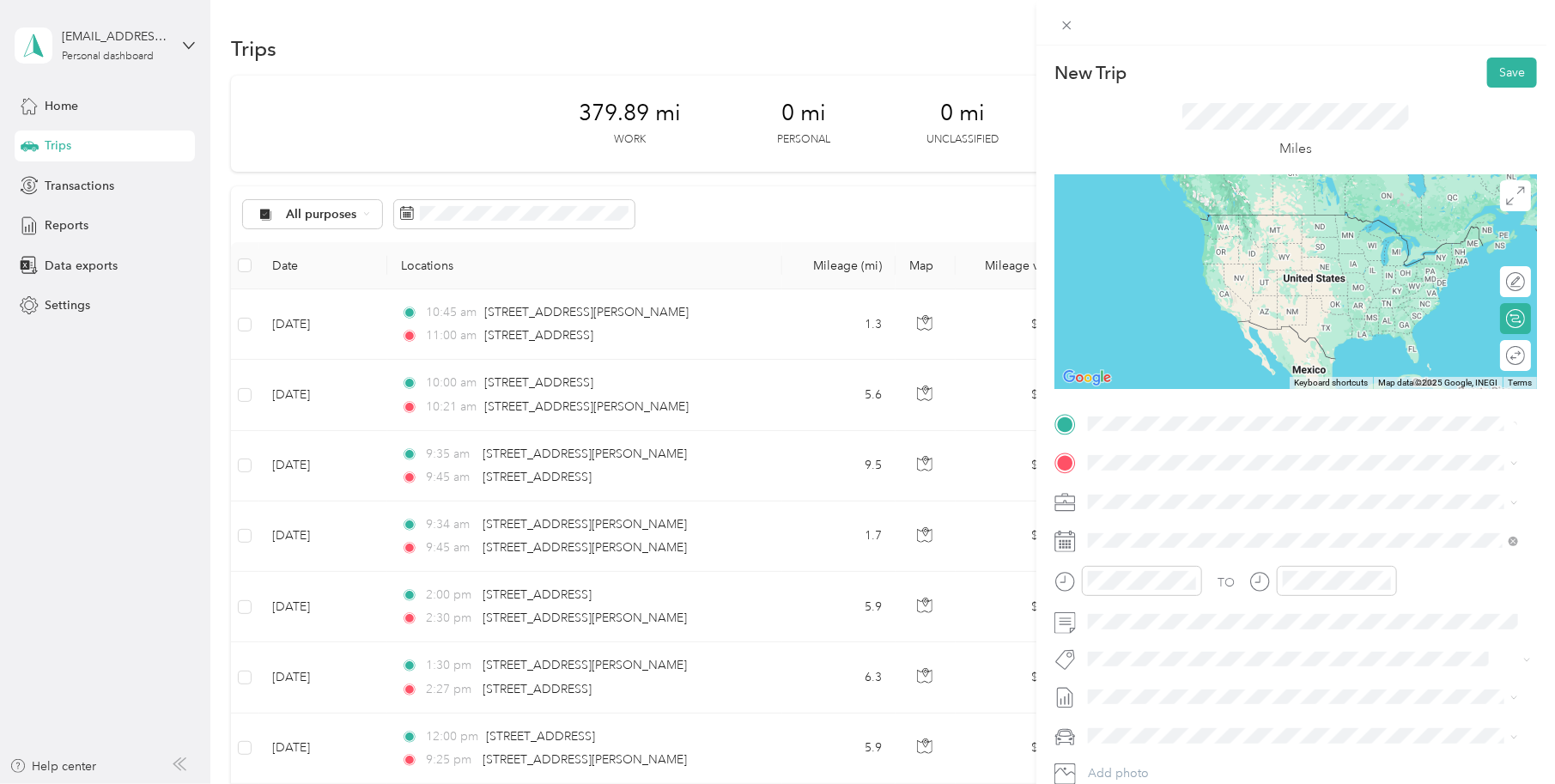
click at [1221, 491] on span "19301 South Santa Fe Avenue Compton, California 90221, United States" at bounding box center [1206, 485] width 172 height 16
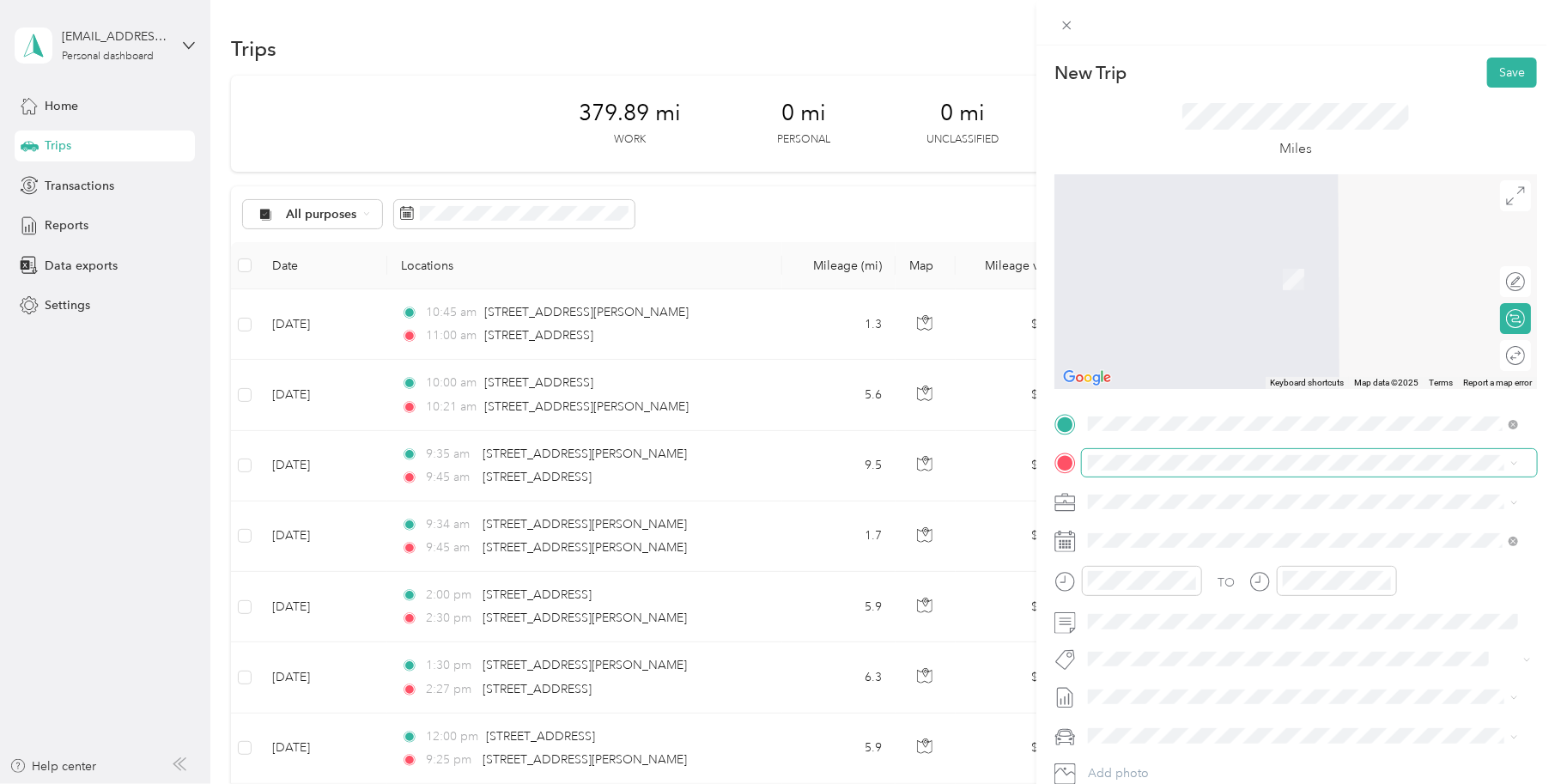
click at [1122, 469] on span at bounding box center [1309, 462] width 455 height 27
click at [1170, 530] on span "15737 Downey Avenue Paramount, California 90723, United States" at bounding box center [1254, 525] width 267 height 16
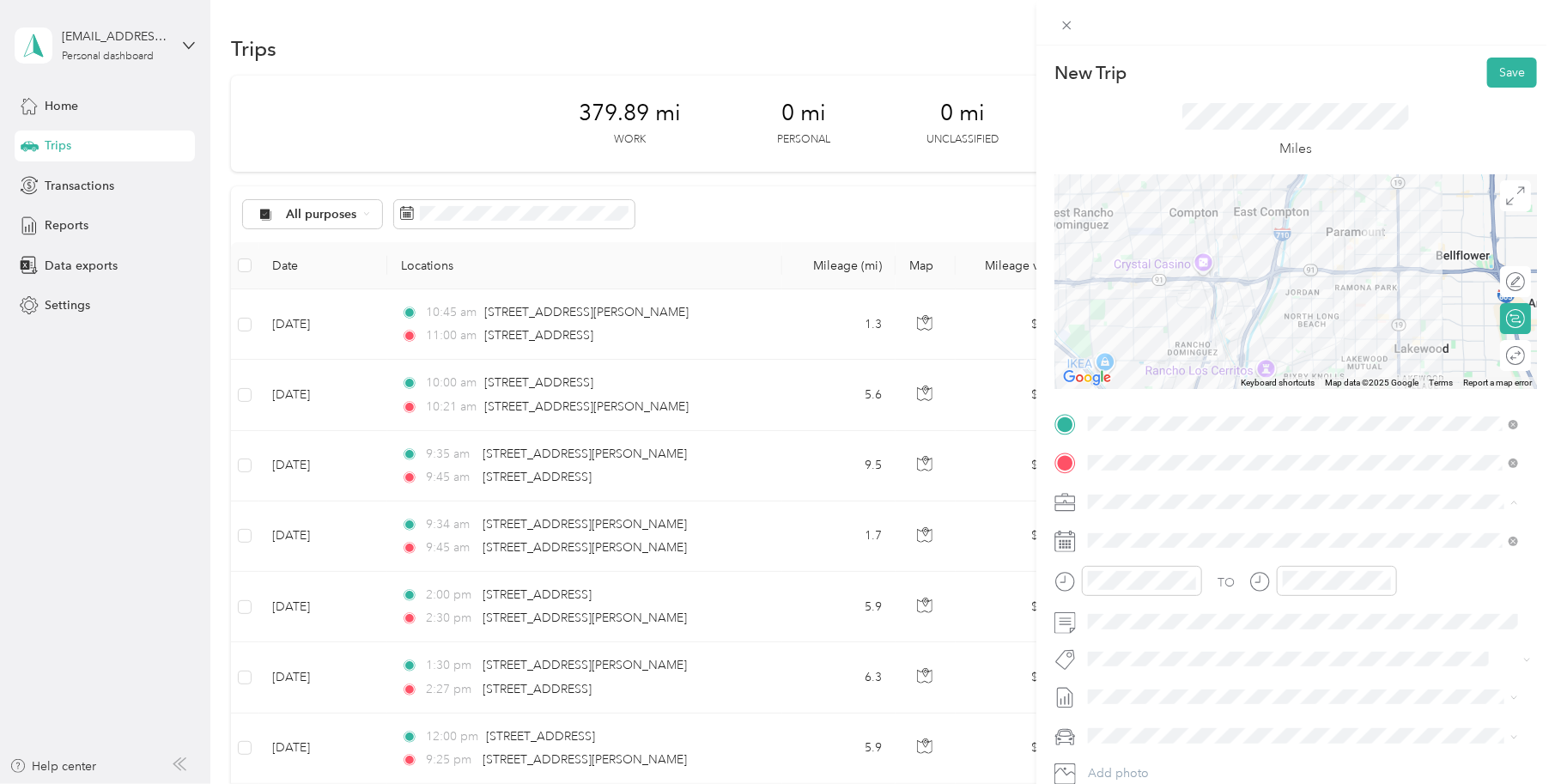
click at [1111, 558] on span "Work Mileage" at bounding box center [1132, 562] width 75 height 15
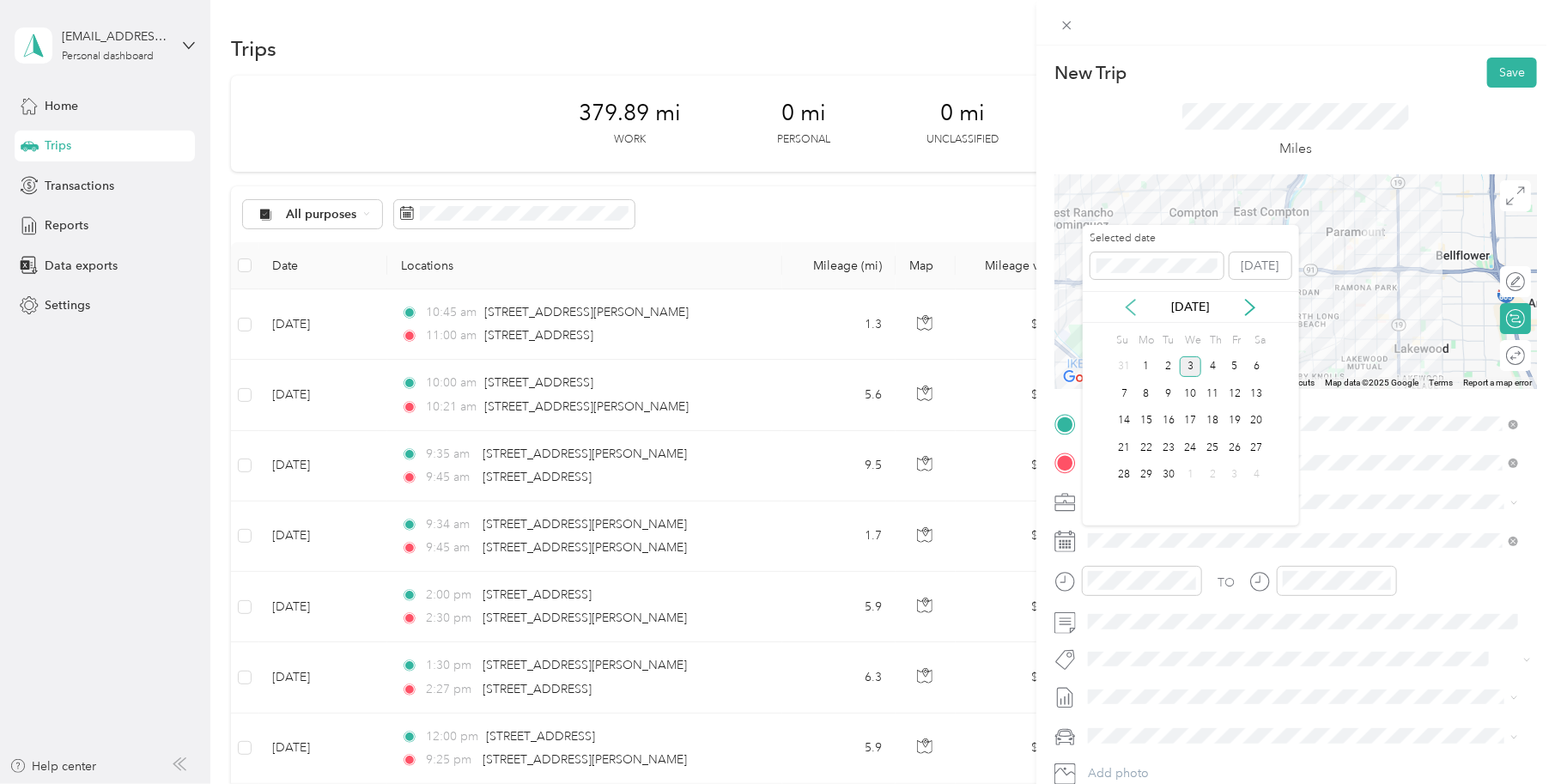
click at [1129, 308] on icon at bounding box center [1130, 307] width 8 height 16
click at [1216, 446] on div "21" at bounding box center [1213, 447] width 22 height 21
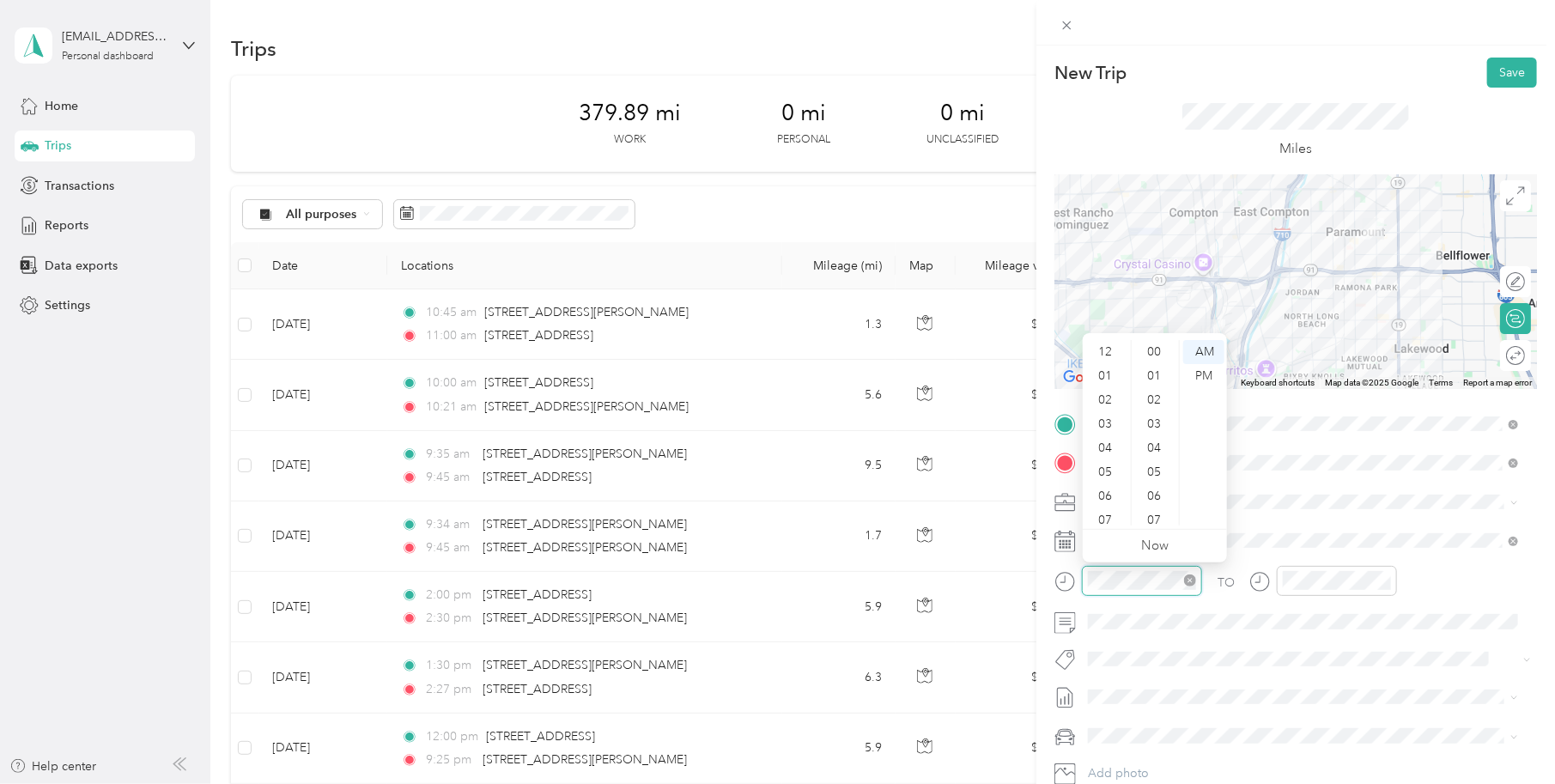
scroll to position [103, 0]
click at [1204, 356] on div "AM" at bounding box center [1204, 352] width 41 height 24
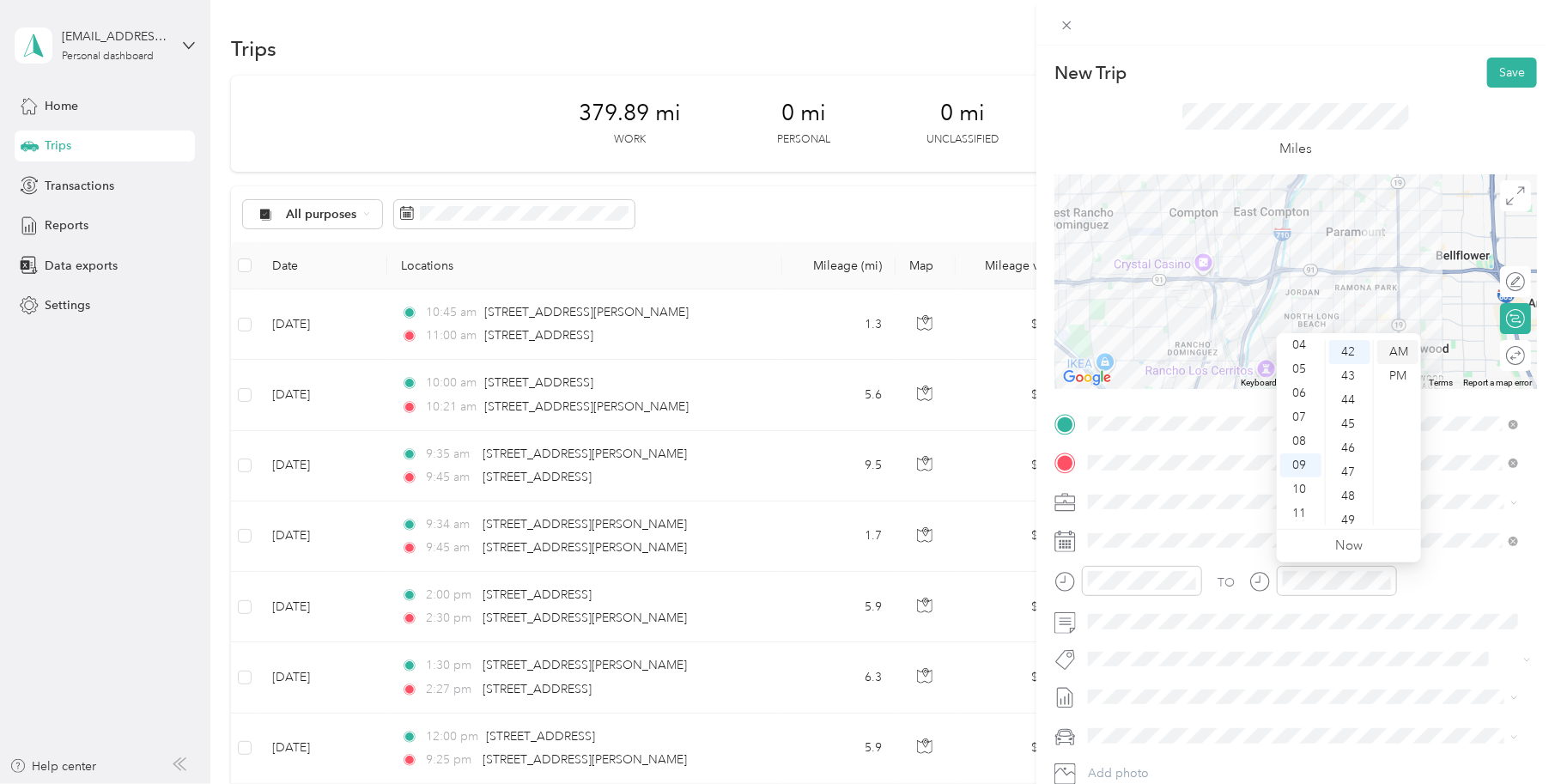
click at [1405, 349] on div "AM" at bounding box center [1397, 352] width 41 height 24
click at [1370, 631] on span at bounding box center [1309, 621] width 455 height 27
click at [1498, 67] on button "Save" at bounding box center [1512, 72] width 50 height 30
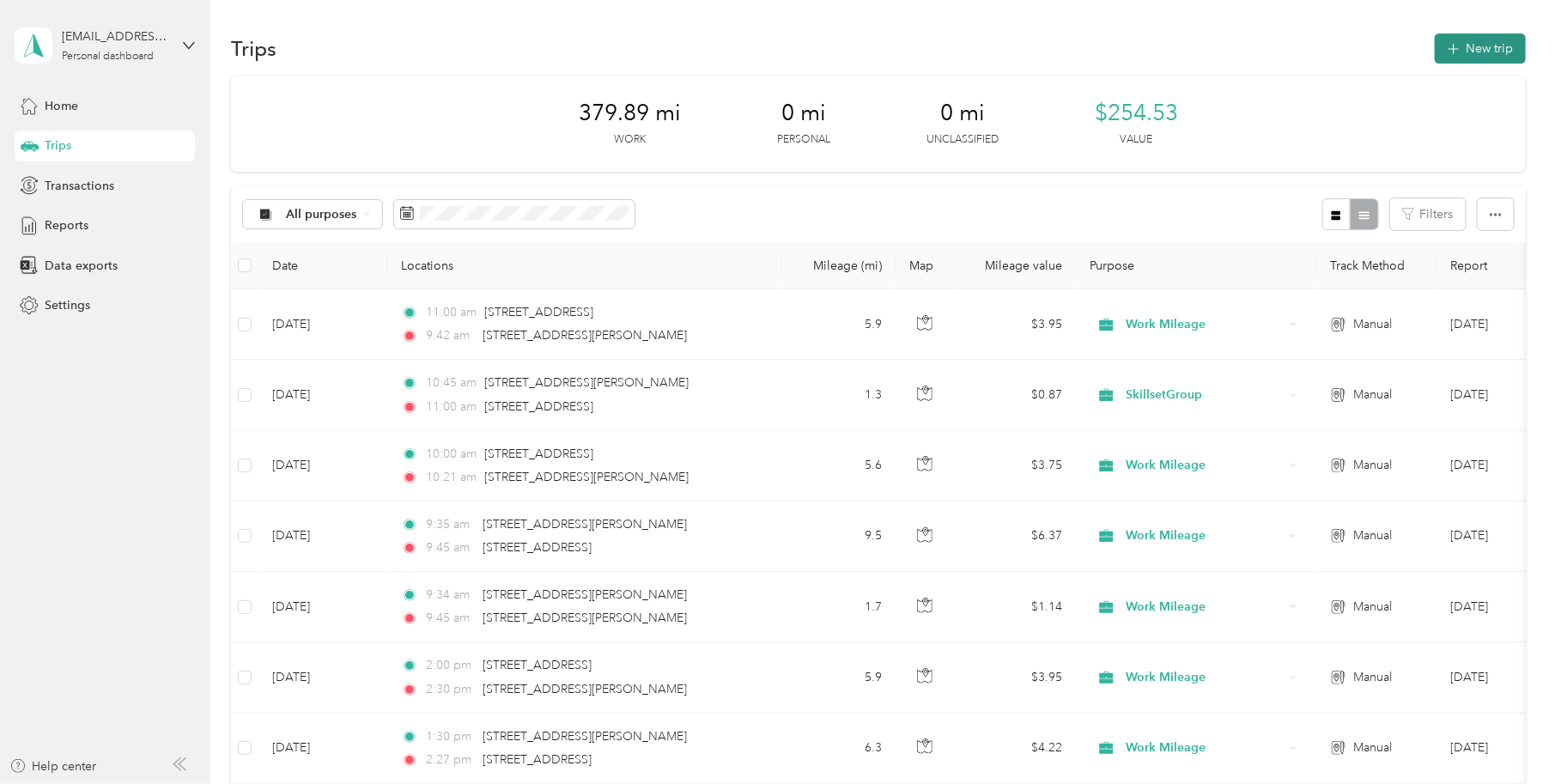
click at [1499, 50] on button "New trip" at bounding box center [1480, 49] width 91 height 30
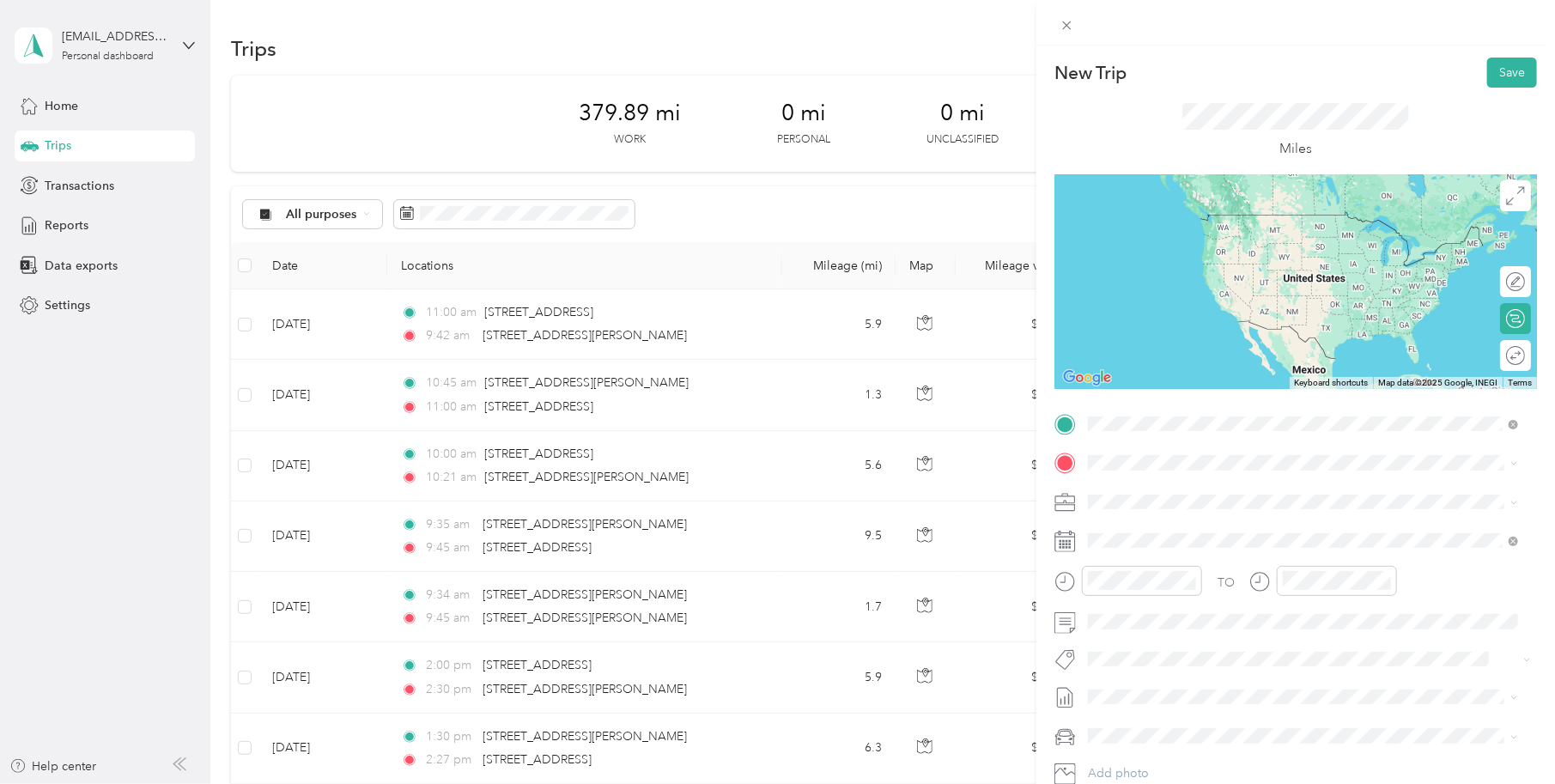
click at [1175, 493] on span "15737 Downey Avenue Paramount, California 90723, United States" at bounding box center [1254, 485] width 267 height 16
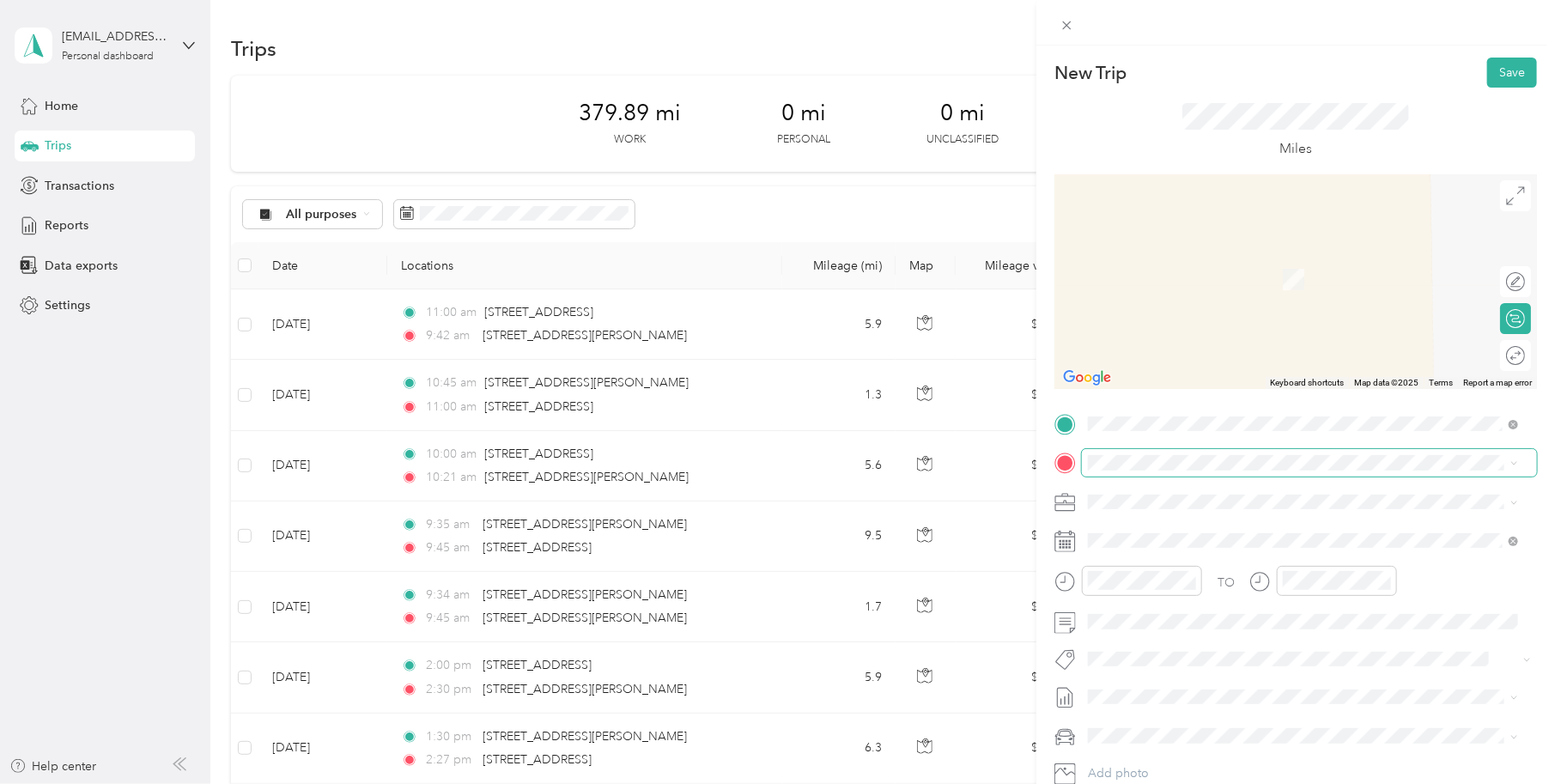
click at [1117, 470] on span at bounding box center [1309, 462] width 455 height 27
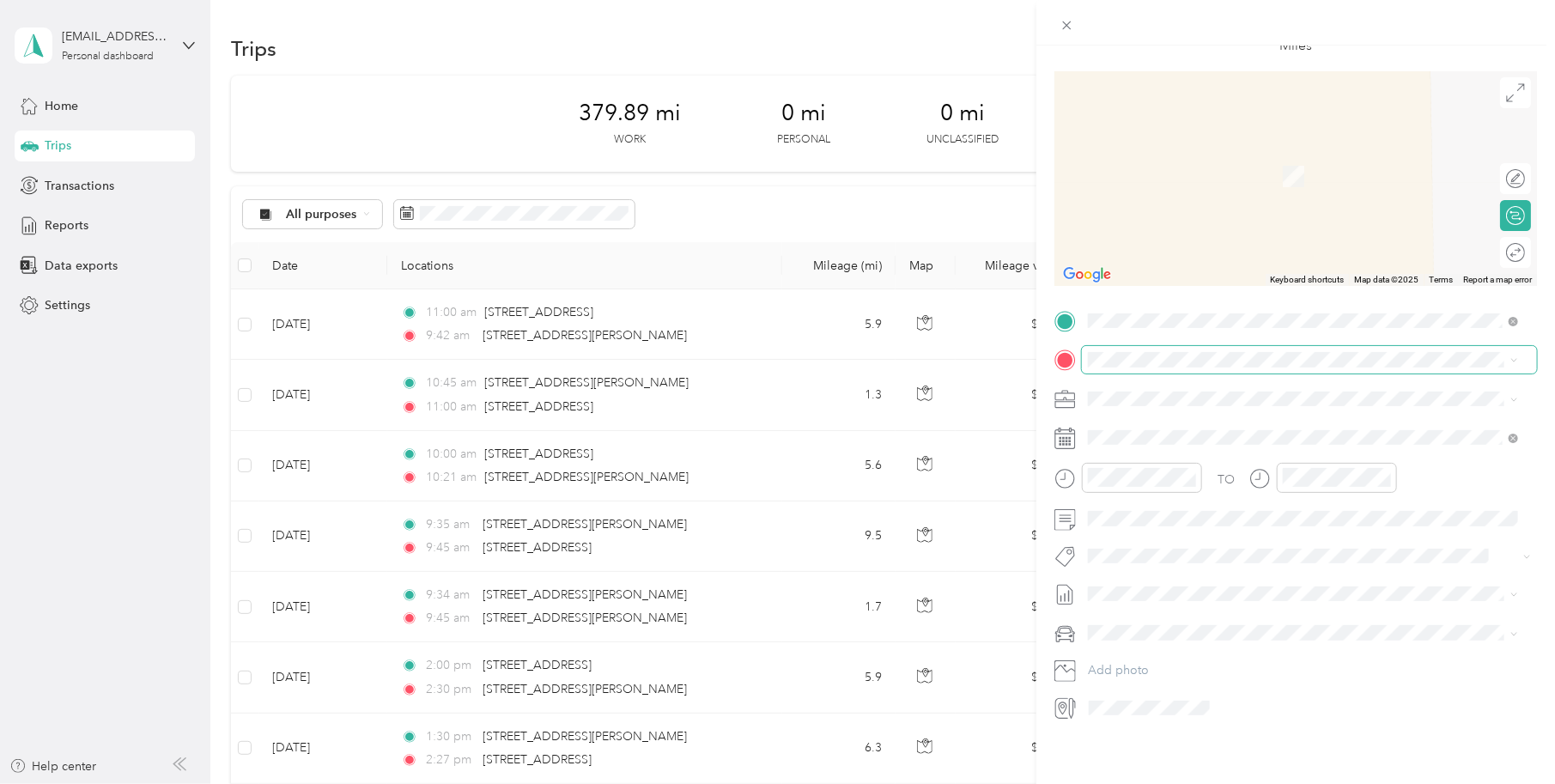
scroll to position [116, 0]
click at [1123, 401] on span "19301 South Santa Fe Avenue Compton, California 90221, United States" at bounding box center [1206, 408] width 172 height 16
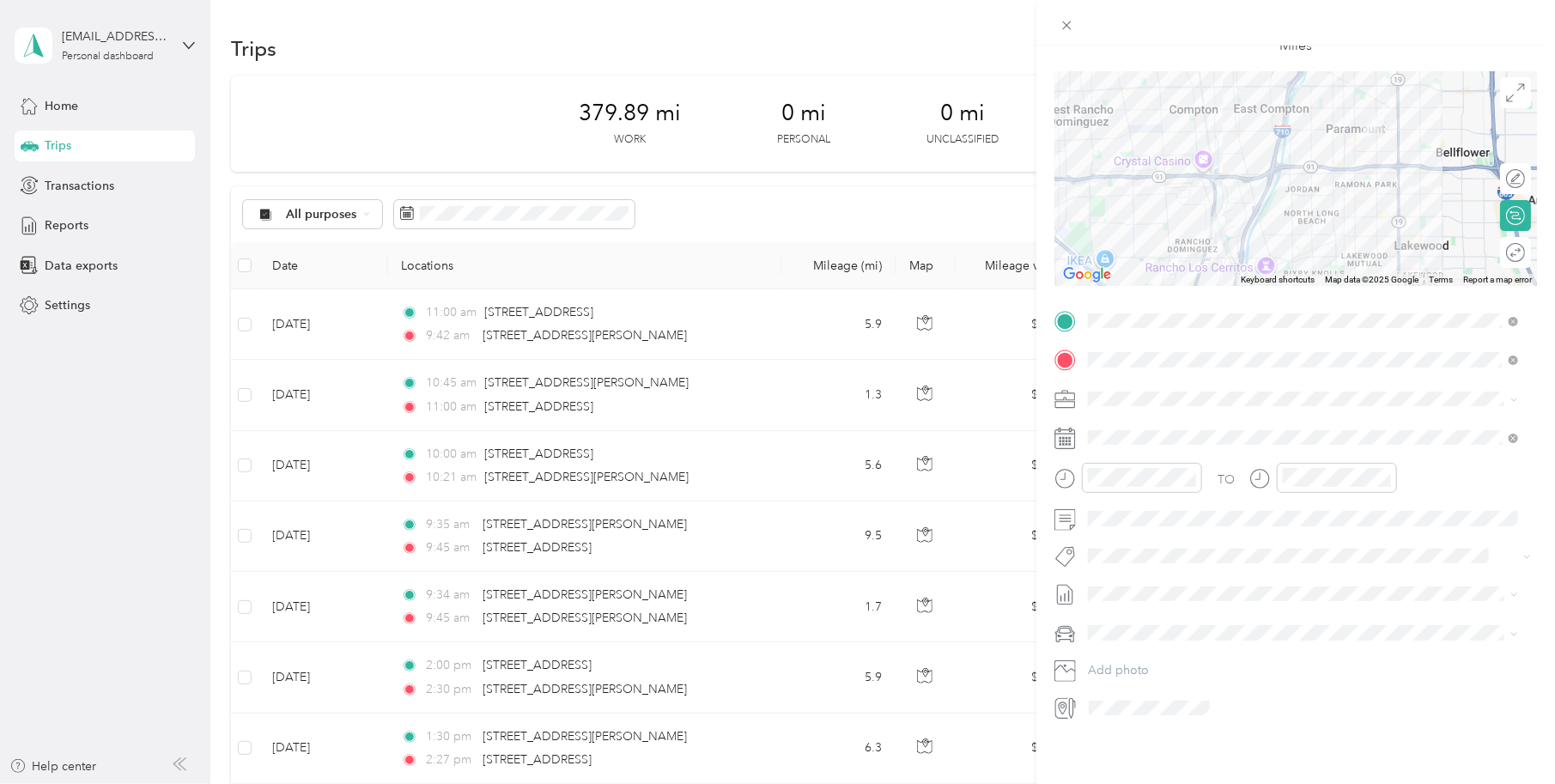
click at [1143, 436] on div "Work Mileage" at bounding box center [1304, 445] width 418 height 18
click at [1131, 526] on icon at bounding box center [1130, 522] width 8 height 16
click at [1214, 688] on div "28" at bounding box center [1213, 689] width 22 height 21
click at [1191, 471] on icon "close-circle" at bounding box center [1190, 477] width 12 height 12
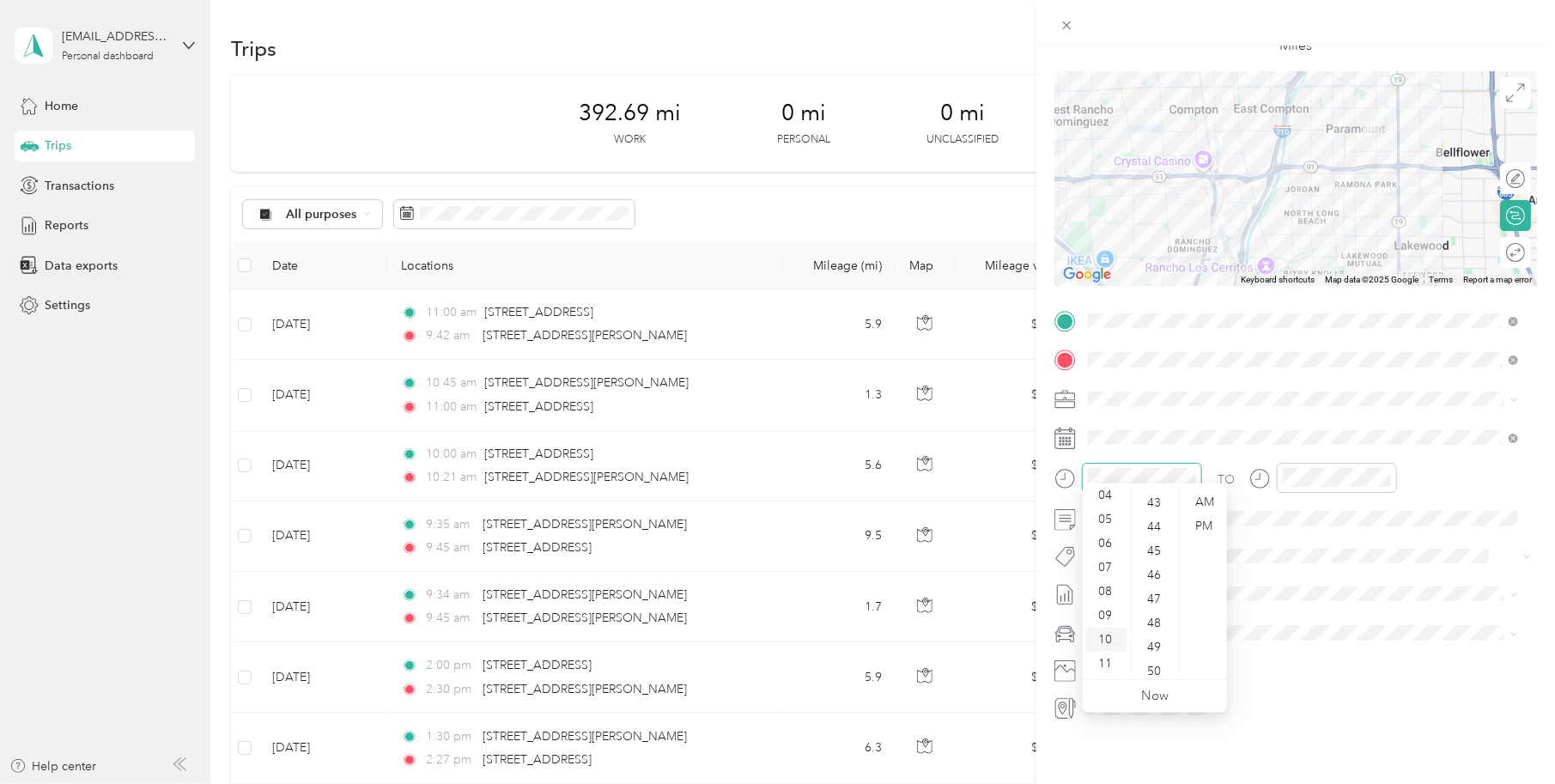
click at [1099, 634] on div "10" at bounding box center [1106, 639] width 41 height 24
click at [1160, 499] on div "00" at bounding box center [1155, 502] width 41 height 24
click at [1206, 501] on div "AM" at bounding box center [1204, 502] width 41 height 24
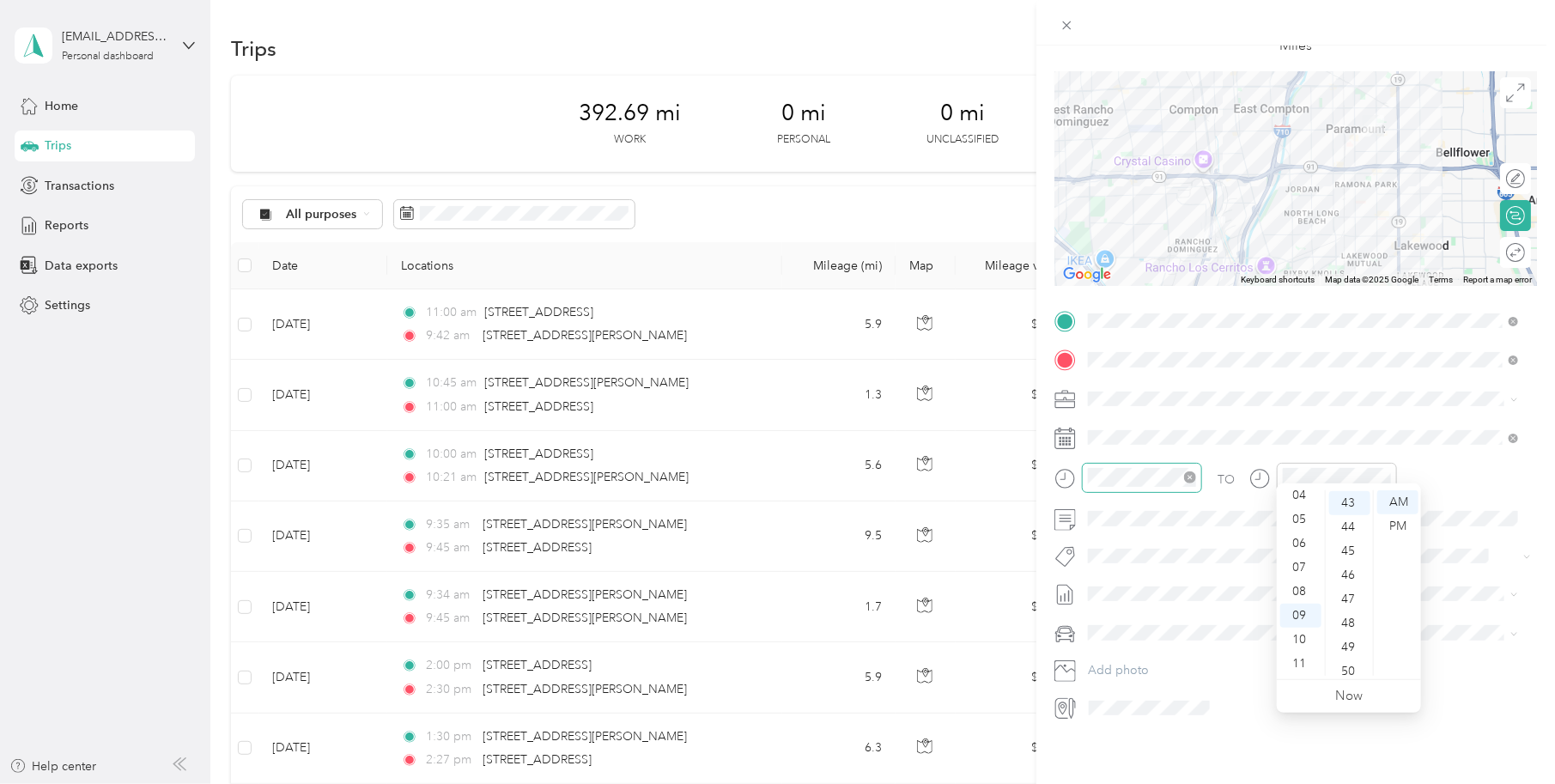
click at [1404, 465] on div "TO" at bounding box center [1296, 484] width 483 height 42
click at [1300, 641] on div "10" at bounding box center [1301, 639] width 41 height 24
click at [1346, 671] on div "25" at bounding box center [1350, 671] width 41 height 24
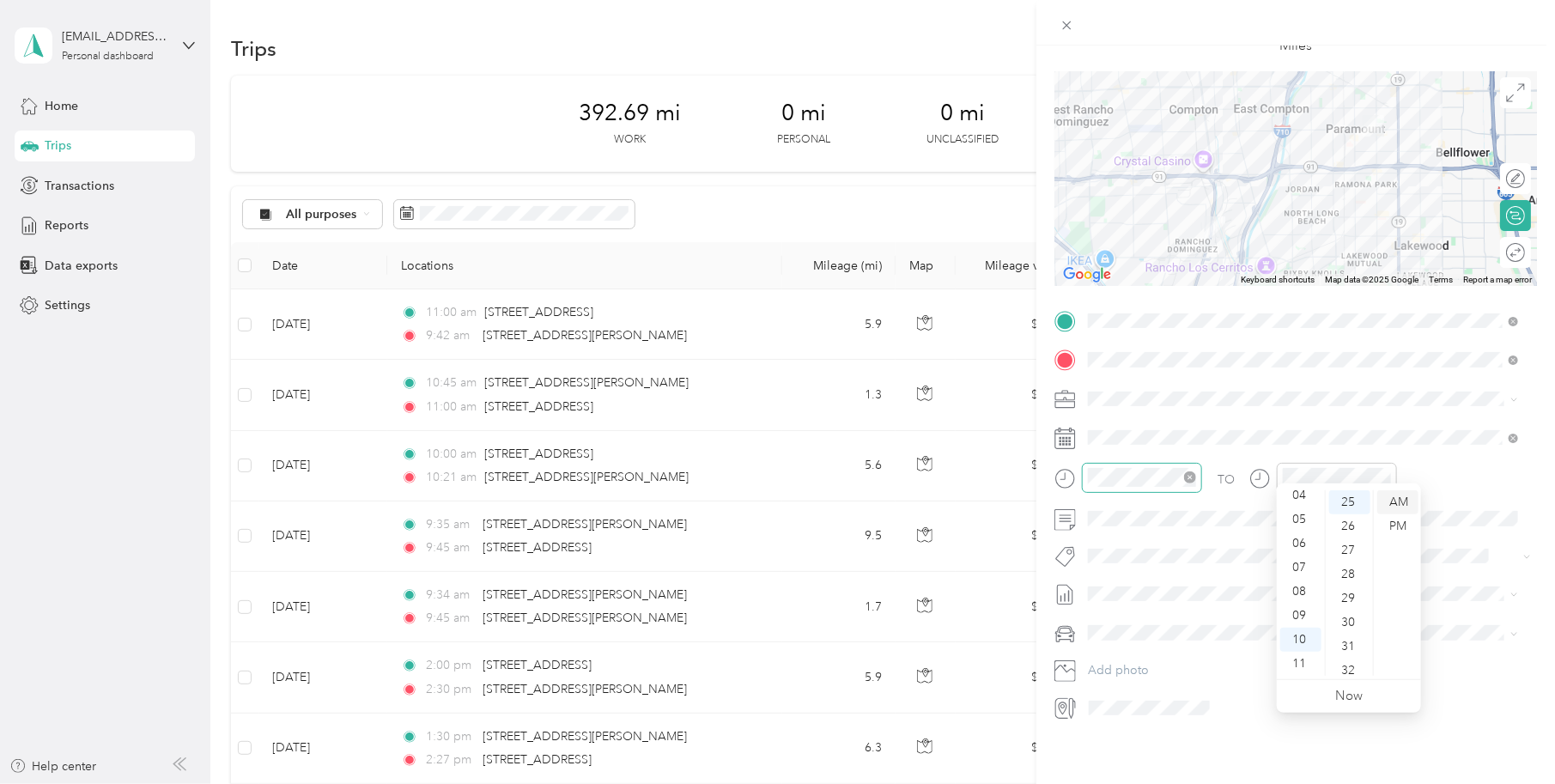
click at [1391, 500] on div "AM" at bounding box center [1397, 502] width 41 height 24
click at [1270, 728] on div "New Trip Save This trip cannot be edited because it is either under review, app…" at bounding box center [1295, 437] width 518 height 784
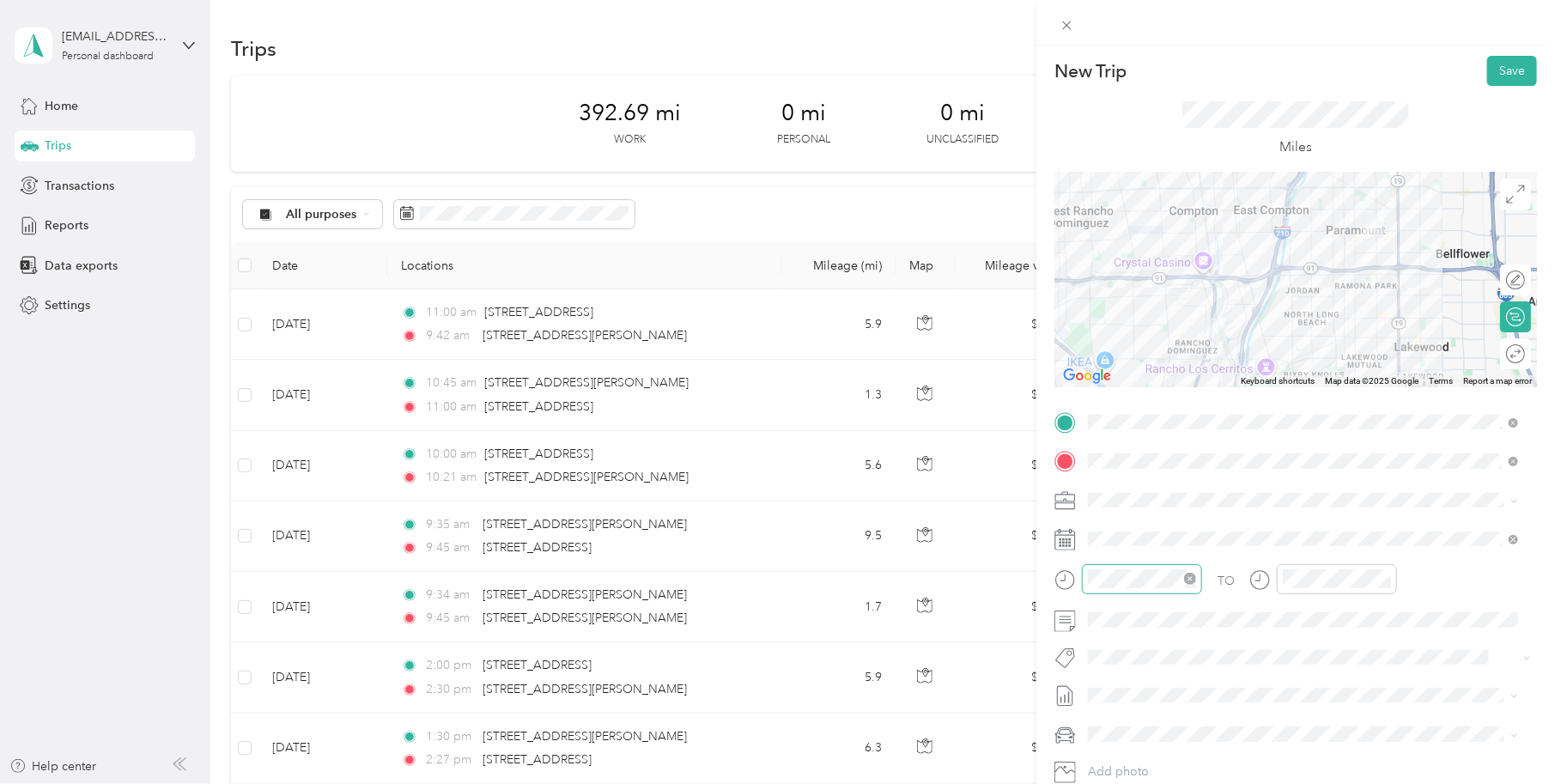
scroll to position [0, 0]
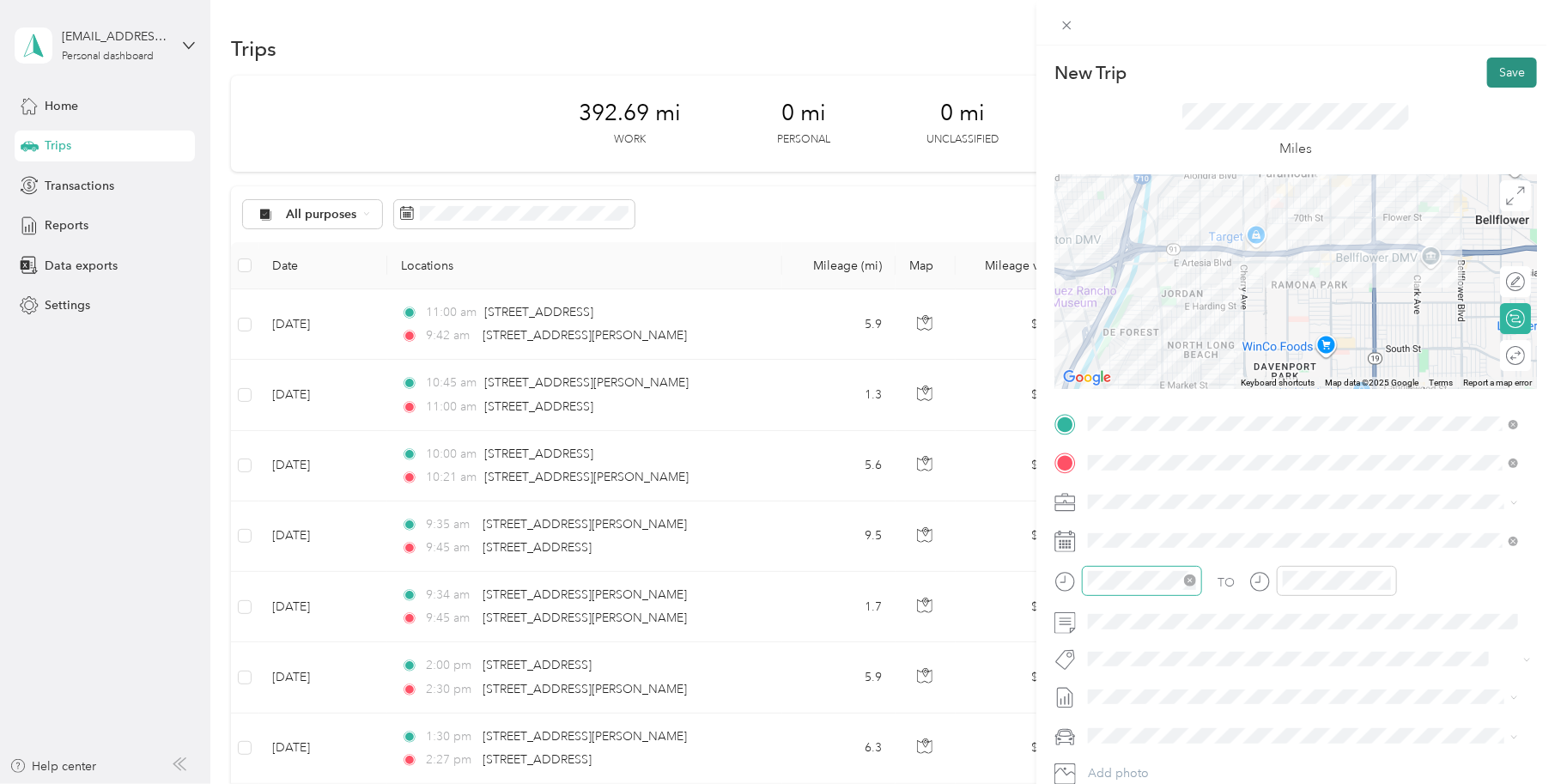
click at [1487, 77] on button "Save" at bounding box center [1512, 72] width 50 height 30
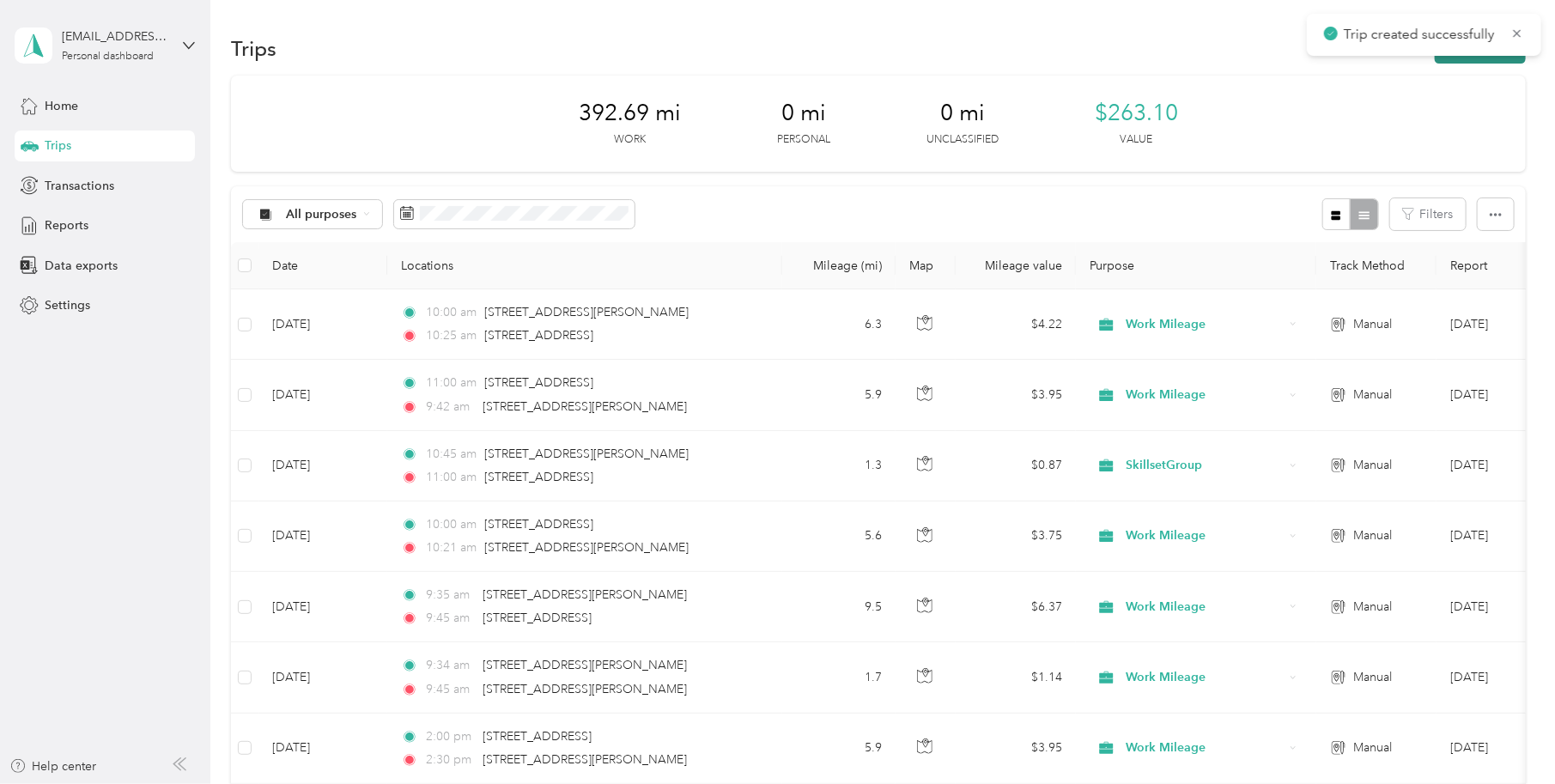
click at [1491, 56] on button "New trip" at bounding box center [1480, 49] width 91 height 30
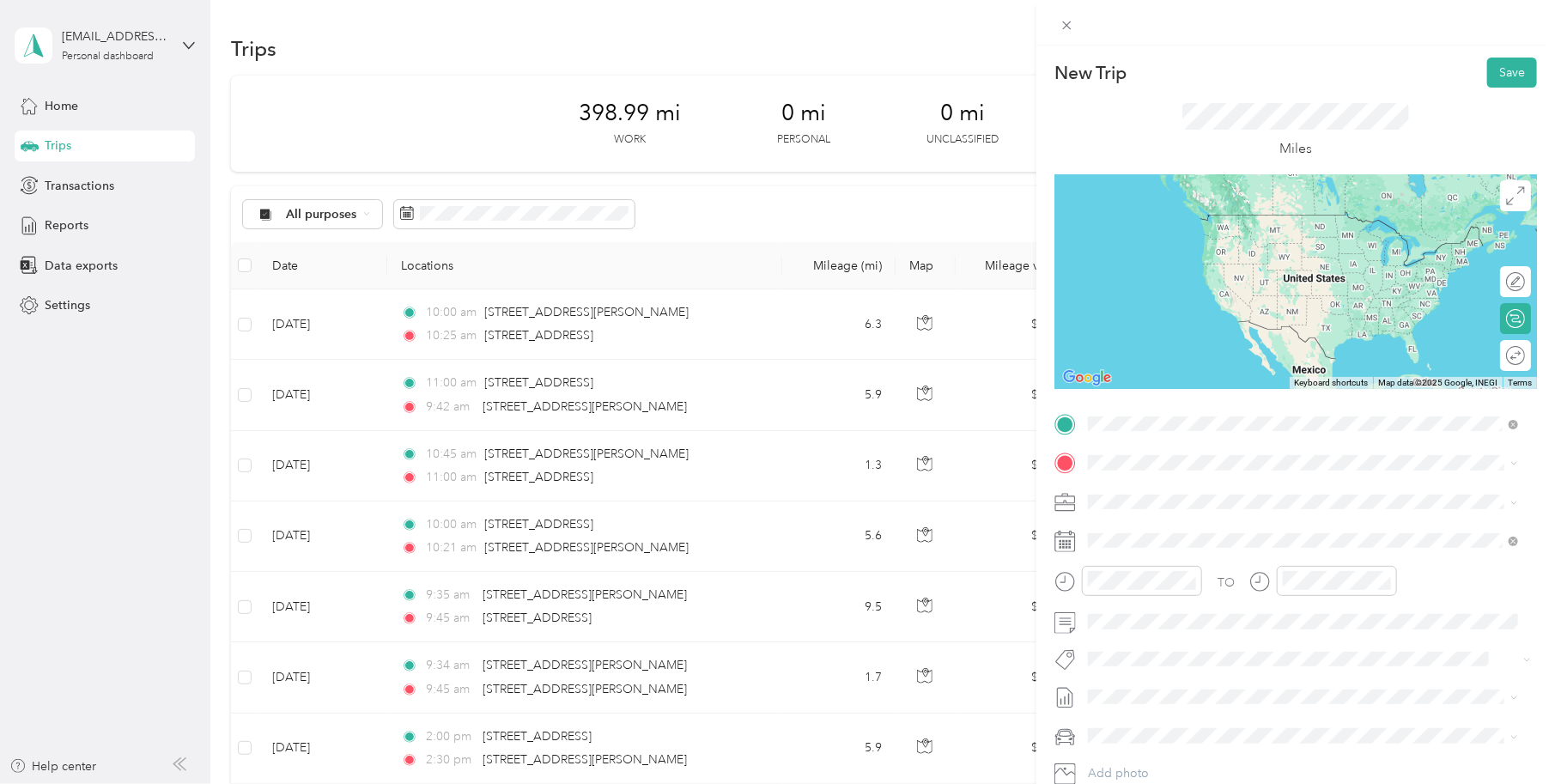
click at [1126, 493] on span "19301 South Santa Fe Avenue Compton, California 90221, United States" at bounding box center [1206, 485] width 172 height 16
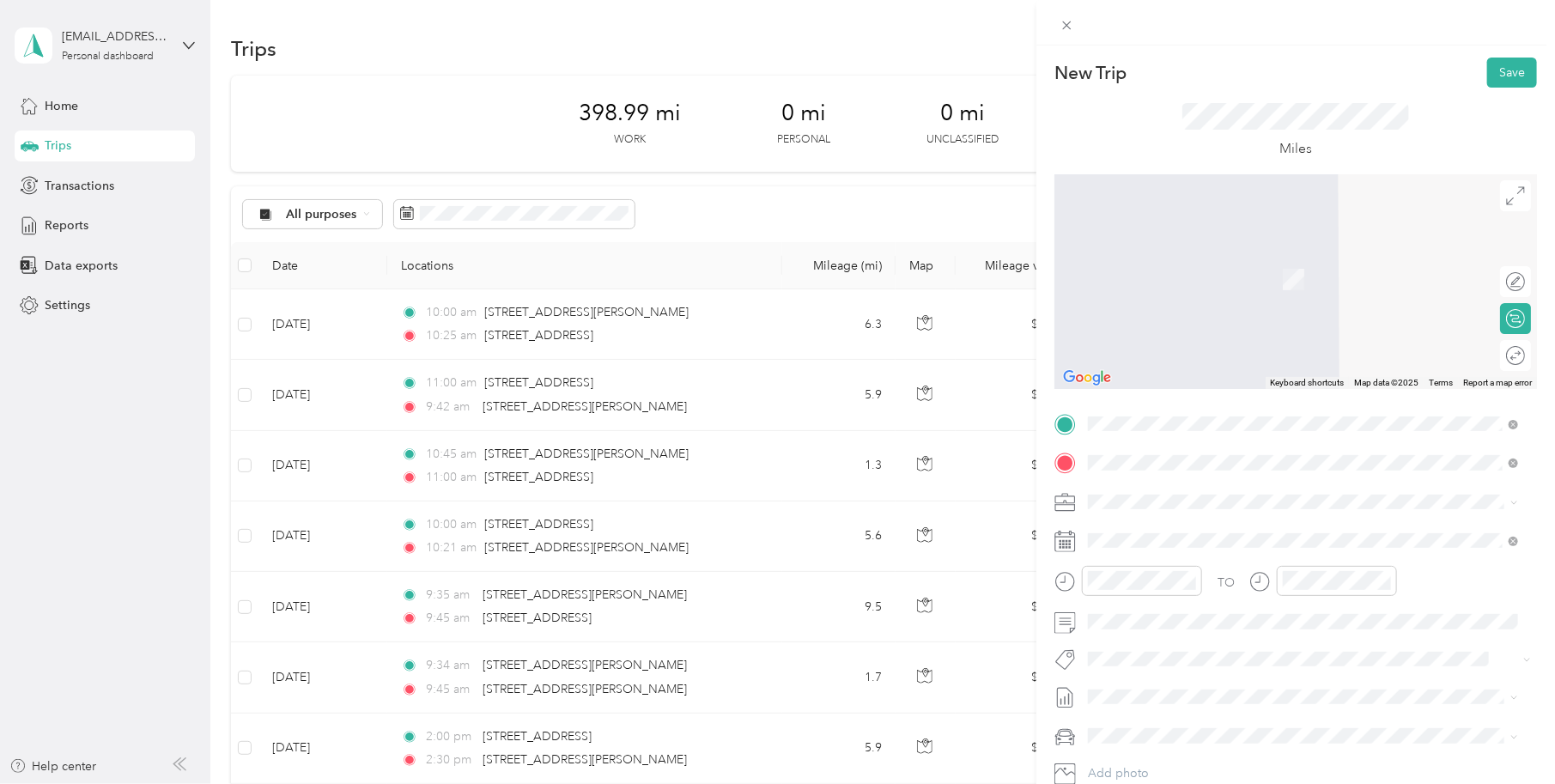
click at [1153, 532] on span "15737 Downey Avenue Paramount, California 90723, United States" at bounding box center [1254, 525] width 267 height 16
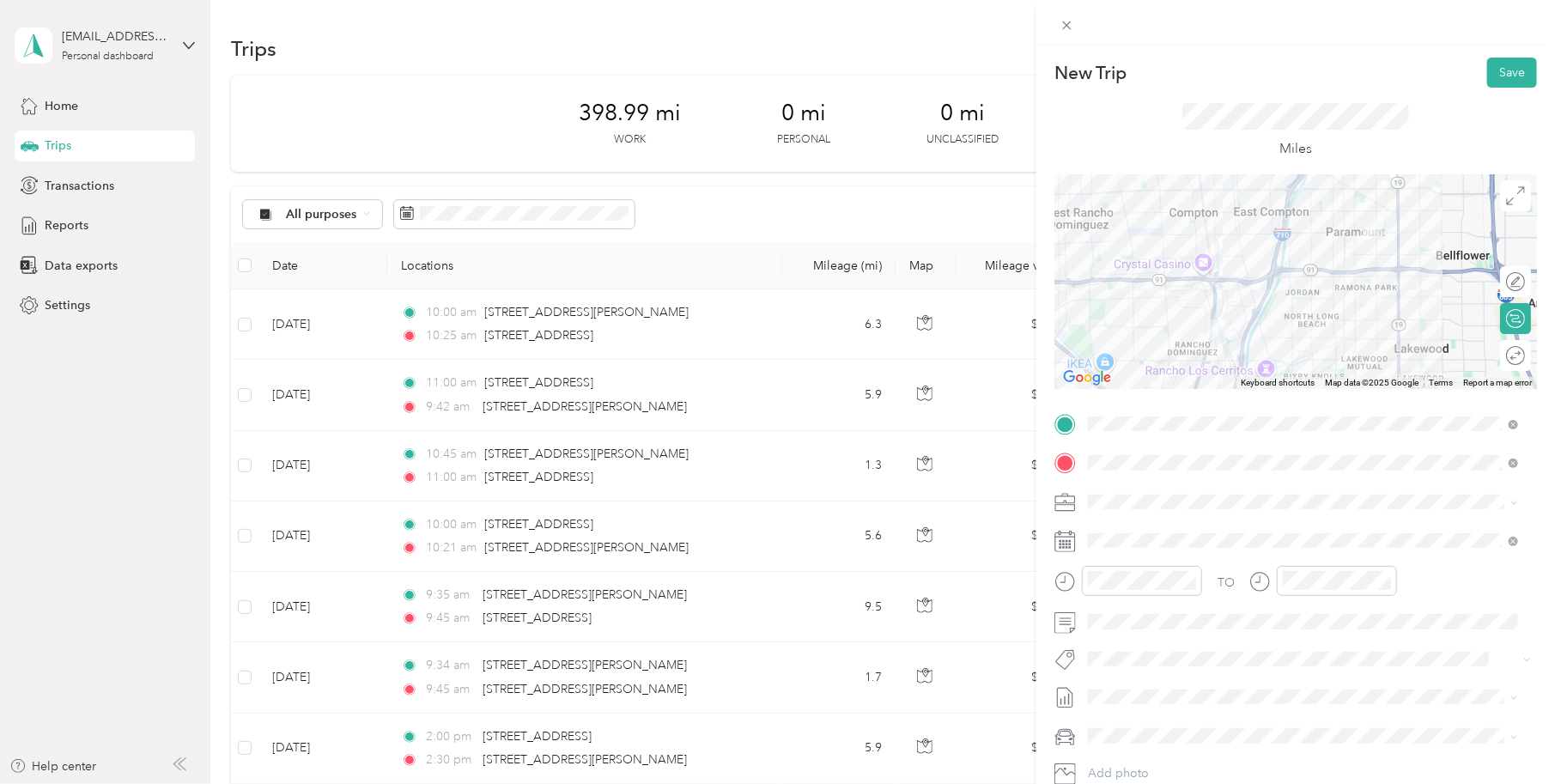
click at [1138, 566] on li "Work Mileage" at bounding box center [1304, 559] width 442 height 30
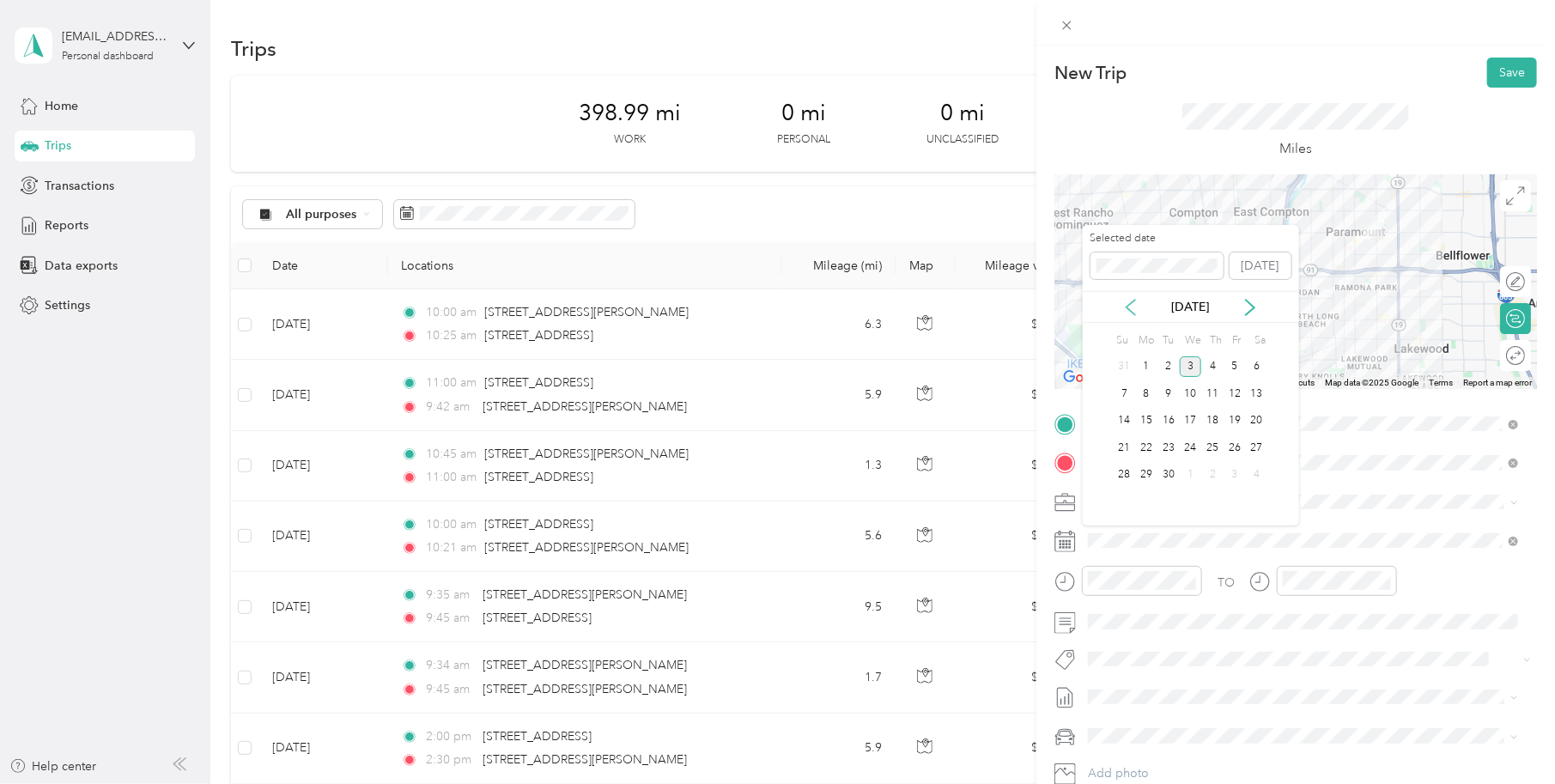
click at [1127, 303] on icon at bounding box center [1130, 307] width 17 height 17
click at [1207, 469] on div "28" at bounding box center [1213, 474] width 22 height 21
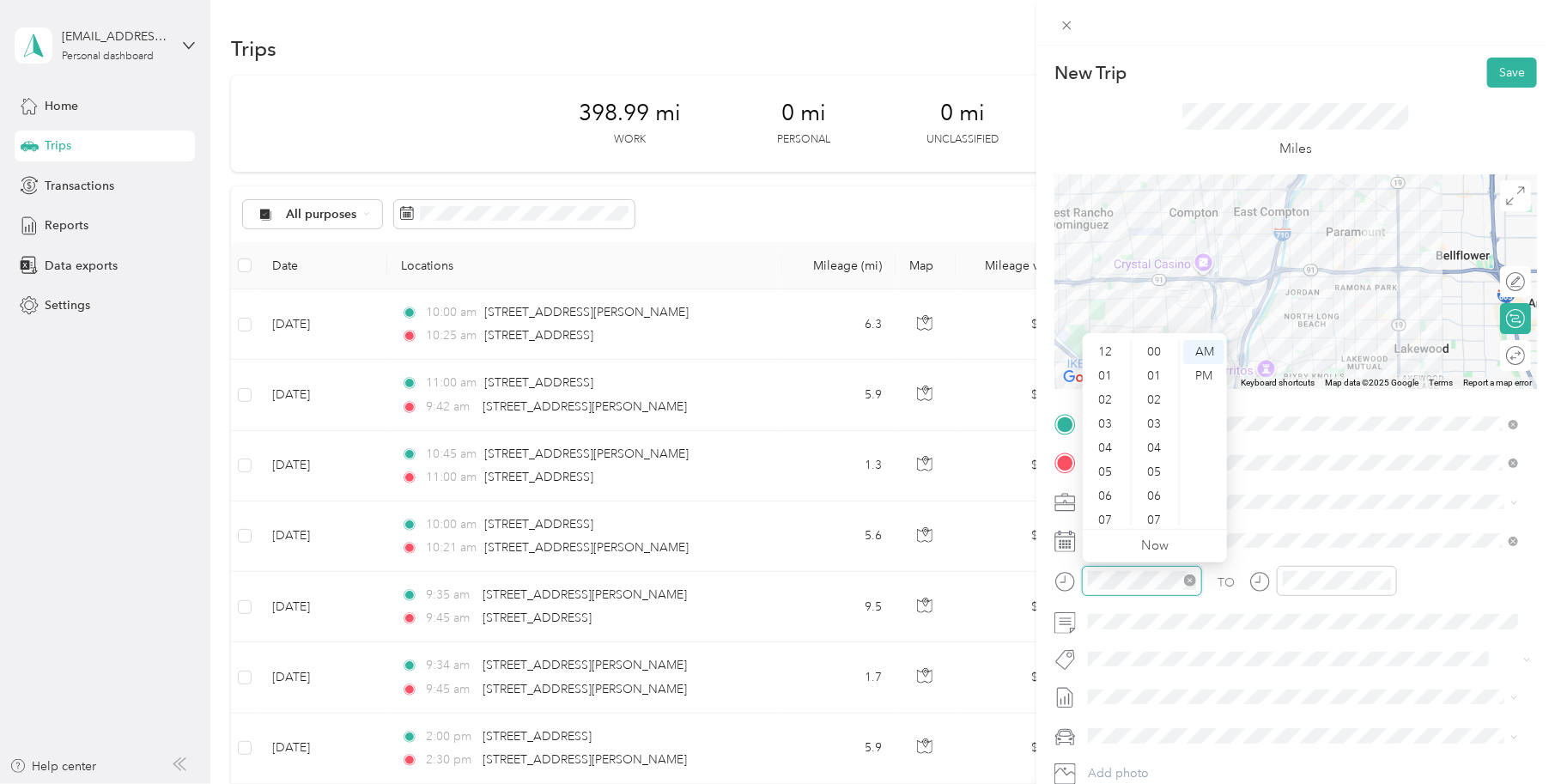
scroll to position [103, 0]
click at [1113, 494] on div "10" at bounding box center [1106, 489] width 41 height 24
click at [1163, 348] on div "00" at bounding box center [1155, 352] width 41 height 24
click at [1152, 349] on div "00" at bounding box center [1155, 352] width 41 height 24
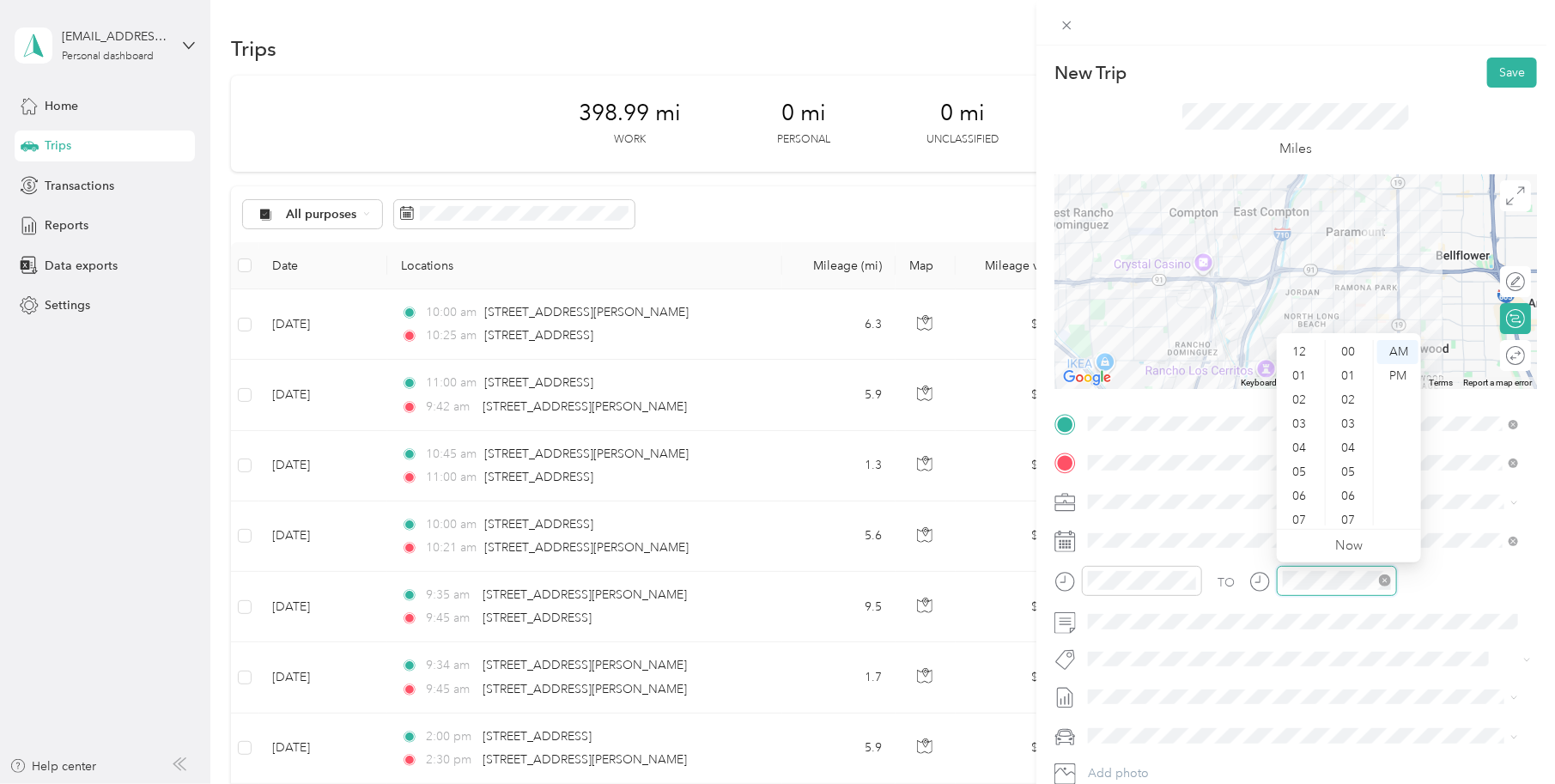
scroll to position [103, 0]
click at [1301, 486] on div "10" at bounding box center [1301, 489] width 41 height 24
click at [1353, 517] on div "32" at bounding box center [1350, 520] width 41 height 24
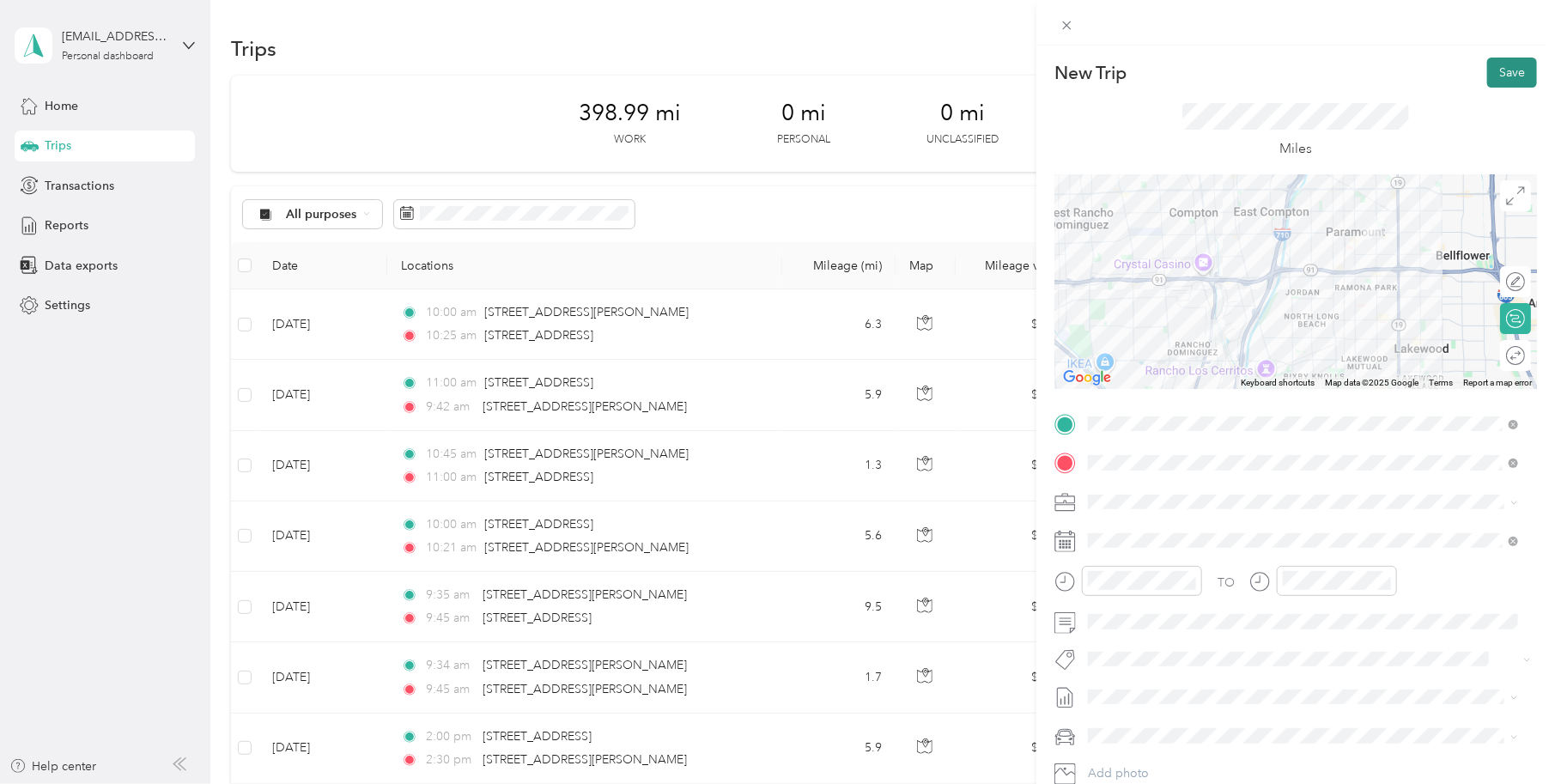
click at [1497, 74] on button "Save" at bounding box center [1512, 72] width 50 height 30
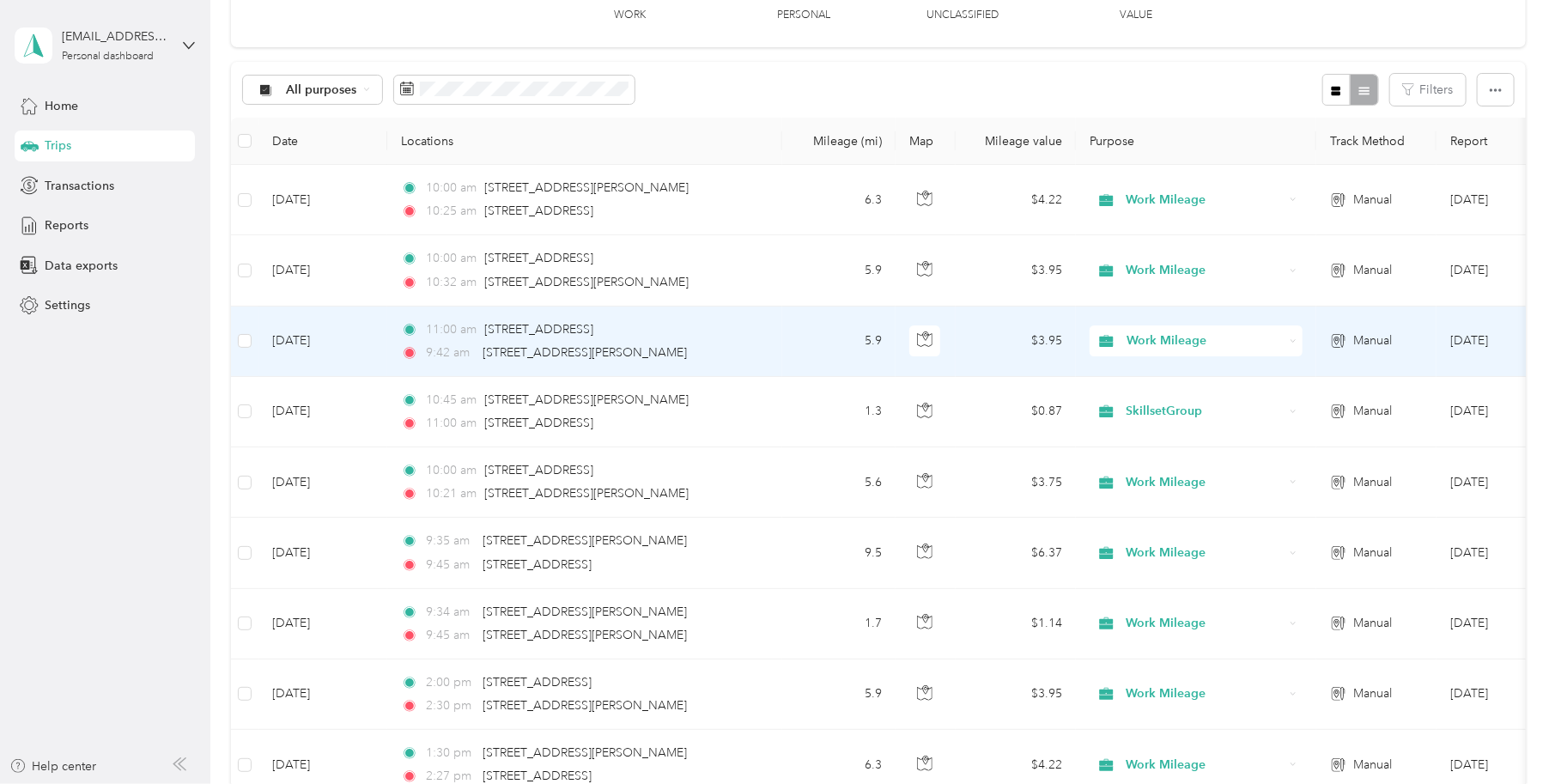
scroll to position [0, 0]
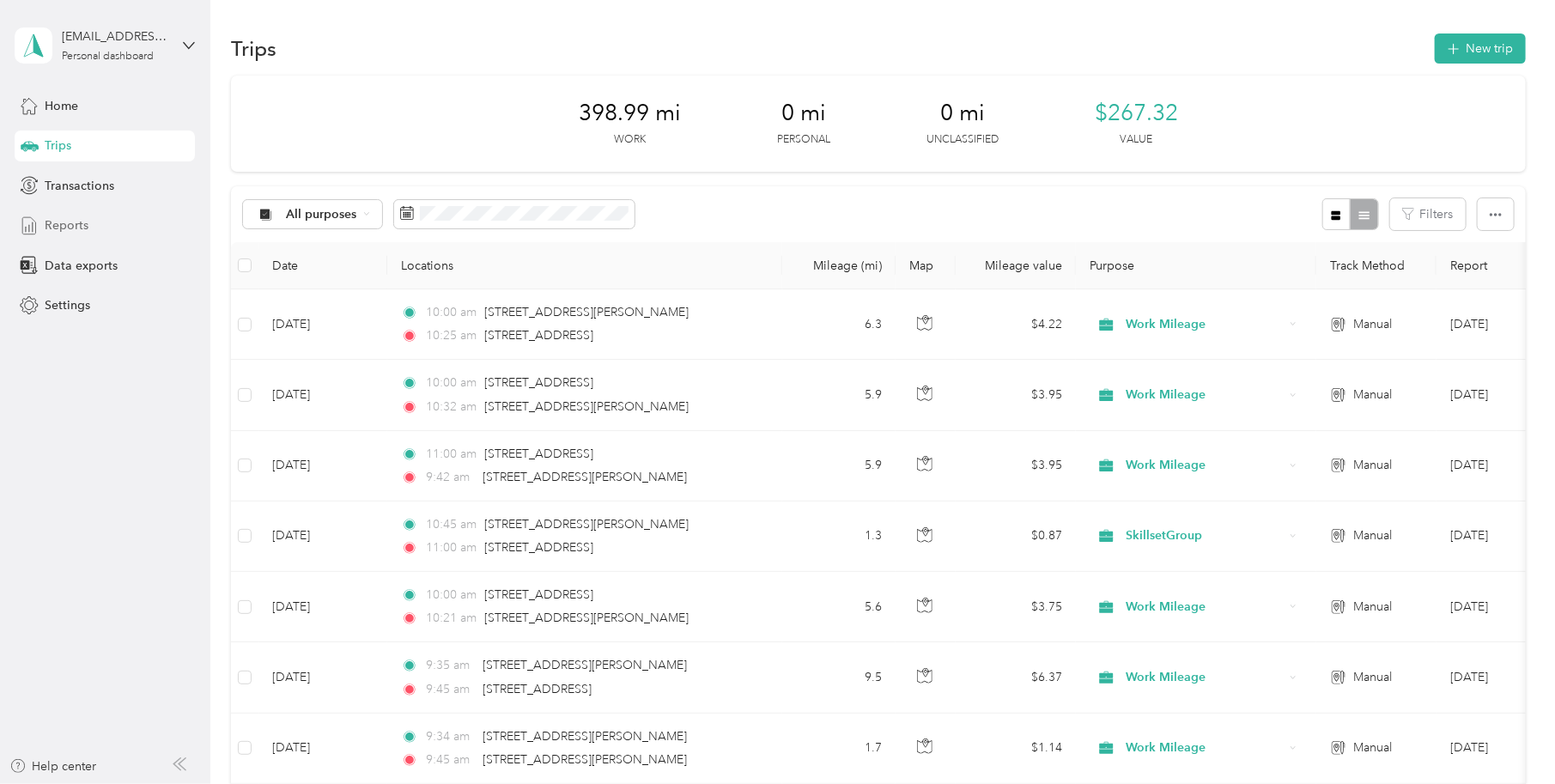
click at [65, 216] on span "Reports" at bounding box center [67, 226] width 44 height 18
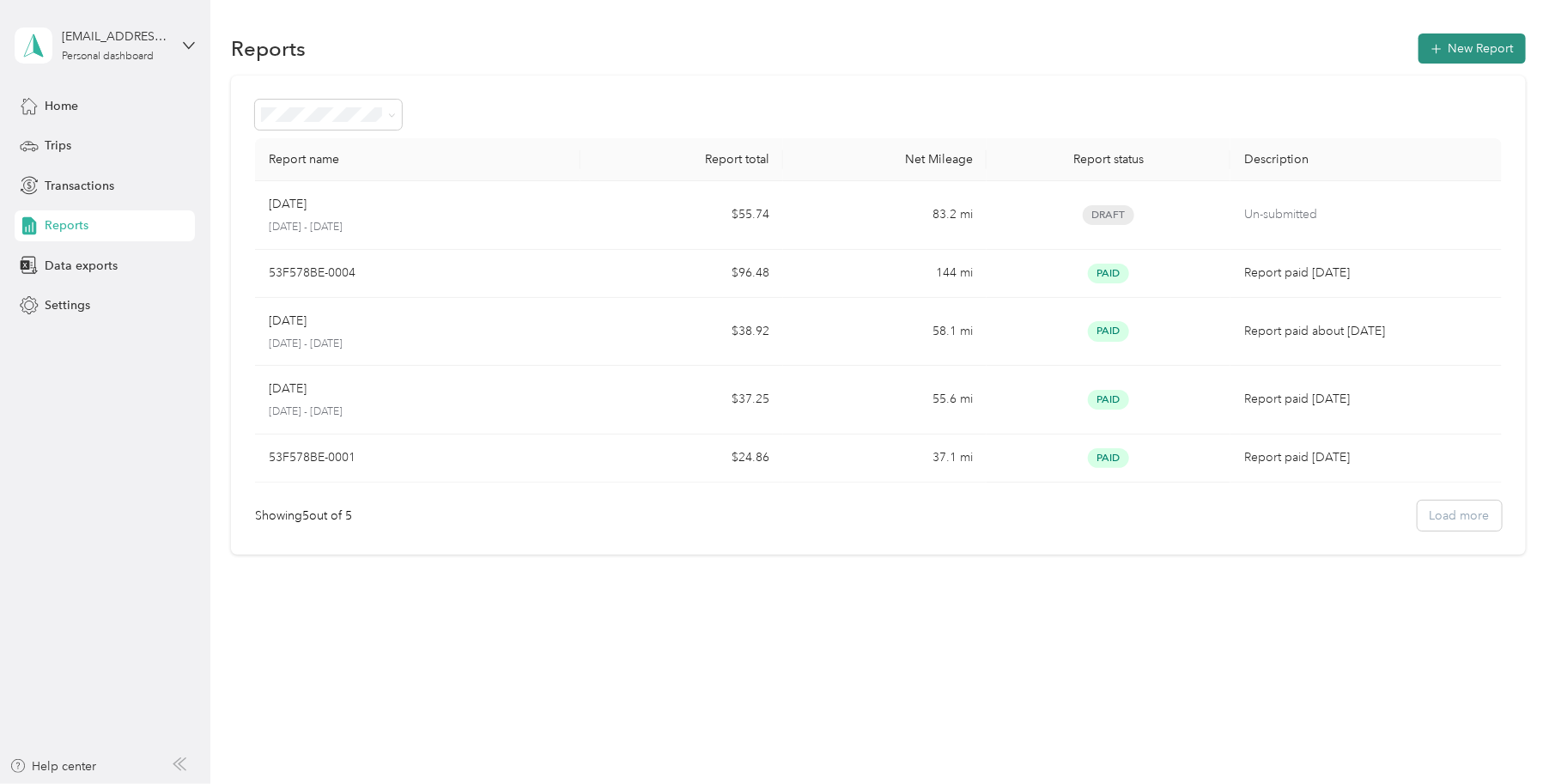
click at [1484, 43] on button "New Report" at bounding box center [1472, 49] width 107 height 30
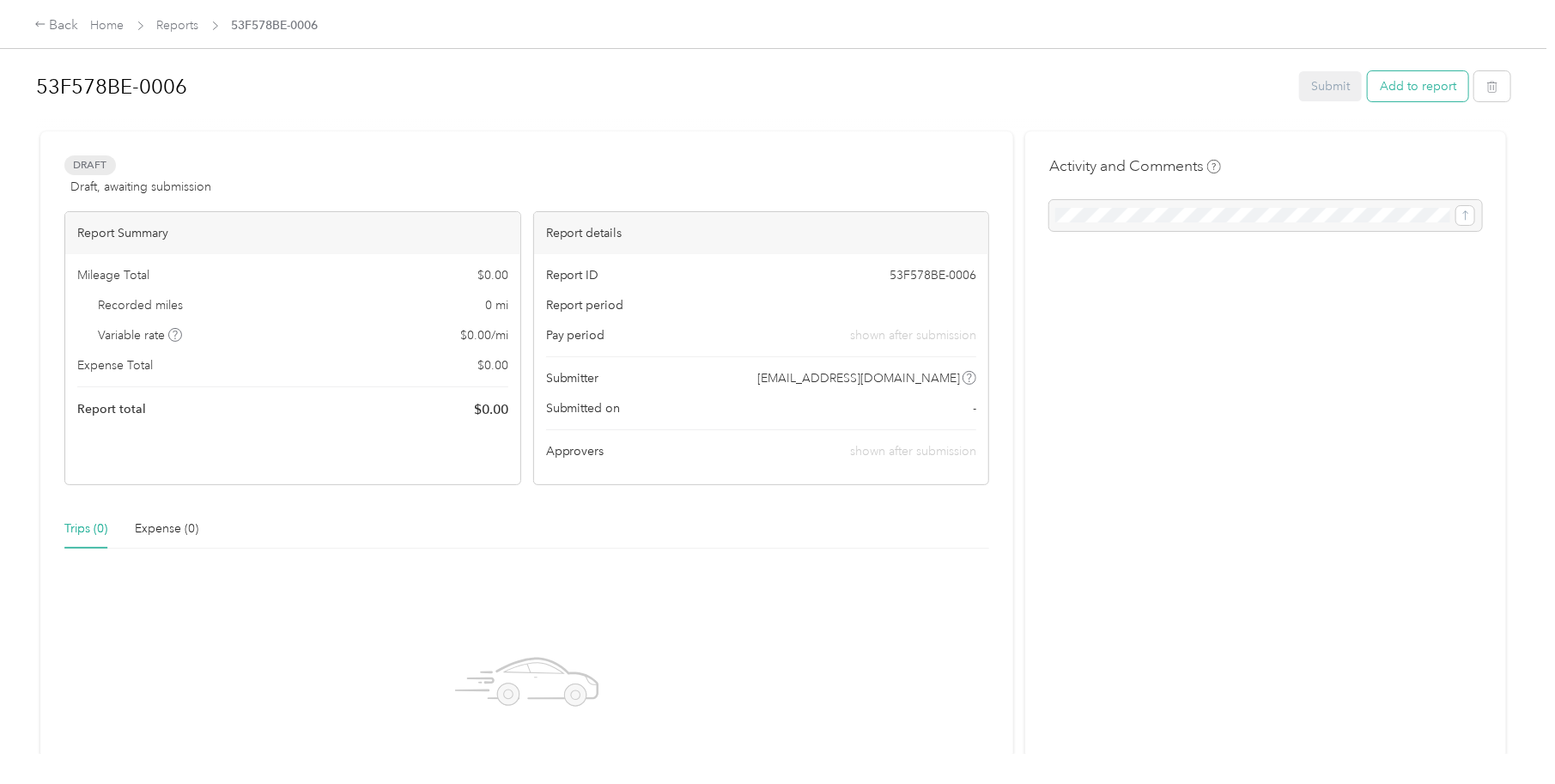
click at [1427, 84] on button "Add to report" at bounding box center [1418, 86] width 101 height 30
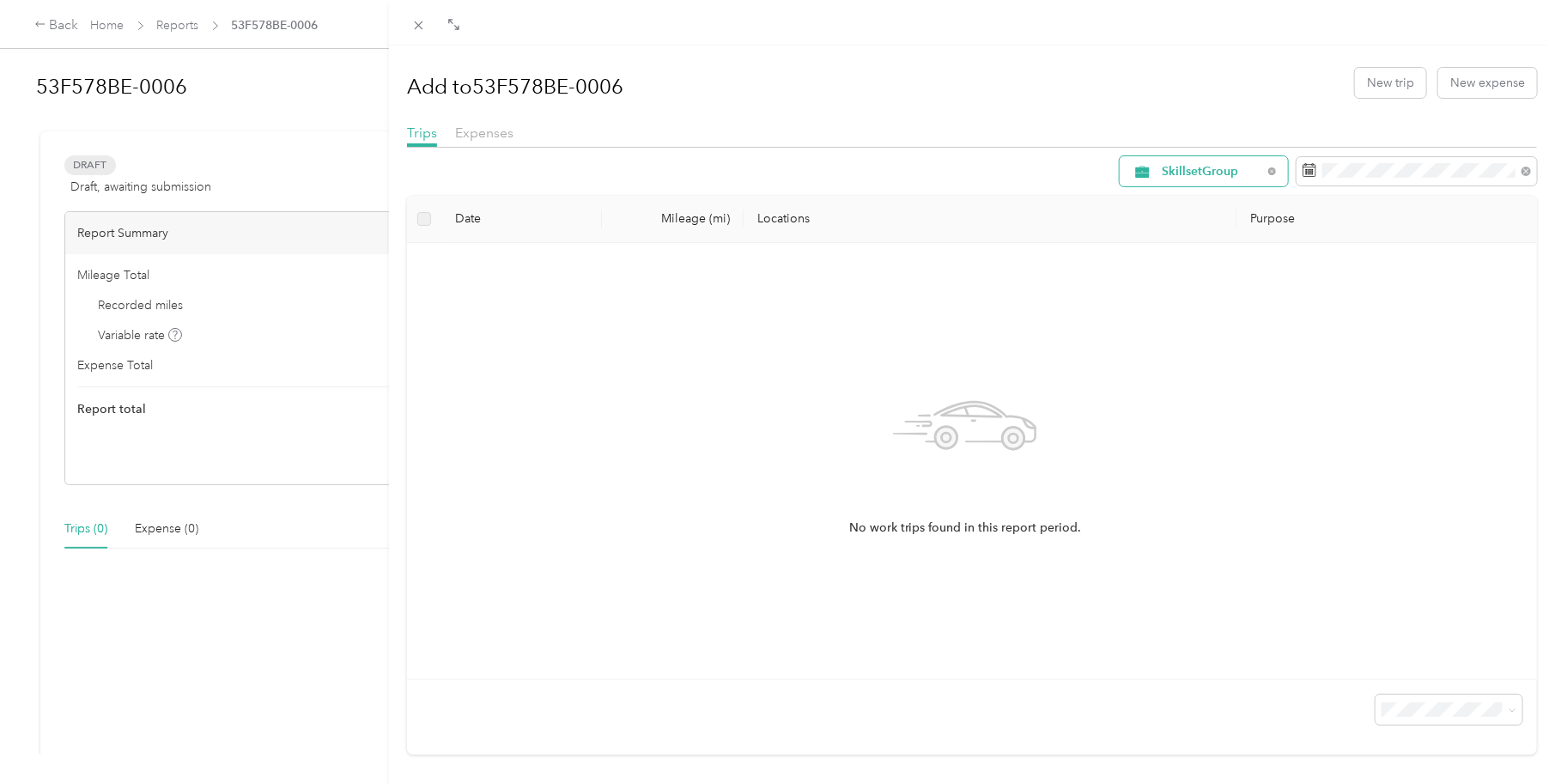
click at [1253, 165] on div "SkillsetGroup" at bounding box center [1204, 171] width 168 height 30
click at [1199, 289] on span "Work Mileage" at bounding box center [1205, 293] width 114 height 18
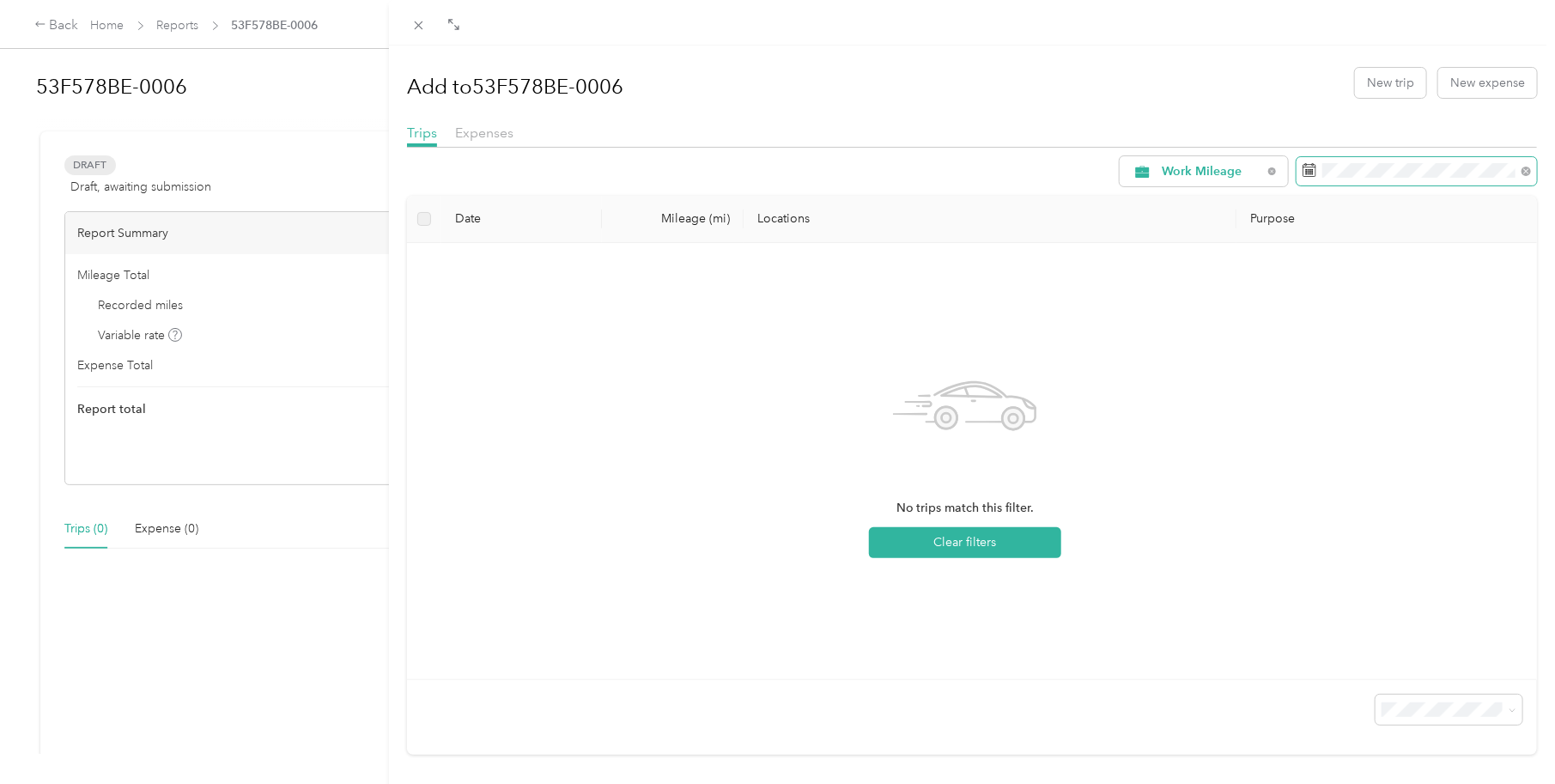
click at [1303, 168] on icon at bounding box center [1309, 170] width 14 height 14
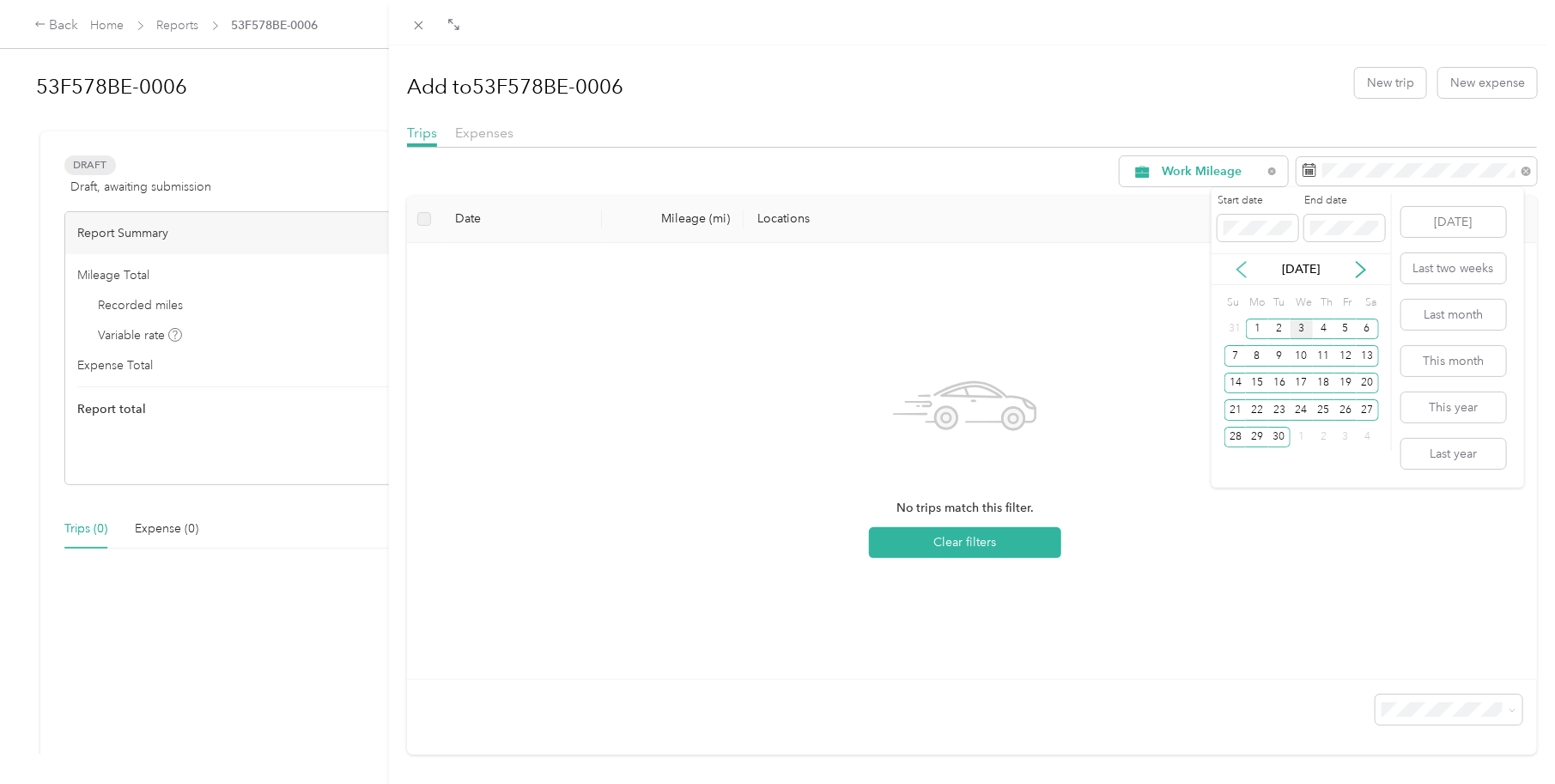
click at [1240, 269] on icon at bounding box center [1241, 270] width 17 height 17
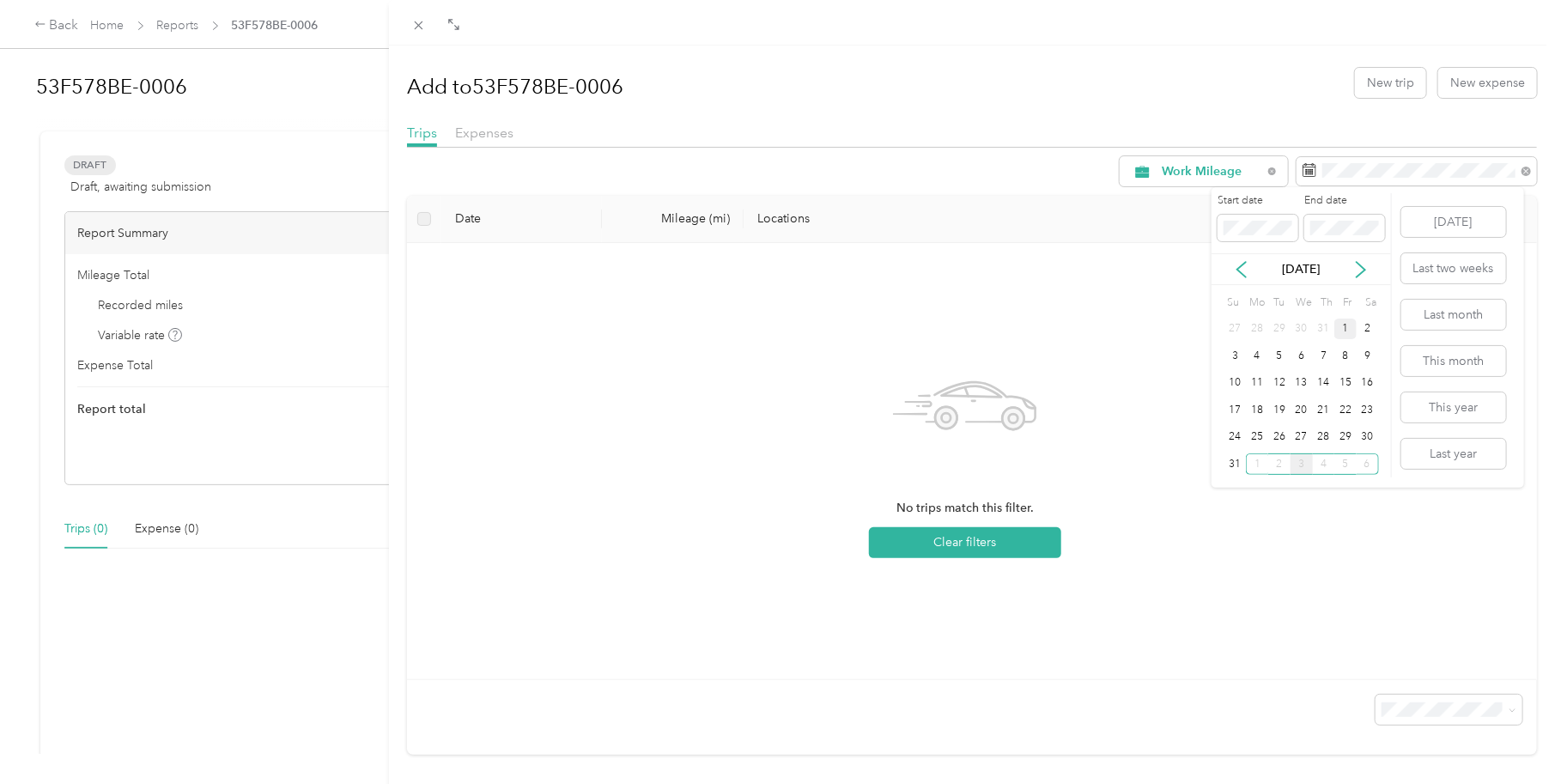
click at [1339, 326] on div "1" at bounding box center [1346, 328] width 22 height 21
click at [1235, 456] on div "31" at bounding box center [1236, 463] width 22 height 21
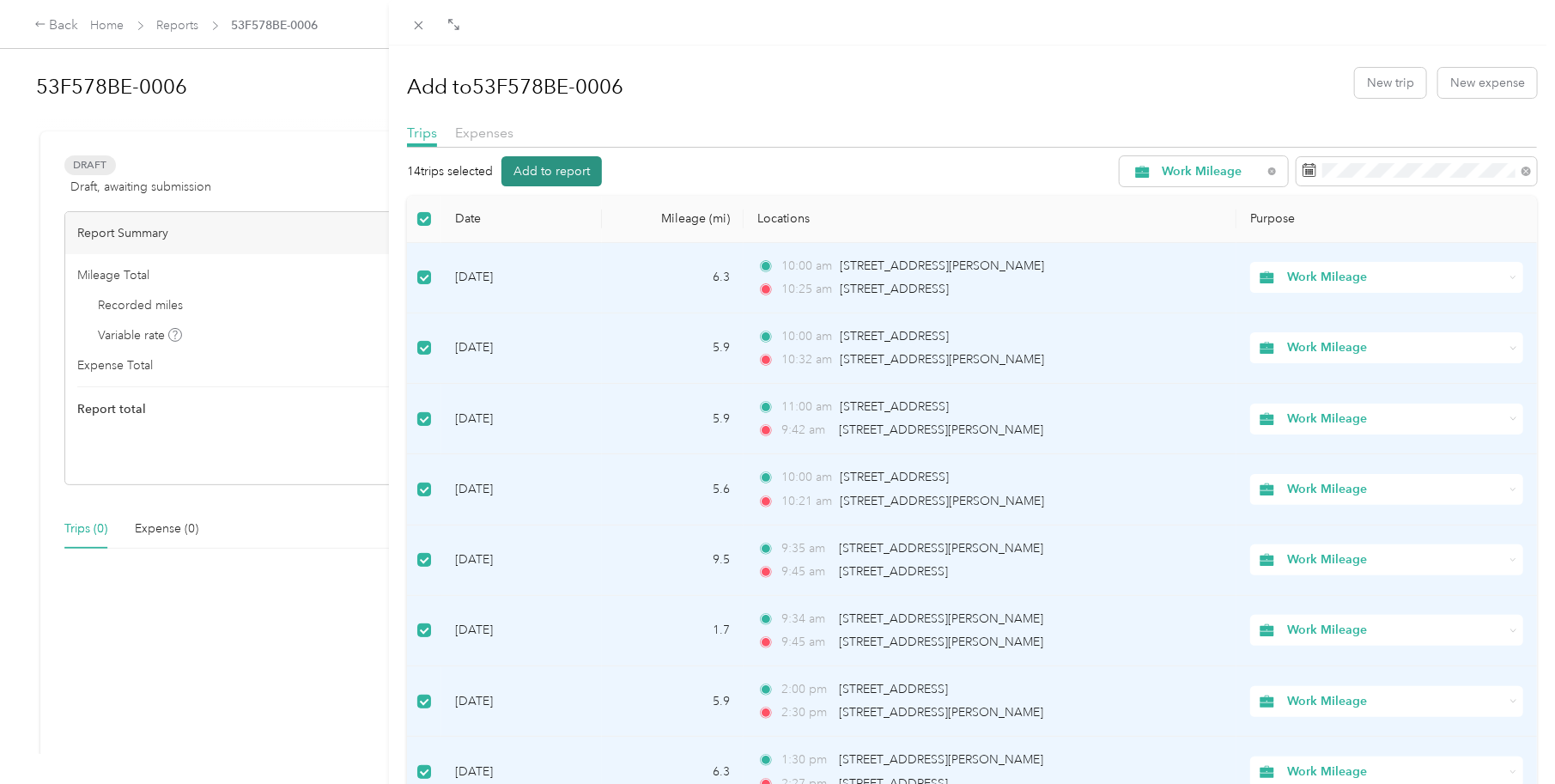
click at [554, 169] on button "Add to report" at bounding box center [552, 171] width 101 height 30
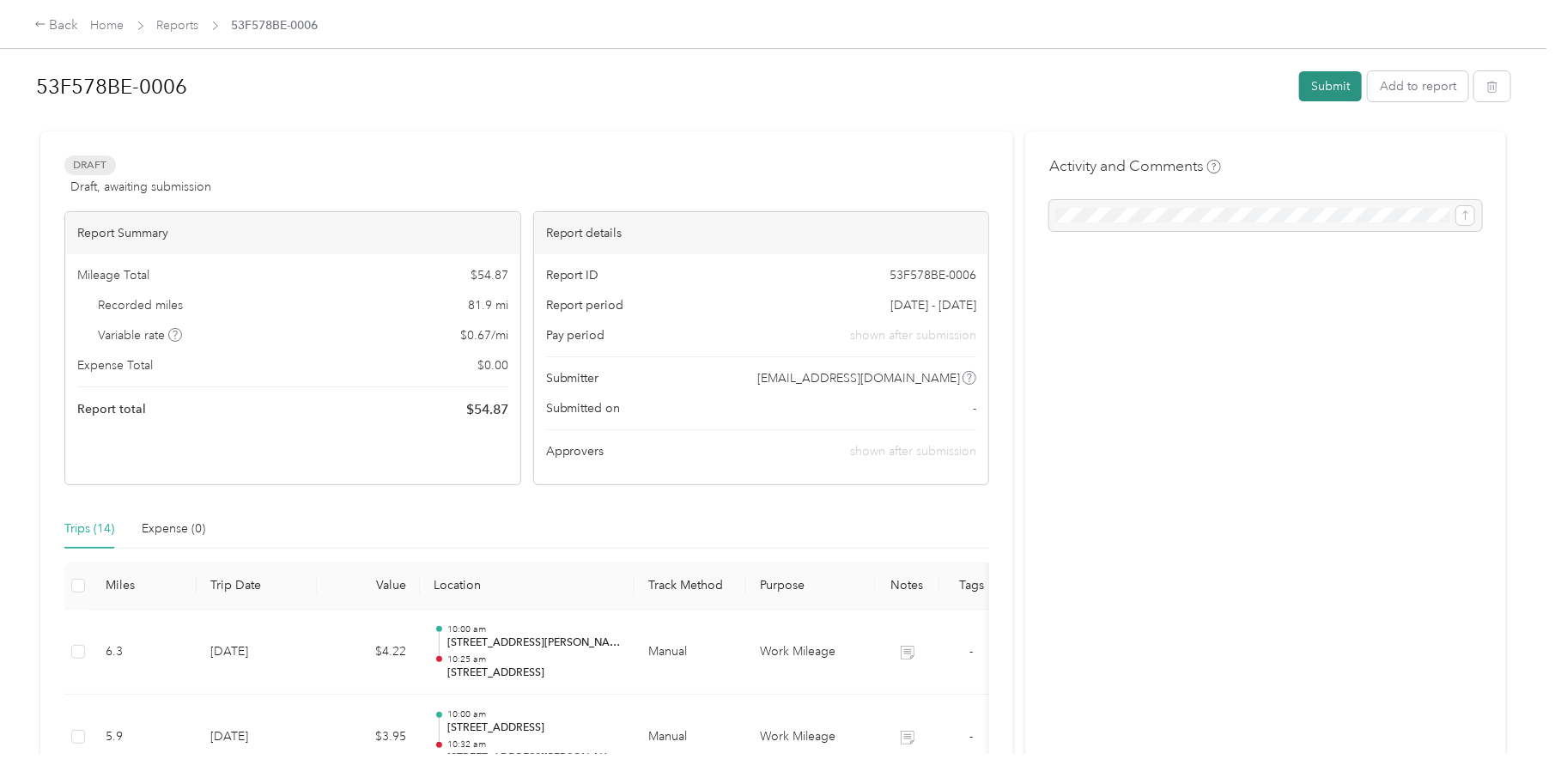
click at [1327, 92] on button "Submit" at bounding box center [1330, 86] width 62 height 30
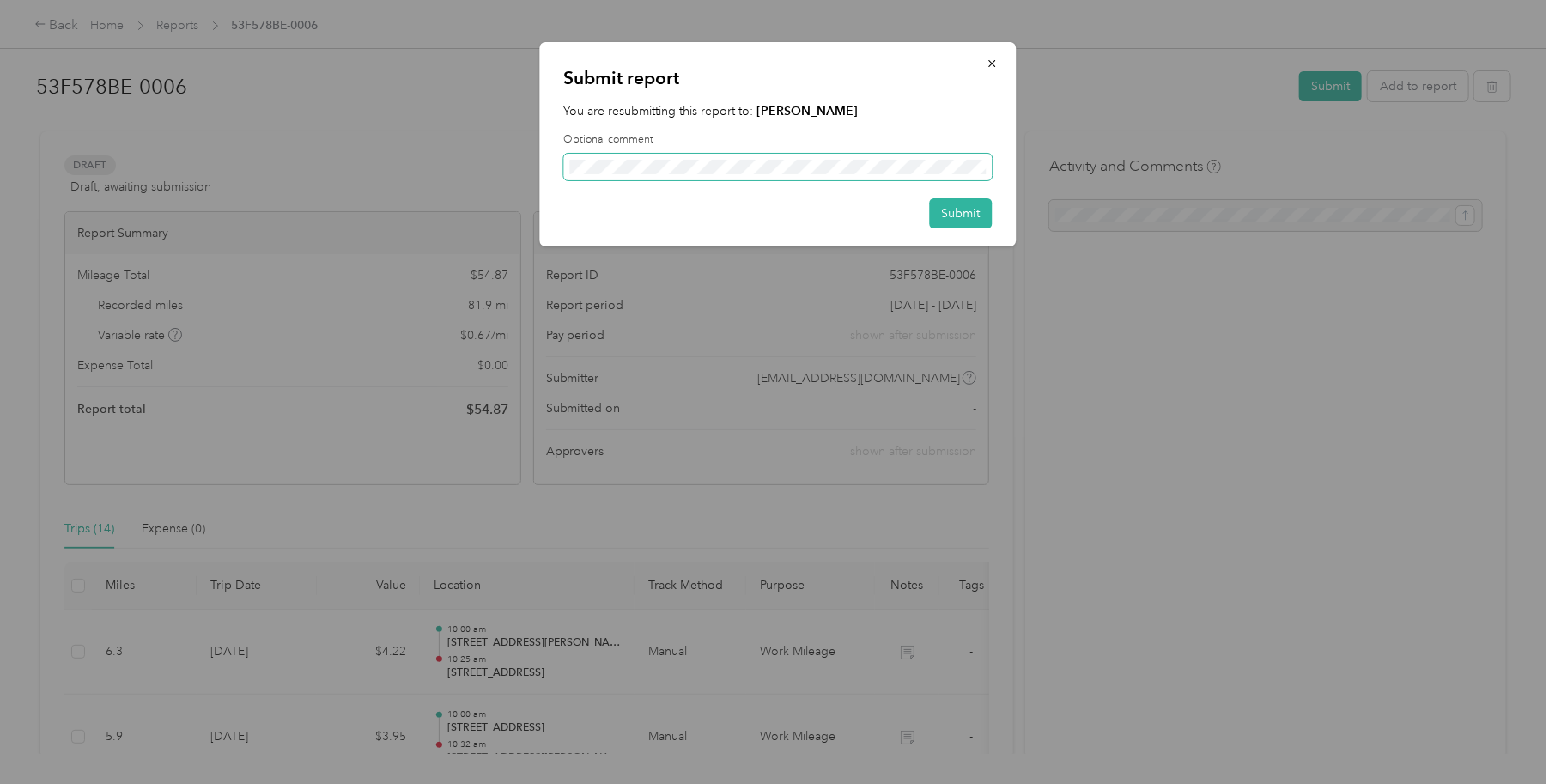
click at [750, 155] on span at bounding box center [777, 167] width 428 height 27
click at [976, 221] on button "Submit" at bounding box center [961, 213] width 62 height 30
